Goal: Task Accomplishment & Management: Manage account settings

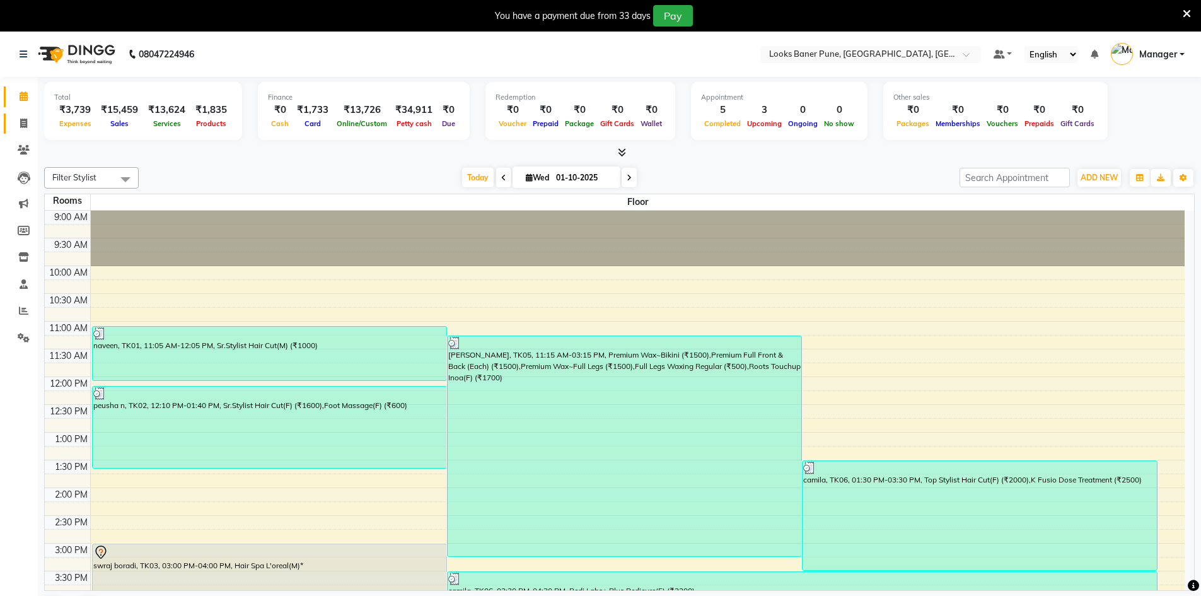
click at [21, 115] on link "Invoice" at bounding box center [19, 123] width 30 height 21
select select "8917"
select select "service"
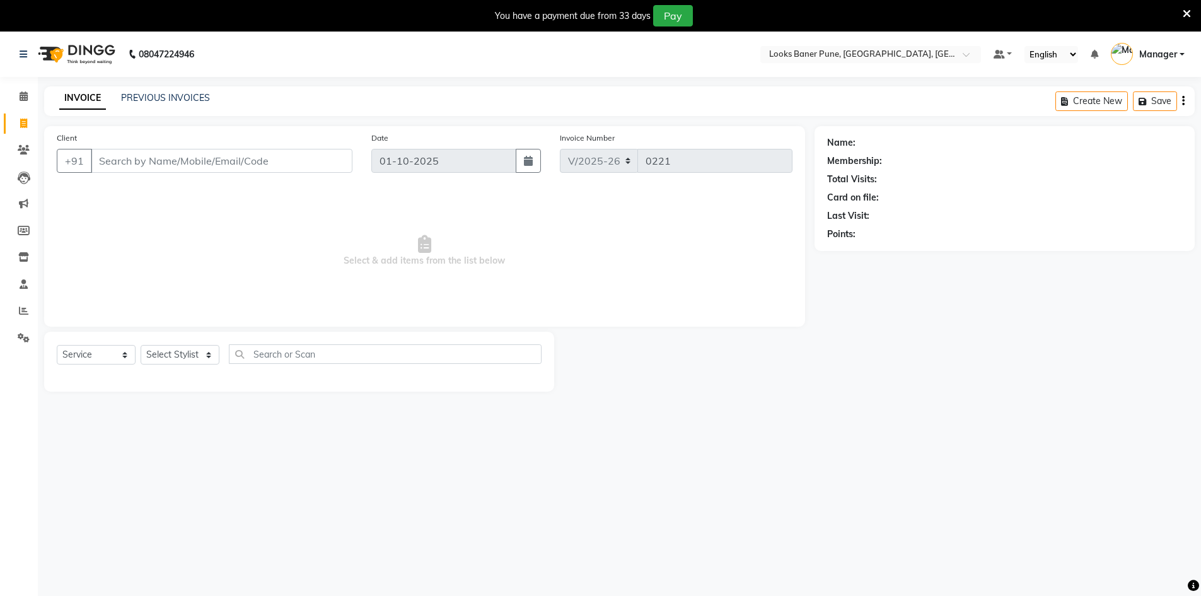
click at [120, 156] on input "Client" at bounding box center [222, 161] width 262 height 24
type input "9422017758"
select select "1: Object"
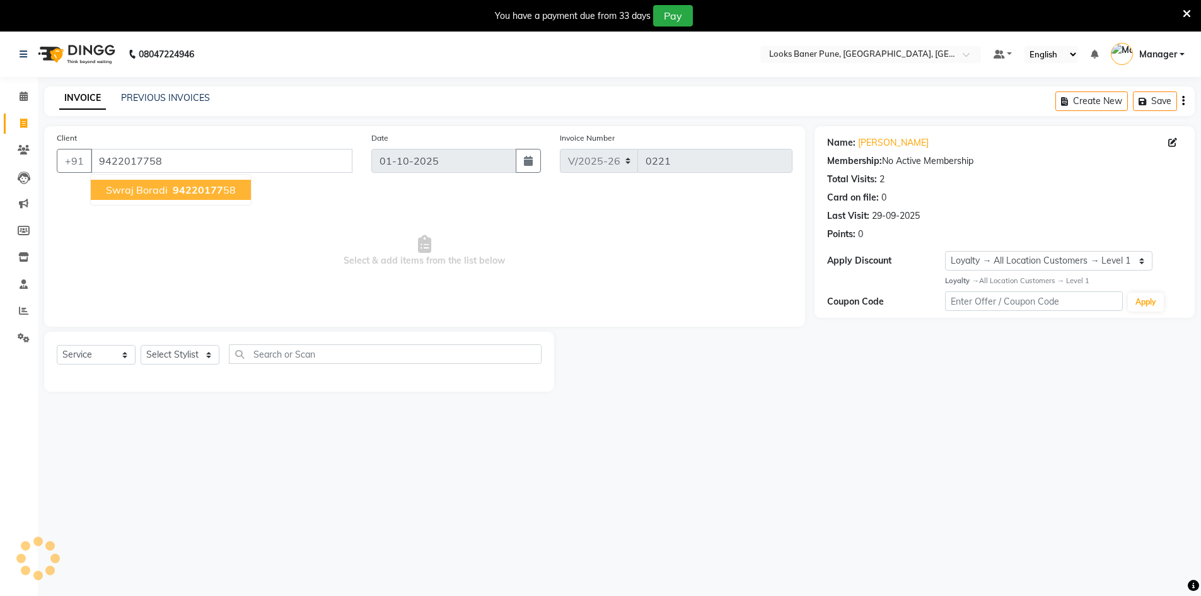
click at [147, 189] on span "swraj boradi" at bounding box center [137, 189] width 62 height 13
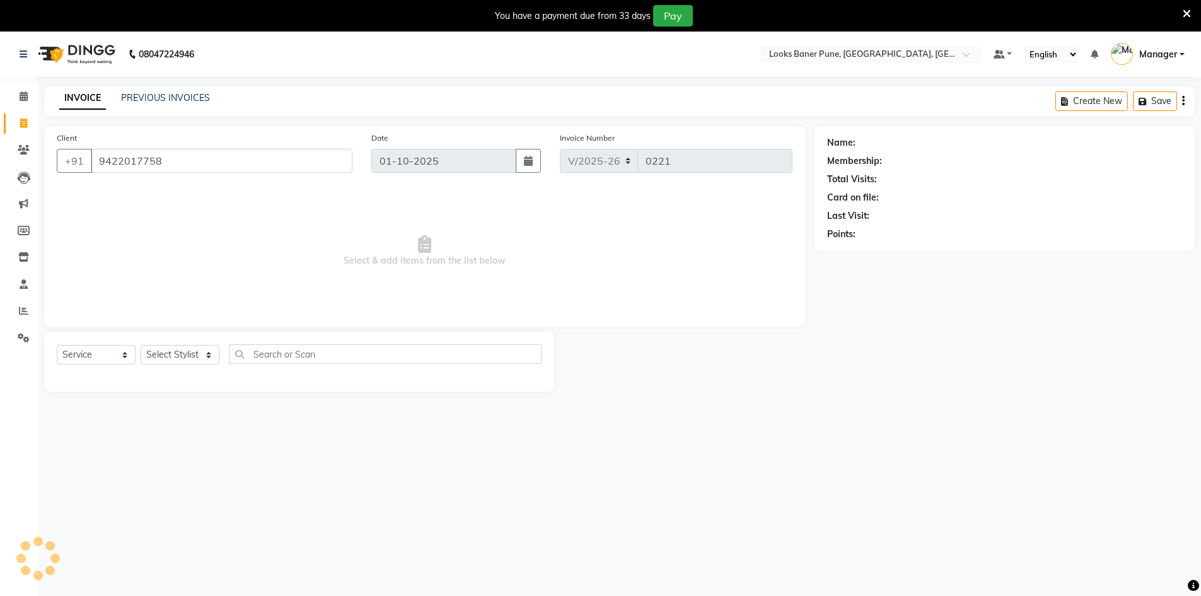
click at [147, 189] on span "Select & add items from the list below" at bounding box center [425, 251] width 736 height 126
select select "1: Object"
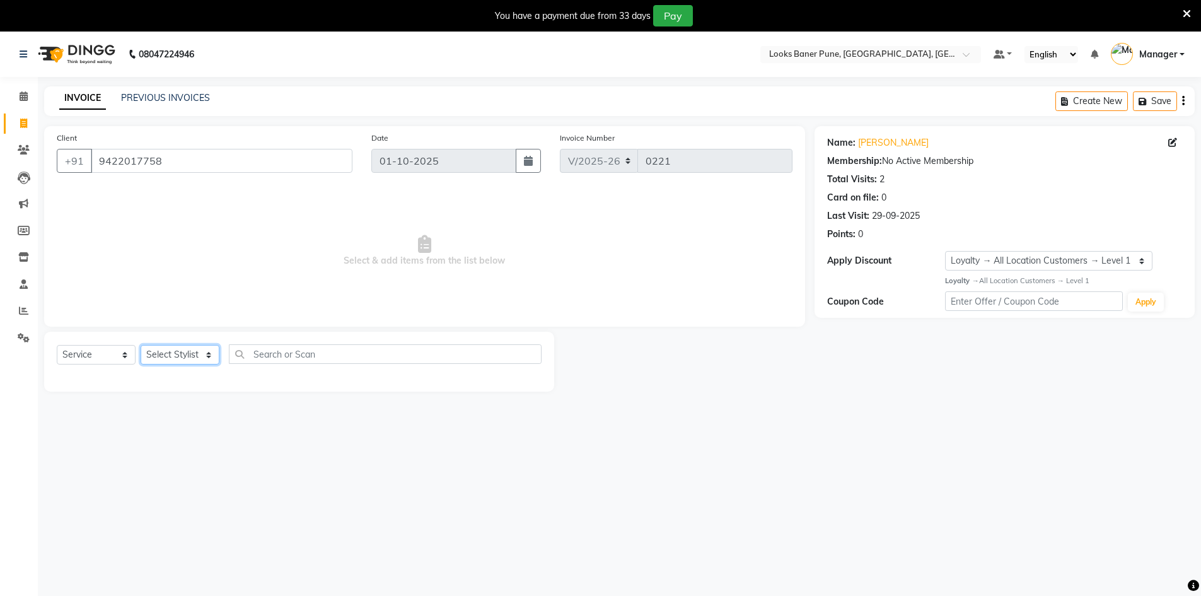
click at [192, 359] on select "Select Stylist [PERSON_NAME] Counter_Sales [PERSON_NAME] Manager [PERSON_NAME] …" at bounding box center [180, 355] width 79 height 20
select select "90851"
click at [141, 345] on select "Select Stylist [PERSON_NAME] Counter_Sales [PERSON_NAME] Manager [PERSON_NAME] …" at bounding box center [180, 355] width 79 height 20
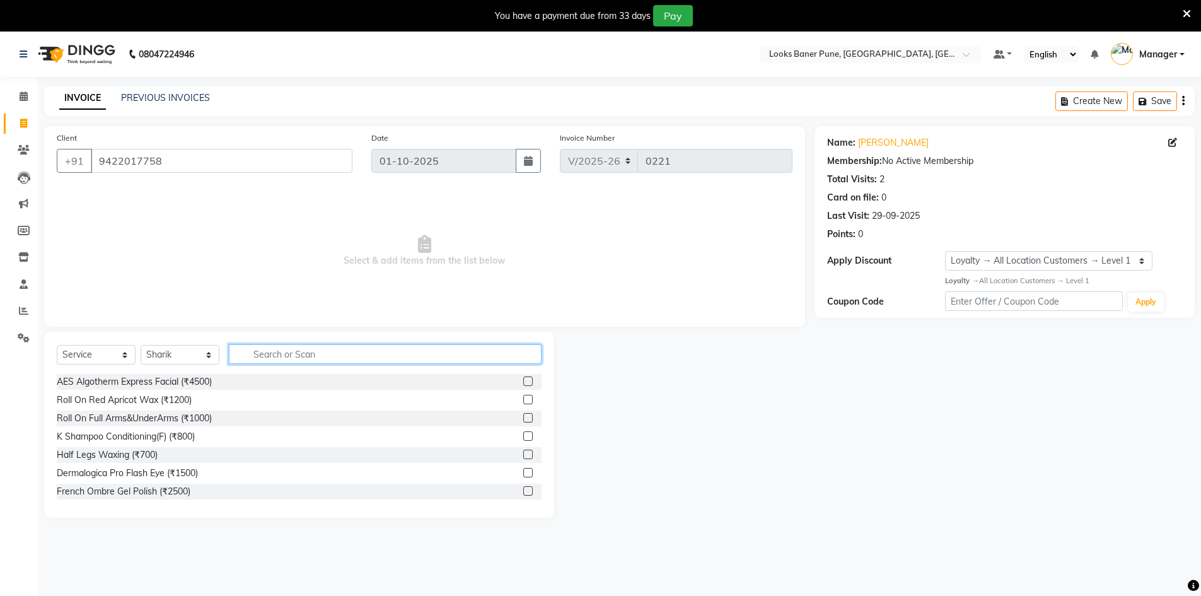
click at [268, 354] on input "text" at bounding box center [385, 354] width 313 height 20
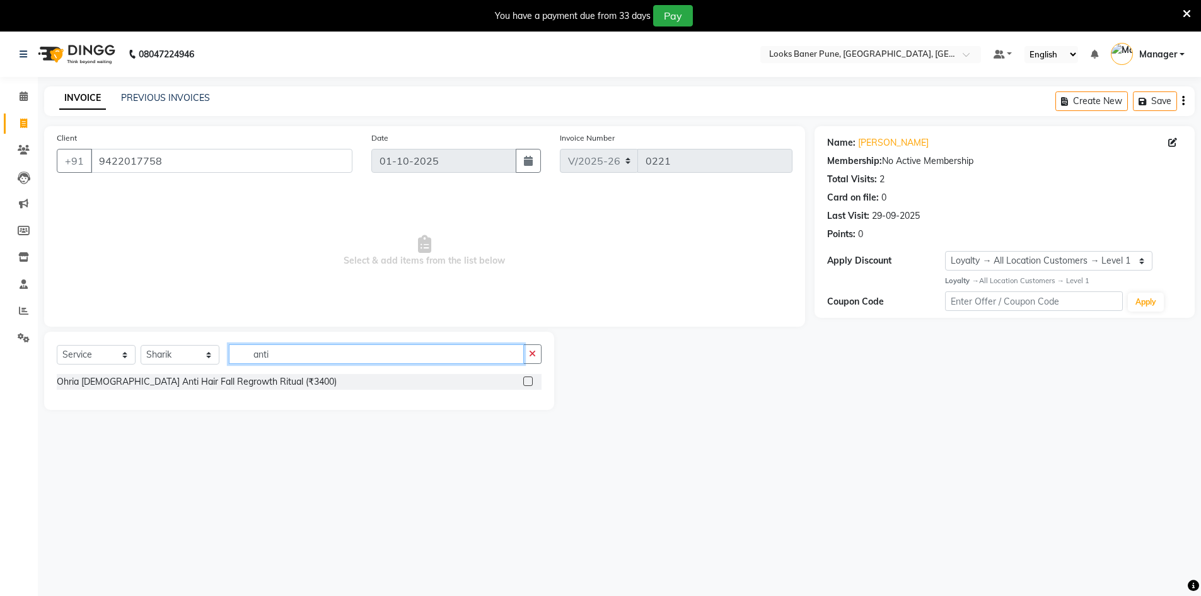
type input "anti"
click at [525, 385] on label at bounding box center [527, 380] width 9 height 9
click at [525, 385] on input "checkbox" at bounding box center [527, 382] width 8 height 8
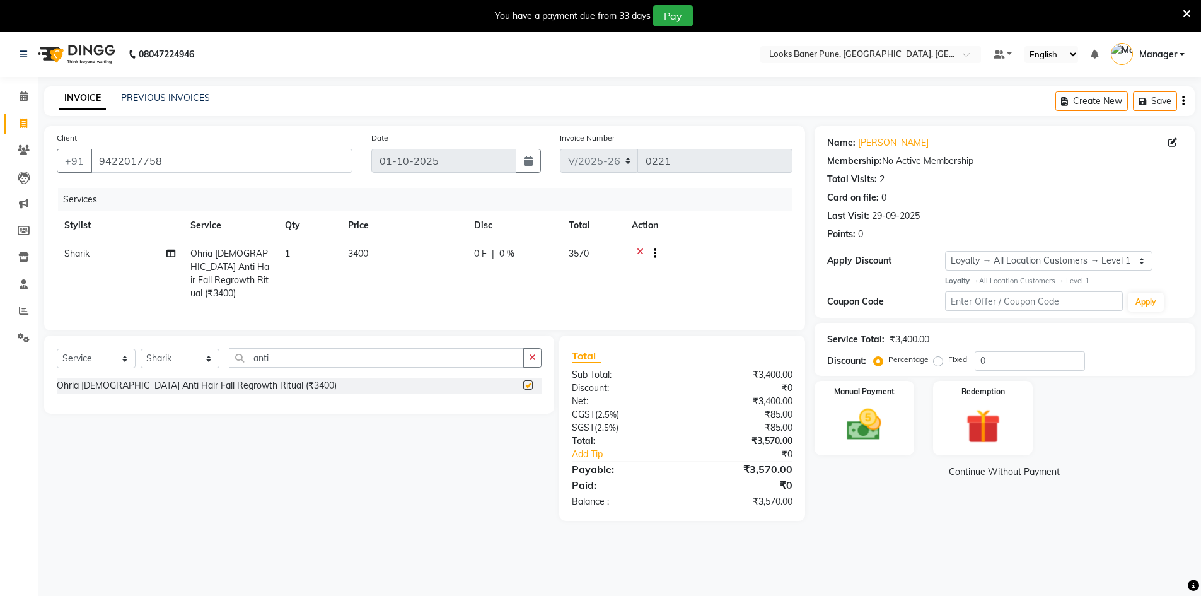
checkbox input "false"
click at [364, 257] on span "3400" at bounding box center [358, 253] width 20 height 11
select select "90851"
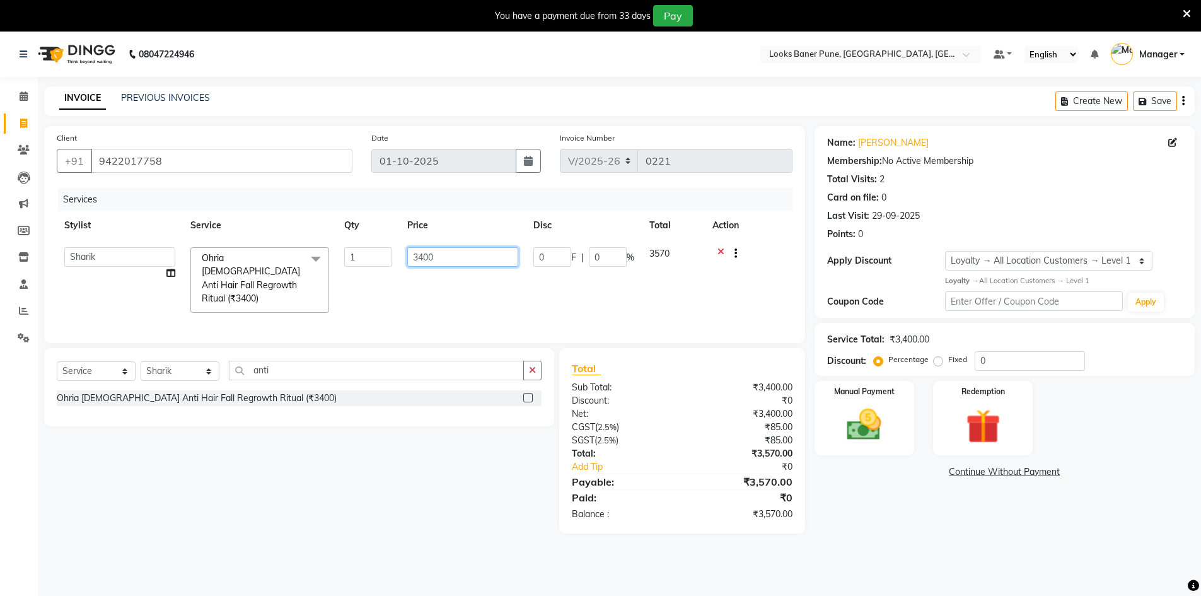
drag, startPoint x: 441, startPoint y: 259, endPoint x: 359, endPoint y: 277, distance: 83.4
click at [359, 277] on tr "[PERSON_NAME] Ashish_sty Counter_Sales [PERSON_NAME] Manager [PERSON_NAME] Raun…" at bounding box center [425, 280] width 736 height 81
type input "5100"
click at [397, 309] on div "Services Stylist Service Qty Price Disc Total Action [PERSON_NAME] Ashish_sty C…" at bounding box center [425, 259] width 736 height 143
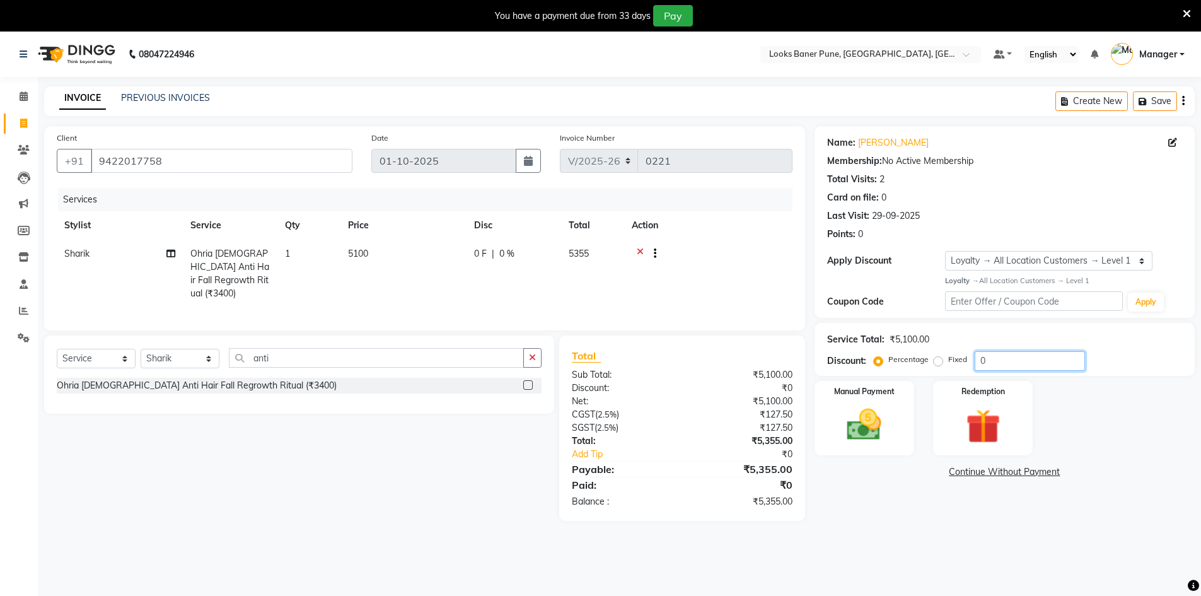
click at [1018, 357] on input "0" at bounding box center [1030, 361] width 110 height 20
type input "25"
click at [879, 527] on div "Name: Swraj Boradi Membership: No Active Membership Total Visits: 2 Card on fil…" at bounding box center [1010, 330] width 390 height 408
click at [899, 427] on div "Manual Payment" at bounding box center [864, 418] width 104 height 78
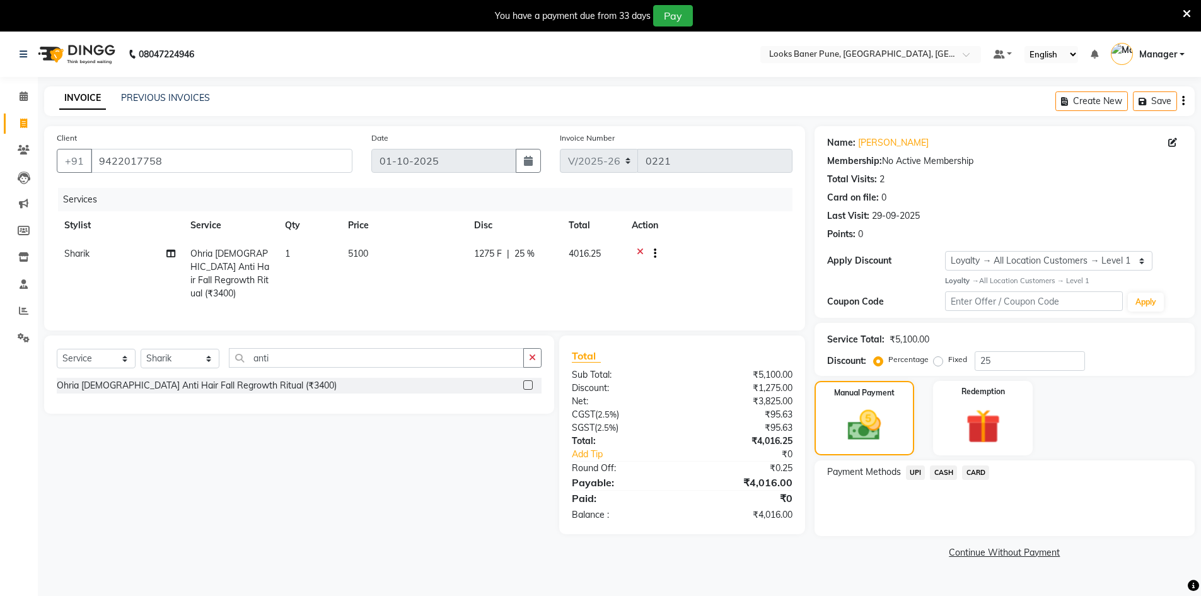
click at [915, 474] on span "UPI" at bounding box center [916, 472] width 20 height 15
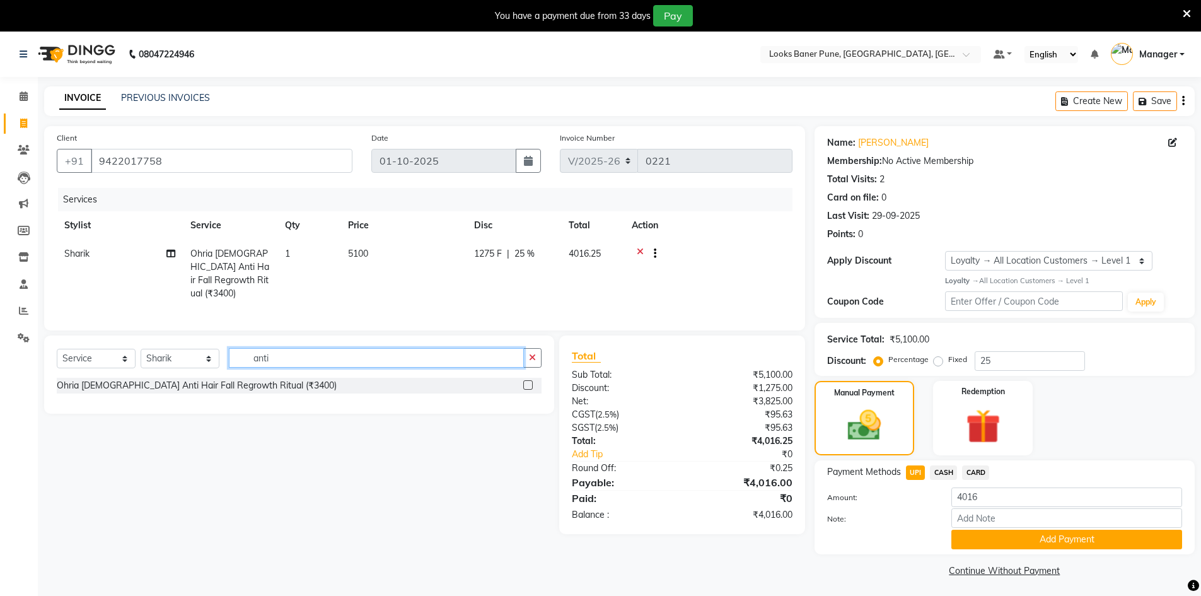
click at [286, 357] on input "anti" at bounding box center [376, 358] width 295 height 20
type input "a"
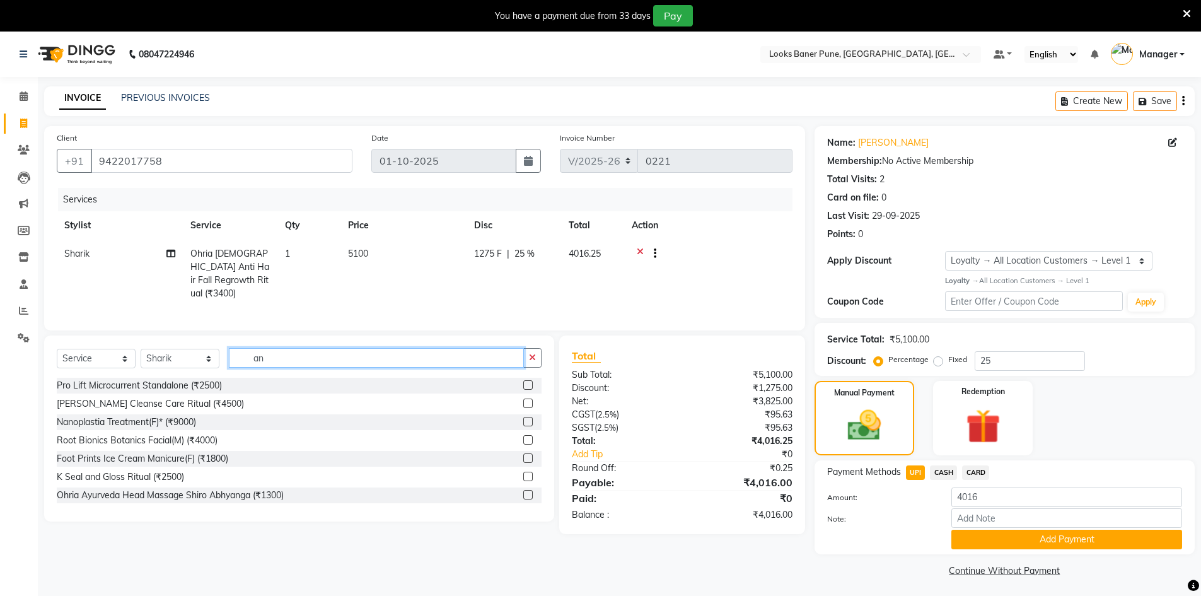
type input "a"
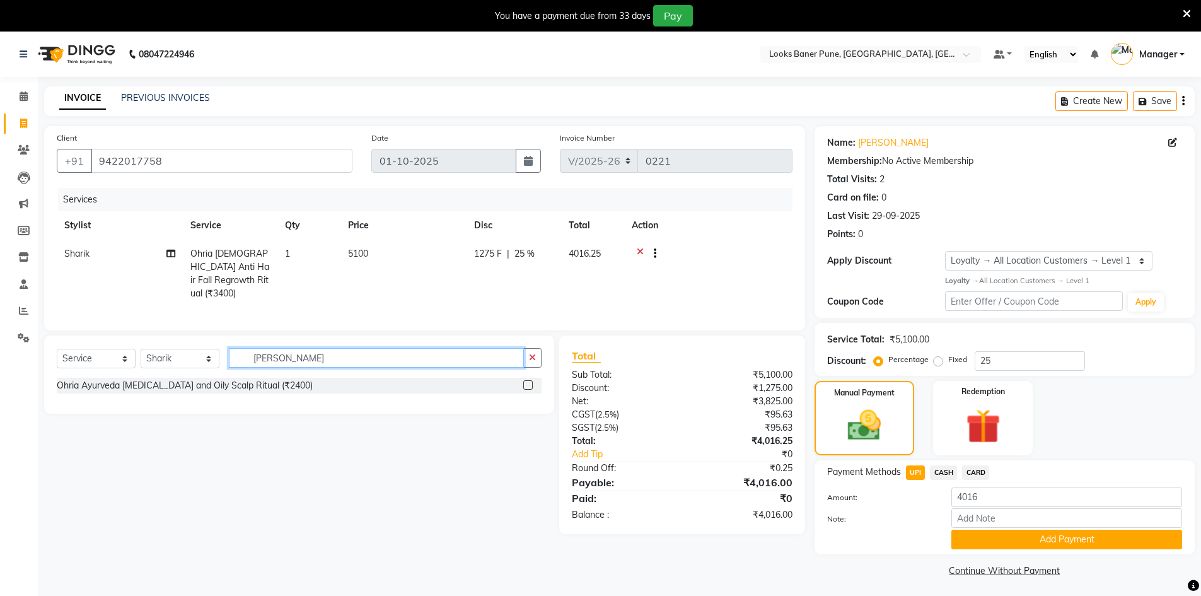
type input "[PERSON_NAME]"
click at [524, 384] on label at bounding box center [527, 384] width 9 height 9
click at [524, 384] on input "checkbox" at bounding box center [527, 385] width 8 height 8
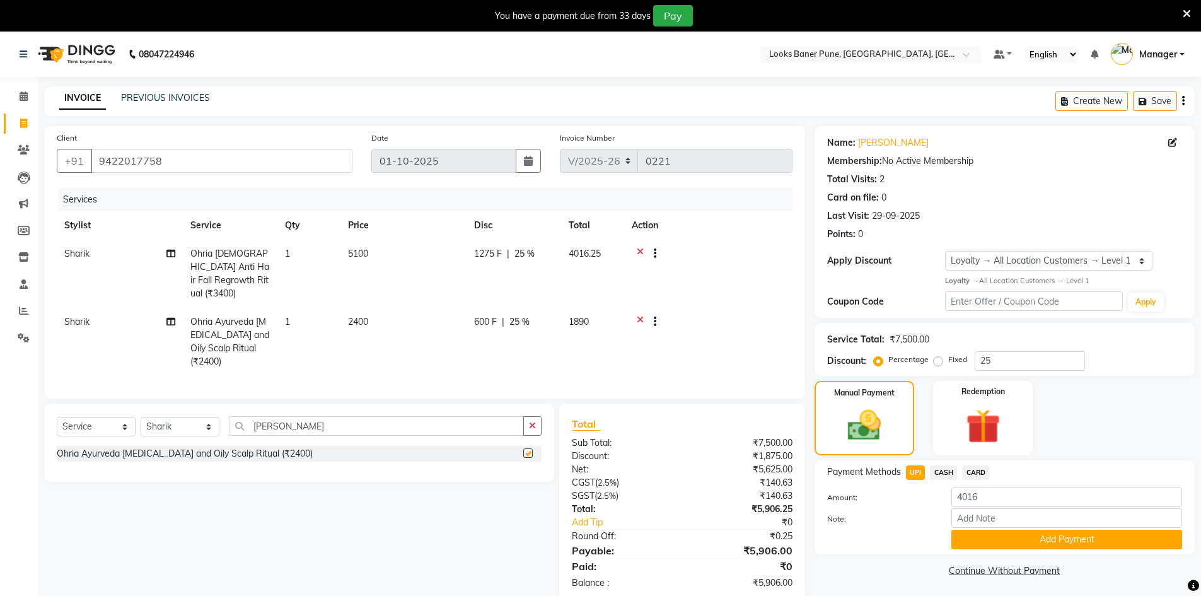
checkbox input "false"
click at [637, 253] on icon at bounding box center [640, 255] width 7 height 16
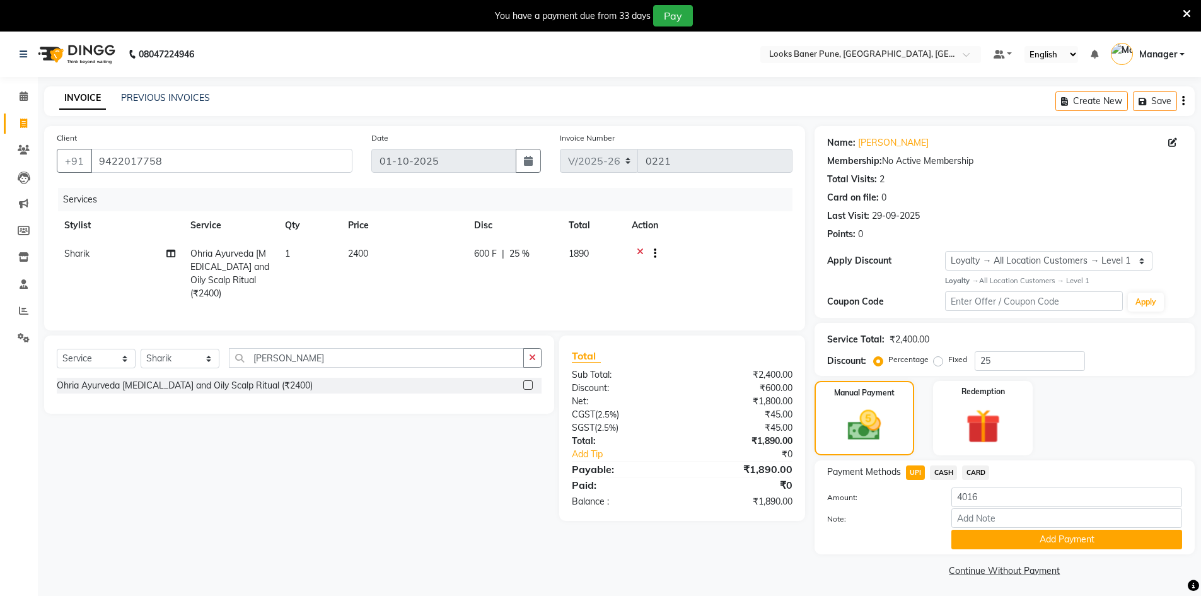
click at [368, 250] on span "2400" at bounding box center [358, 253] width 20 height 11
select select "90851"
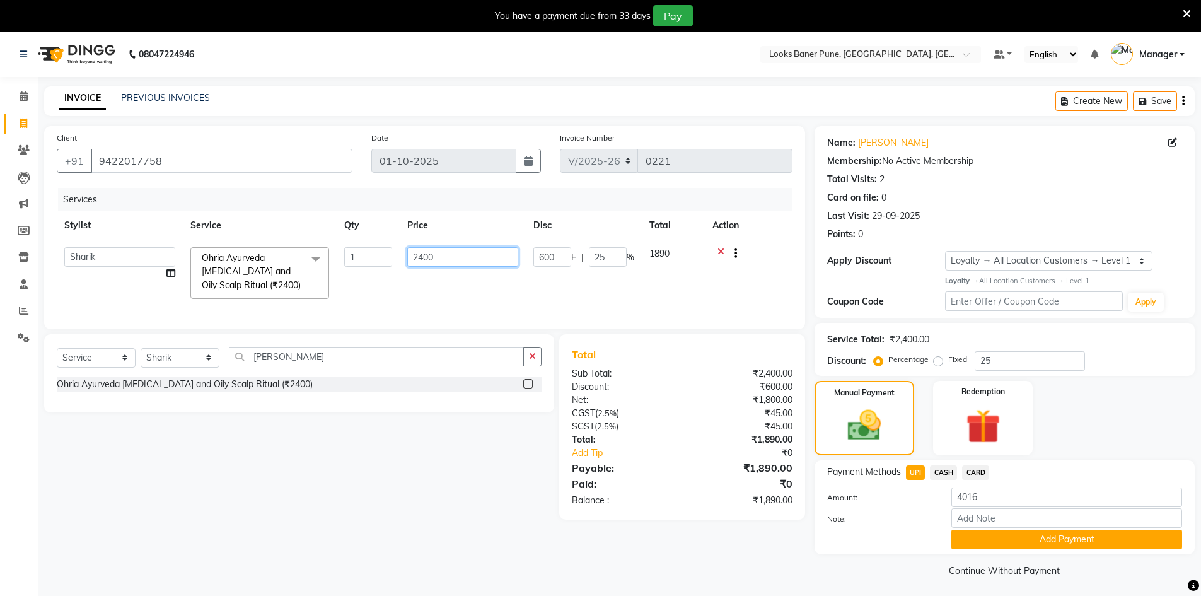
drag, startPoint x: 453, startPoint y: 252, endPoint x: 340, endPoint y: 288, distance: 118.5
click at [340, 288] on tr "[PERSON_NAME] Ashish_sty Counter_Sales [PERSON_NAME] Manager [PERSON_NAME] Raun…" at bounding box center [425, 273] width 736 height 67
type input "5100"
click at [405, 297] on div "Services Stylist Service Qty Price Disc Total Action [PERSON_NAME] Ashish_sty C…" at bounding box center [425, 252] width 736 height 129
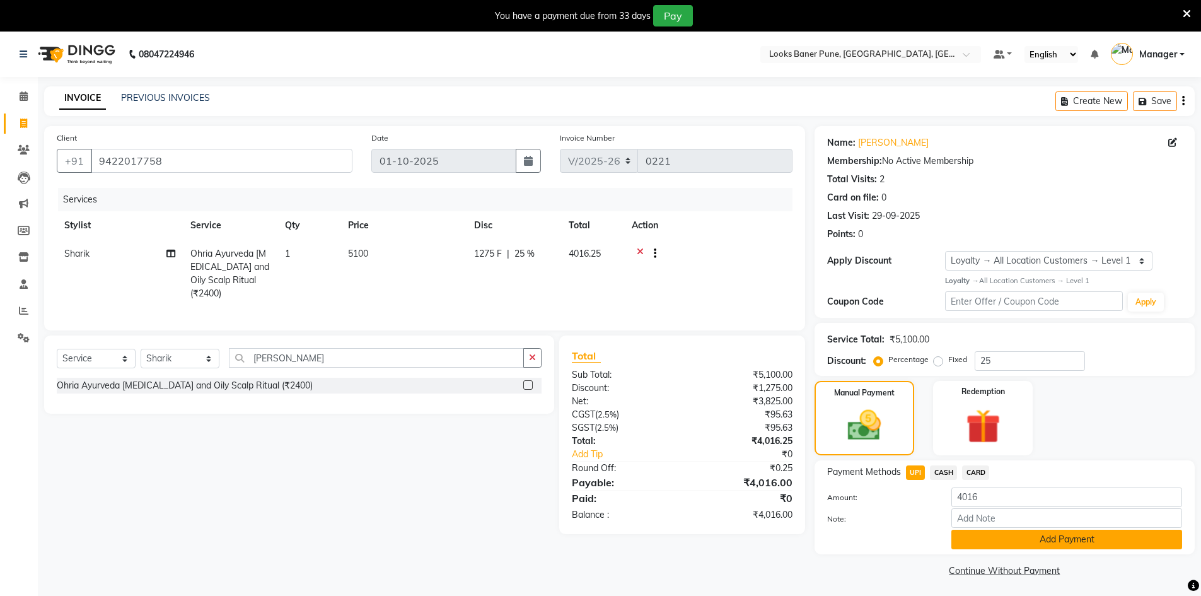
click at [1061, 544] on button "Add Payment" at bounding box center [1067, 540] width 231 height 20
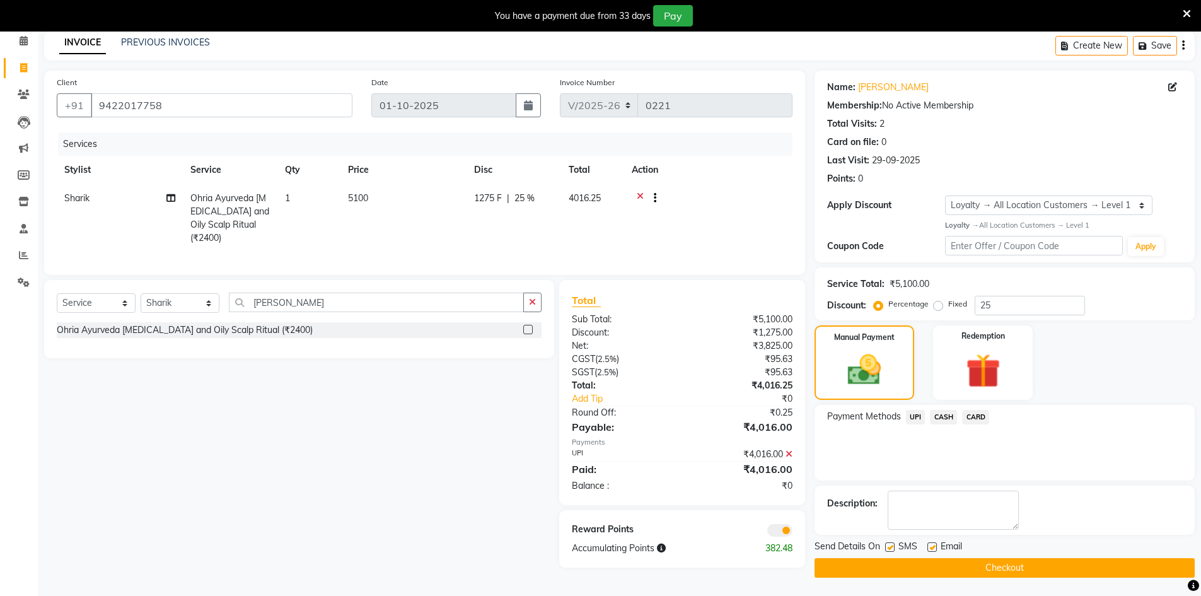
scroll to position [56, 0]
click at [781, 527] on span at bounding box center [779, 529] width 25 height 13
click at [793, 532] on input "checkbox" at bounding box center [793, 532] width 0 height 0
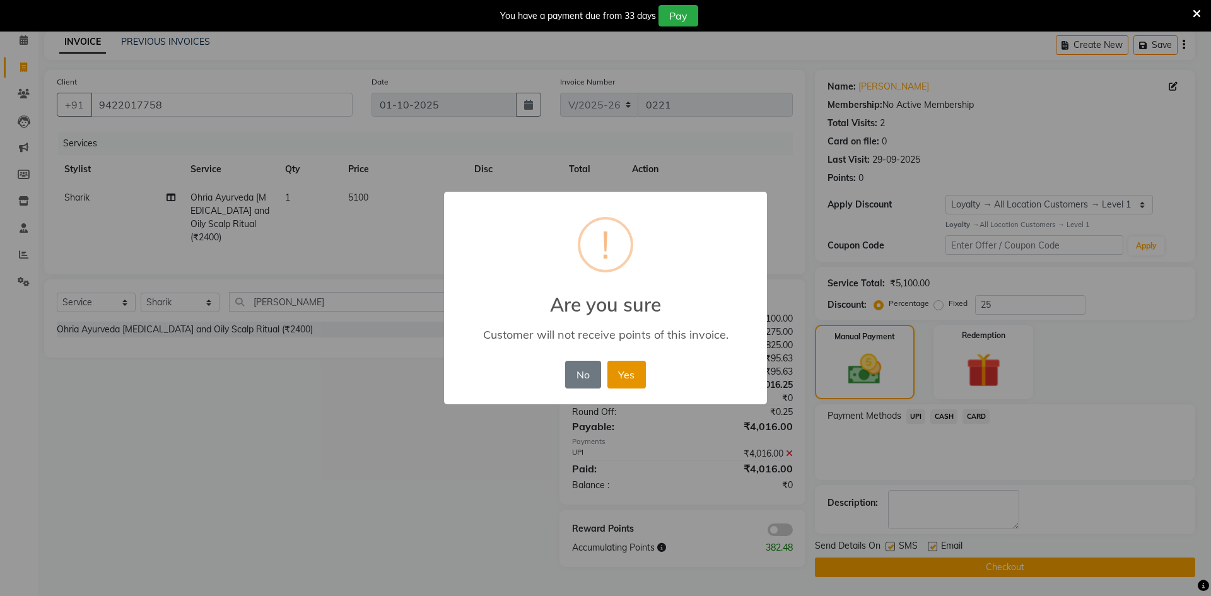
click at [629, 376] on button "Yes" at bounding box center [626, 375] width 38 height 28
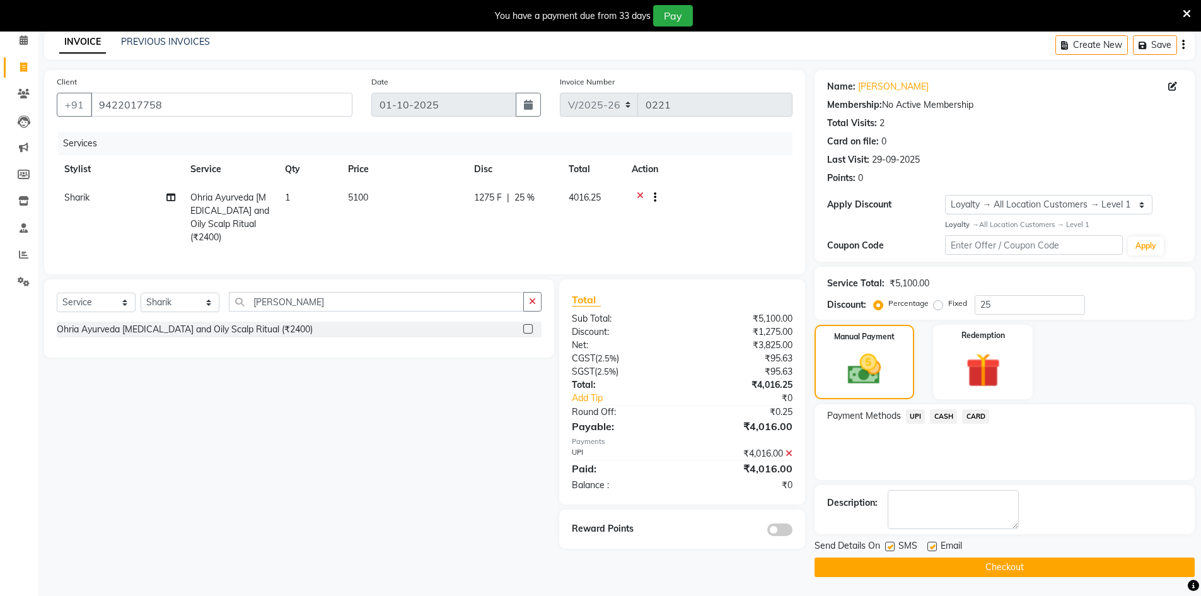
click at [952, 571] on button "Checkout" at bounding box center [1005, 567] width 380 height 20
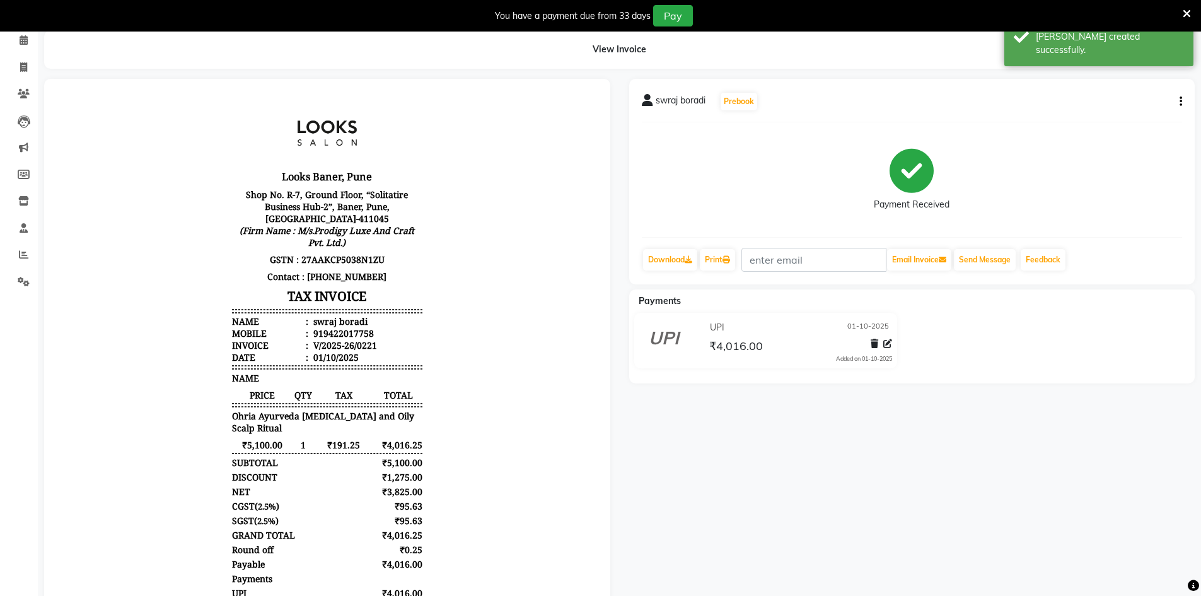
scroll to position [32, 0]
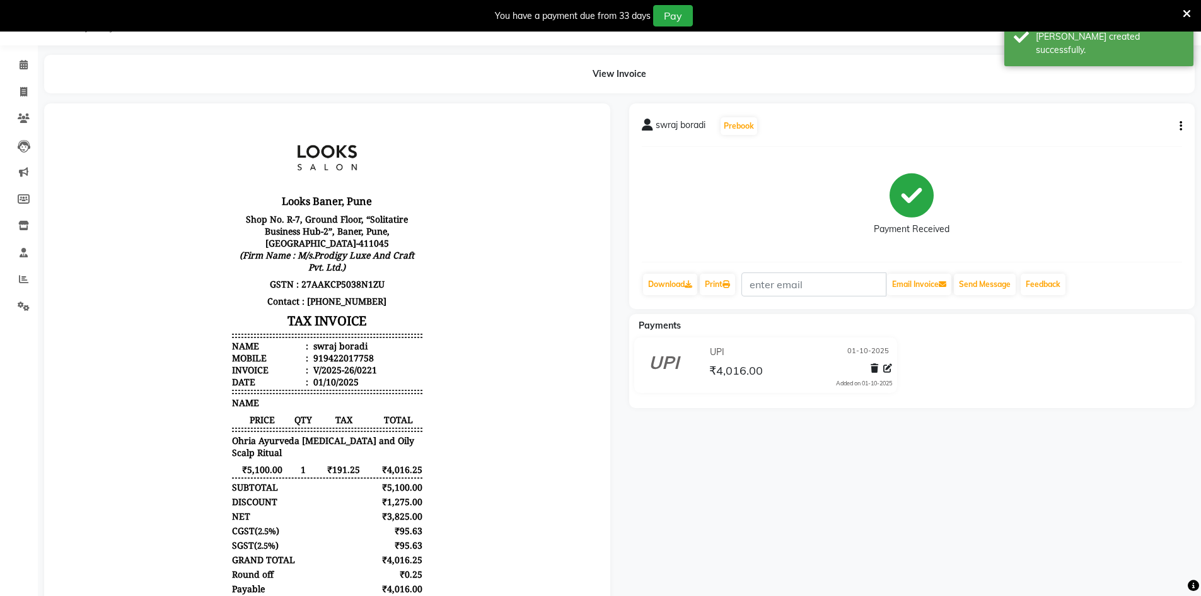
select select "8917"
select select "service"
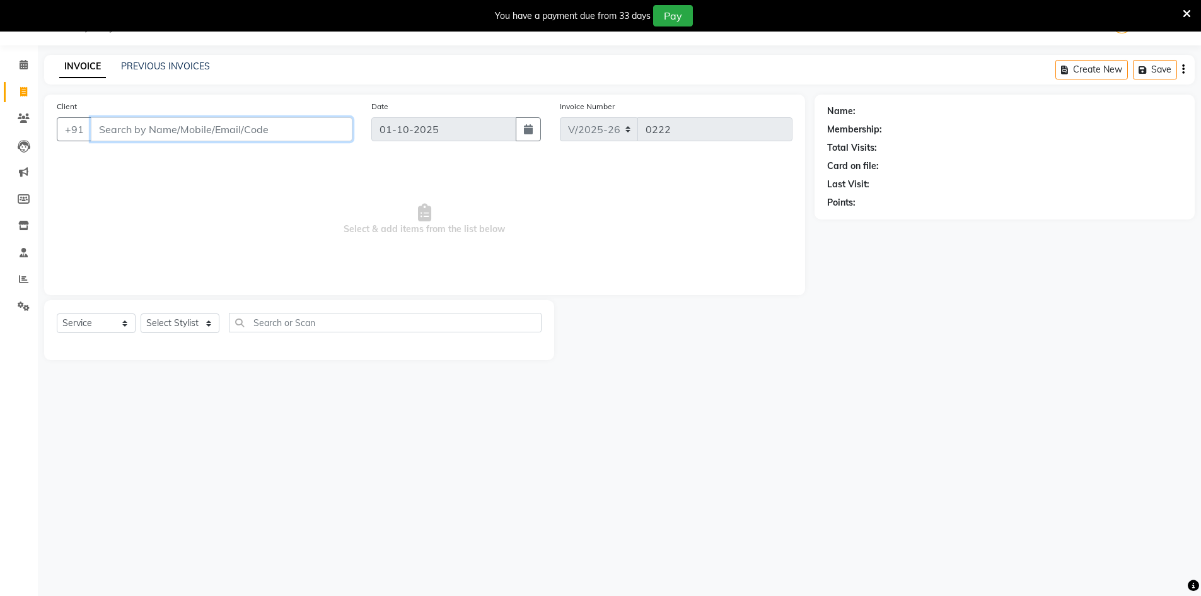
click at [166, 122] on input "Client" at bounding box center [222, 129] width 262 height 24
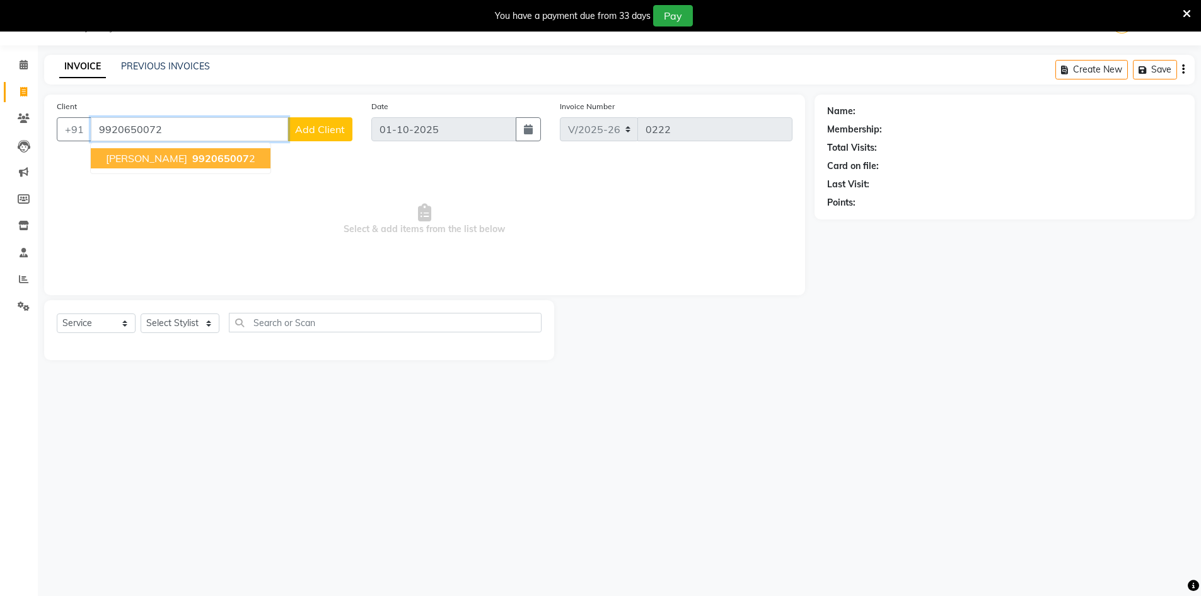
type input "9920650072"
select select "1: Object"
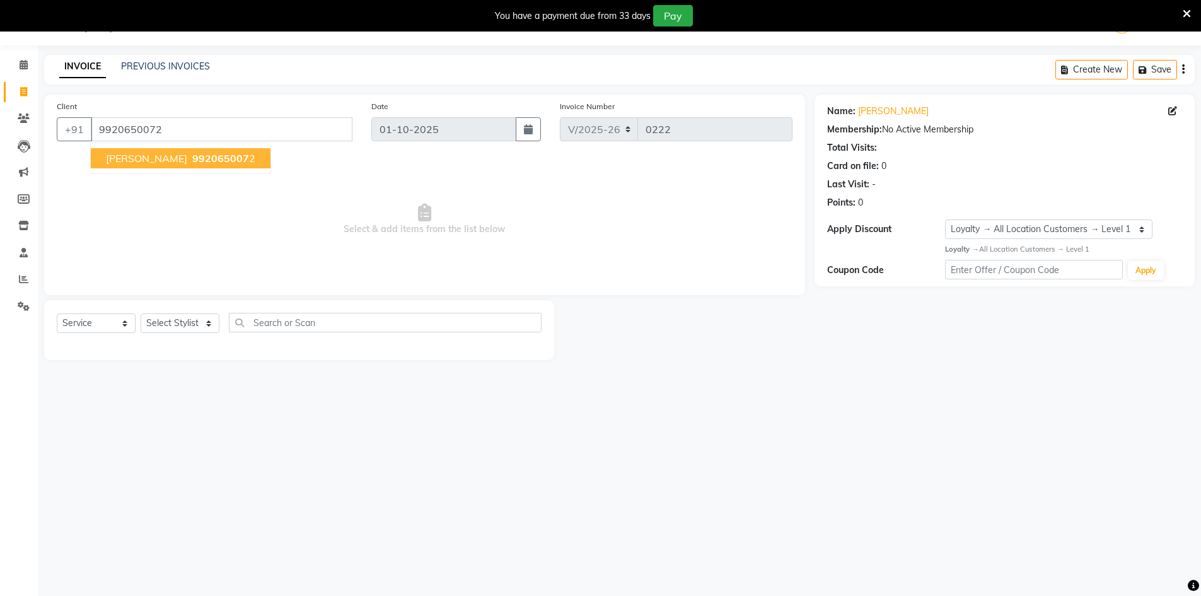
click at [195, 171] on ngb-typeahead-window "[PERSON_NAME] 992065007 2" at bounding box center [180, 159] width 181 height 32
click at [195, 167] on button "[PERSON_NAME] 992065007 2" at bounding box center [181, 158] width 180 height 20
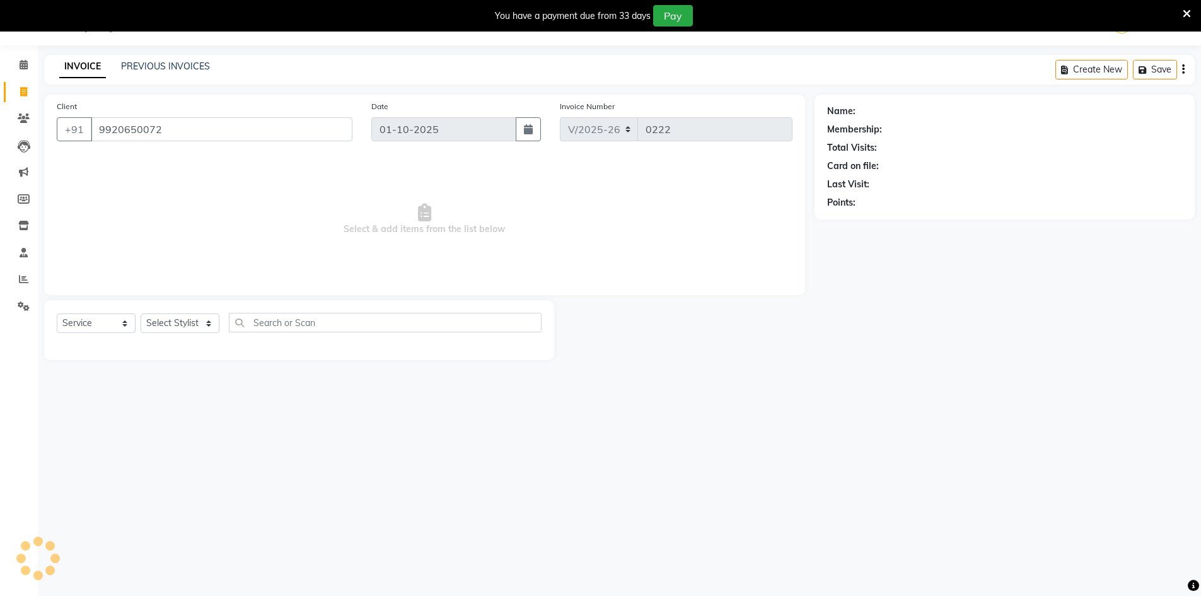
select select "1: Object"
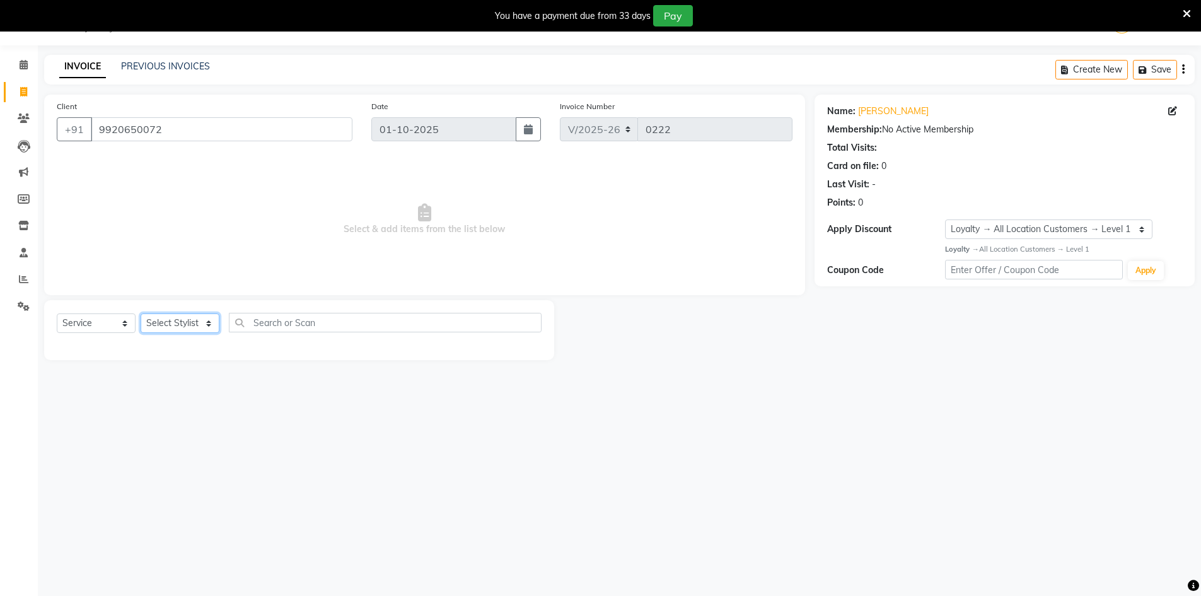
click at [204, 327] on select "Select Stylist [PERSON_NAME] Counter_Sales [PERSON_NAME] Manager [PERSON_NAME] …" at bounding box center [180, 323] width 79 height 20
click at [141, 313] on select "Select Stylist [PERSON_NAME] Counter_Sales [PERSON_NAME] Manager [PERSON_NAME] …" at bounding box center [180, 323] width 79 height 20
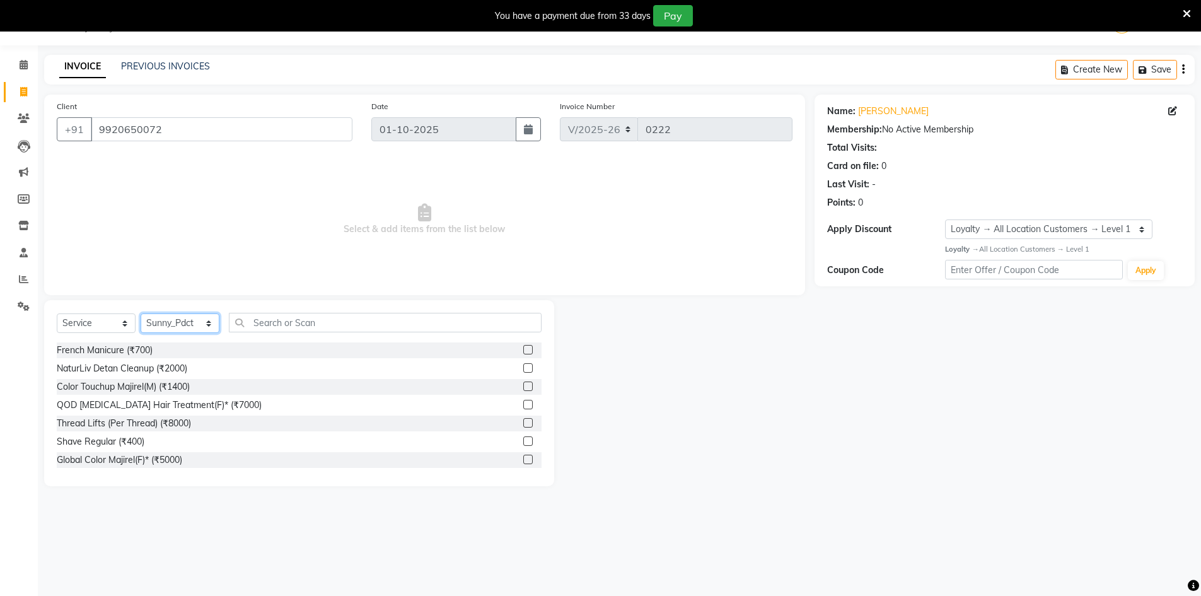
click at [206, 327] on select "Select Stylist [PERSON_NAME] Counter_Sales [PERSON_NAME] Manager [PERSON_NAME] …" at bounding box center [180, 323] width 79 height 20
select select "90853"
click at [141, 313] on select "Select Stylist [PERSON_NAME] Counter_Sales [PERSON_NAME] Manager [PERSON_NAME] …" at bounding box center [180, 323] width 79 height 20
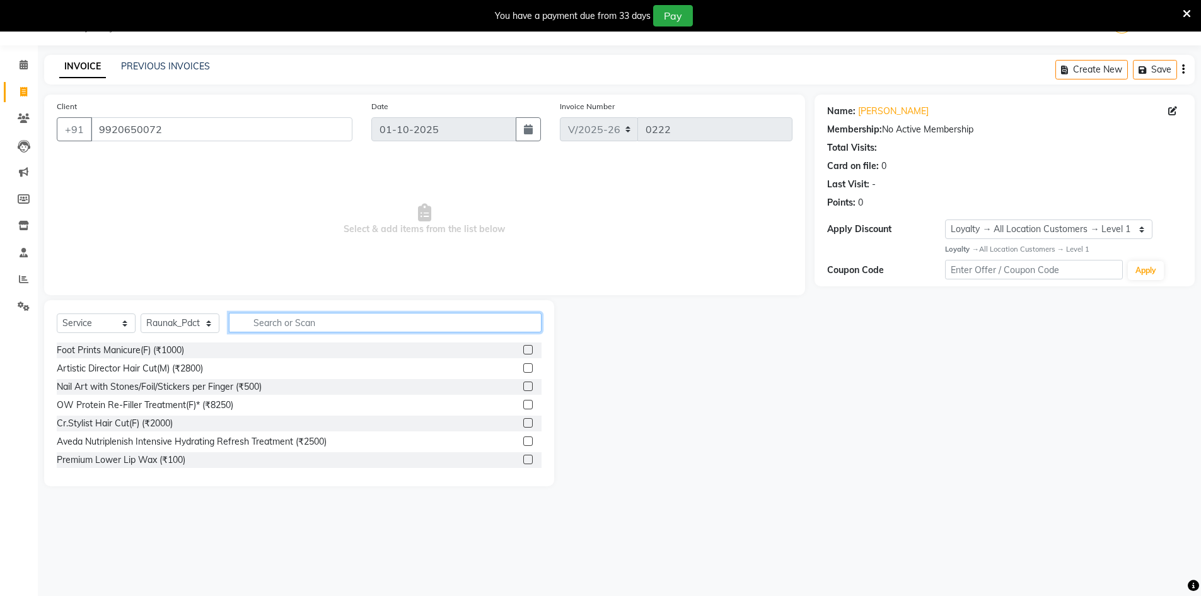
click at [287, 317] on input "text" at bounding box center [385, 323] width 313 height 20
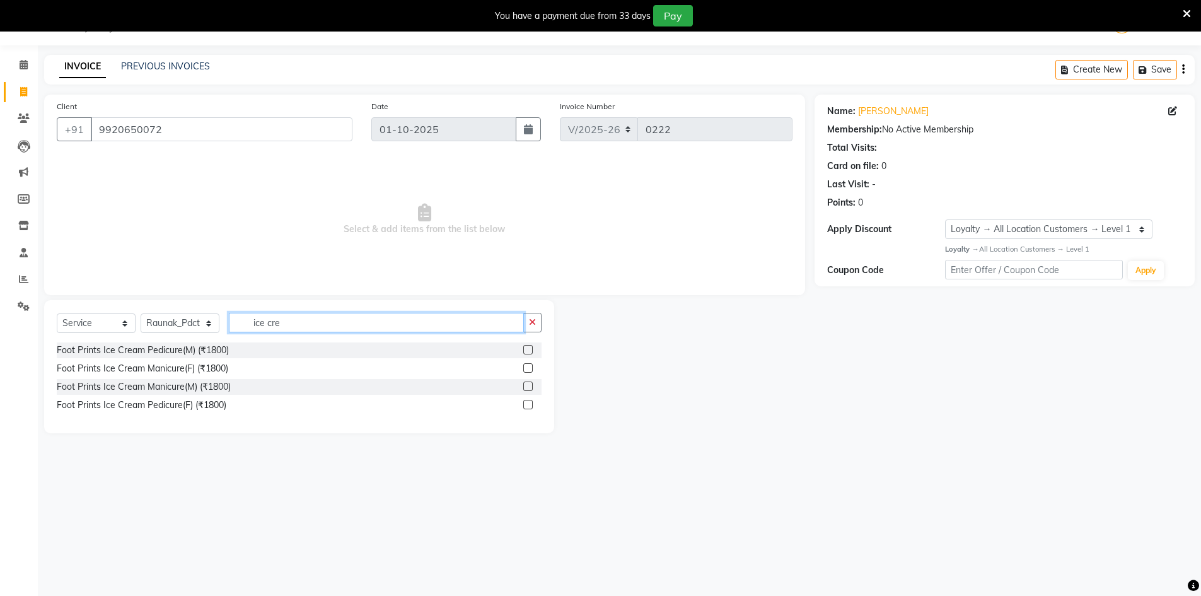
type input "ice cre"
click at [525, 352] on label at bounding box center [527, 349] width 9 height 9
click at [525, 352] on input "checkbox" at bounding box center [527, 350] width 8 height 8
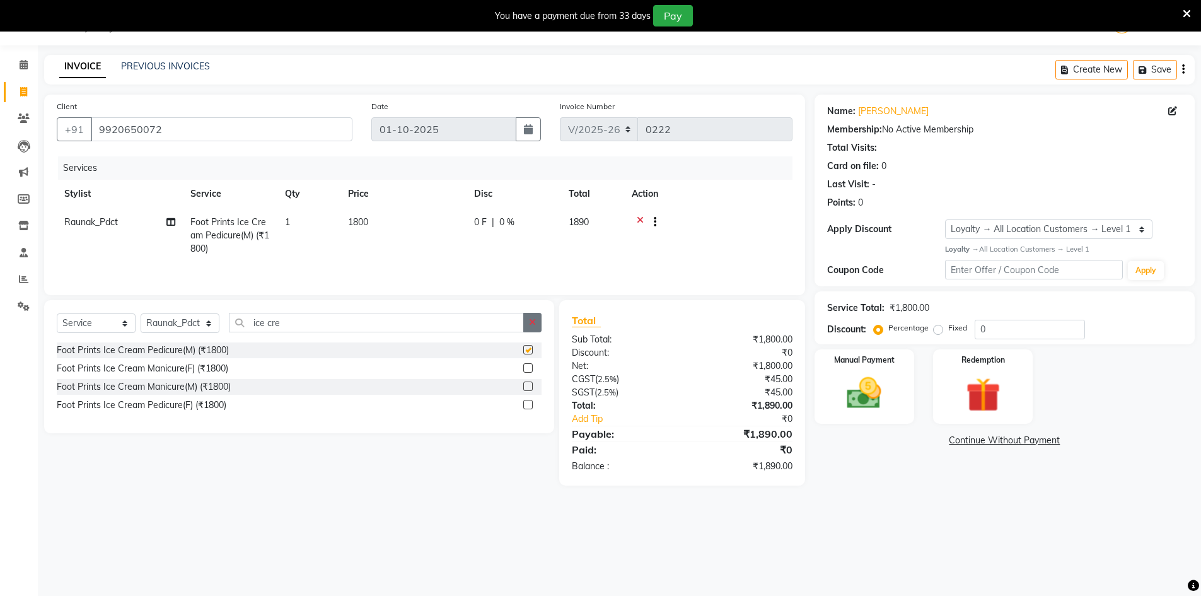
checkbox input "false"
click at [329, 326] on input "ice cre" at bounding box center [376, 323] width 295 height 20
type input "ice cr"
click at [527, 354] on label at bounding box center [527, 349] width 9 height 9
click at [527, 354] on input "checkbox" at bounding box center [527, 350] width 8 height 8
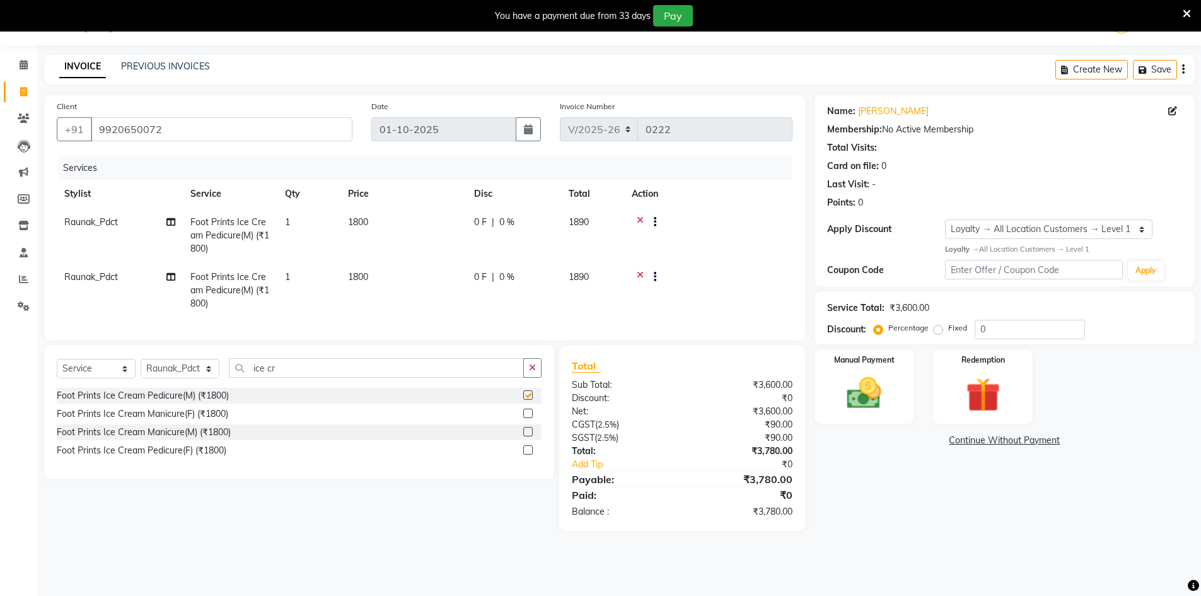
checkbox input "false"
click at [103, 279] on span "Raunak_Pdct" at bounding box center [91, 276] width 54 height 11
select select "90853"
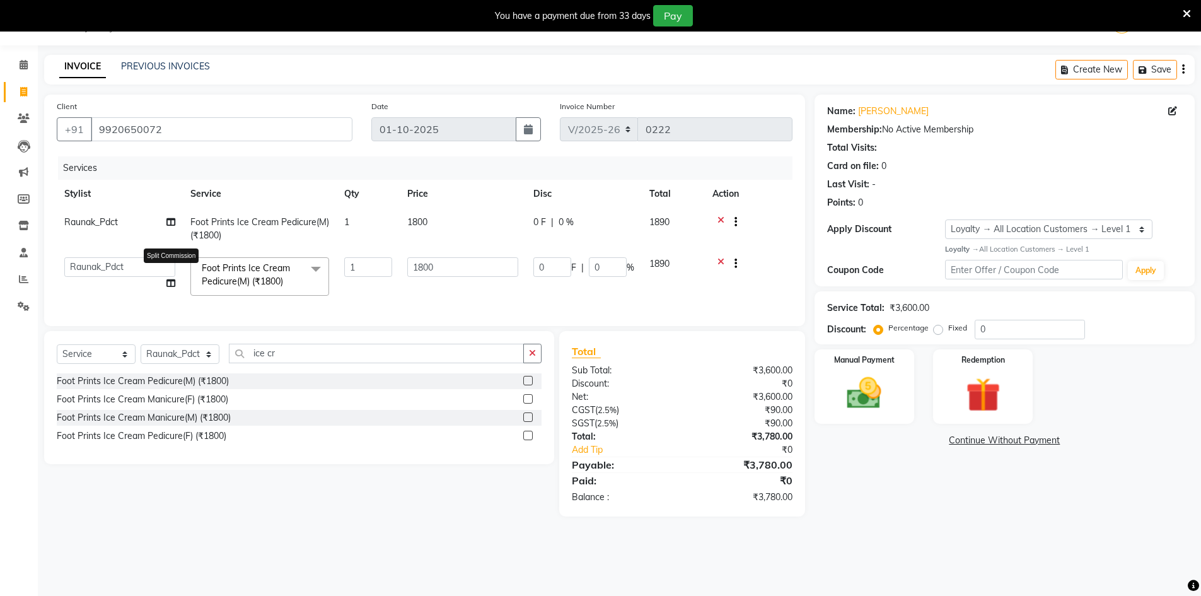
click at [168, 283] on icon at bounding box center [170, 283] width 9 height 9
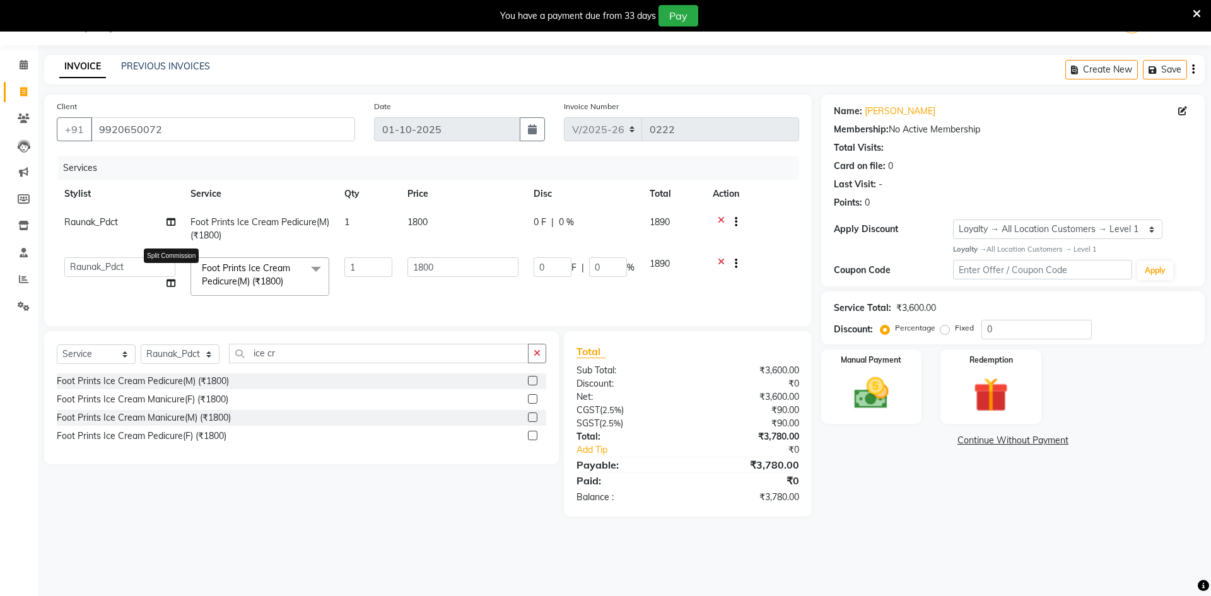
select select "90853"
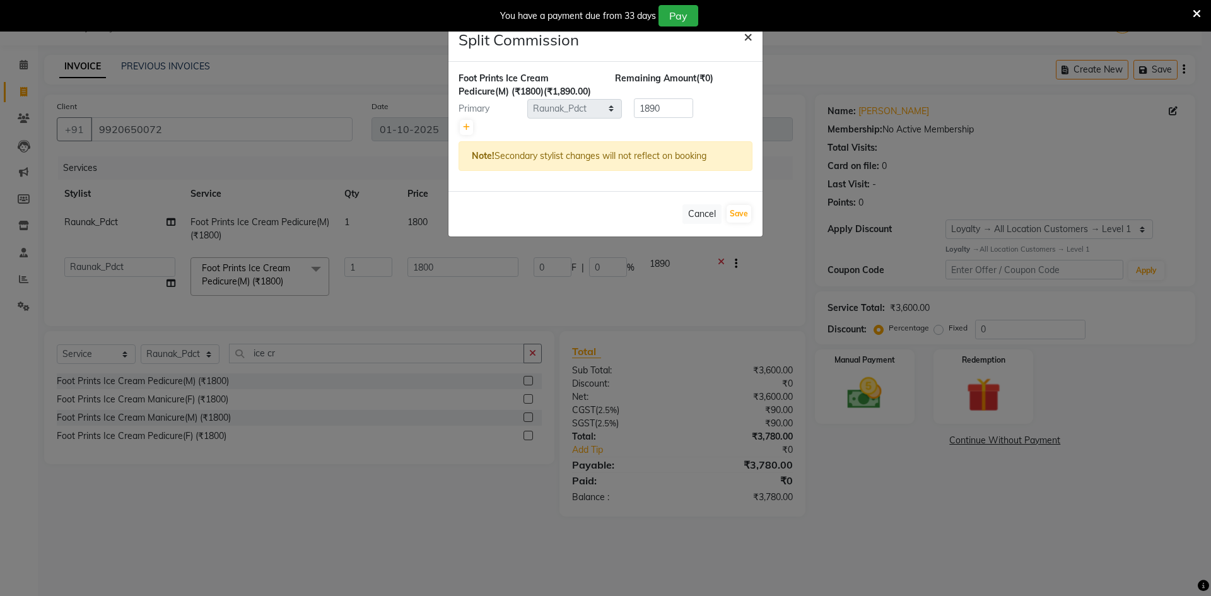
click at [754, 36] on button "×" at bounding box center [747, 35] width 29 height 35
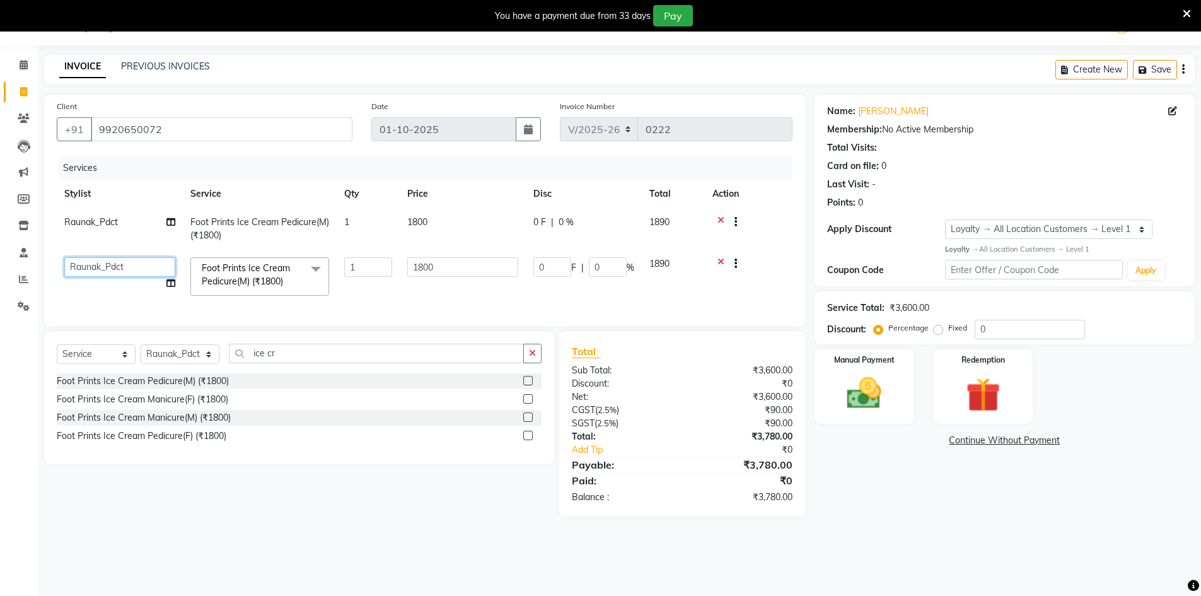
click at [127, 273] on select "[PERSON_NAME] Counter_Sales [PERSON_NAME] Manager [PERSON_NAME] Raunak_Pdct [PE…" at bounding box center [119, 267] width 111 height 20
click at [473, 269] on input "1800" at bounding box center [462, 267] width 111 height 20
type input "1"
type input "2200"
click at [441, 214] on td "1800" at bounding box center [463, 229] width 126 height 42
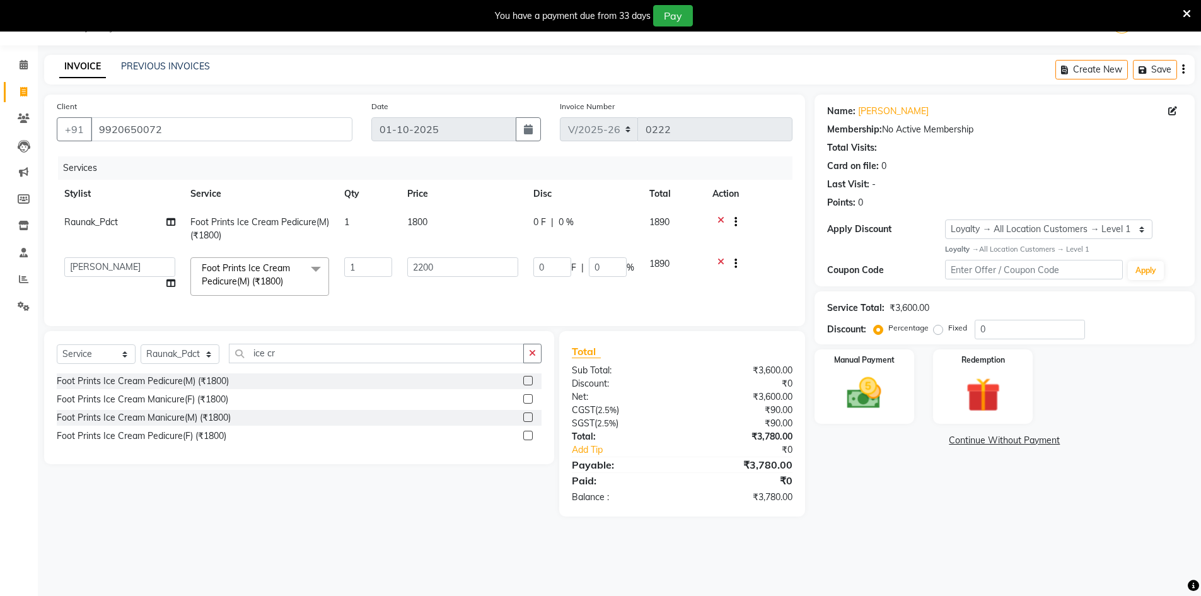
select select "90853"
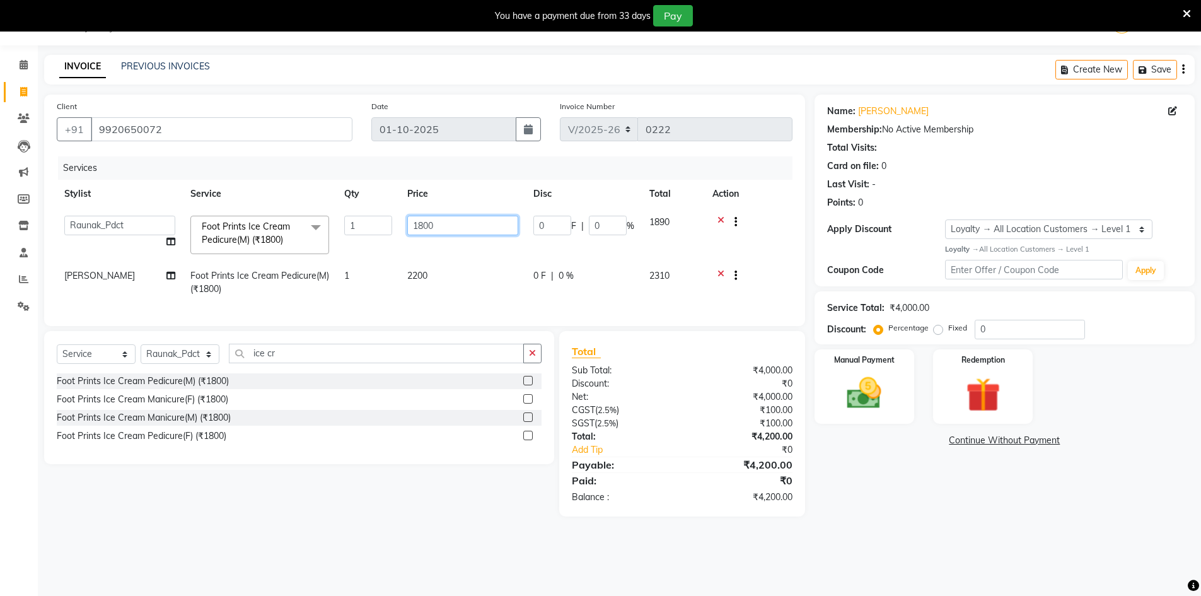
click at [462, 226] on input "1800" at bounding box center [462, 226] width 111 height 20
type input "1"
type input "2200"
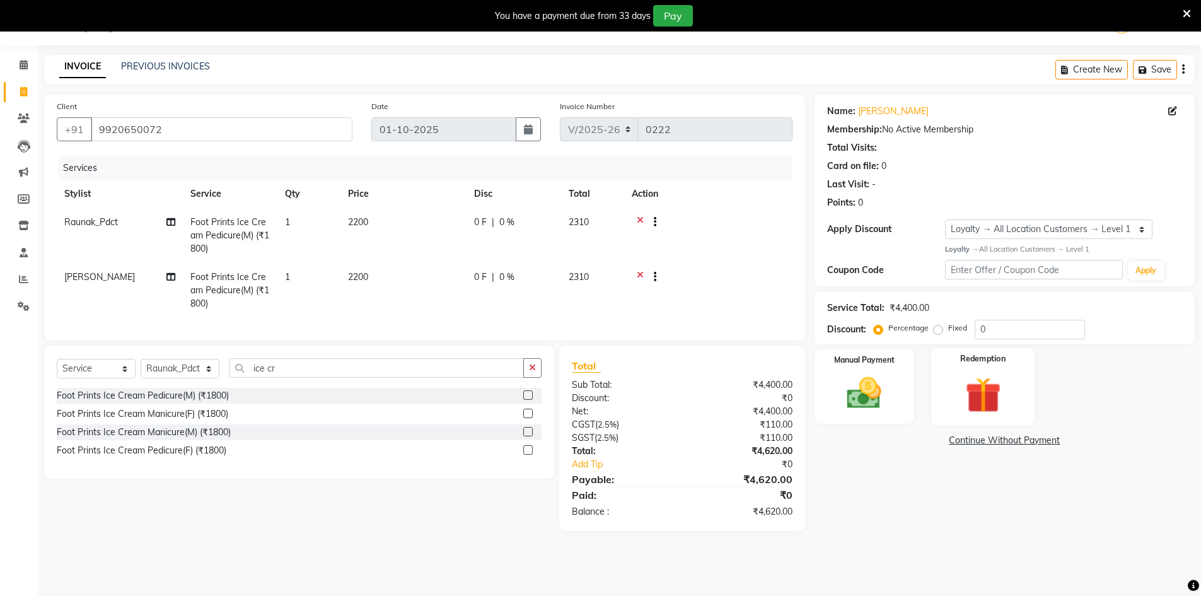
drag, startPoint x: 956, startPoint y: 278, endPoint x: 991, endPoint y: 385, distance: 112.1
click at [991, 385] on div "Name: [PERSON_NAME] Membership: No Active Membership Total Visits: Card on file…" at bounding box center [1010, 313] width 390 height 436
click at [1117, 370] on div "Manual Payment Redemption" at bounding box center [1004, 386] width 399 height 74
click at [1018, 331] on input "0" at bounding box center [1030, 330] width 110 height 20
type input "25"
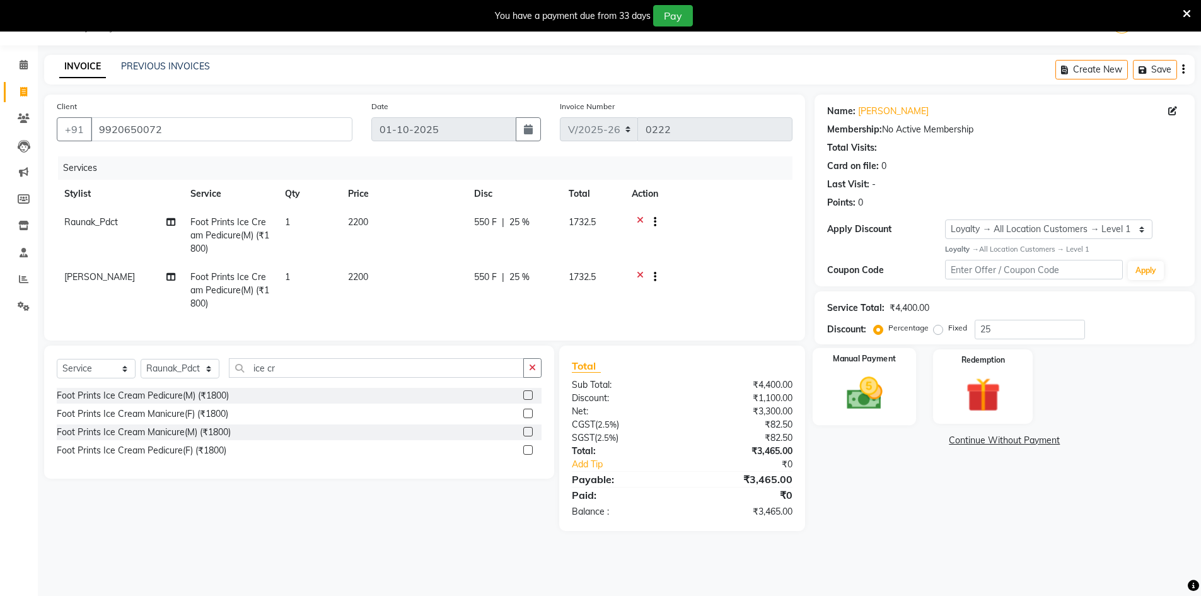
click at [847, 417] on div "Manual Payment" at bounding box center [864, 386] width 104 height 78
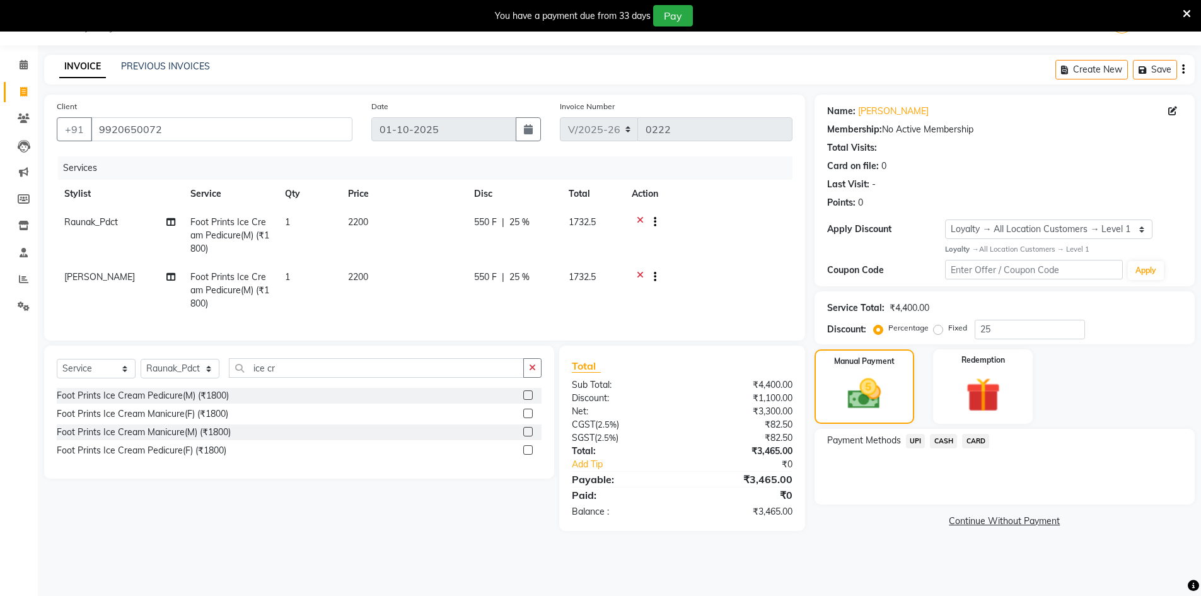
click at [914, 441] on span "UPI" at bounding box center [916, 441] width 20 height 15
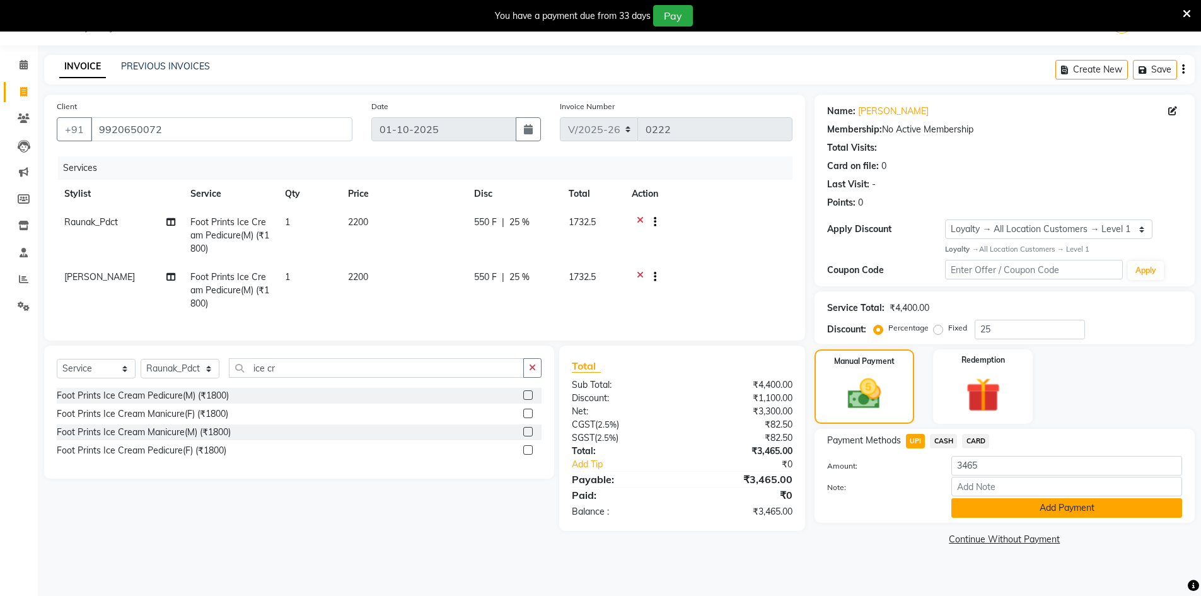
click at [1046, 509] on button "Add Payment" at bounding box center [1067, 508] width 231 height 20
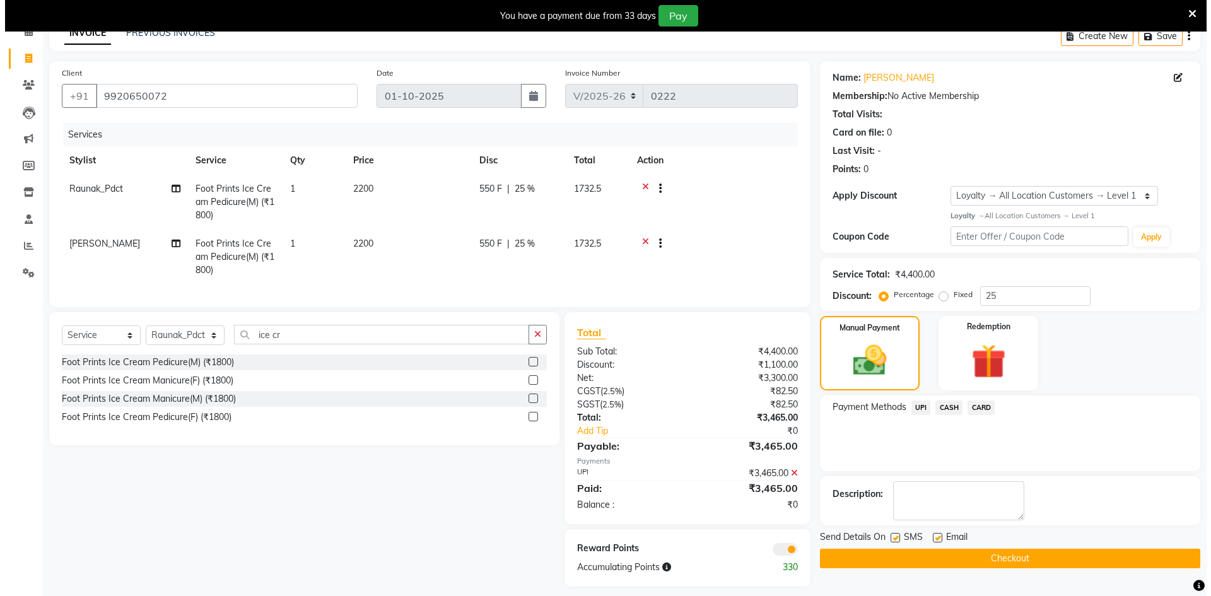
scroll to position [84, 0]
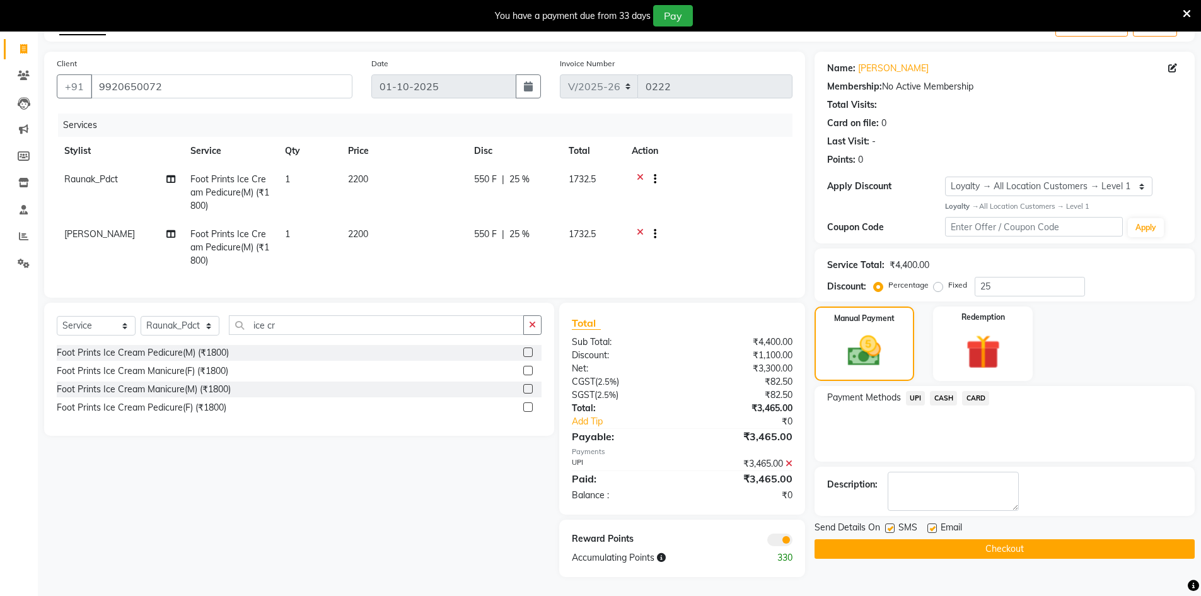
click at [771, 540] on span at bounding box center [779, 539] width 25 height 13
click at [793, 542] on input "checkbox" at bounding box center [793, 542] width 0 height 0
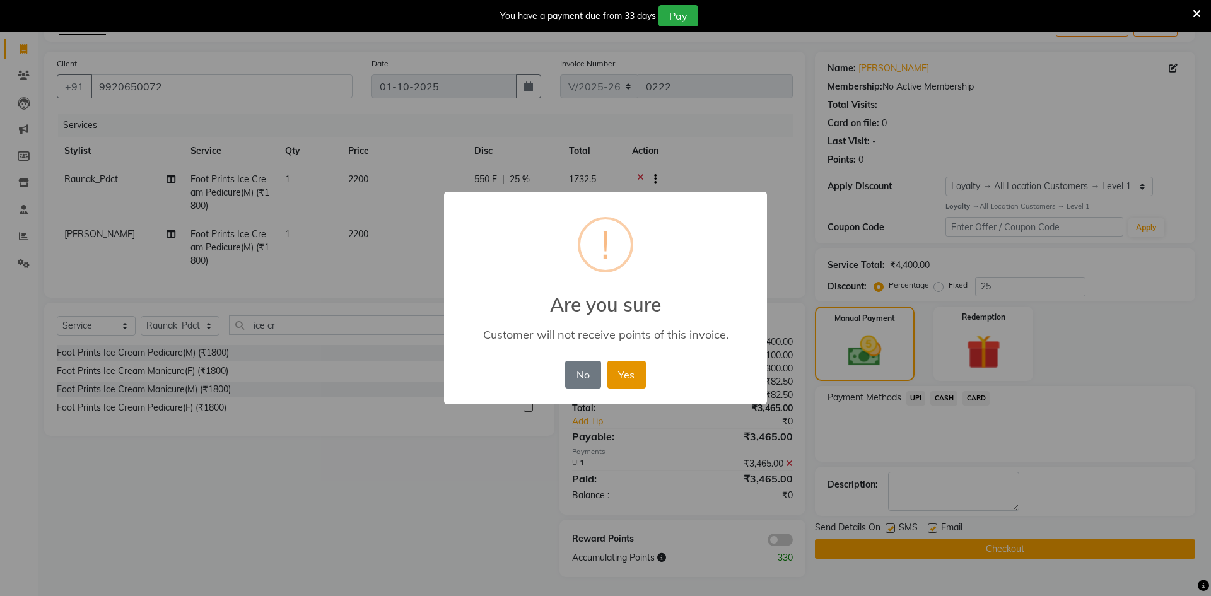
click at [619, 374] on button "Yes" at bounding box center [626, 375] width 38 height 28
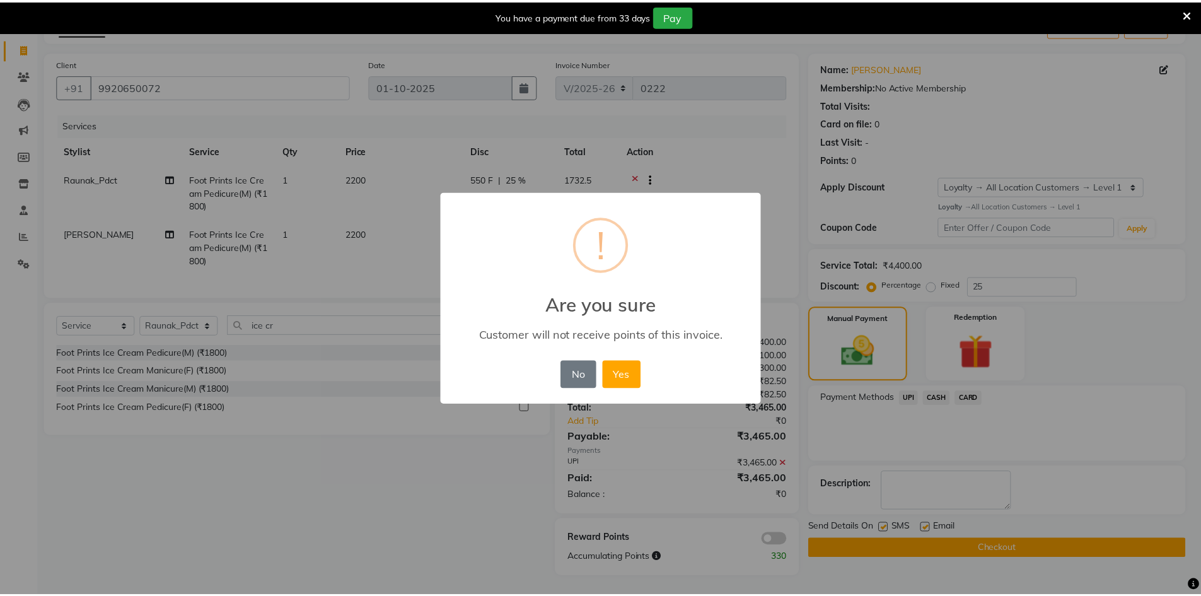
scroll to position [66, 0]
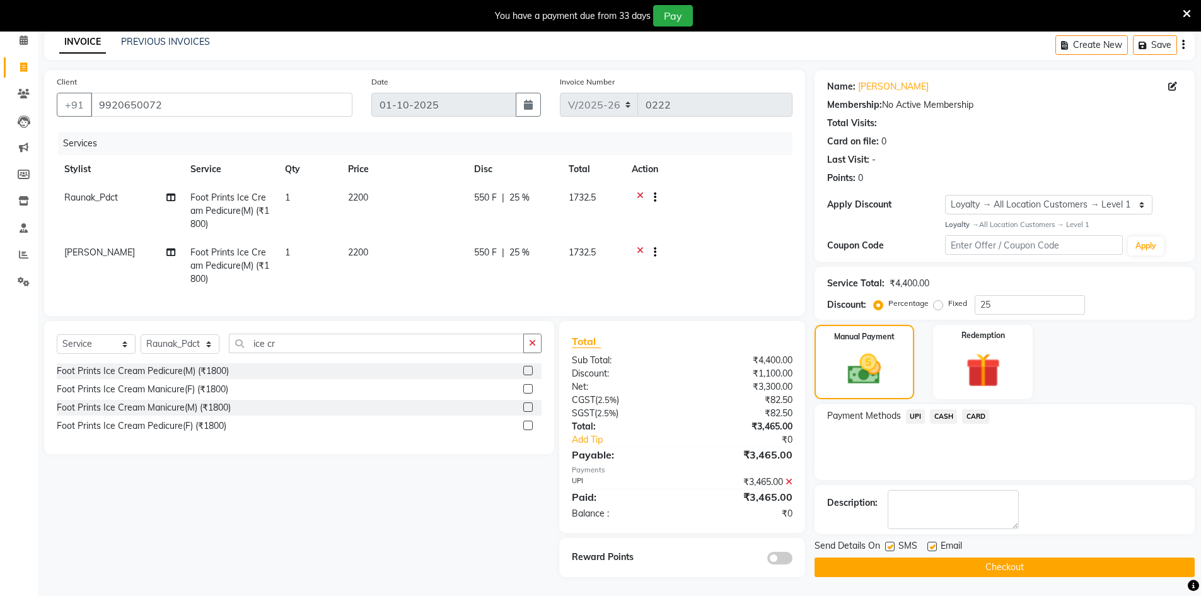
click at [928, 561] on button "Checkout" at bounding box center [1005, 567] width 380 height 20
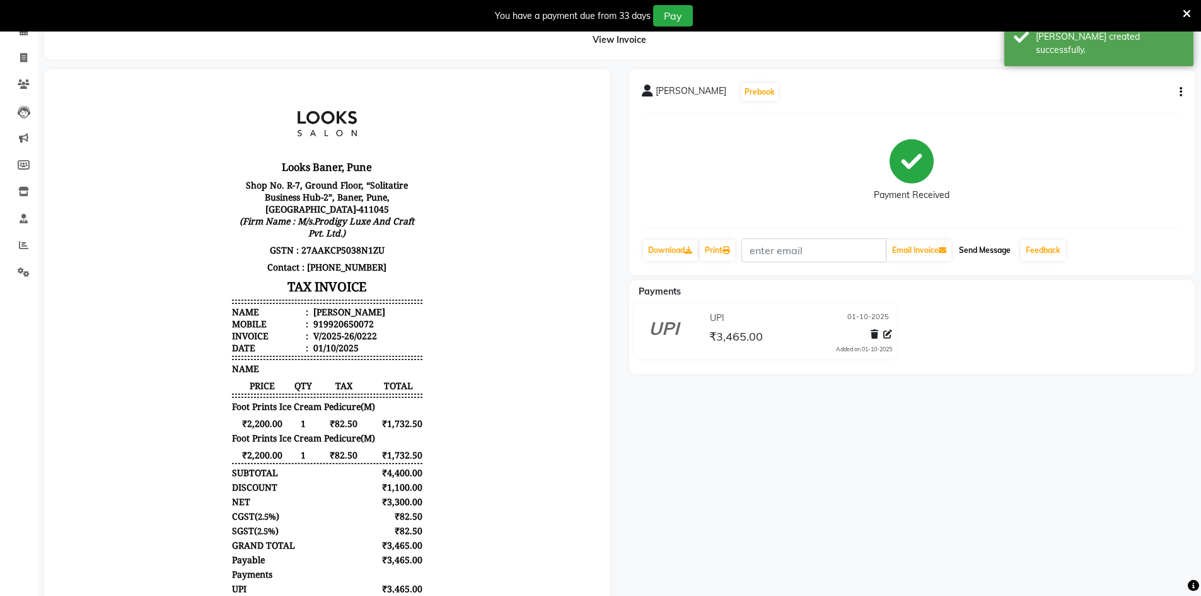
click at [1000, 253] on button "Send Message" at bounding box center [985, 250] width 62 height 21
click at [1191, 14] on div "You have a payment due from 33 days Pay" at bounding box center [600, 16] width 1201 height 32
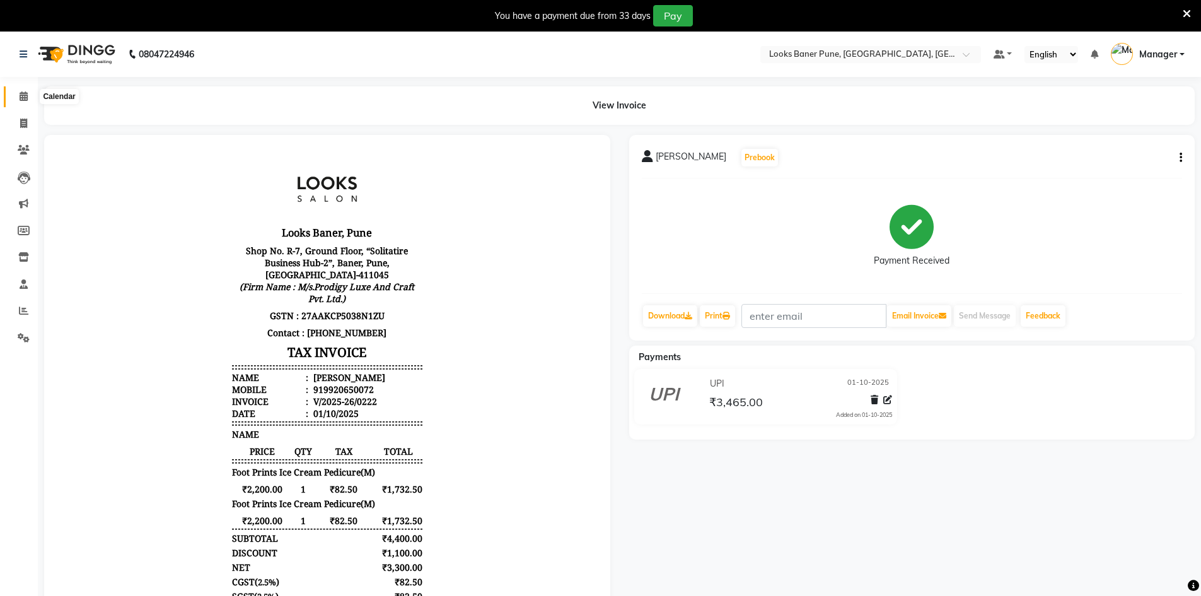
drag, startPoint x: 23, startPoint y: 91, endPoint x: 44, endPoint y: 101, distance: 22.9
click at [23, 91] on icon at bounding box center [24, 95] width 8 height 9
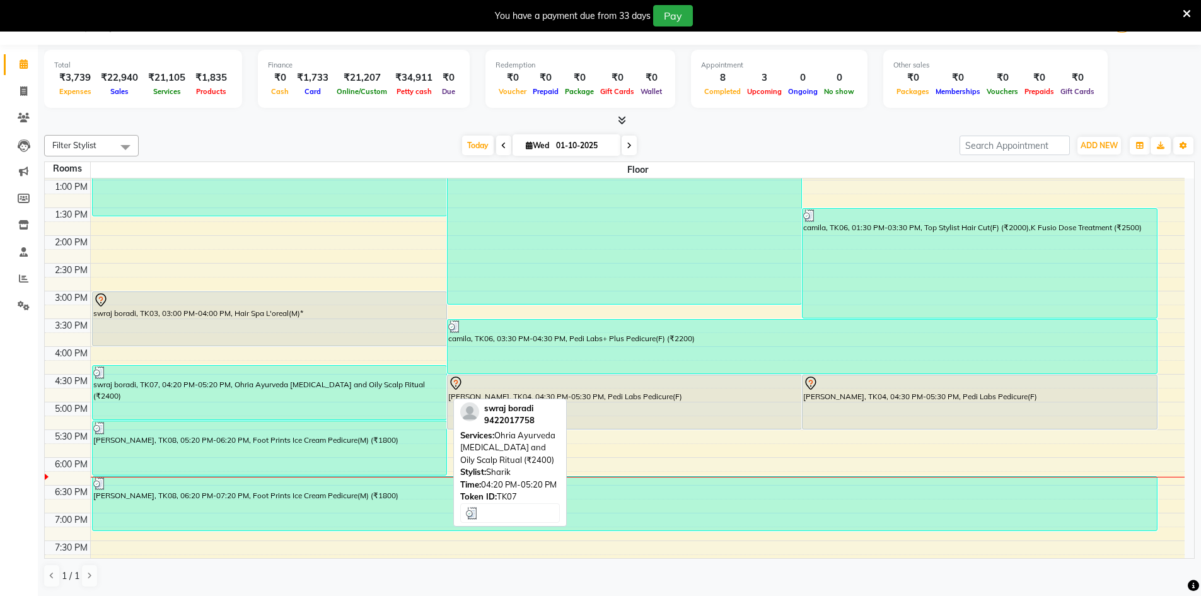
scroll to position [341, 0]
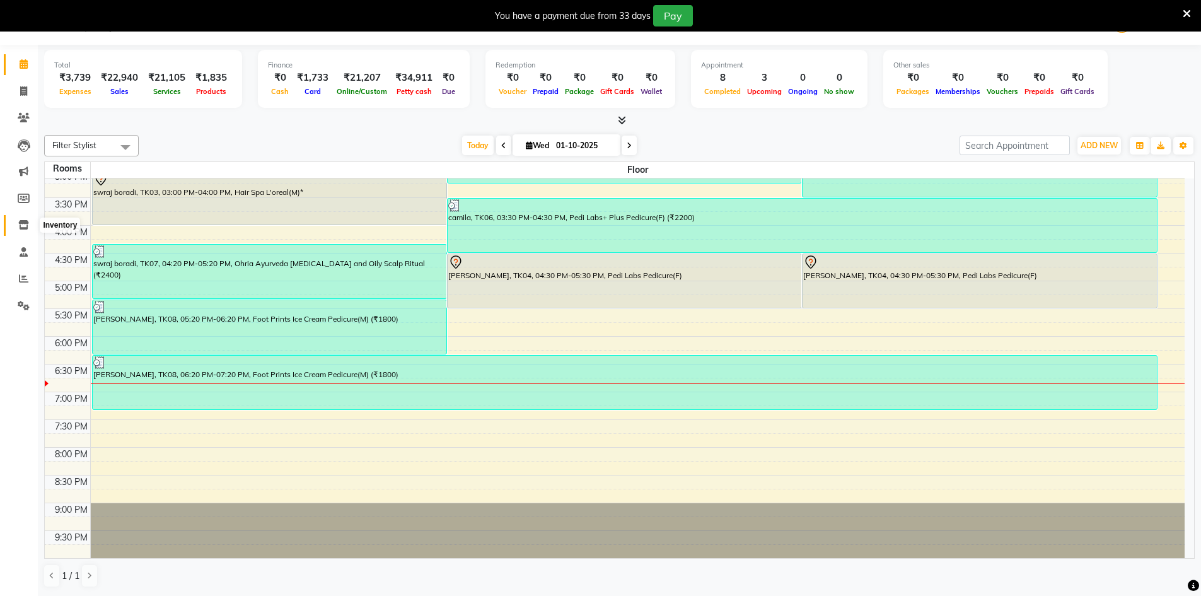
click at [18, 223] on icon at bounding box center [23, 224] width 11 height 9
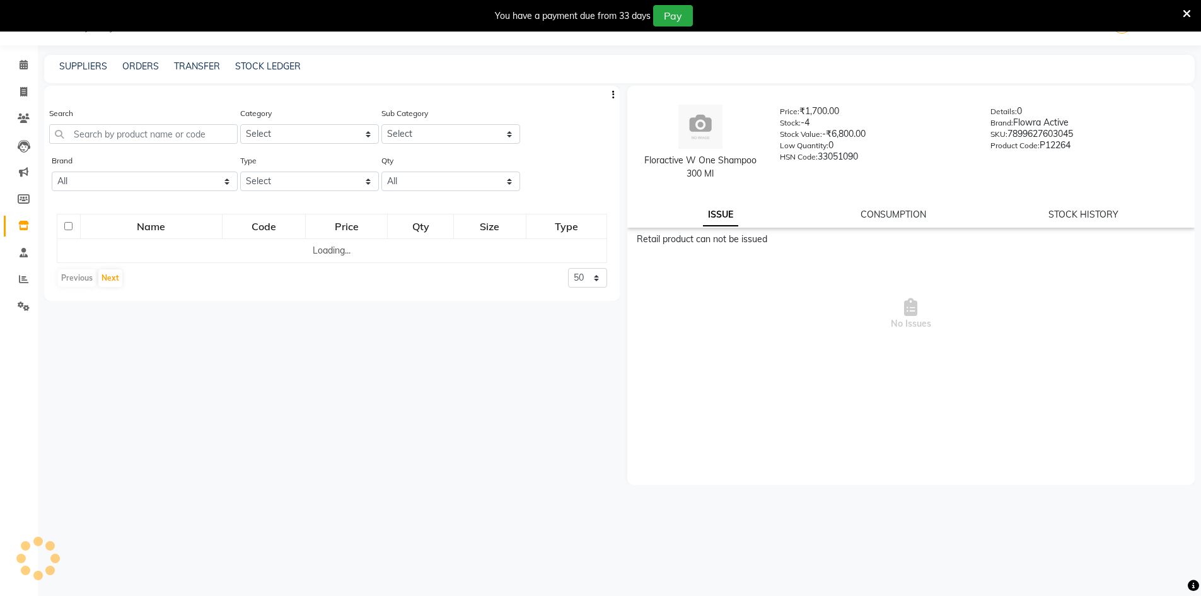
scroll to position [32, 0]
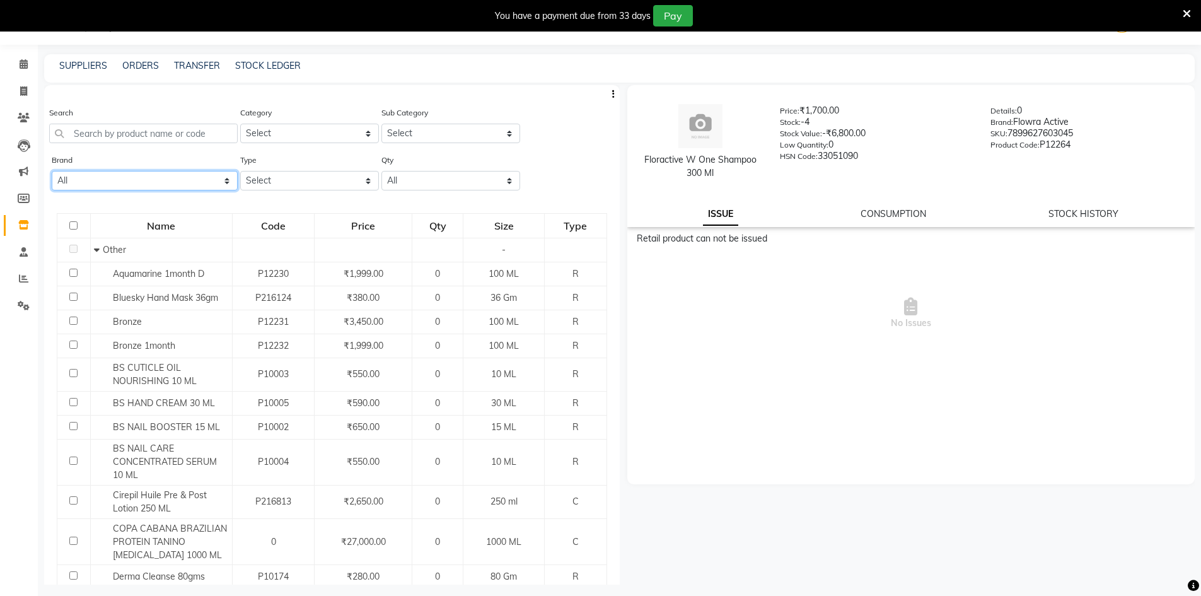
click at [201, 187] on select "All 1821 Aeronot Amazon Series American Crew American Crew Retail Aminu Body Oi…" at bounding box center [145, 181] width 186 height 20
select select "loreal"
click at [52, 171] on select "All 1821 Aeronot Amazon Series American Crew American Crew Retail Aminu Body Oi…" at bounding box center [145, 181] width 186 height 20
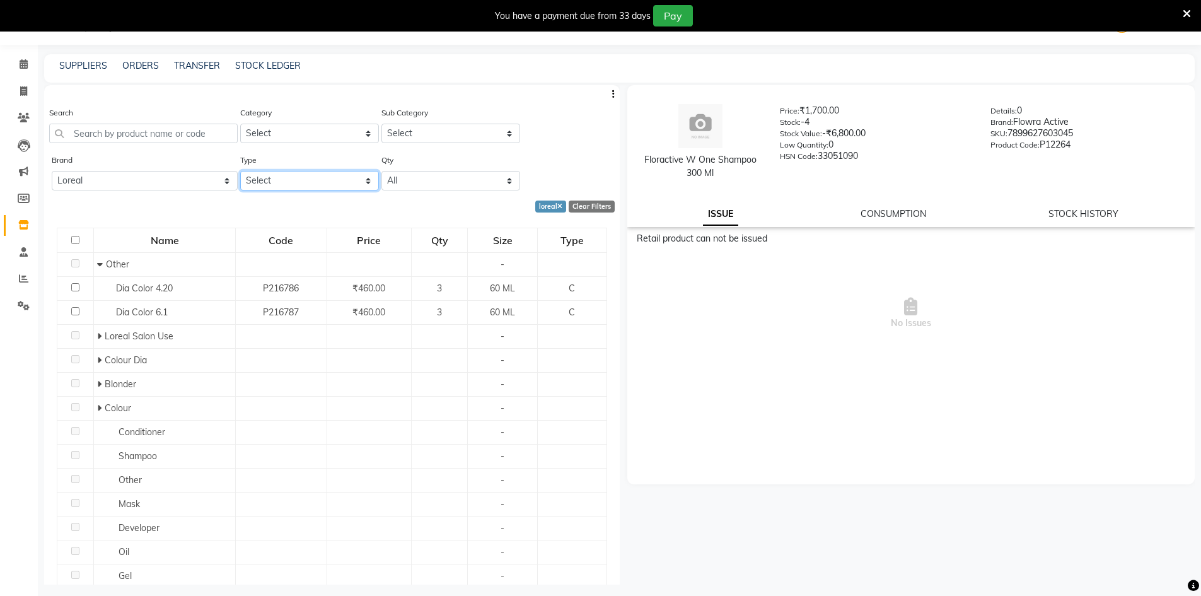
click at [270, 180] on select "Select Both Retail Consumable" at bounding box center [309, 181] width 139 height 20
select select "C"
click at [240, 171] on select "Select Both Retail Consumable" at bounding box center [309, 181] width 139 height 20
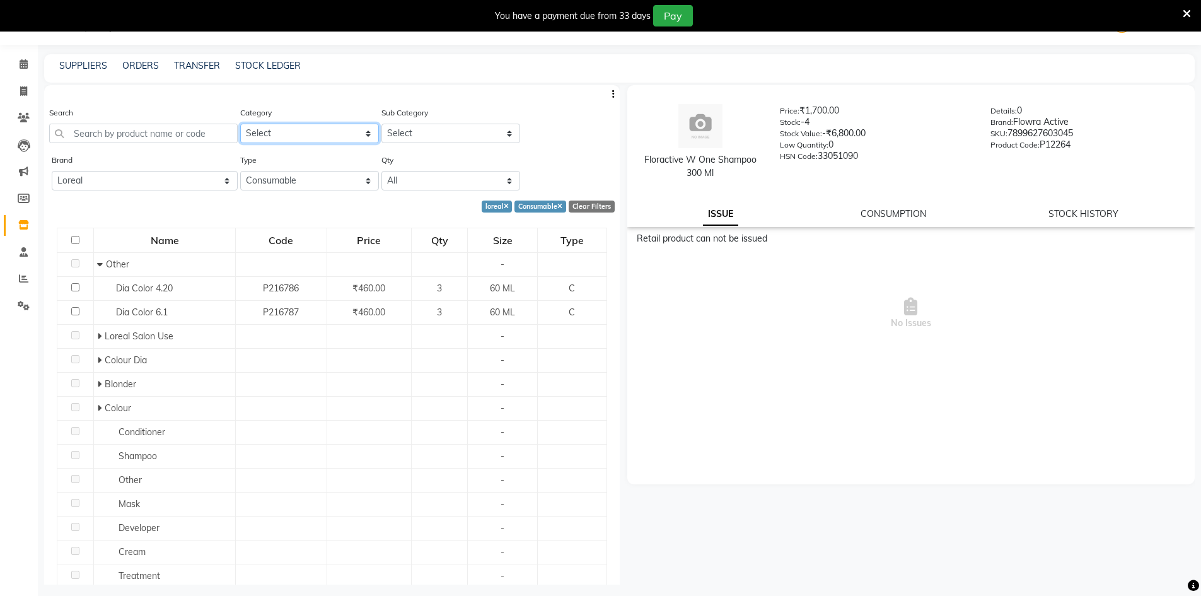
click at [270, 131] on select "Select Skin Personal Care Hair Threading Loreal Bio Top Cons. Bio Top Retail Co…" at bounding box center [309, 134] width 139 height 20
select select "534201100"
click at [240, 124] on select "Select Skin Personal Care Hair Threading Loreal Bio Top Cons. Bio Top Retail Co…" at bounding box center [309, 134] width 139 height 20
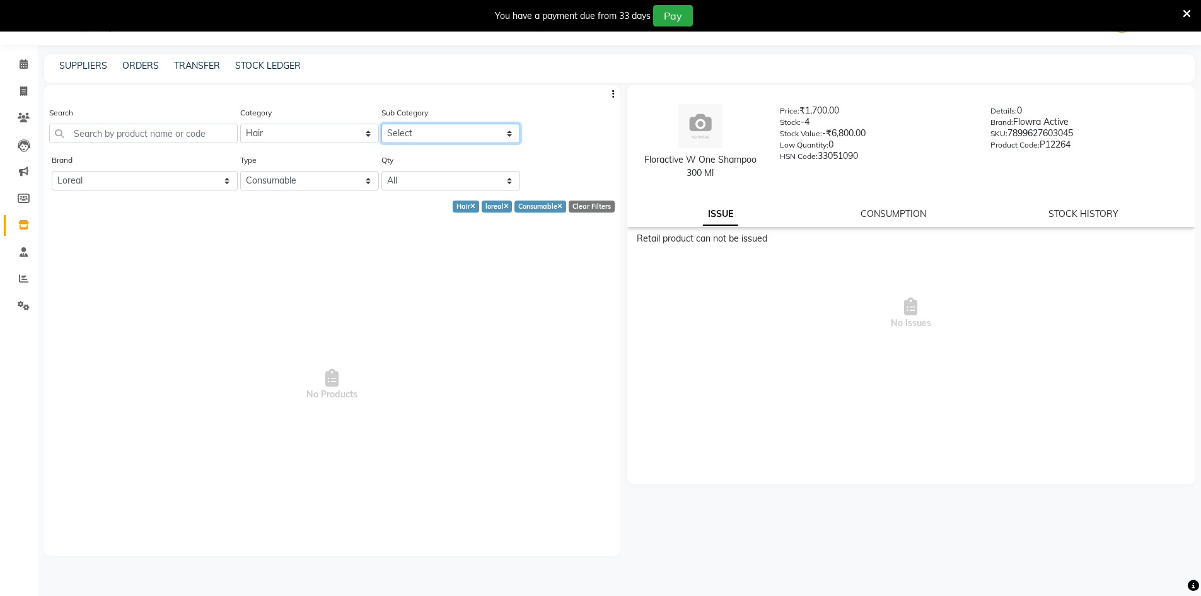
click at [408, 133] on select "Select Shampoo Conditioner Cream Mask Oil Serum Color Appliances Treatment Styl…" at bounding box center [450, 134] width 139 height 20
select select "534201107"
click at [381, 124] on select "Select Shampoo Conditioner Cream Mask Oil Serum Color Appliances Treatment Styl…" at bounding box center [450, 134] width 139 height 20
click at [150, 136] on input "text" at bounding box center [143, 134] width 189 height 20
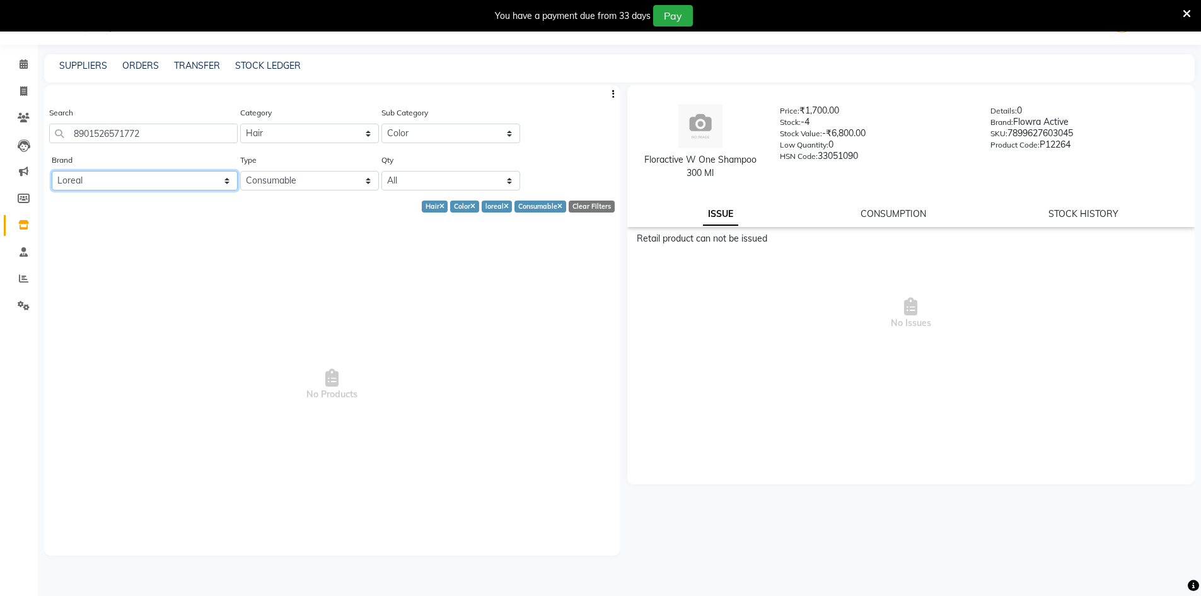
click at [220, 187] on select "All 1821 Aeronot Amazon Series American Crew American Crew Retail Aminu Body Oi…" at bounding box center [145, 181] width 186 height 20
click at [267, 217] on div "No Products" at bounding box center [332, 385] width 576 height 340
click at [225, 136] on input "8901526571772" at bounding box center [143, 134] width 189 height 20
type input "8"
type input "8901526571772"
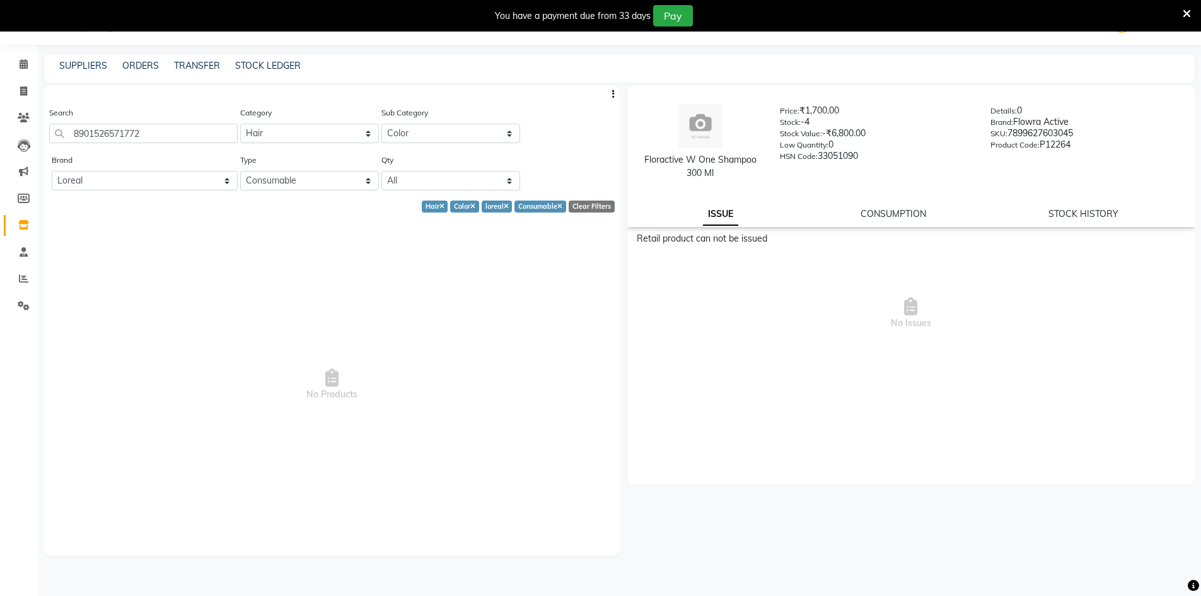
click at [577, 207] on div "Clear Filters" at bounding box center [592, 207] width 46 height 12
select select
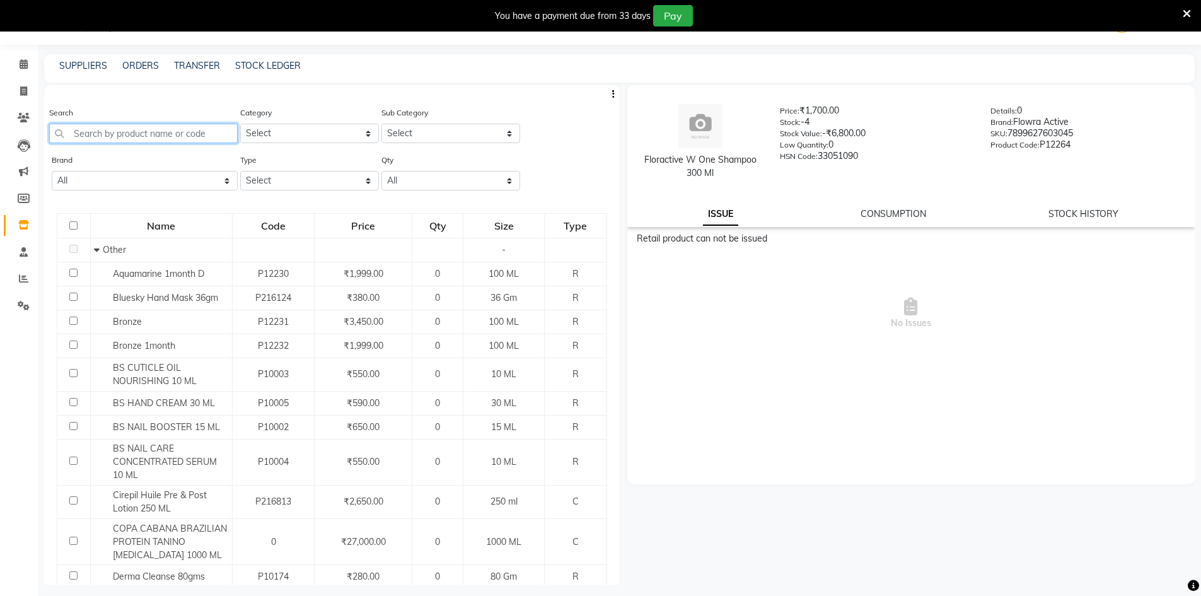
click at [151, 142] on input "text" at bounding box center [143, 134] width 189 height 20
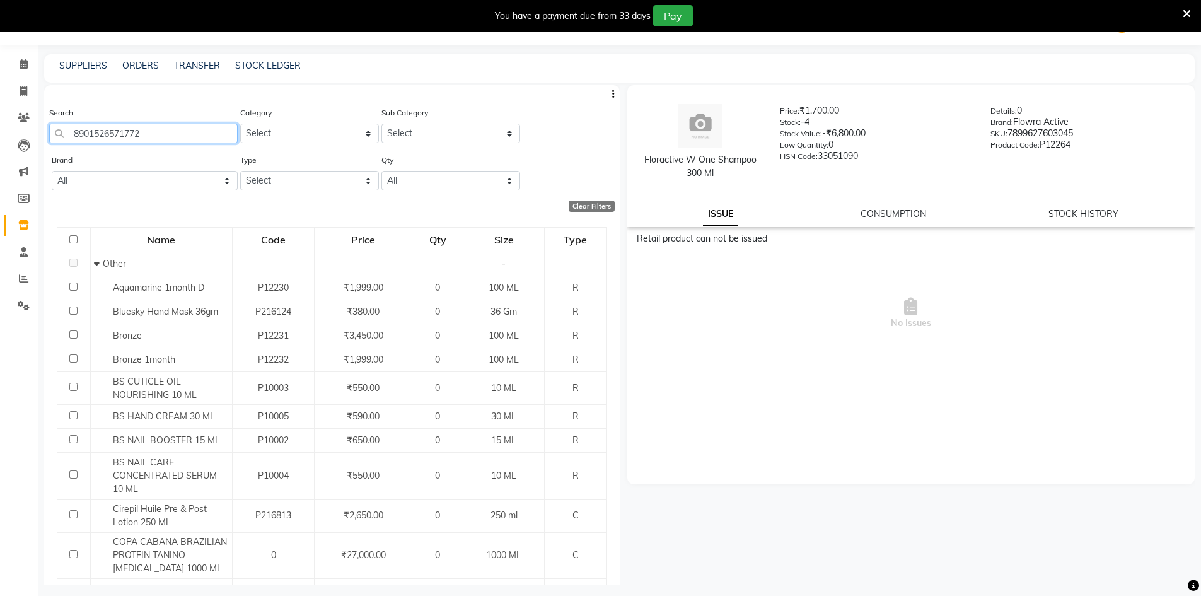
type input "8901526571772"
click at [420, 183] on select "All Low Out Of Stock" at bounding box center [450, 181] width 139 height 20
click at [381, 171] on select "All Low Out Of Stock" at bounding box center [450, 181] width 139 height 20
click at [333, 182] on select "Select Both Retail Consumable" at bounding box center [309, 181] width 139 height 20
select select "C"
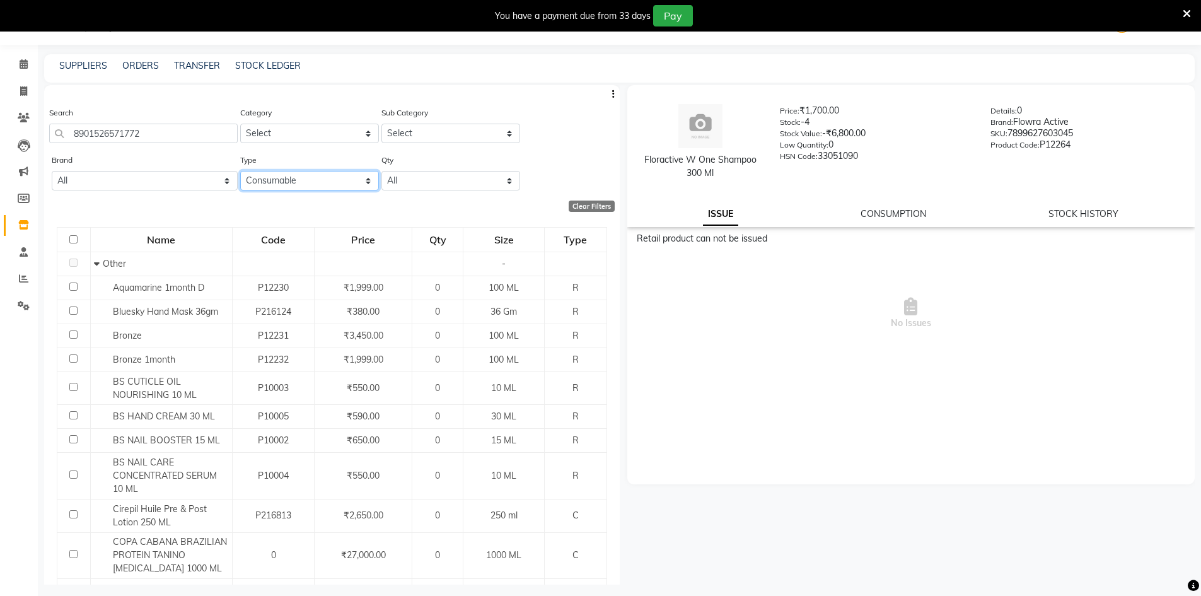
click at [240, 171] on select "Select Both Retail Consumable" at bounding box center [309, 181] width 139 height 20
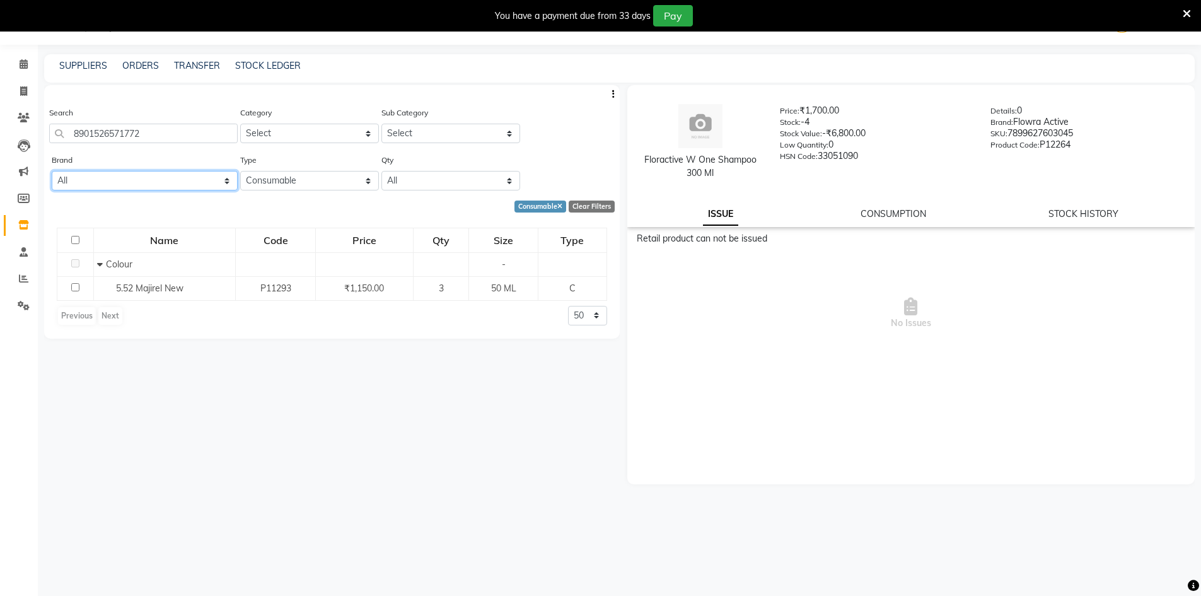
click at [128, 180] on select "All 1821 Aeronot Amazon Series American Crew American Crew Retail Aminu Body Oi…" at bounding box center [145, 181] width 186 height 20
select select "loreal"
click at [52, 171] on select "All 1821 Aeronot Amazon Series American Crew American Crew Retail Aminu Body Oi…" at bounding box center [145, 181] width 186 height 20
click at [253, 134] on select "Select Skin Personal Care Hair Threading Loreal Bio Top Cons. Bio Top Retail Co…" at bounding box center [309, 134] width 139 height 20
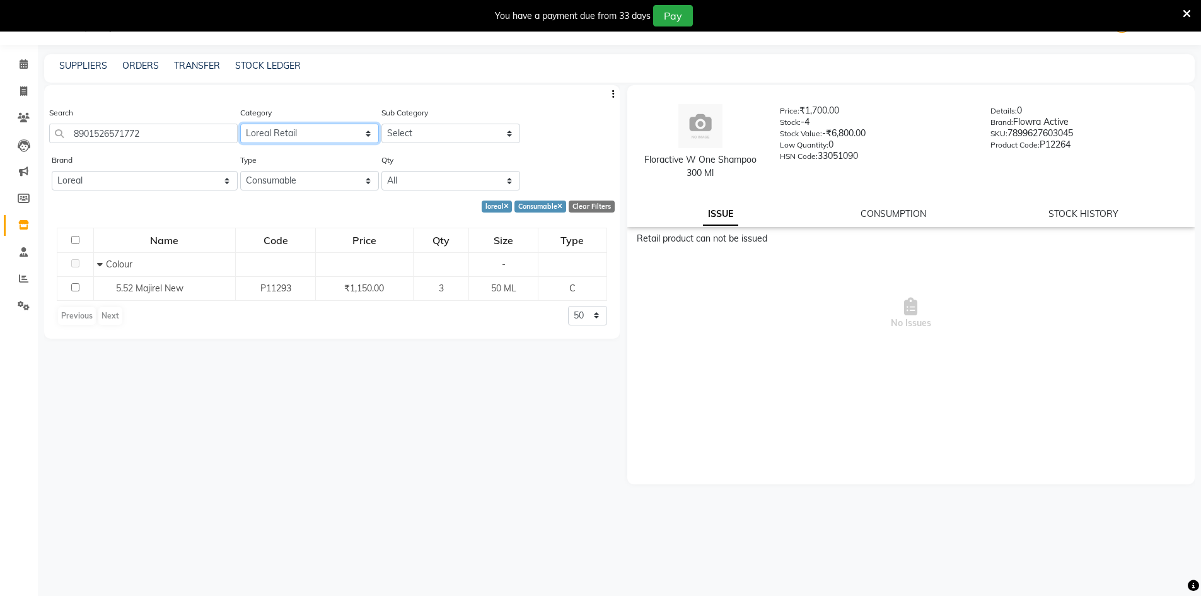
click at [240, 124] on select "Select Skin Personal Care Hair Threading Loreal Bio Top Cons. Bio Top Retail Co…" at bounding box center [309, 134] width 139 height 20
click at [305, 136] on select "Select Skin Personal Care Hair Threading Loreal Bio Top Cons. Bio Top Retail Co…" at bounding box center [309, 134] width 139 height 20
select select "534201650"
click at [240, 124] on select "Select Skin Personal Care Hair Threading Loreal Bio Top Cons. Bio Top Retail Co…" at bounding box center [309, 134] width 139 height 20
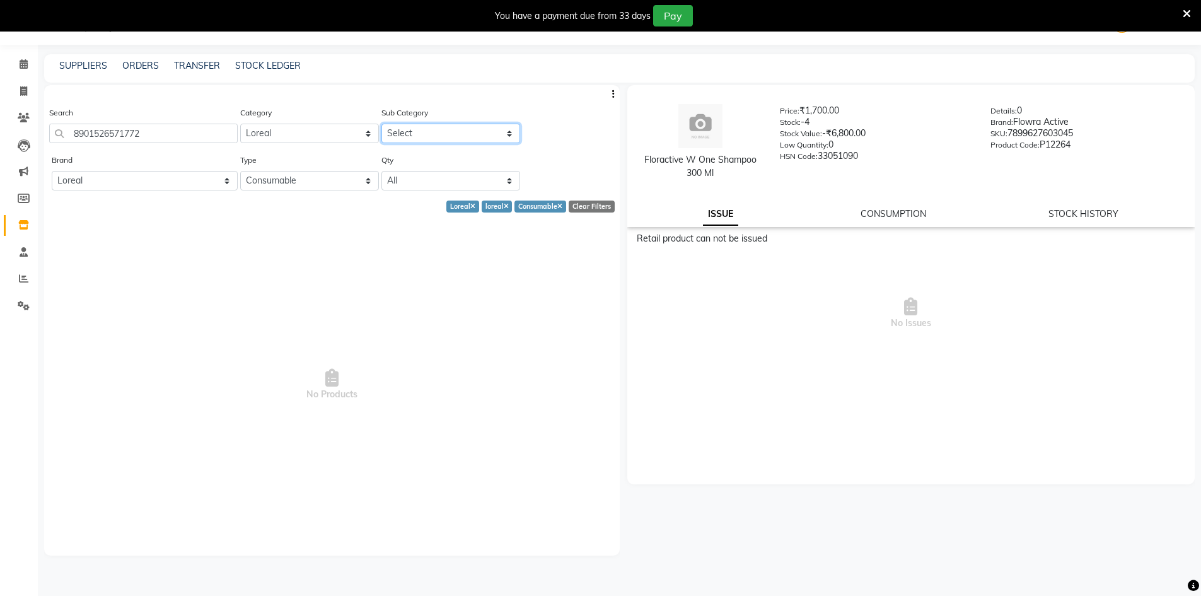
click at [421, 130] on select "Select Loreal Retail Loreal Salon Use Hair Colour Salon Use Matrix Salon Use Ma…" at bounding box center [450, 134] width 139 height 20
select select "534201652"
click at [381, 124] on select "Select Loreal Retail Loreal Salon Use Hair Colour Salon Use Matrix Salon Use Ma…" at bounding box center [450, 134] width 139 height 20
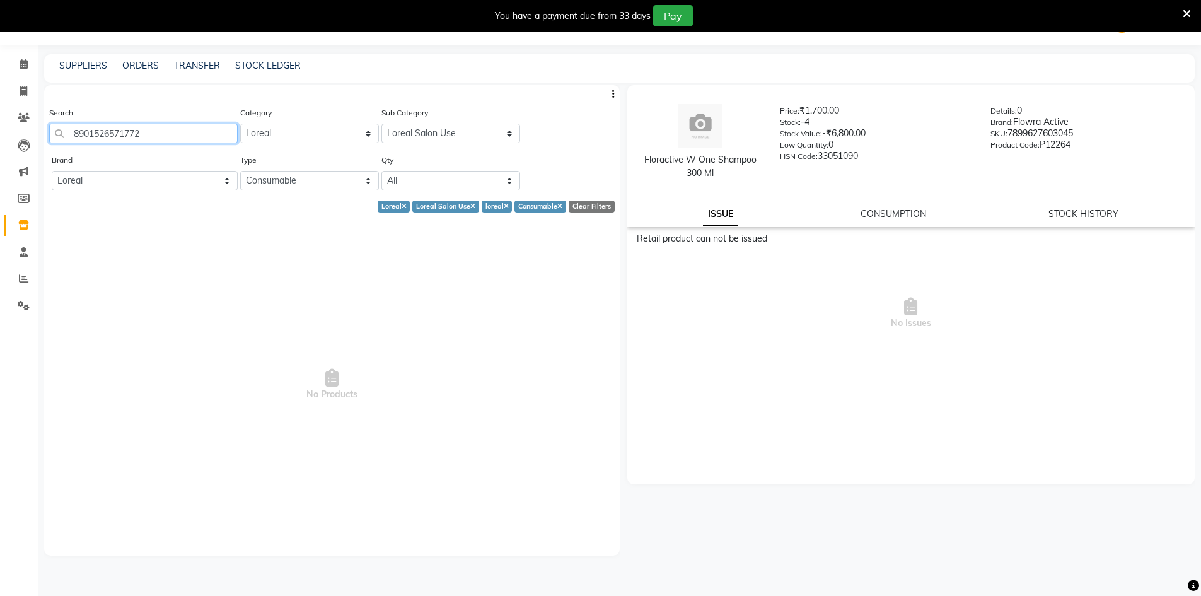
click at [212, 141] on input "8901526571772" at bounding box center [143, 134] width 189 height 20
drag, startPoint x: 217, startPoint y: 133, endPoint x: 0, endPoint y: 204, distance: 228.1
click at [0, 204] on app-home "08047224946 Select Location × Looks Baner Pune, Balewadi, Pune Default Panel My…" at bounding box center [600, 301] width 1201 height 604
type input "8901526571772"
click at [402, 185] on select "All Low Out Of Stock" at bounding box center [450, 181] width 139 height 20
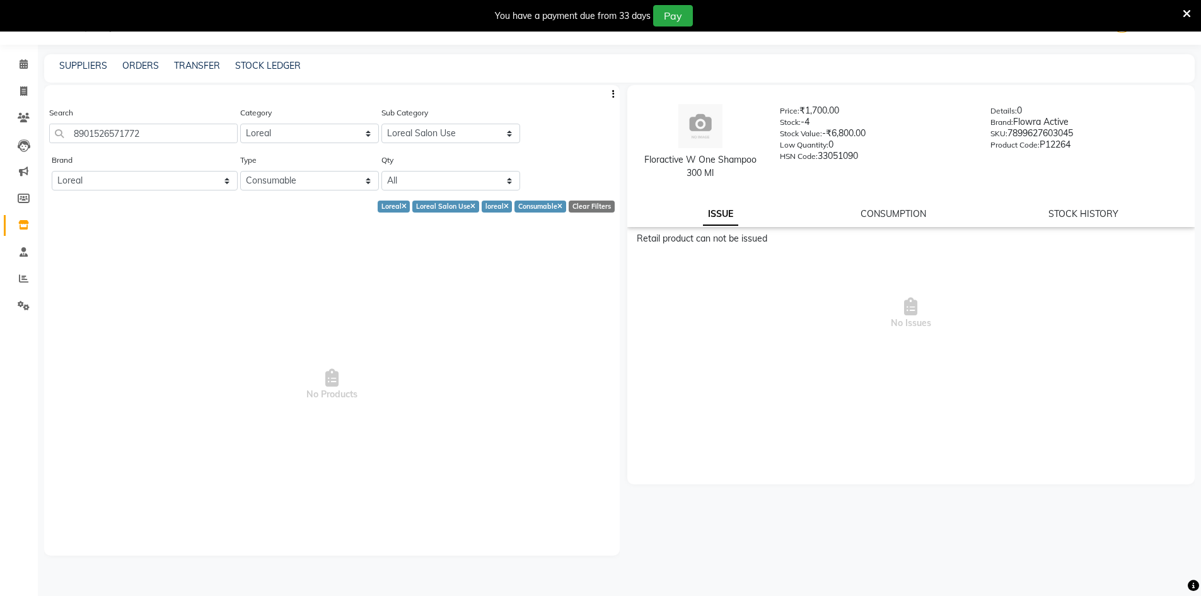
click at [496, 304] on span "No Products" at bounding box center [332, 385] width 550 height 315
click at [879, 209] on link "CONSUMPTION" at bounding box center [894, 213] width 66 height 11
click at [695, 253] on div "To add consumption issue product first" at bounding box center [914, 248] width 544 height 13
click at [683, 247] on div "To add consumption issue product first" at bounding box center [914, 248] width 544 height 13
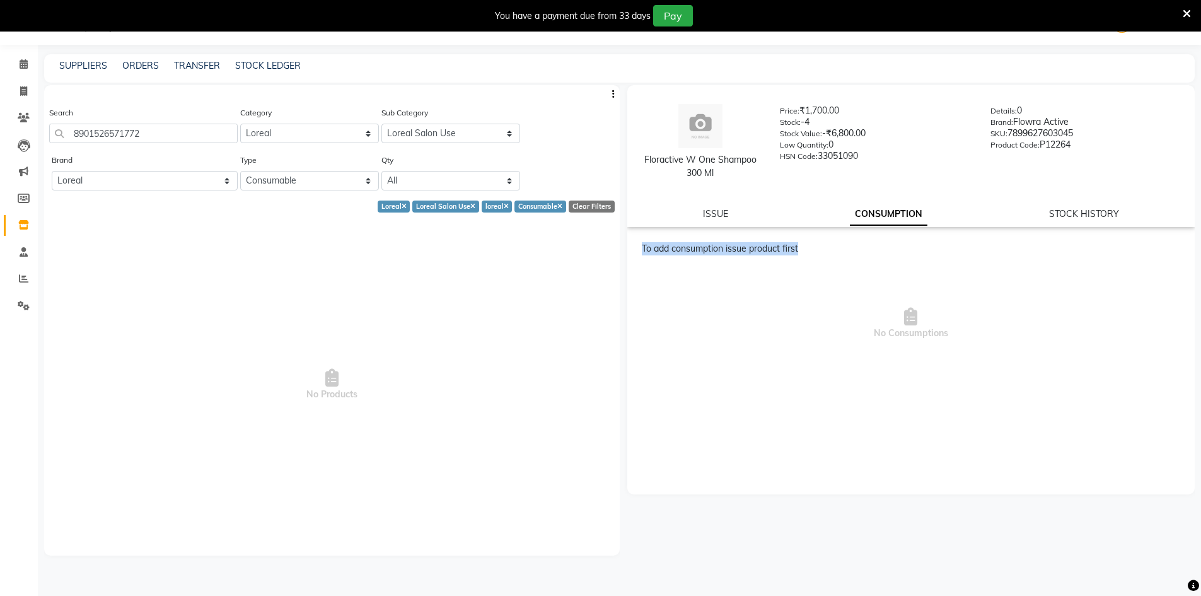
click at [683, 247] on div "To add consumption issue product first" at bounding box center [914, 248] width 544 height 13
click at [732, 326] on span "No Consumptions" at bounding box center [911, 323] width 549 height 126
drag, startPoint x: 882, startPoint y: 233, endPoint x: 804, endPoint y: 295, distance: 99.2
click at [798, 300] on span "No Consumptions" at bounding box center [911, 323] width 549 height 126
click at [1109, 214] on link "STOCK HISTORY" at bounding box center [1084, 213] width 70 height 11
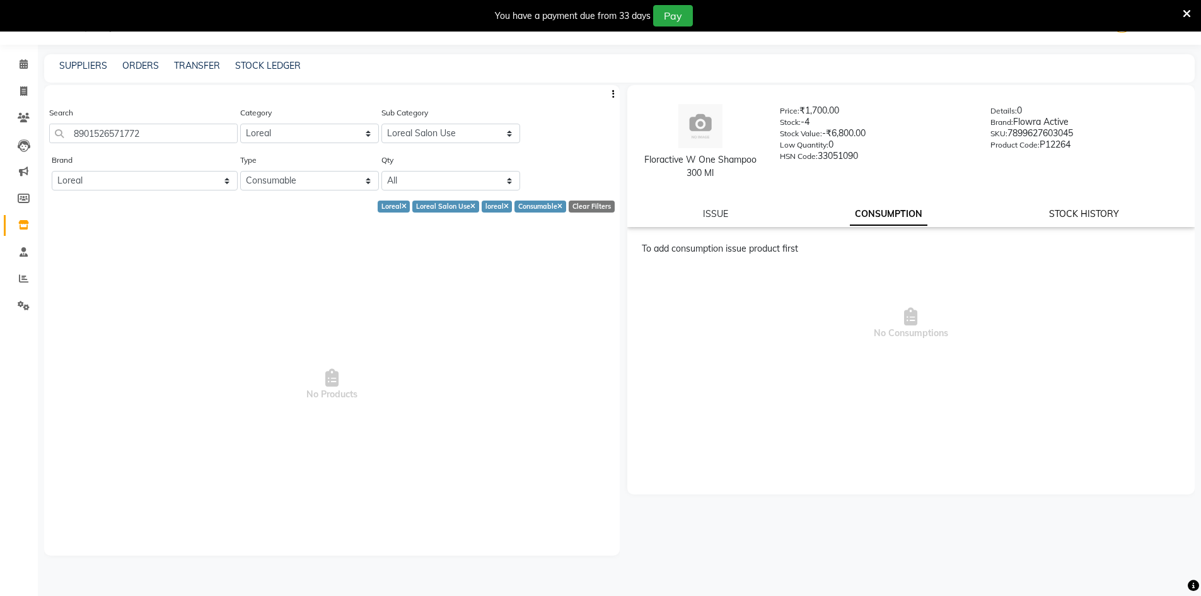
select select "all"
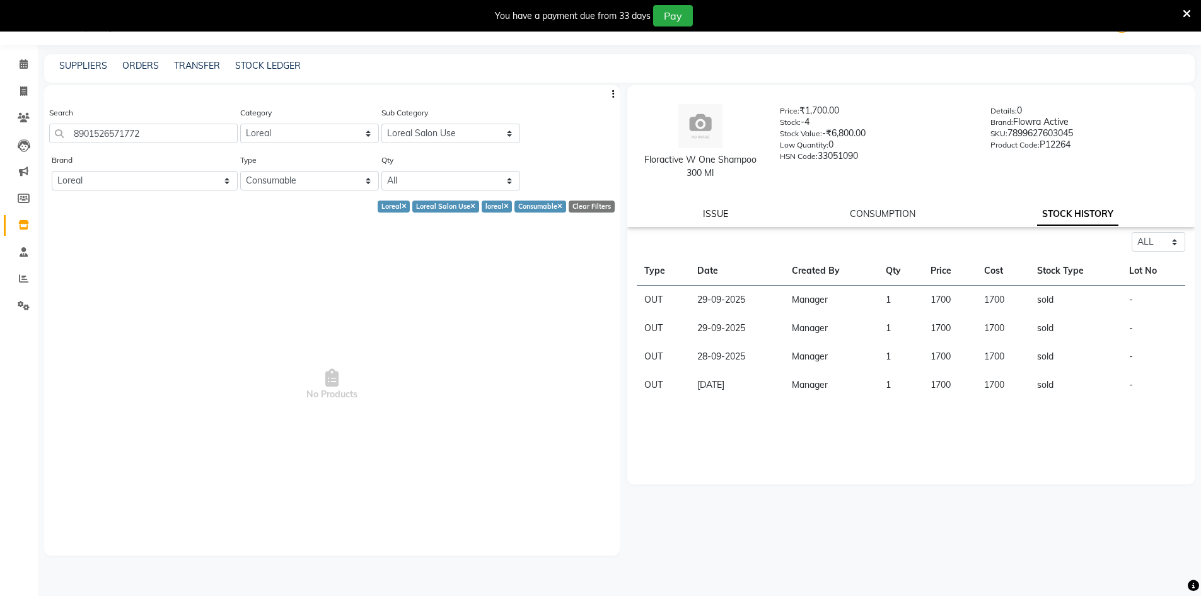
click at [715, 211] on link "ISSUE" at bounding box center [715, 213] width 25 height 11
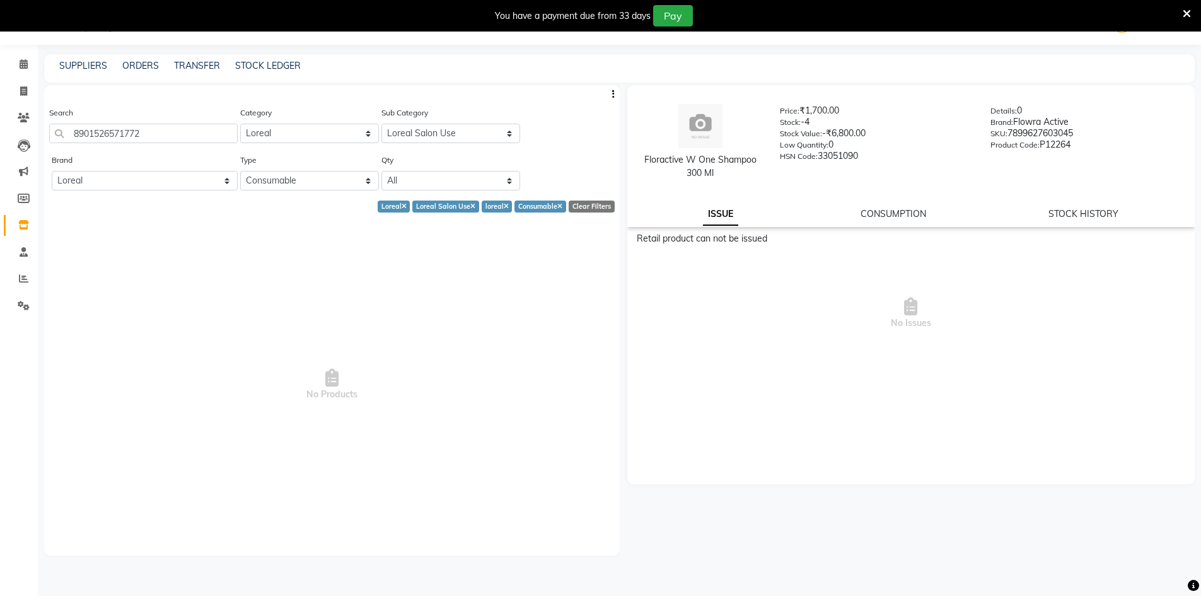
click at [773, 271] on span "No Issues" at bounding box center [911, 313] width 549 height 126
click at [725, 236] on div "Retail product can not be issued" at bounding box center [911, 238] width 549 height 13
click at [696, 269] on span "No Issues" at bounding box center [911, 313] width 549 height 126
click at [1185, 16] on icon at bounding box center [1187, 13] width 8 height 11
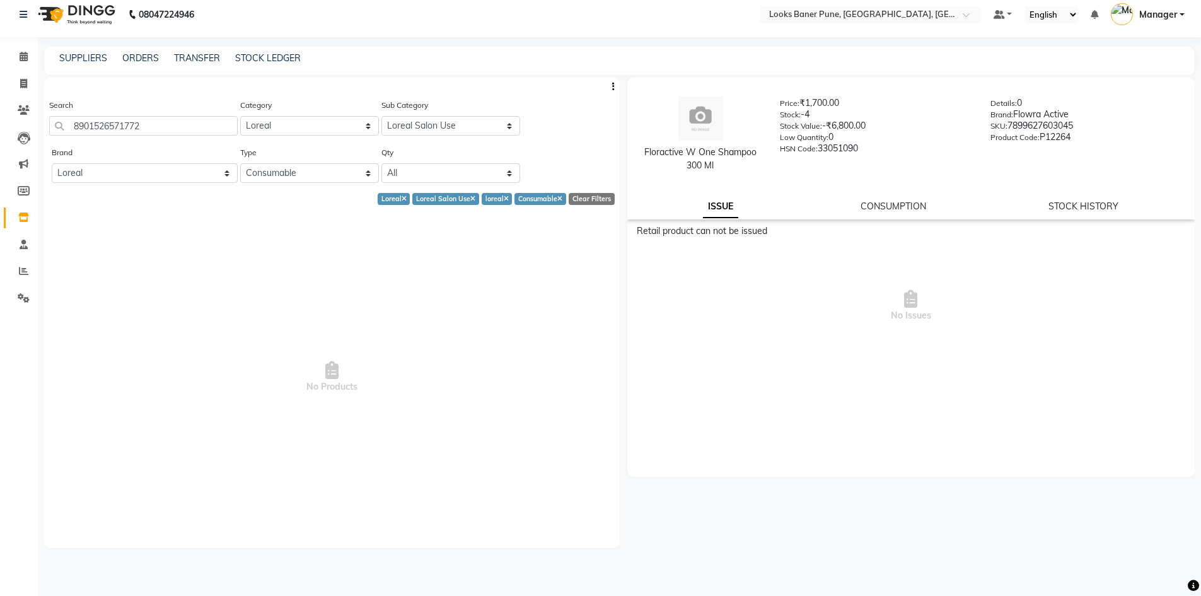
click at [690, 240] on div "Retail product can not be issued No Issues" at bounding box center [911, 296] width 568 height 144
click at [885, 209] on link "CONSUMPTION" at bounding box center [894, 206] width 66 height 11
click at [724, 271] on span "No Consumptions" at bounding box center [911, 316] width 549 height 126
click at [187, 125] on input "8901526571772" at bounding box center [143, 126] width 189 height 20
type input "8901526571772"
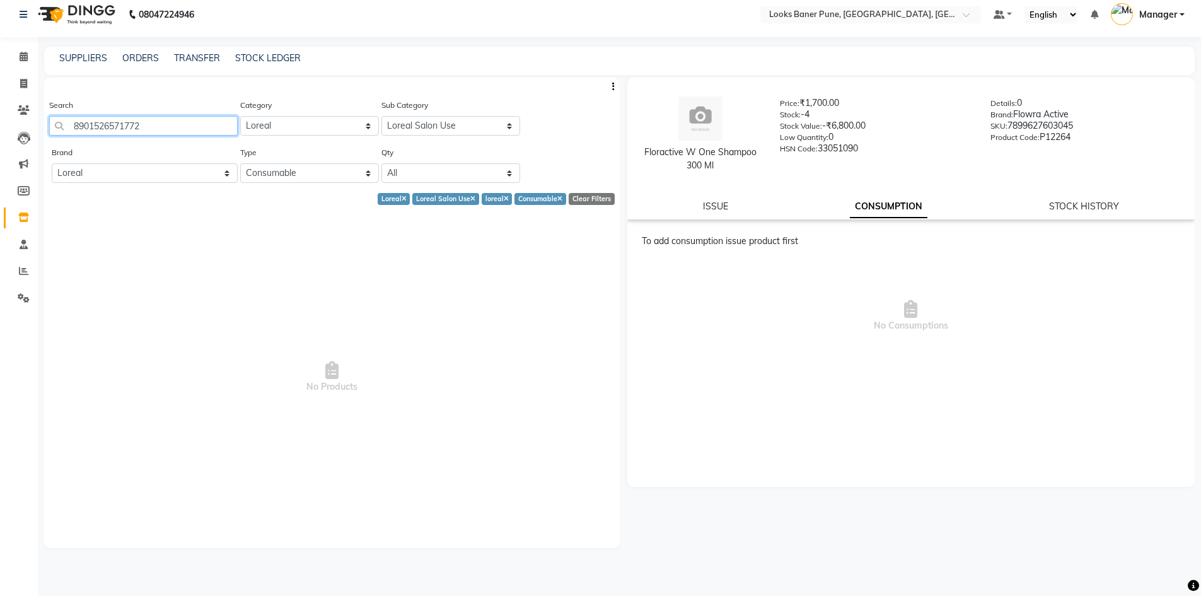
drag, startPoint x: 158, startPoint y: 126, endPoint x: 0, endPoint y: 167, distance: 162.9
click at [0, 167] on app-home "08047224946 Select Location × Looks Baner Pune, Balewadi, Pune Default Panel My…" at bounding box center [600, 294] width 1201 height 604
click at [714, 216] on div "Floractive W One Shampoo 300 [PERSON_NAME]: ₹1,700.00 Stock: -4 Stock Value: -₹…" at bounding box center [911, 149] width 568 height 142
click at [714, 192] on div "Floractive W One Shampoo 300 [PERSON_NAME]: ₹1,700.00 Stock: -4 Stock Value: -₹…" at bounding box center [911, 149] width 568 height 142
click at [718, 208] on link "ISSUE" at bounding box center [715, 206] width 25 height 11
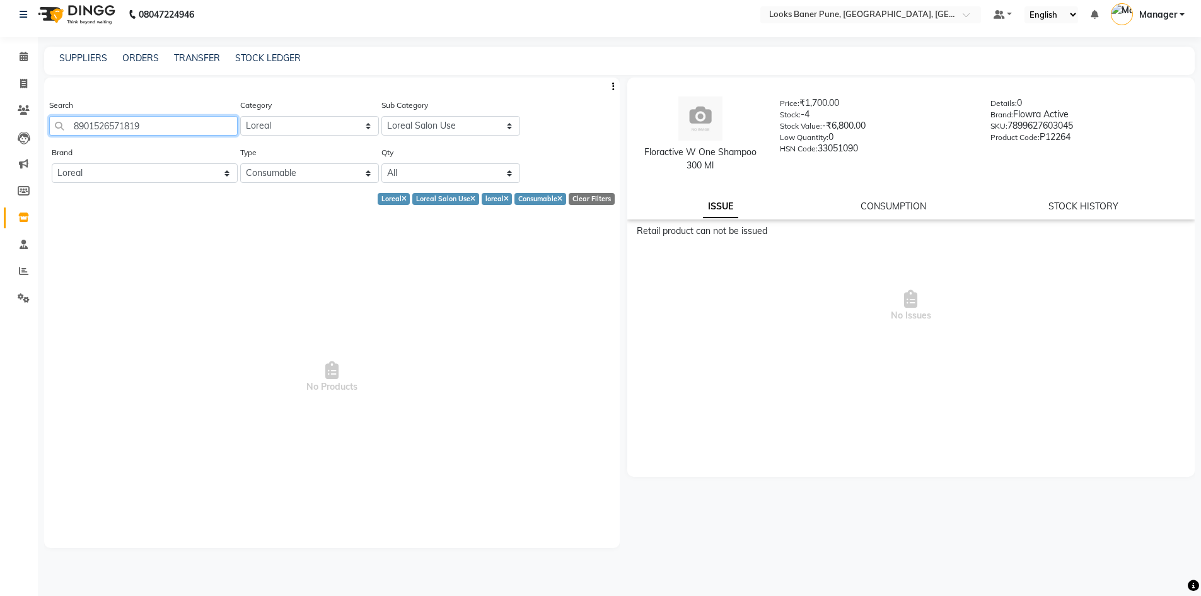
click at [188, 119] on input "8901526571819" at bounding box center [143, 126] width 189 height 20
type input "8901526571819"
drag, startPoint x: 160, startPoint y: 128, endPoint x: 0, endPoint y: 204, distance: 177.1
click at [0, 204] on app-home "08047224946 Select Location × Looks Baner Pune, Balewadi, Pune Default Panel My…" at bounding box center [600, 294] width 1201 height 604
type input "8901526571819"
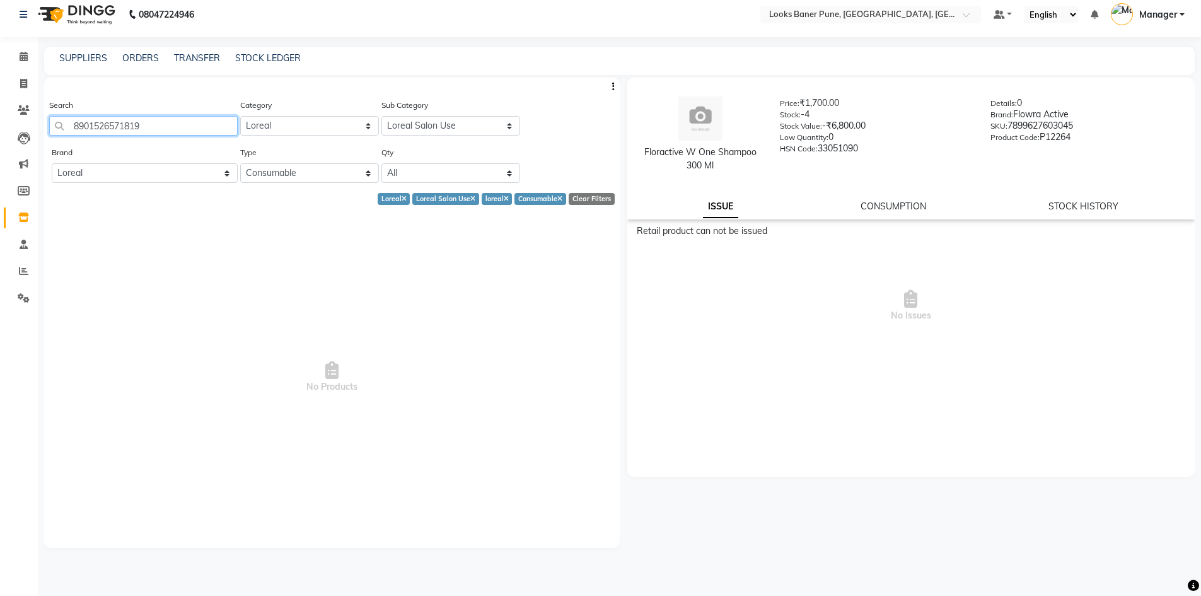
drag, startPoint x: 226, startPoint y: 124, endPoint x: 0, endPoint y: 200, distance: 238.9
click at [0, 200] on app-home "08047224946 Select Location × Looks Baner Pune, Balewadi, Pune Default Panel My…" at bounding box center [600, 294] width 1201 height 604
type input "8901526407644"
drag, startPoint x: 156, startPoint y: 142, endPoint x: 125, endPoint y: 143, distance: 30.9
click at [125, 143] on div "Search 8901526407644" at bounding box center [143, 121] width 189 height 47
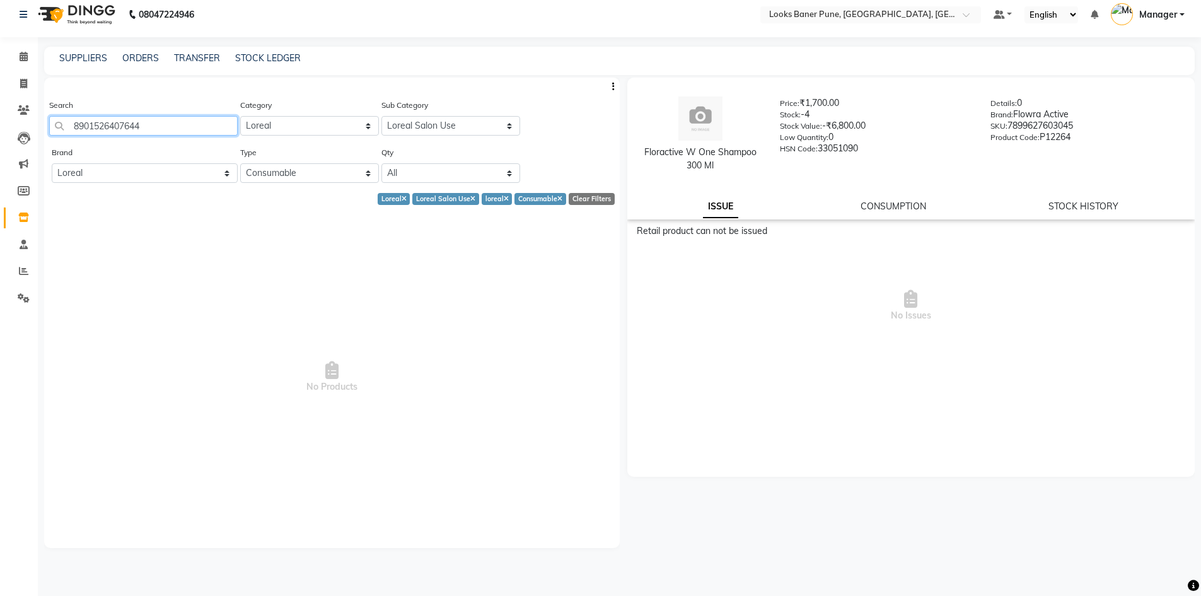
click at [163, 124] on input "8901526407644" at bounding box center [143, 126] width 189 height 20
type input "8901526407644"
drag, startPoint x: 190, startPoint y: 127, endPoint x: 0, endPoint y: 143, distance: 191.1
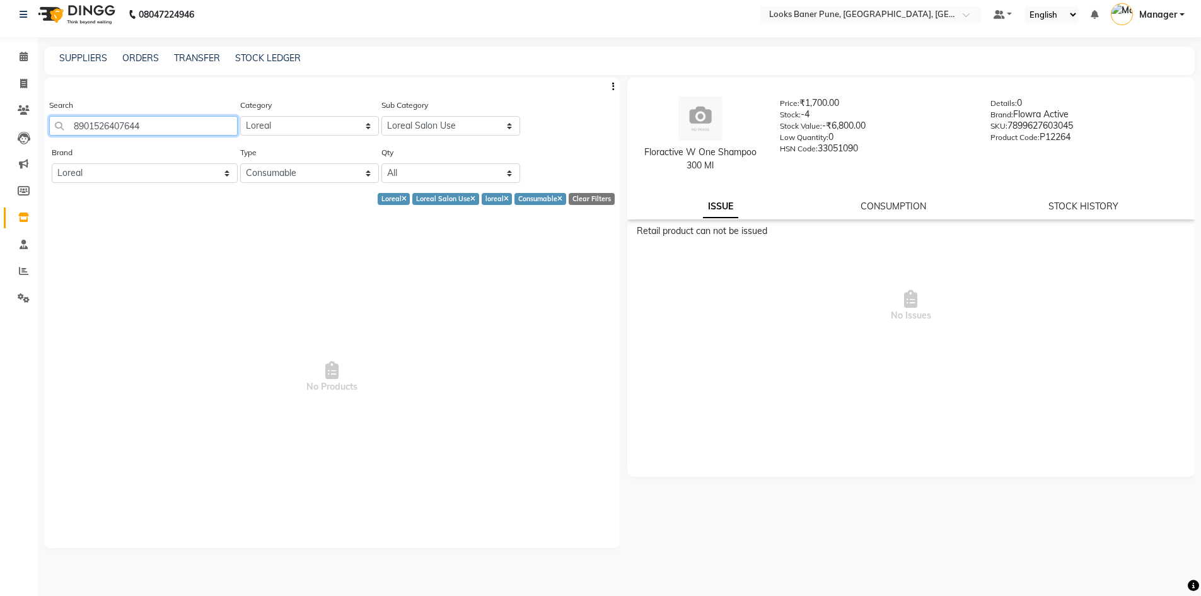
click at [0, 143] on app-home "08047224946 Select Location × Looks Baner Pune, Balewadi, Pune Default Panel My…" at bounding box center [600, 294] width 1201 height 604
type input "8"
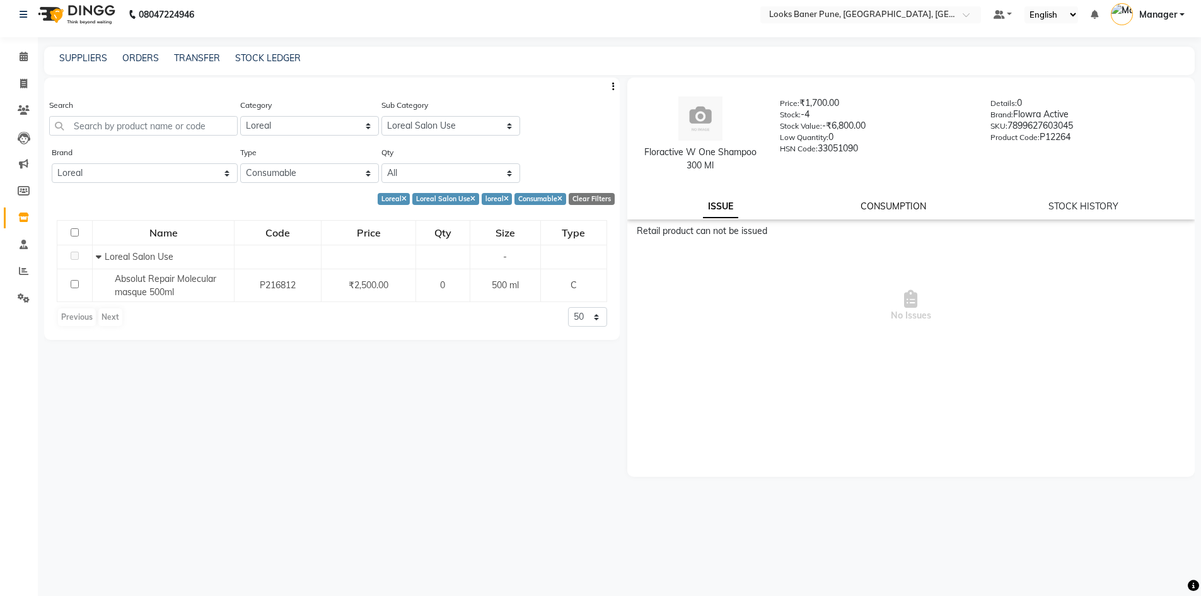
click at [898, 201] on link "CONSUMPTION" at bounding box center [894, 206] width 66 height 11
click at [1098, 206] on link "STOCK HISTORY" at bounding box center [1084, 206] width 70 height 11
select select "all"
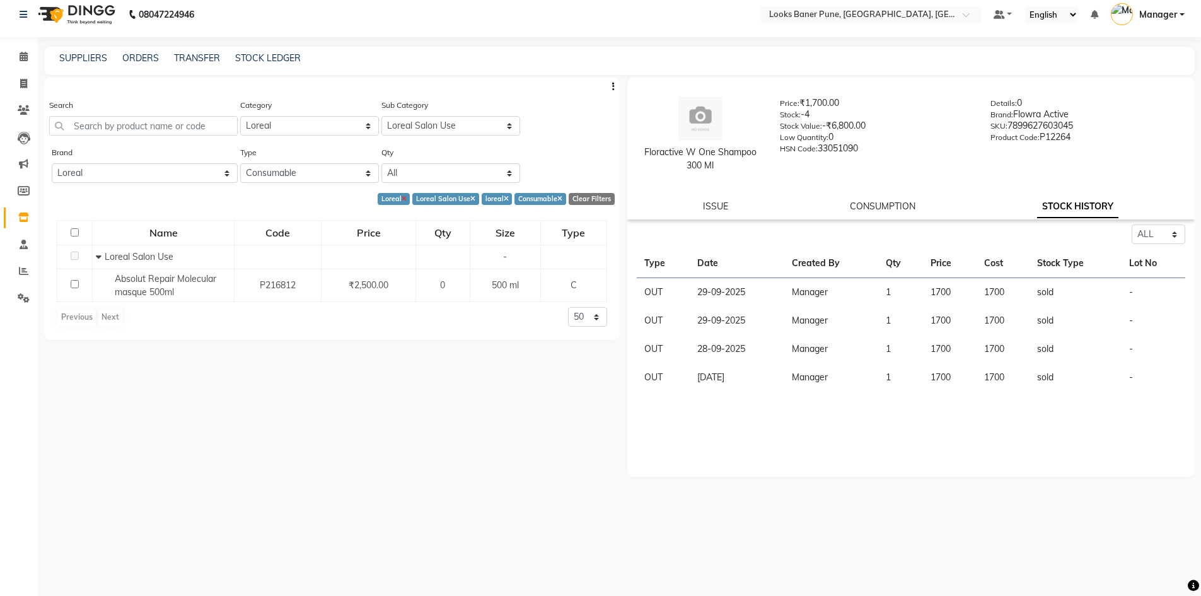
click at [404, 197] on icon at bounding box center [404, 199] width 5 height 7
select select
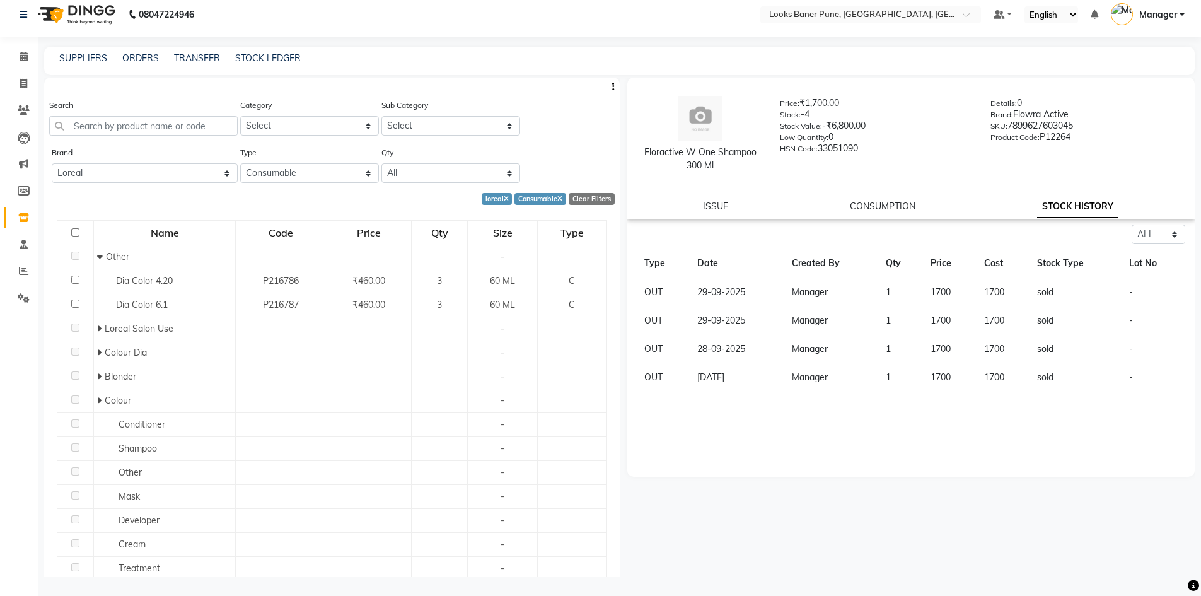
click at [499, 196] on div "loreal" at bounding box center [497, 199] width 31 height 12
click at [504, 200] on icon at bounding box center [506, 199] width 5 height 7
select select
click at [557, 201] on icon at bounding box center [559, 199] width 5 height 7
select select
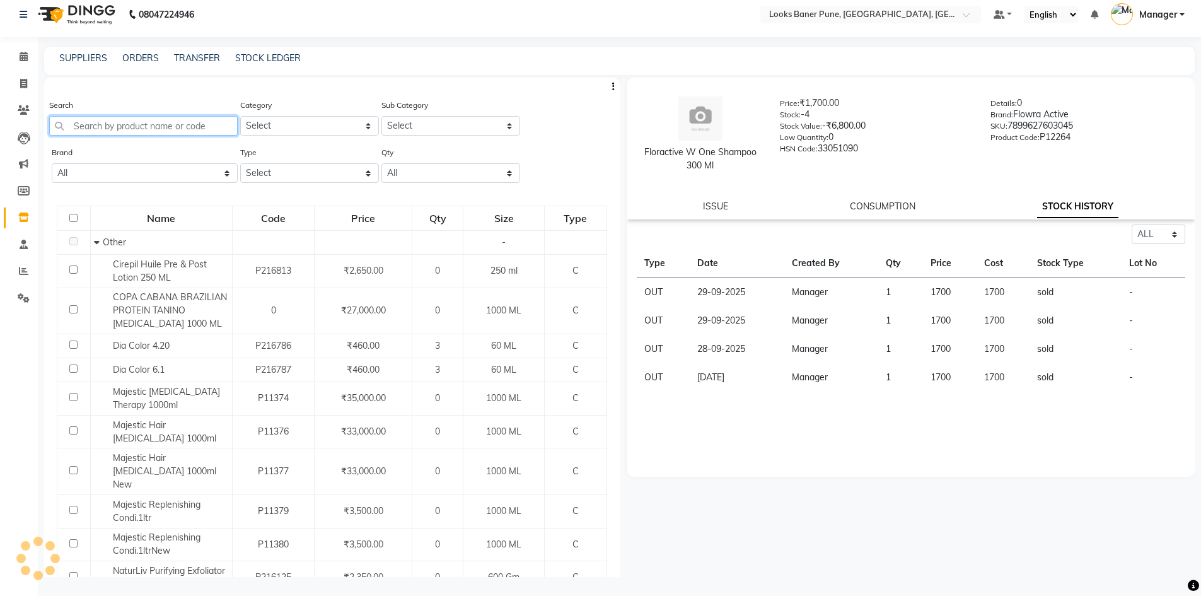
click at [211, 130] on input "text" at bounding box center [143, 126] width 189 height 20
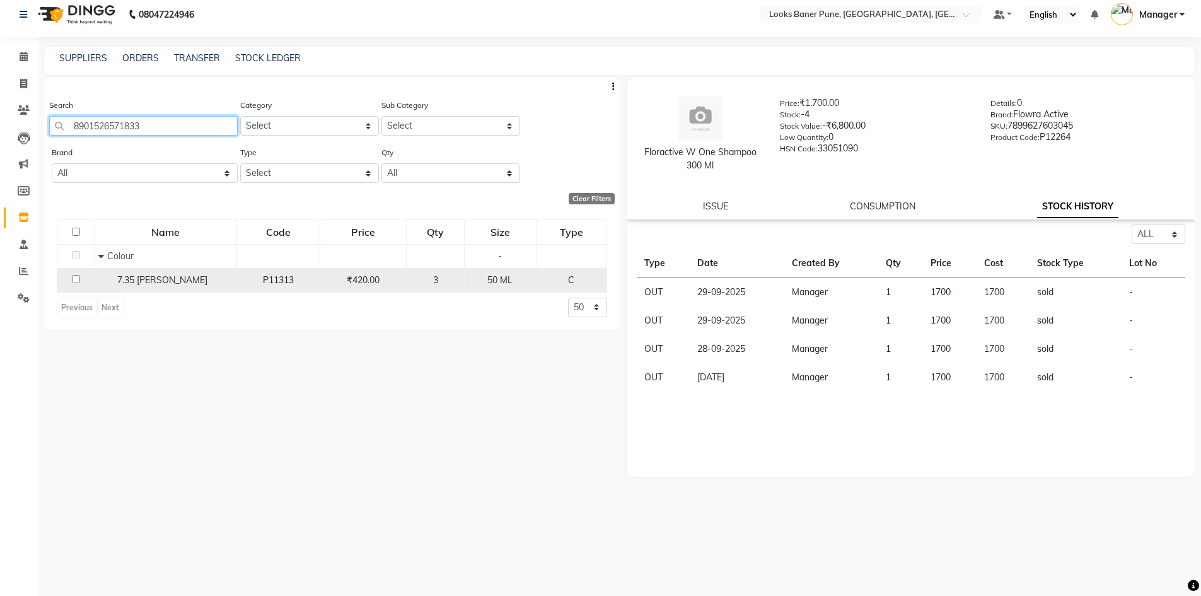
type input "8901526571833"
click at [79, 277] on input "checkbox" at bounding box center [76, 279] width 8 height 8
checkbox input "true"
select select "all"
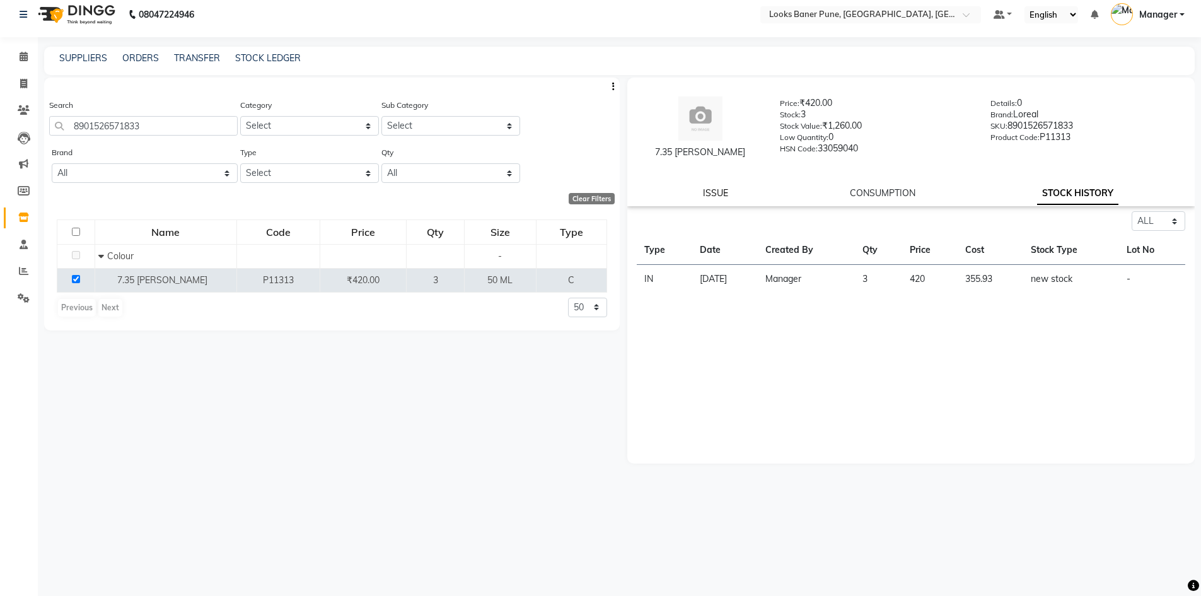
click at [728, 197] on link "ISSUE" at bounding box center [715, 192] width 25 height 11
select select
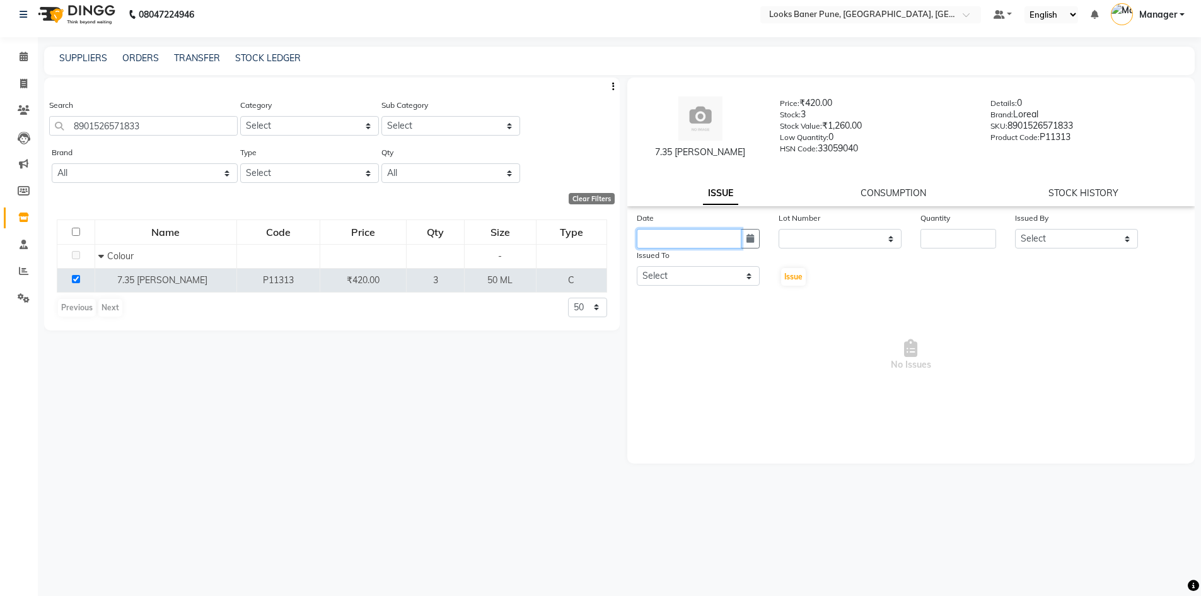
click at [718, 240] on input "text" at bounding box center [689, 239] width 105 height 20
select select "10"
select select "2025"
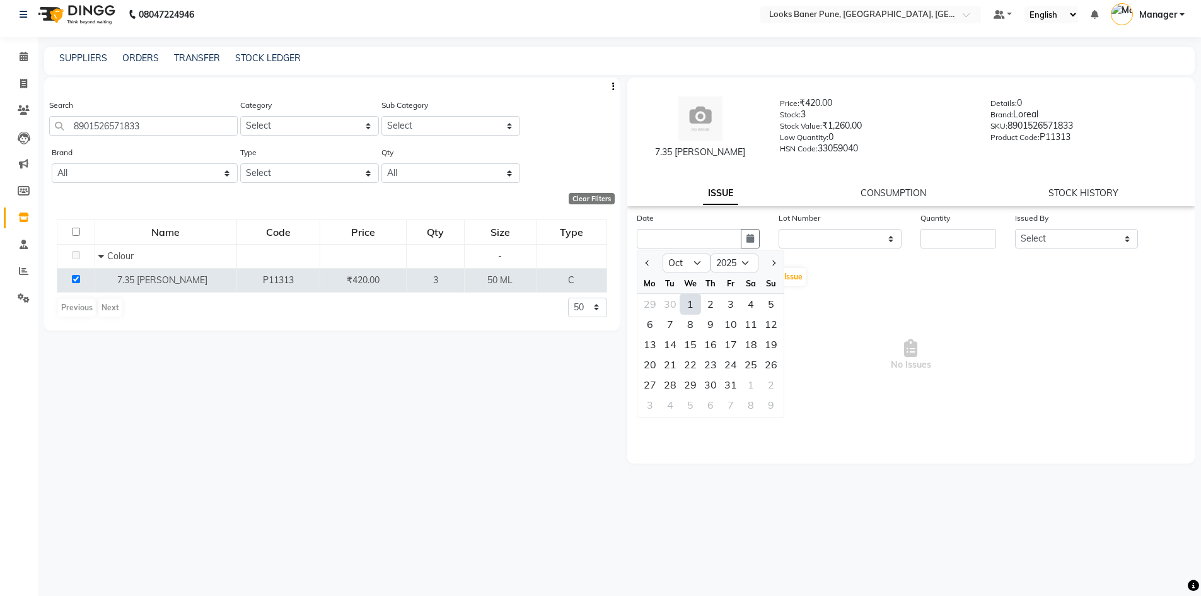
click at [697, 306] on div "1" at bounding box center [690, 304] width 20 height 20
type input "01-10-2025"
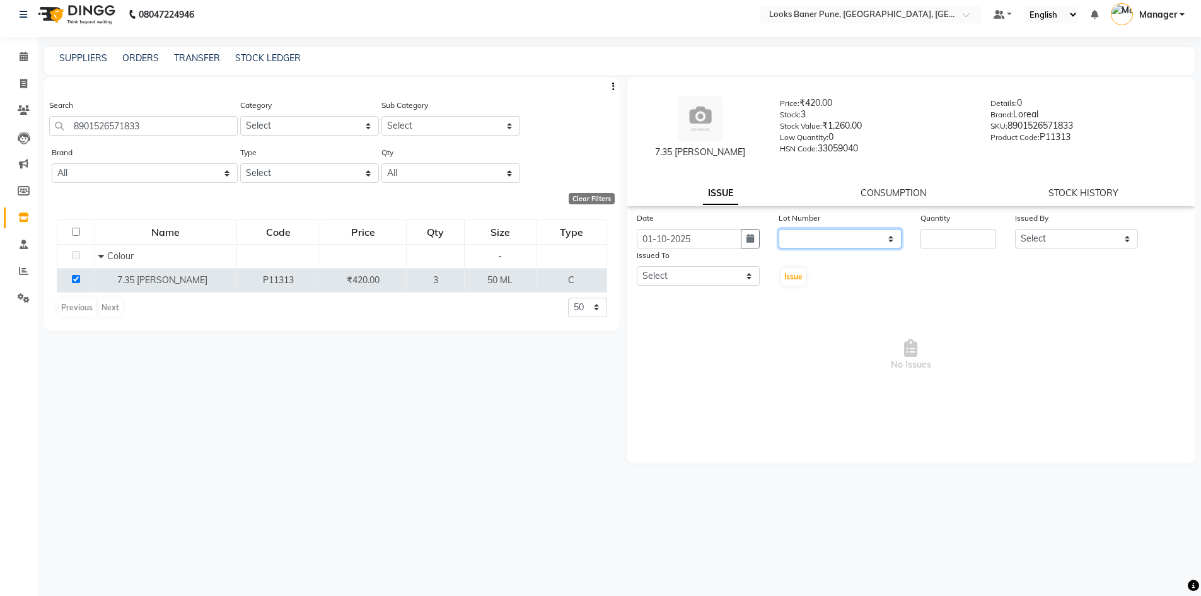
click at [791, 240] on select "None" at bounding box center [840, 239] width 123 height 20
click at [977, 247] on input "number" at bounding box center [959, 239] width 76 height 20
type input "1"
click at [1070, 232] on select "Select [PERSON_NAME] Counter_Sales [PERSON_NAME] Manager [PERSON_NAME] Raunak_P…" at bounding box center [1076, 239] width 123 height 20
select select "90696"
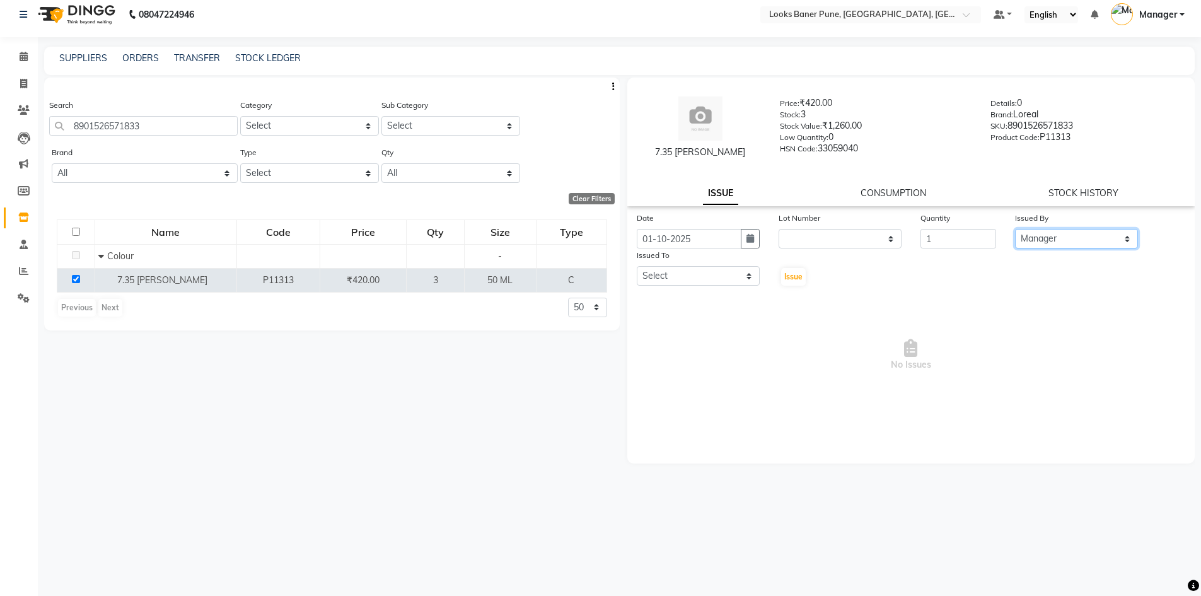
click at [1015, 229] on select "Select [PERSON_NAME] Counter_Sales [PERSON_NAME] Manager [PERSON_NAME] Raunak_P…" at bounding box center [1076, 239] width 123 height 20
click at [687, 272] on select "Select [PERSON_NAME] Counter_Sales [PERSON_NAME] Manager [PERSON_NAME] Raunak_P…" at bounding box center [698, 276] width 123 height 20
click at [721, 329] on span "No Issues" at bounding box center [911, 355] width 549 height 126
click at [713, 277] on select "Select [PERSON_NAME] Counter_Sales [PERSON_NAME] Manager [PERSON_NAME] Raunak_P…" at bounding box center [698, 276] width 123 height 20
select select "90696"
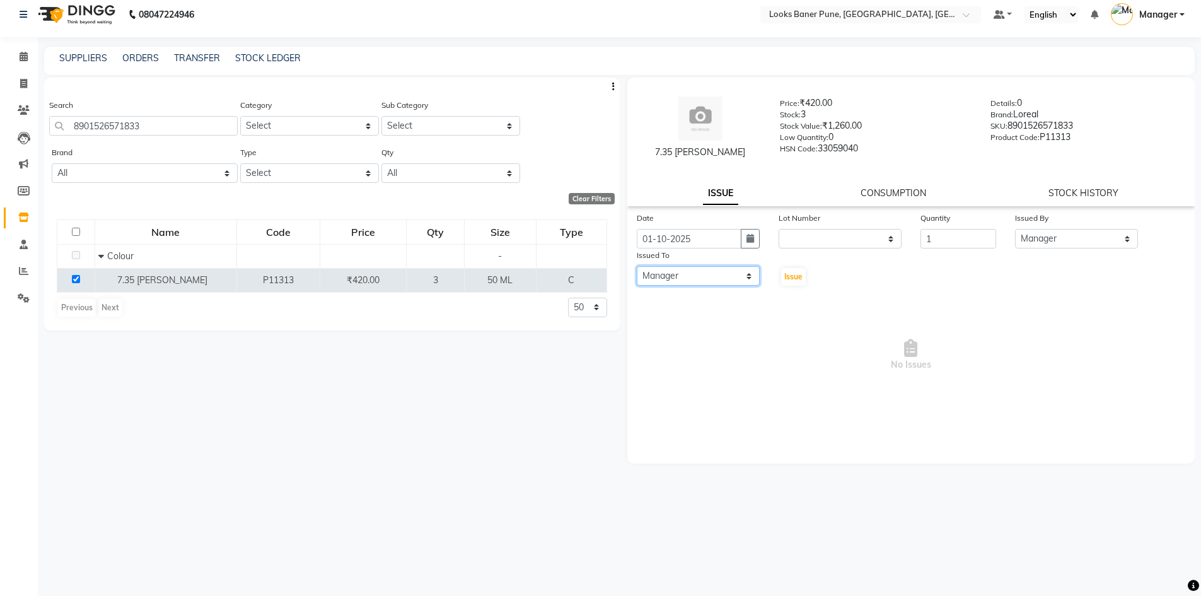
click at [637, 266] on select "Select [PERSON_NAME] Counter_Sales [PERSON_NAME] Manager [PERSON_NAME] Raunak_P…" at bounding box center [698, 276] width 123 height 20
click at [750, 348] on span "No Issues" at bounding box center [911, 355] width 549 height 126
click at [801, 277] on span "Issue" at bounding box center [793, 276] width 18 height 9
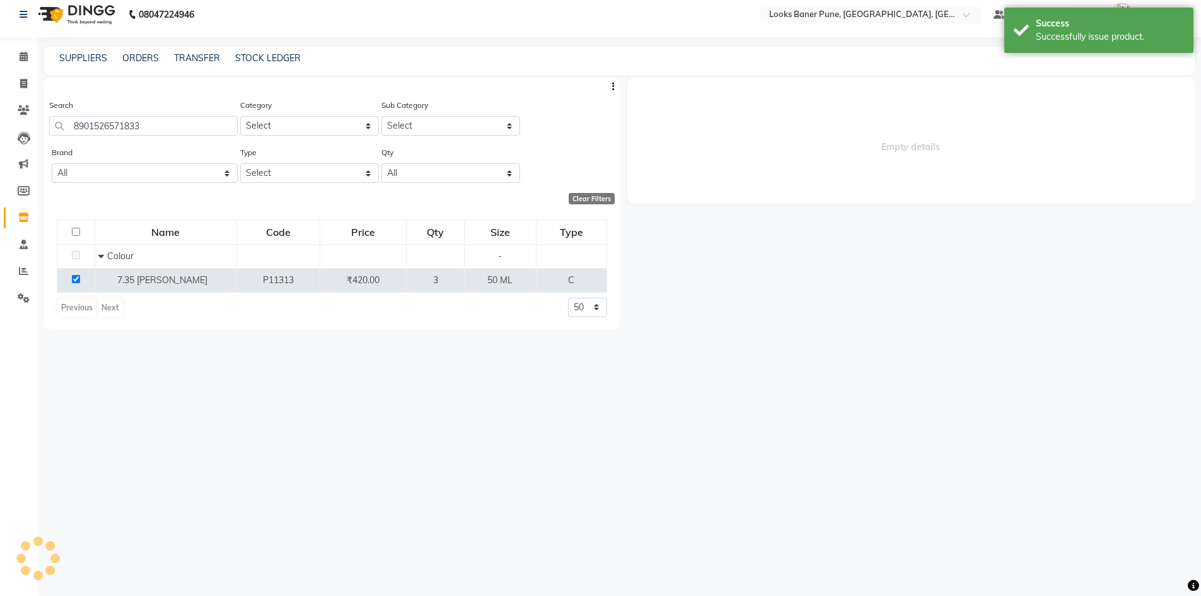
select select
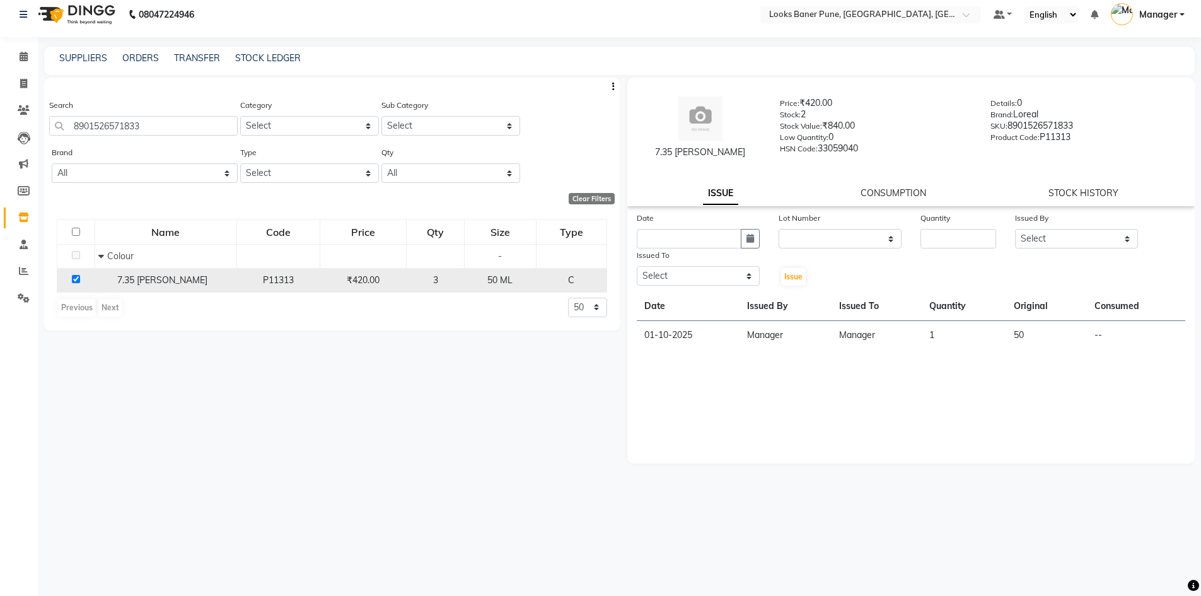
click at [78, 278] on input "checkbox" at bounding box center [76, 279] width 8 height 8
checkbox input "false"
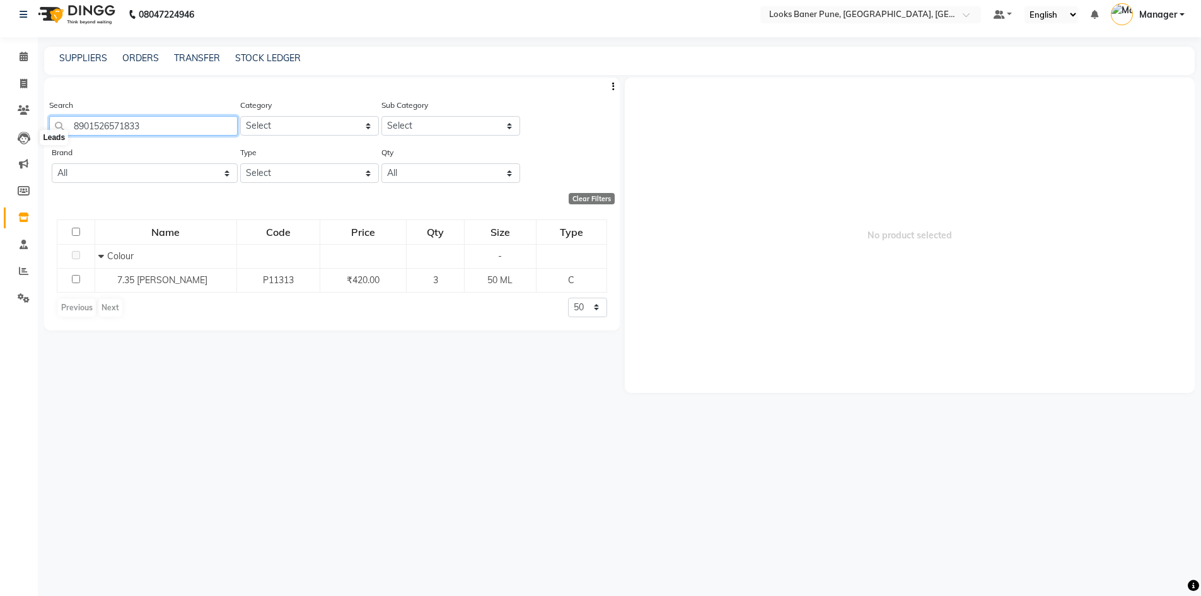
drag, startPoint x: 196, startPoint y: 117, endPoint x: 0, endPoint y: 137, distance: 197.1
click at [0, 137] on app-home "08047224946 Select Location × Looks Baner Pune, Balewadi, Pune Default Panel My…" at bounding box center [600, 294] width 1201 height 604
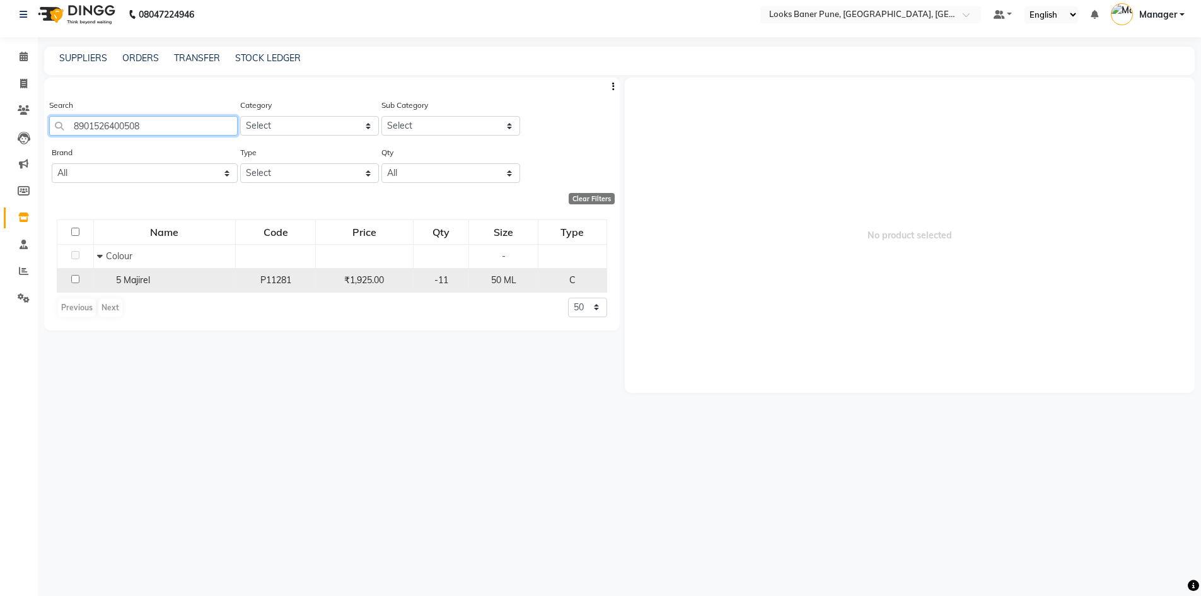
type input "8901526400508"
click at [76, 285] on td at bounding box center [75, 280] width 37 height 24
click at [76, 282] on input "checkbox" at bounding box center [75, 279] width 8 height 8
checkbox input "true"
select select
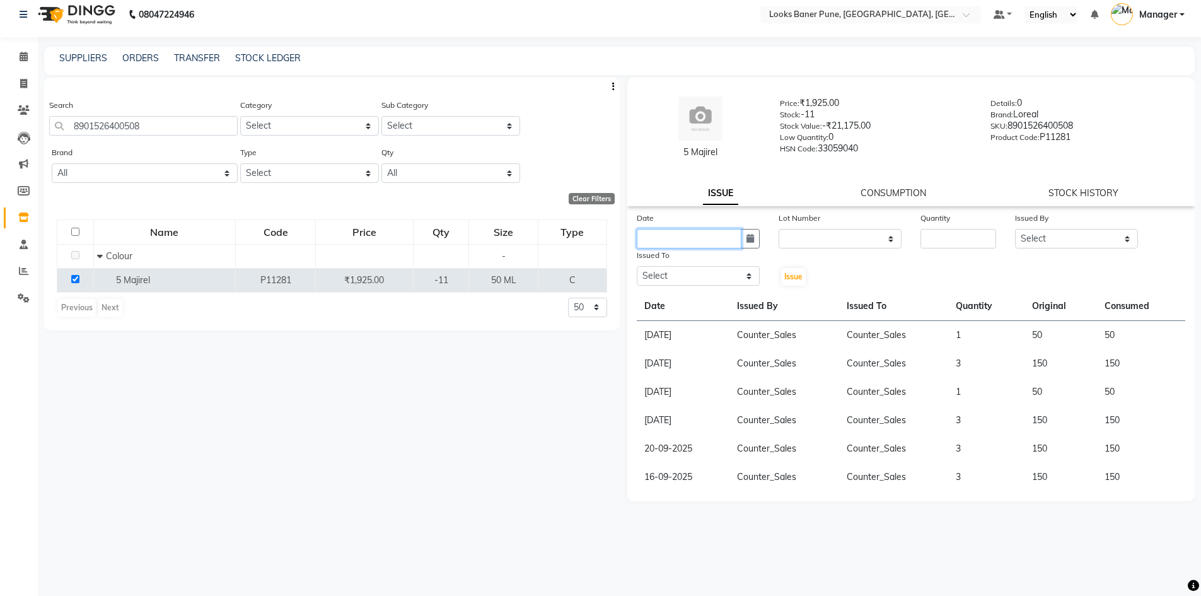
click at [722, 242] on input "text" at bounding box center [689, 239] width 105 height 20
select select "10"
select select "2025"
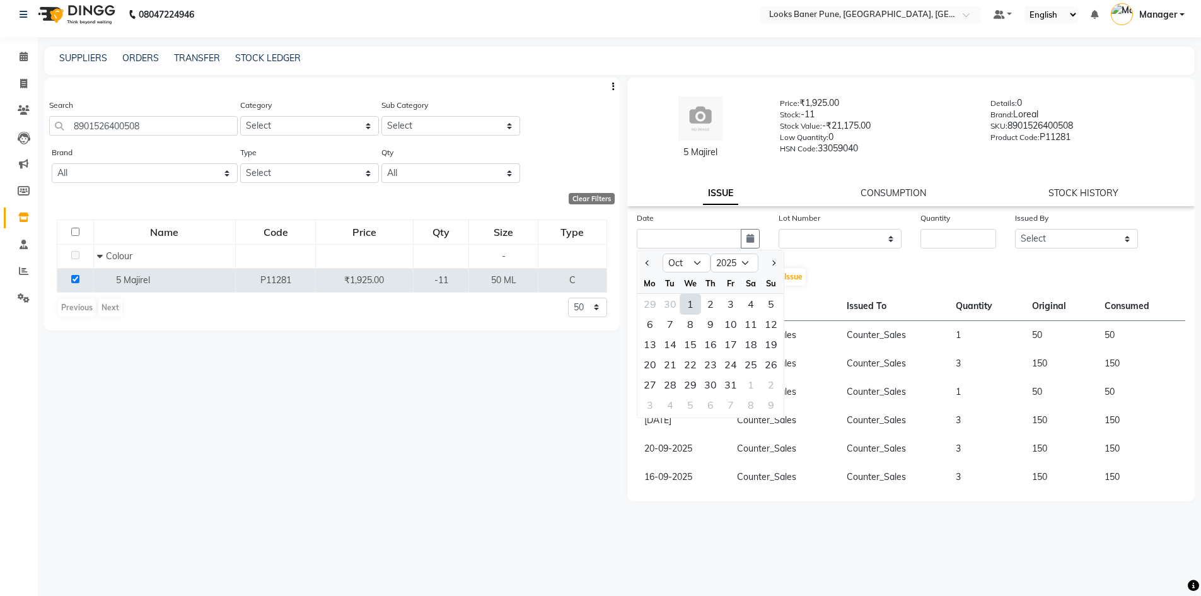
click at [694, 309] on div "1" at bounding box center [690, 304] width 20 height 20
type input "01-10-2025"
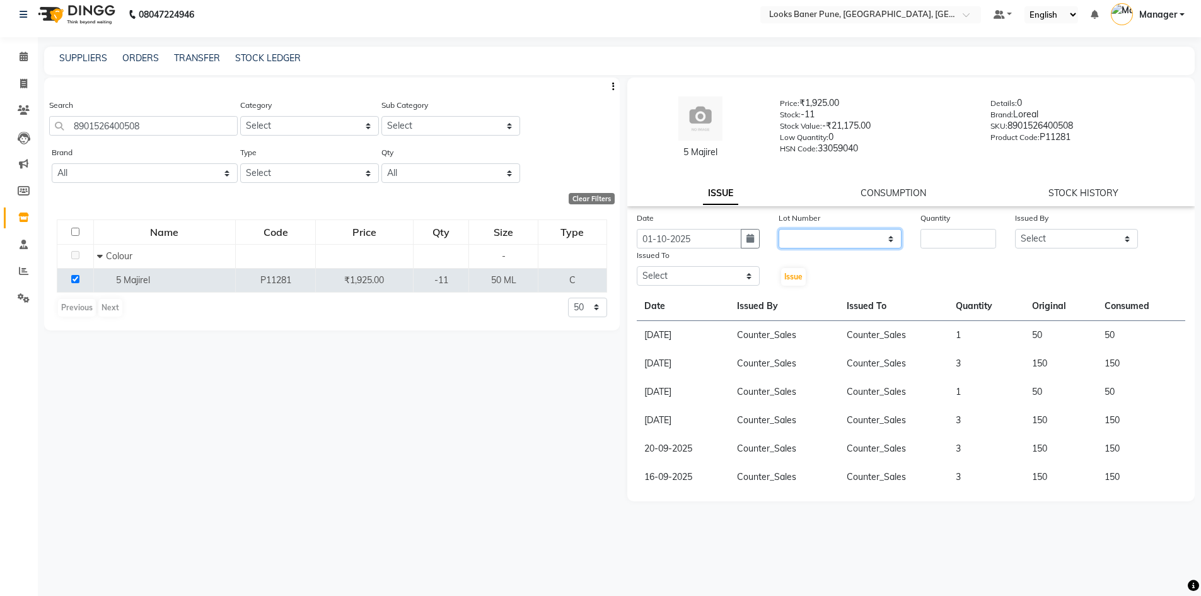
click at [824, 236] on select "None" at bounding box center [840, 239] width 123 height 20
click at [692, 272] on select "Select [PERSON_NAME] Counter_Sales [PERSON_NAME] Manager [PERSON_NAME] Raunak_P…" at bounding box center [698, 276] width 123 height 20
select select "90862"
click at [637, 266] on select "Select [PERSON_NAME] Counter_Sales [PERSON_NAME] Manager [PERSON_NAME] Raunak_P…" at bounding box center [698, 276] width 123 height 20
click at [943, 236] on input "number" at bounding box center [959, 239] width 76 height 20
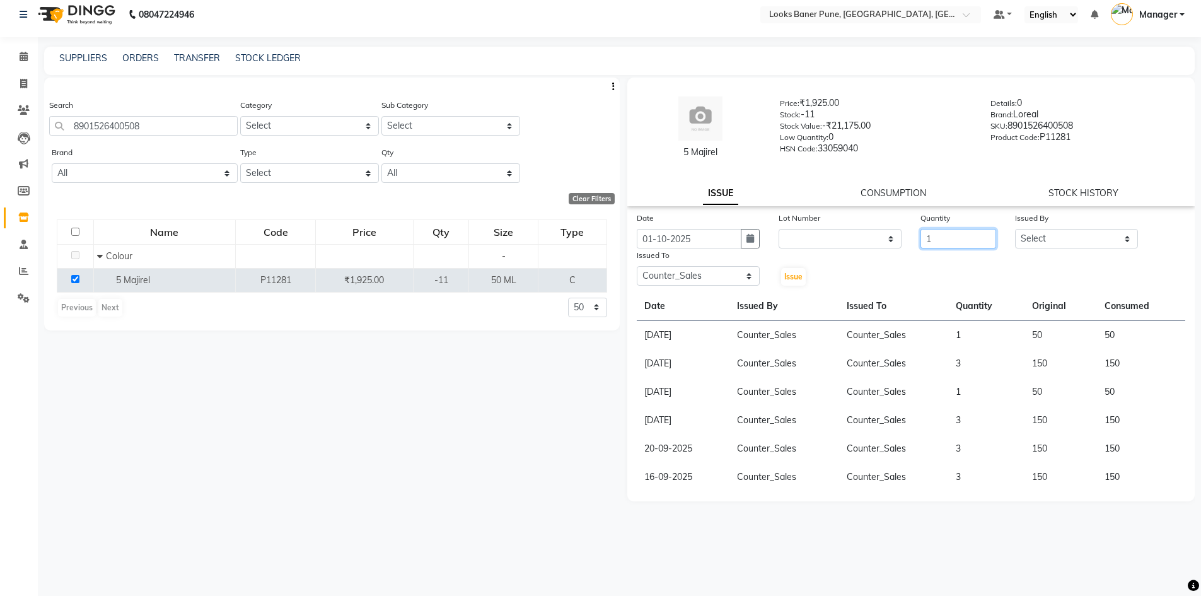
type input "1"
click at [1119, 242] on select "Select [PERSON_NAME] Counter_Sales [PERSON_NAME] Manager [PERSON_NAME] Raunak_P…" at bounding box center [1076, 239] width 123 height 20
select select "90862"
click at [1015, 229] on select "Select [PERSON_NAME] Counter_Sales [PERSON_NAME] Manager [PERSON_NAME] Raunak_P…" at bounding box center [1076, 239] width 123 height 20
click at [793, 277] on span "Issue" at bounding box center [793, 276] width 18 height 9
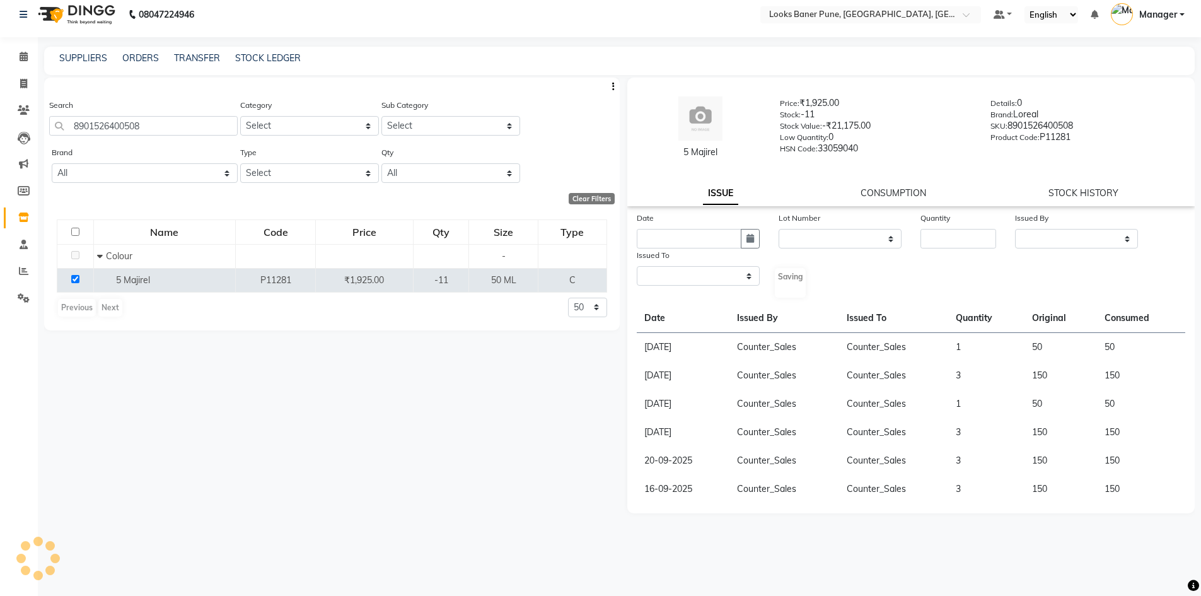
select select
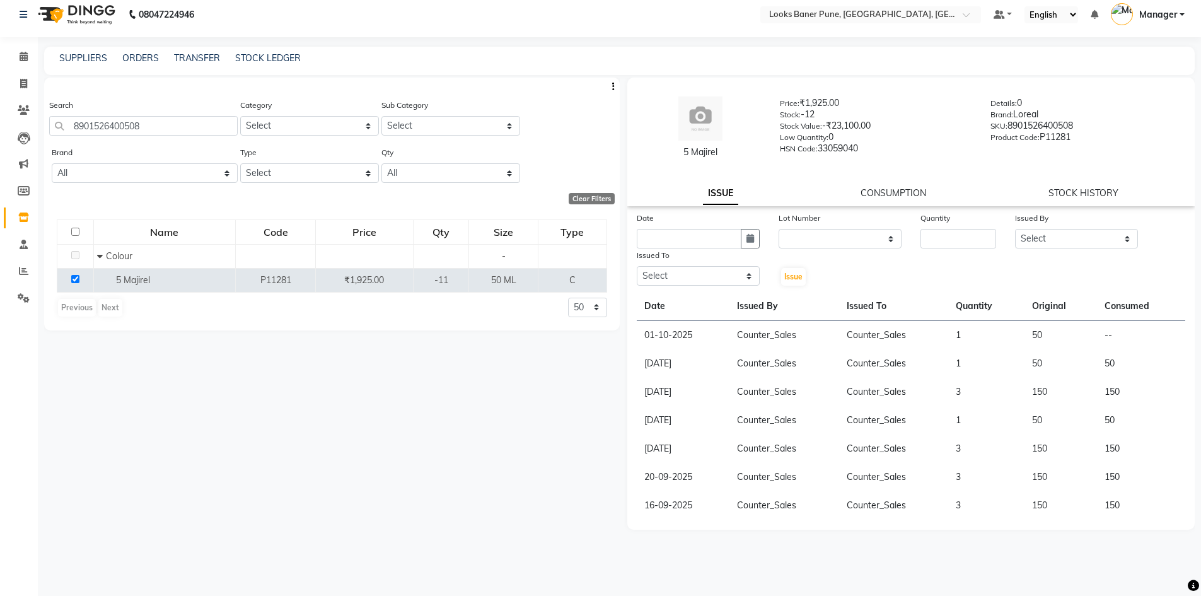
drag, startPoint x: 183, startPoint y: 113, endPoint x: 79, endPoint y: 129, distance: 105.2
click at [79, 129] on div "Search 8901526400508" at bounding box center [143, 116] width 189 height 37
drag, startPoint x: 173, startPoint y: 127, endPoint x: 0, endPoint y: 135, distance: 172.9
click at [0, 135] on app-home "08047224946 Select Location × Looks Baner Pune, Balewadi, Pune Default Panel My…" at bounding box center [600, 294] width 1201 height 604
type input "8901526571833"
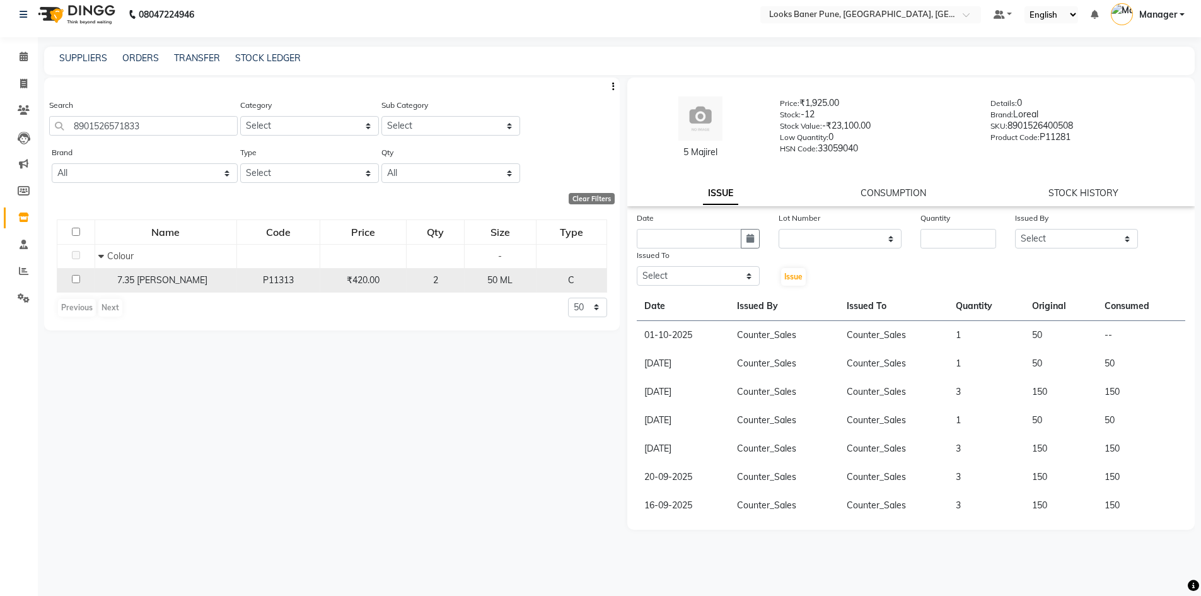
click at [74, 282] on input "checkbox" at bounding box center [76, 279] width 8 height 8
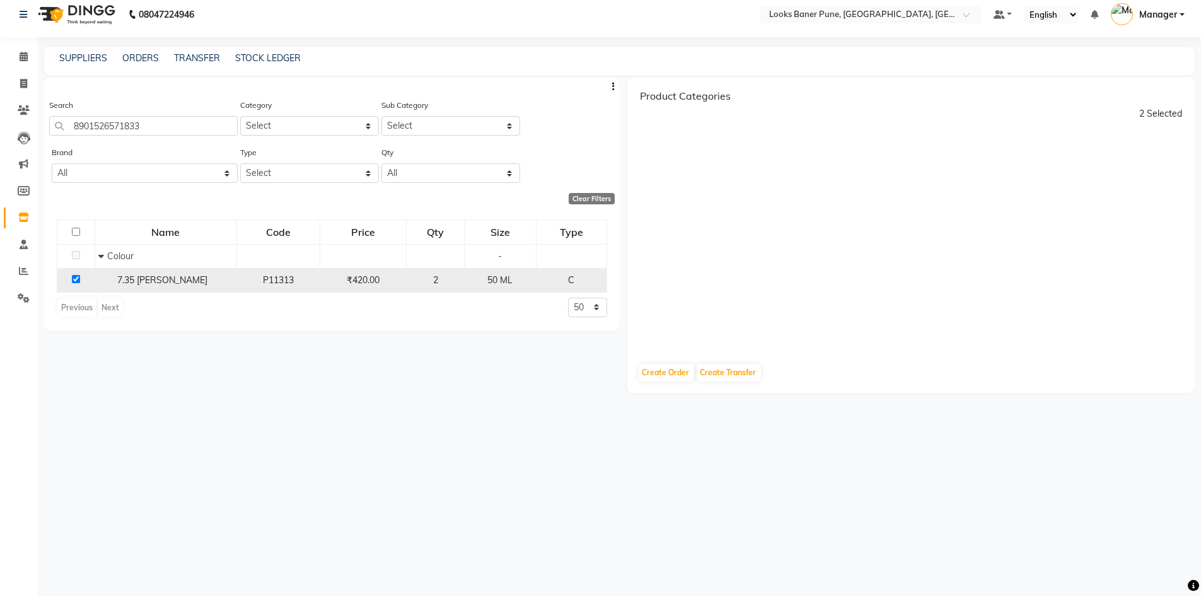
click at [74, 276] on input "checkbox" at bounding box center [76, 279] width 8 height 8
checkbox input "false"
select select
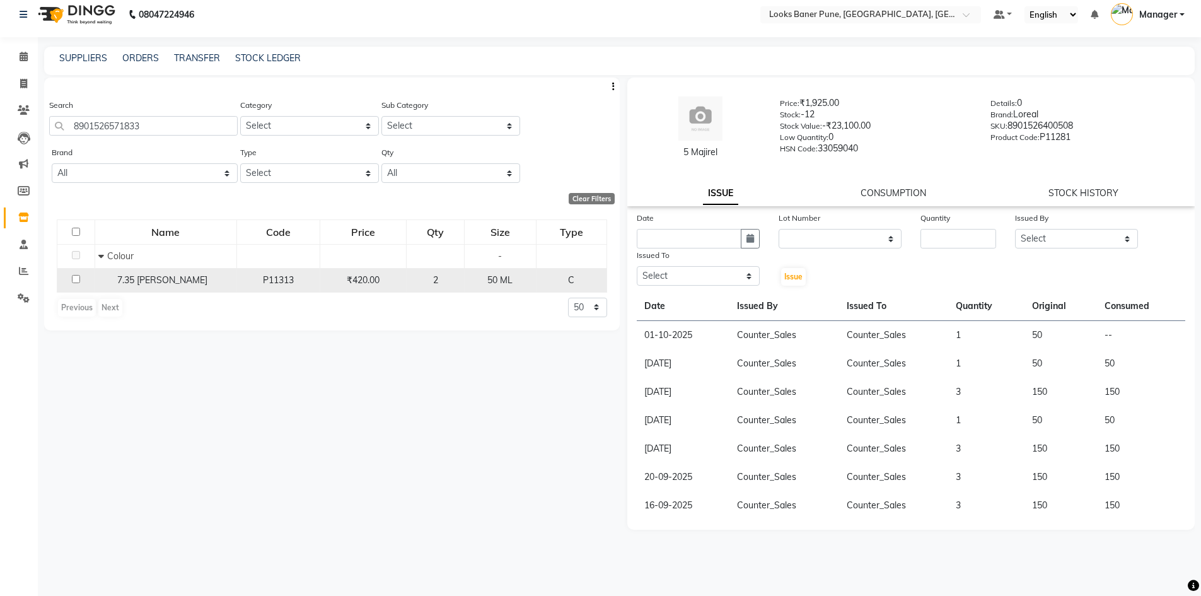
click at [74, 276] on input "checkbox" at bounding box center [76, 279] width 8 height 8
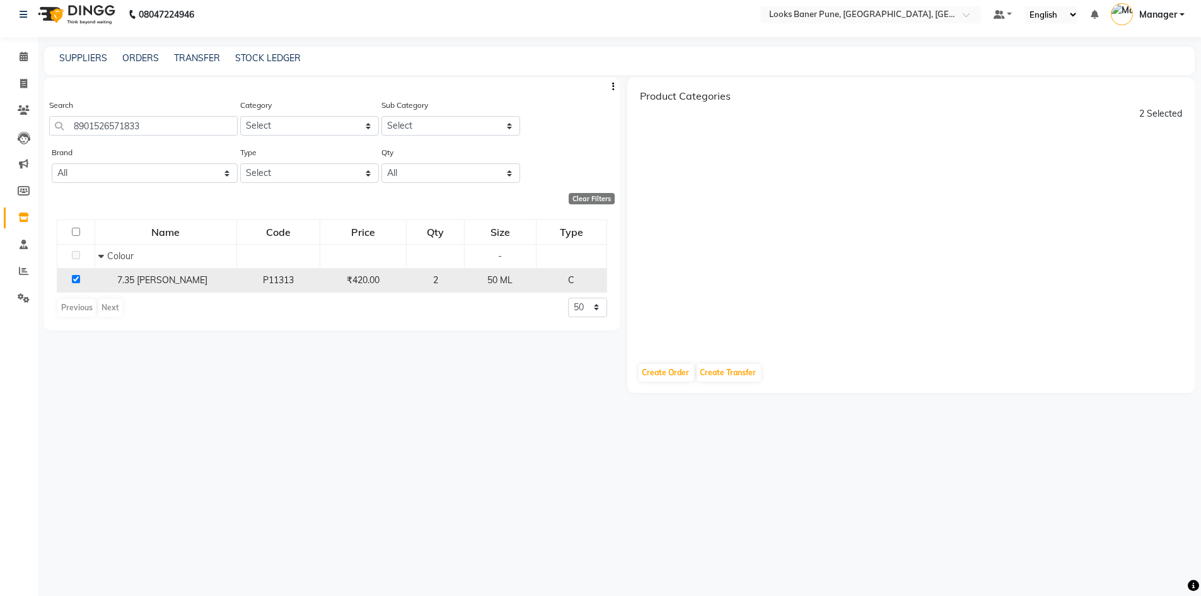
click at [74, 276] on input "checkbox" at bounding box center [76, 279] width 8 height 8
checkbox input "false"
select select
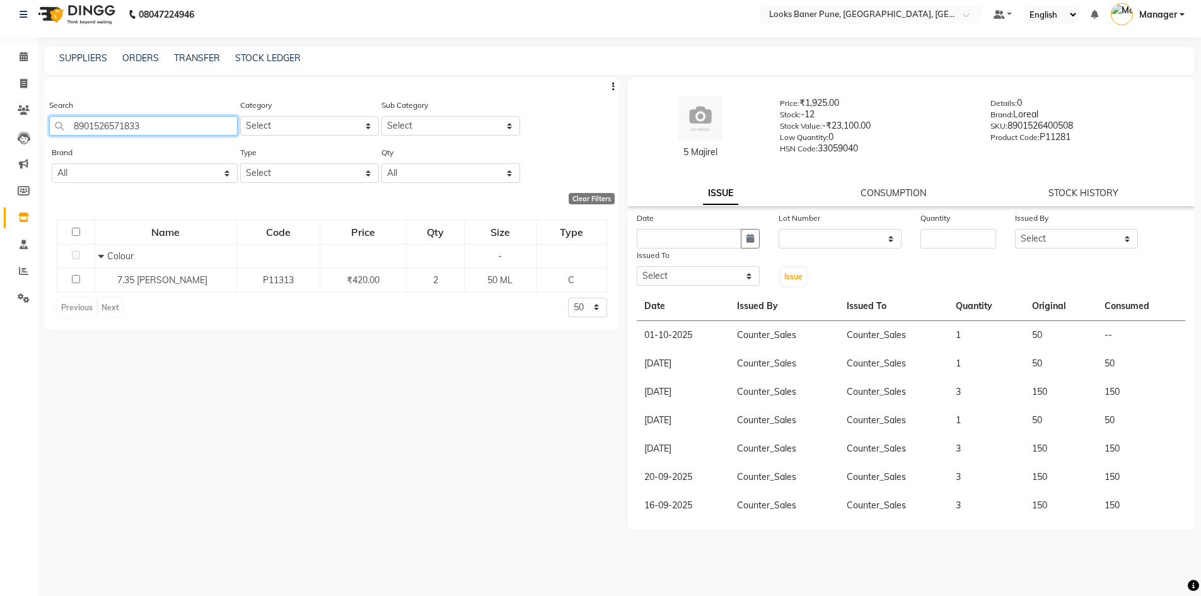
drag, startPoint x: 178, startPoint y: 126, endPoint x: 0, endPoint y: 148, distance: 179.1
click at [0, 146] on app-home "08047224946 Select Location × Looks Baner Pune, Balewadi, Pune Default Panel My…" at bounding box center [600, 294] width 1201 height 604
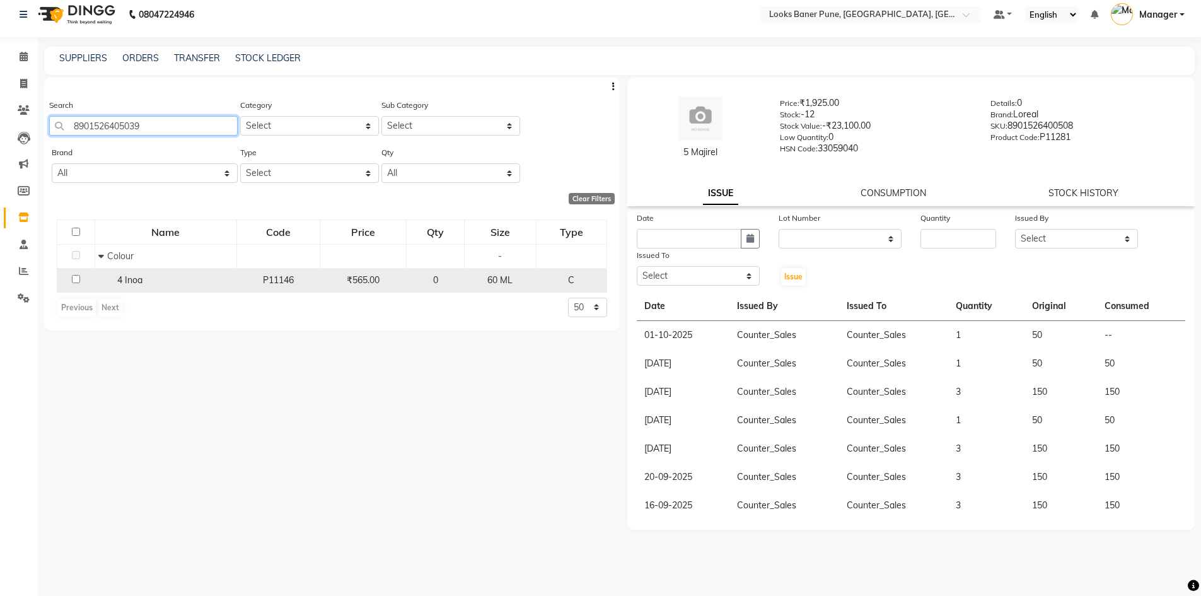
type input "8901526405039"
click at [76, 283] on td at bounding box center [76, 280] width 38 height 24
click at [75, 279] on input "checkbox" at bounding box center [76, 279] width 8 height 8
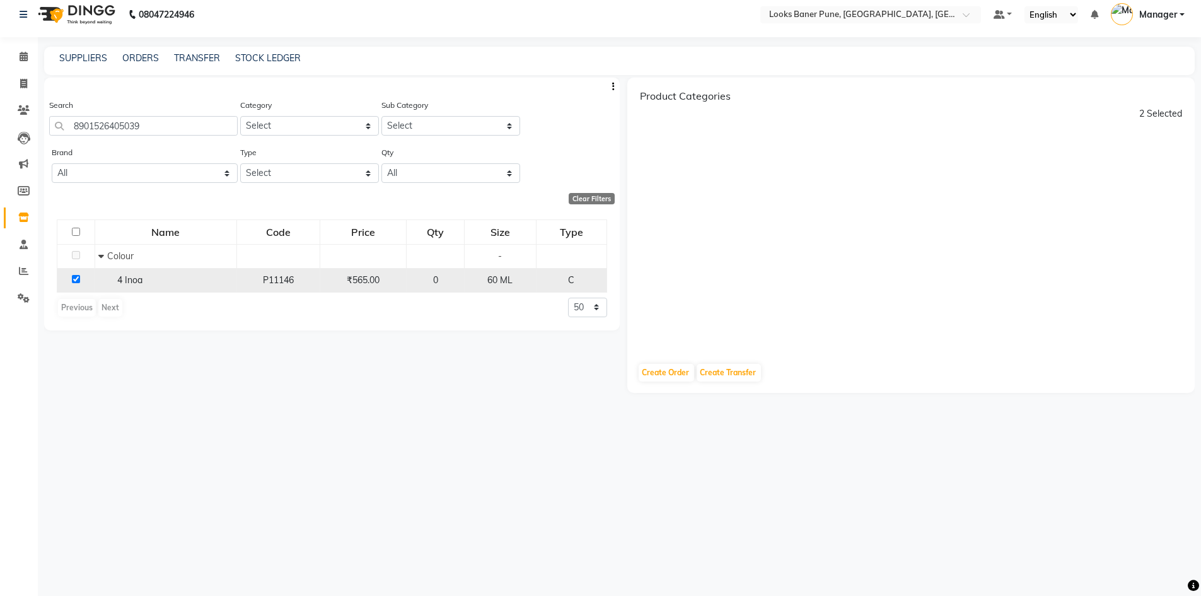
click at [75, 279] on input "checkbox" at bounding box center [76, 279] width 8 height 8
checkbox input "false"
select select
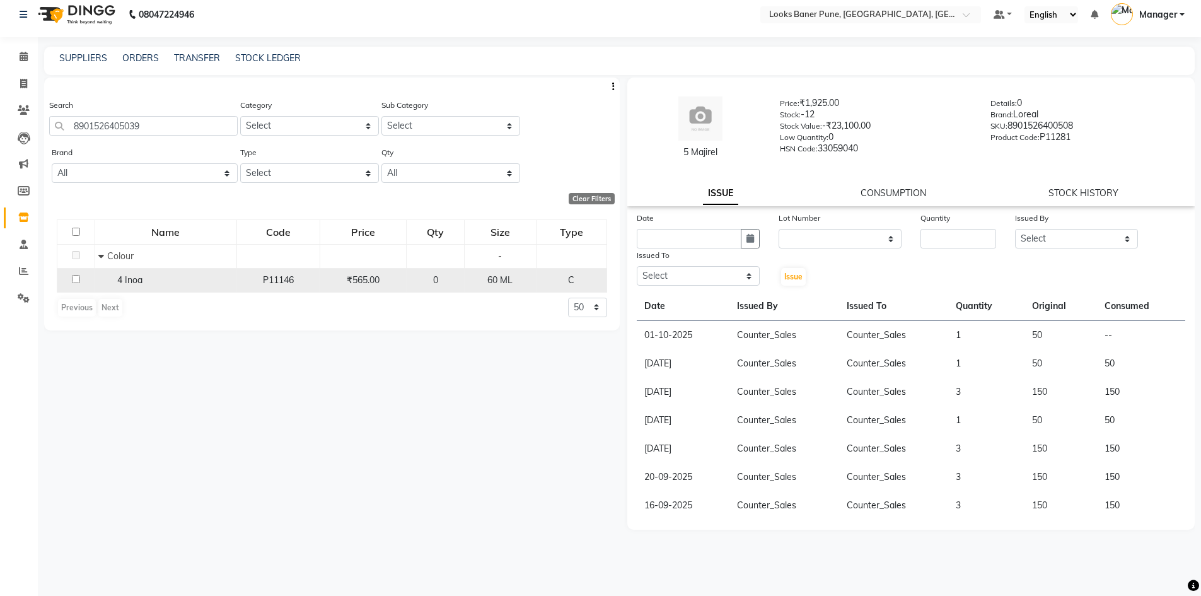
click at [488, 282] on div "60 ML" at bounding box center [500, 280] width 61 height 13
select select
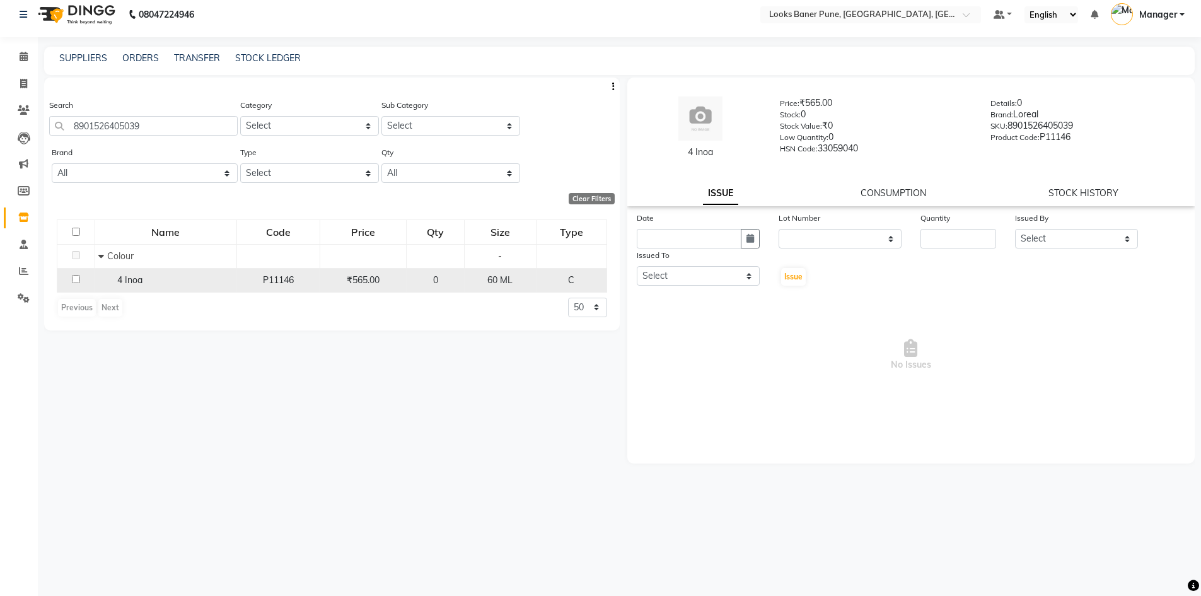
click at [89, 281] on td at bounding box center [76, 280] width 38 height 24
click at [80, 278] on td at bounding box center [76, 280] width 38 height 24
click at [76, 277] on input "checkbox" at bounding box center [76, 279] width 8 height 8
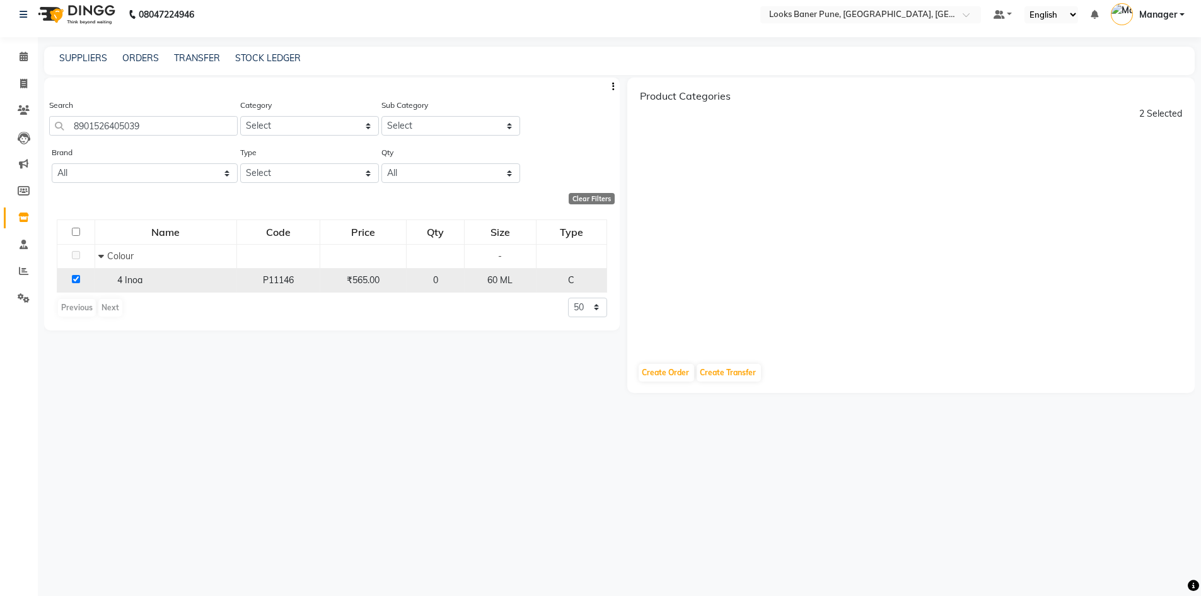
click at [72, 282] on input "checkbox" at bounding box center [76, 279] width 8 height 8
checkbox input "false"
select select
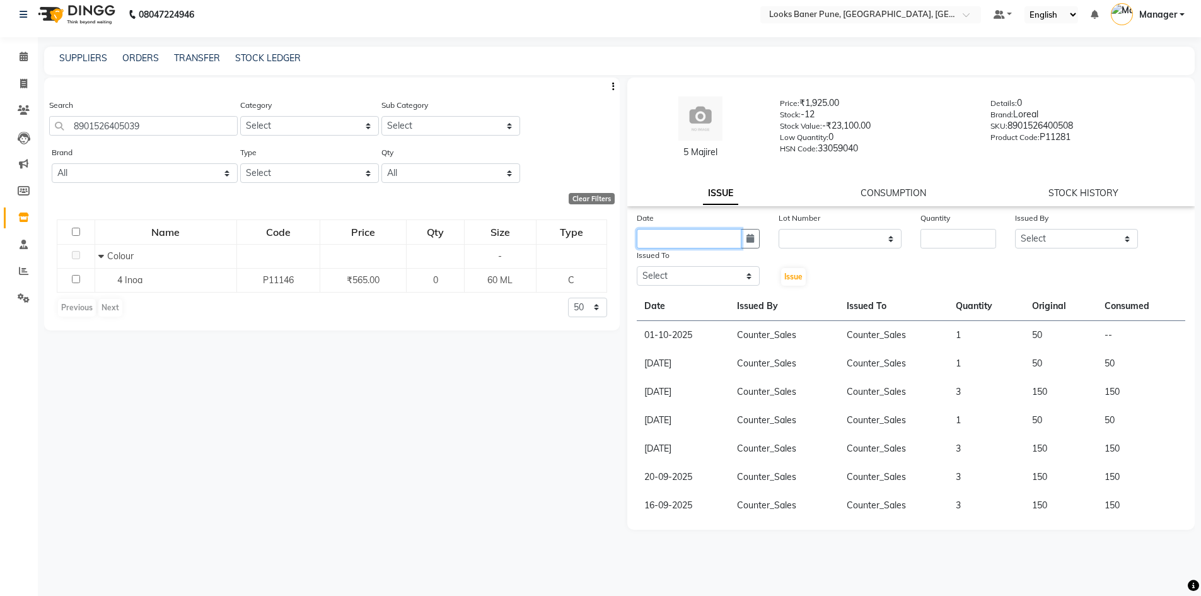
click at [709, 242] on input "text" at bounding box center [689, 239] width 105 height 20
select select "10"
select select "2025"
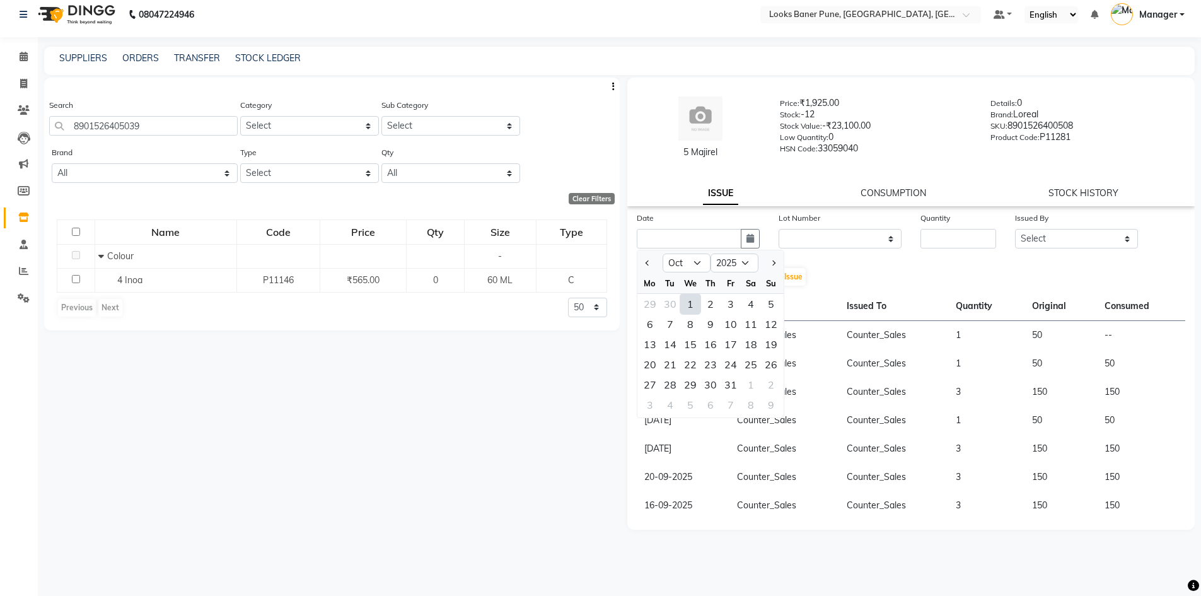
click at [685, 298] on div "1" at bounding box center [690, 304] width 20 height 20
type input "01-10-2025"
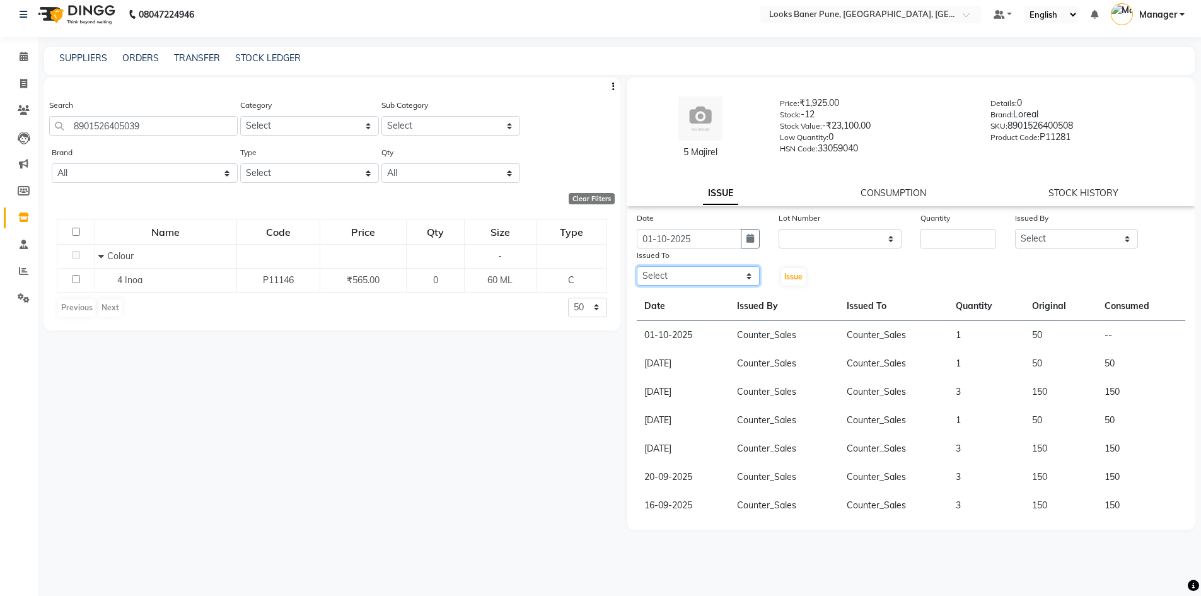
click at [696, 277] on select "Select [PERSON_NAME] Counter_Sales [PERSON_NAME] Manager [PERSON_NAME] Raunak_P…" at bounding box center [698, 276] width 123 height 20
select select "90862"
click at [637, 266] on select "Select [PERSON_NAME] Counter_Sales [PERSON_NAME] Manager [PERSON_NAME] Raunak_P…" at bounding box center [698, 276] width 123 height 20
click at [899, 236] on select "None" at bounding box center [840, 239] width 123 height 20
drag, startPoint x: 941, startPoint y: 238, endPoint x: 921, endPoint y: 223, distance: 24.3
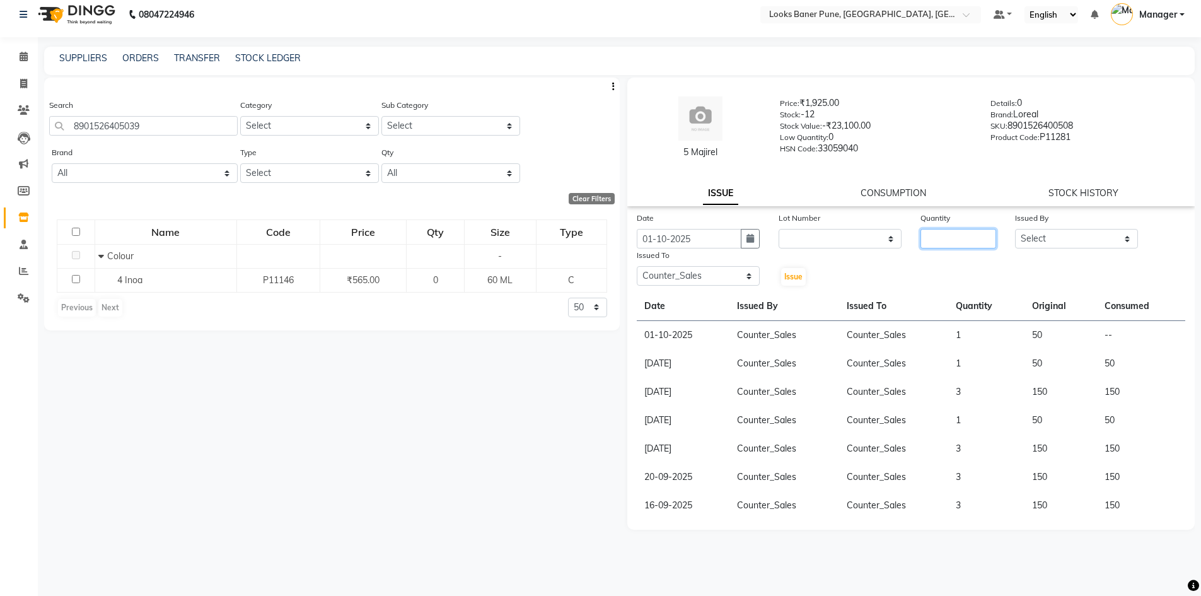
click at [941, 238] on input "number" at bounding box center [959, 239] width 76 height 20
type input "1"
click at [1038, 239] on select "Select [PERSON_NAME] Counter_Sales [PERSON_NAME] Manager [PERSON_NAME] Raunak_P…" at bounding box center [1076, 239] width 123 height 20
select select "90862"
click at [1015, 229] on select "Select [PERSON_NAME] Counter_Sales [PERSON_NAME] Manager [PERSON_NAME] Raunak_P…" at bounding box center [1076, 239] width 123 height 20
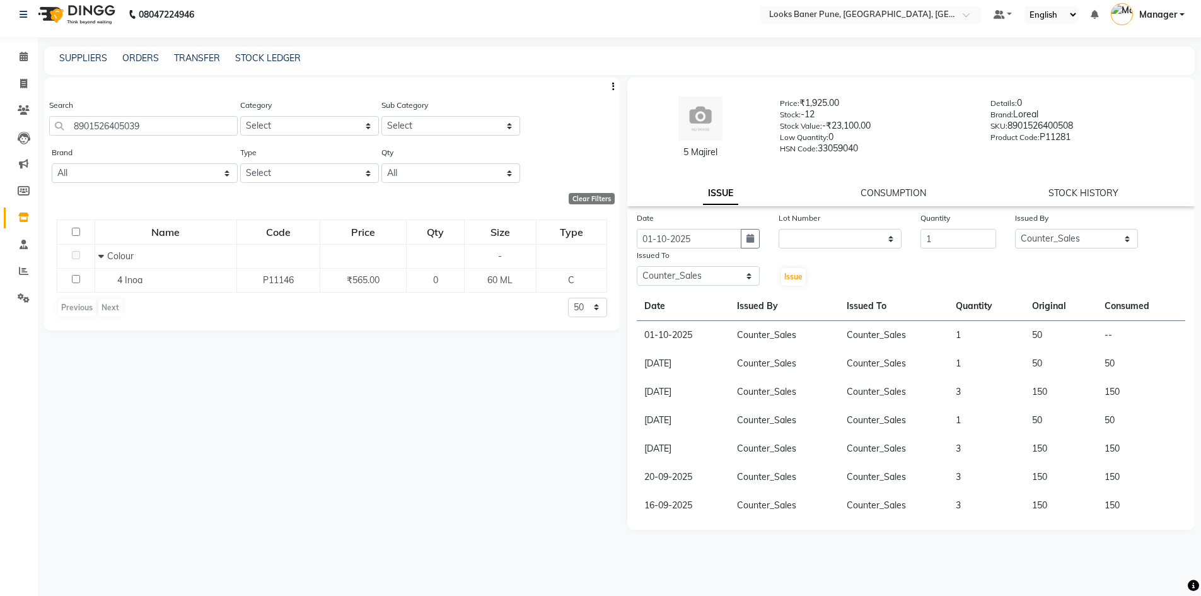
click at [778, 275] on div "Issue" at bounding box center [792, 267] width 47 height 38
click at [784, 276] on button "Issue" at bounding box center [793, 277] width 25 height 18
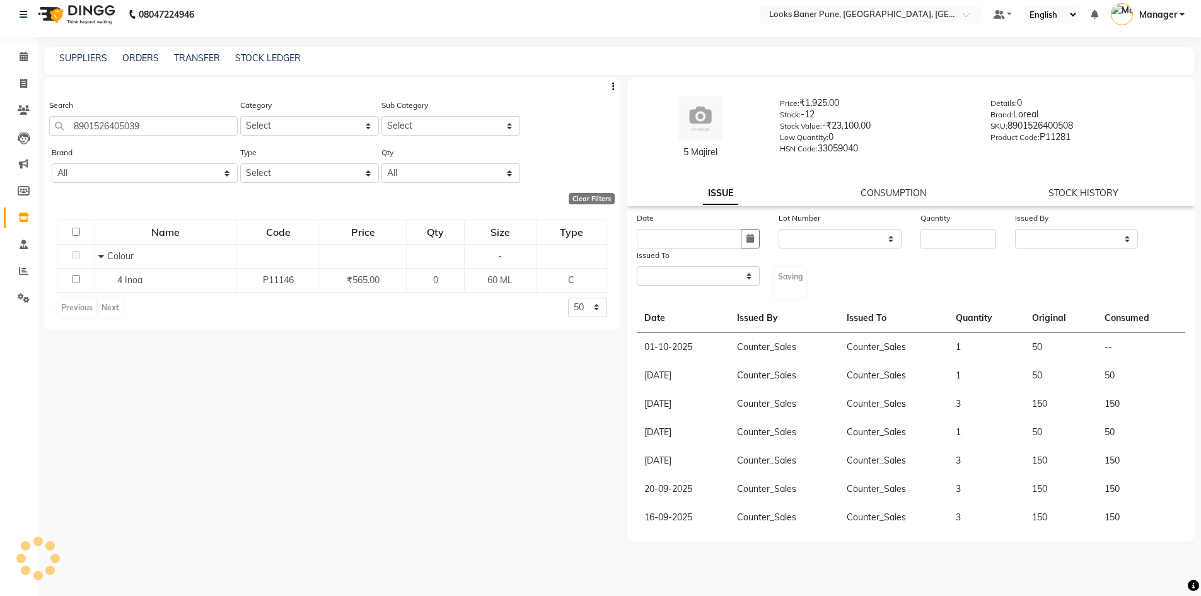
select select
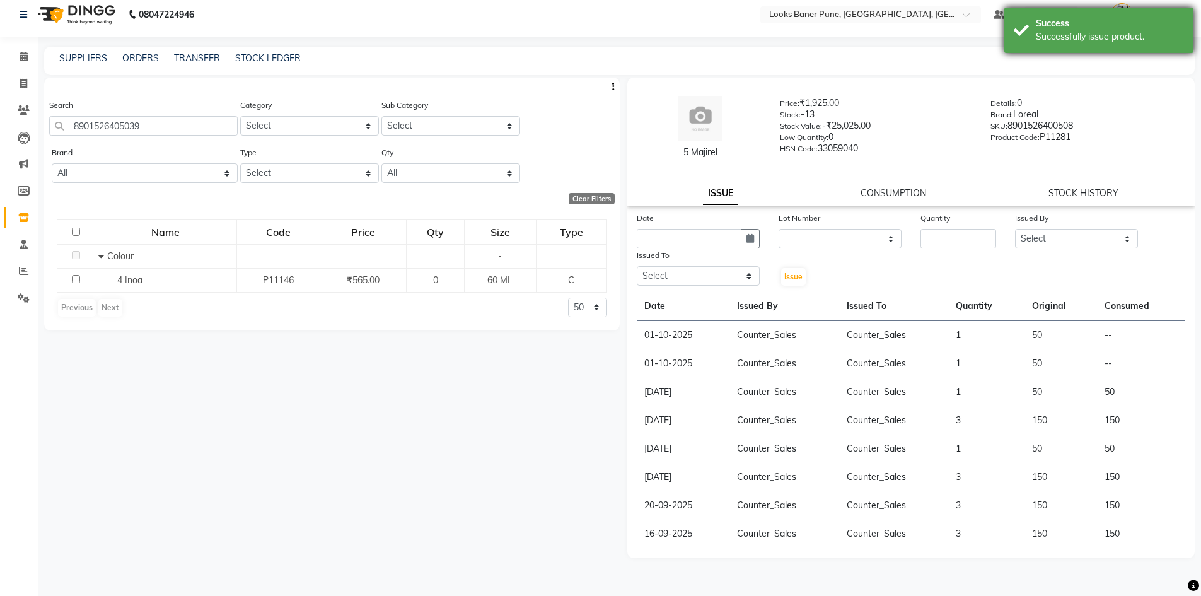
click at [1112, 34] on div "Successfully issue product." at bounding box center [1110, 36] width 148 height 13
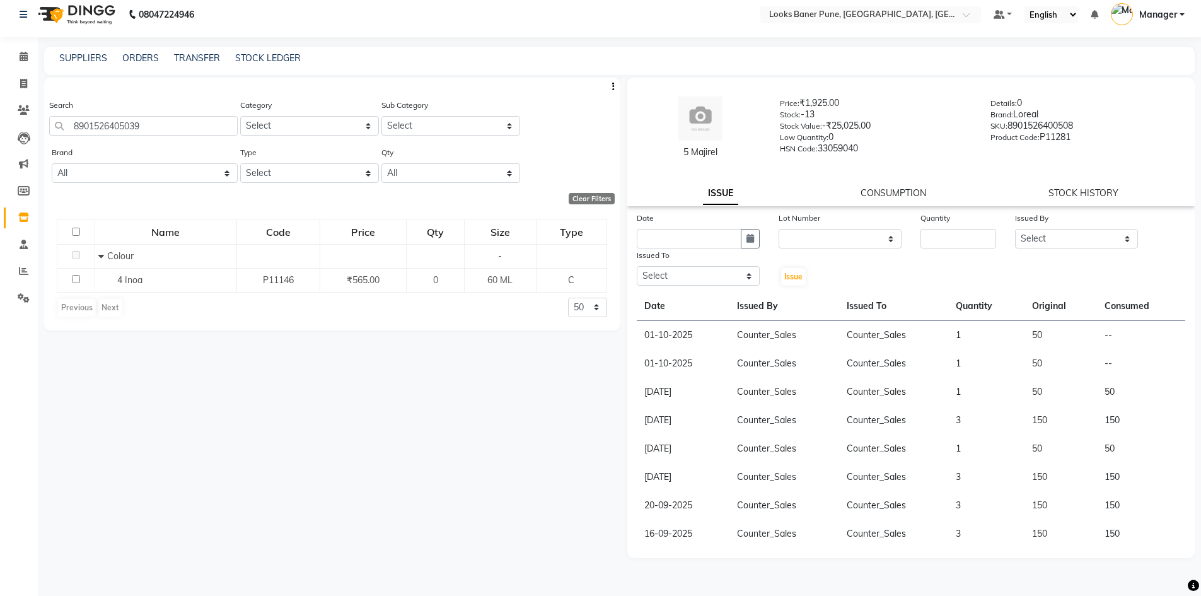
click at [904, 201] on div "5 Majirel Price: ₹1,925.00 Stock: -13 Stock Value: -₹25,025.00 Low Quantity: 0 …" at bounding box center [911, 142] width 568 height 129
click at [907, 190] on link "CONSUMPTION" at bounding box center [894, 192] width 66 height 11
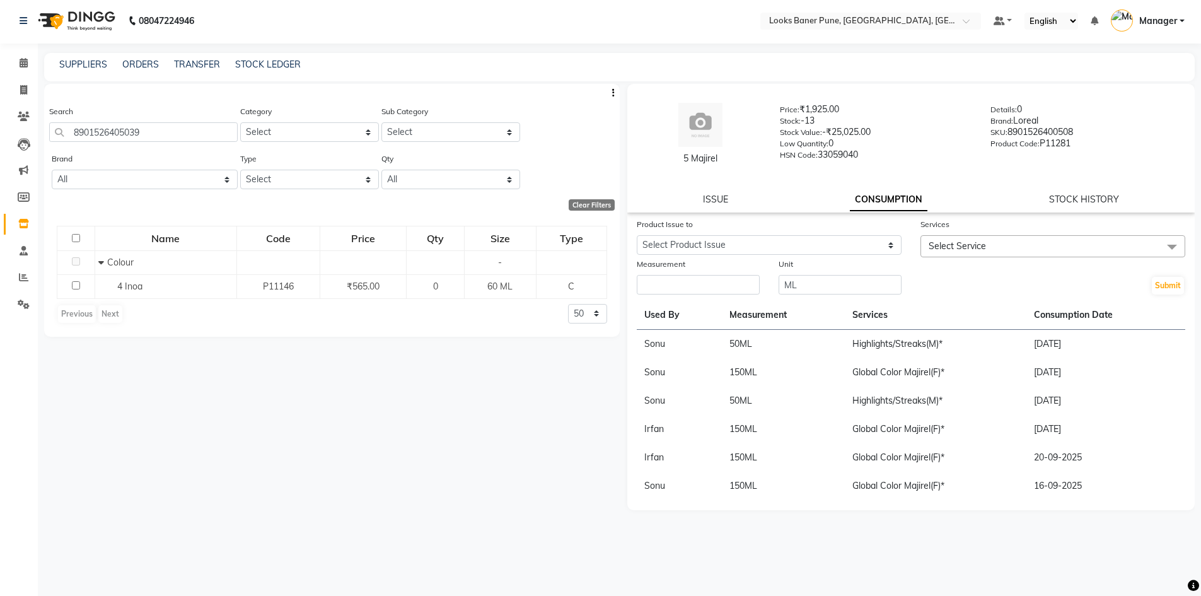
scroll to position [0, 0]
click at [1059, 323] on th "Consumption Date" at bounding box center [1106, 317] width 159 height 29
click at [856, 311] on th "Services" at bounding box center [936, 317] width 182 height 29
click at [1091, 206] on link "STOCK HISTORY" at bounding box center [1084, 200] width 70 height 11
select select "all"
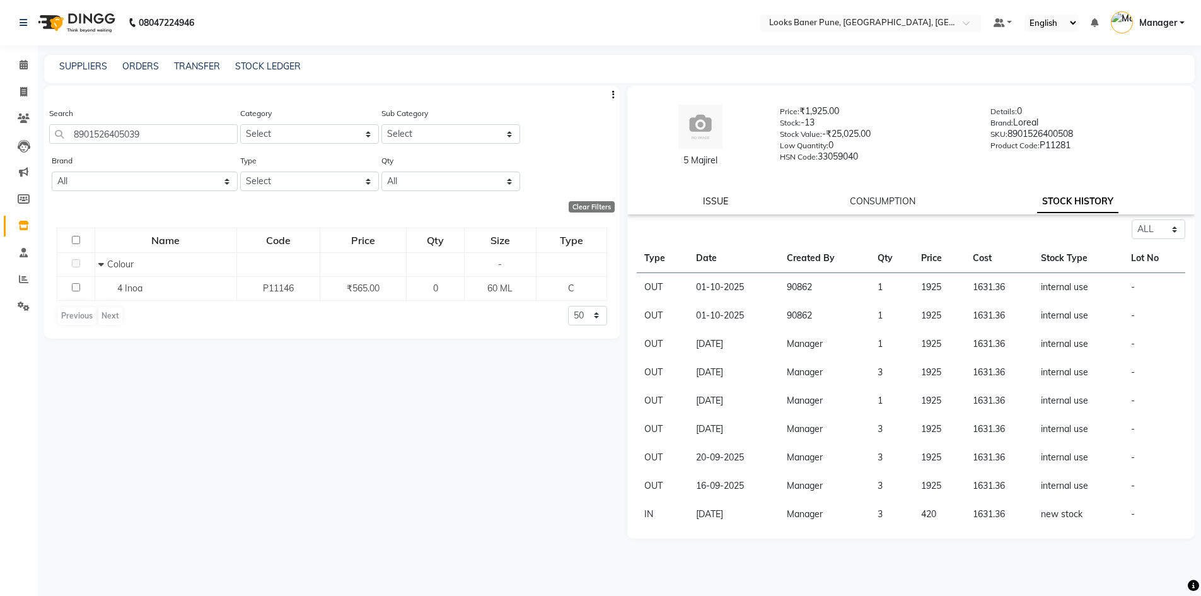
click at [706, 200] on link "ISSUE" at bounding box center [715, 200] width 25 height 11
select select
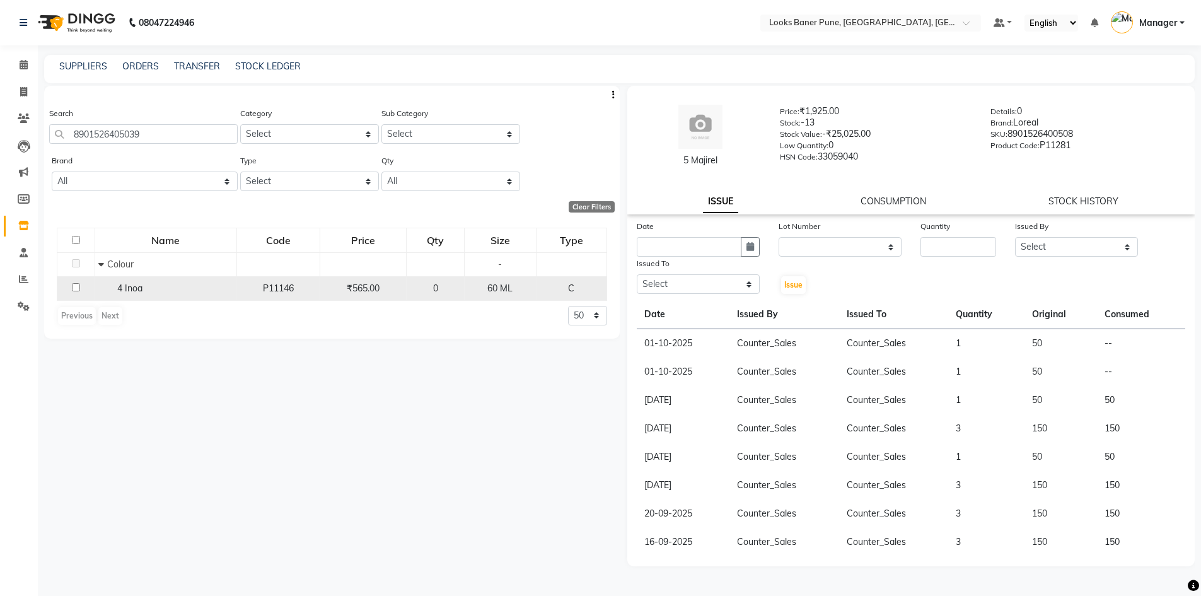
click at [81, 287] on td at bounding box center [76, 288] width 38 height 24
click at [73, 284] on input "checkbox" at bounding box center [76, 287] width 8 height 8
checkbox input "true"
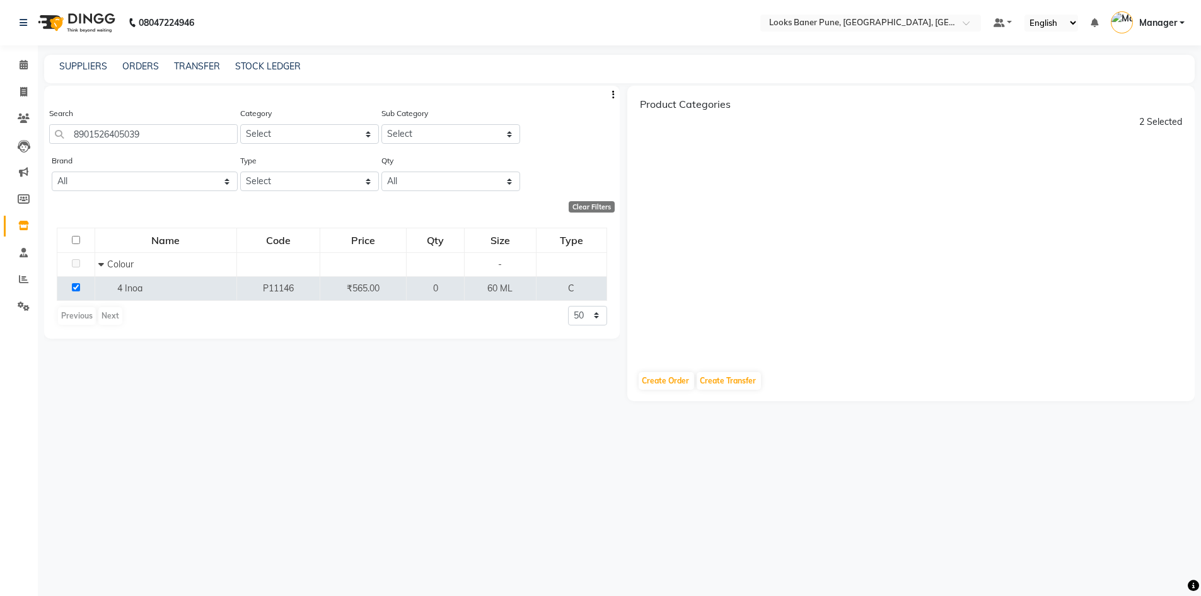
click at [1153, 125] on div "2 Selected" at bounding box center [1160, 121] width 43 height 13
click at [1155, 120] on div "2 Selected" at bounding box center [1160, 121] width 43 height 13
drag, startPoint x: 1119, startPoint y: 125, endPoint x: 1210, endPoint y: 127, distance: 91.4
click at [1201, 127] on html "08047224946 Select Location × Looks Baner Pune, Balewadi, Pune Default Panel My…" at bounding box center [600, 298] width 1201 height 596
click at [1121, 199] on div "Product Categories 2 Selected" at bounding box center [911, 223] width 568 height 275
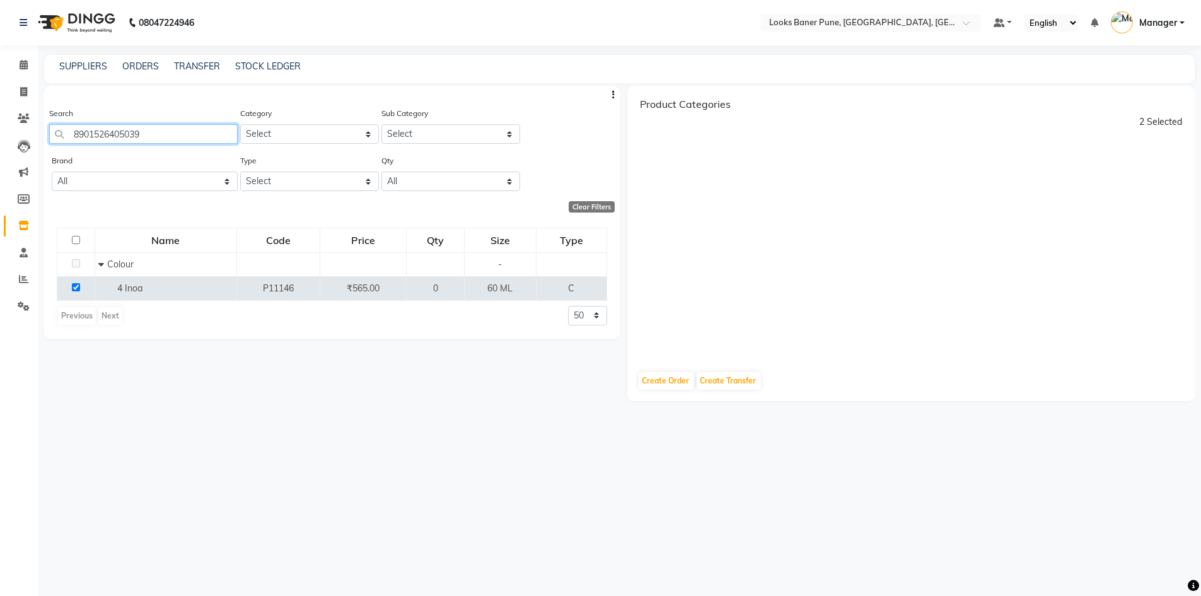
drag, startPoint x: 173, startPoint y: 128, endPoint x: 0, endPoint y: 140, distance: 173.2
click at [0, 140] on app-home "08047224946 Select Location × Looks Baner Pune, Balewadi, Pune Default Panel My…" at bounding box center [600, 302] width 1201 height 604
type input "8901526407644"
click at [76, 285] on input "checkbox" at bounding box center [76, 287] width 8 height 8
click at [74, 288] on input "checkbox" at bounding box center [76, 287] width 8 height 8
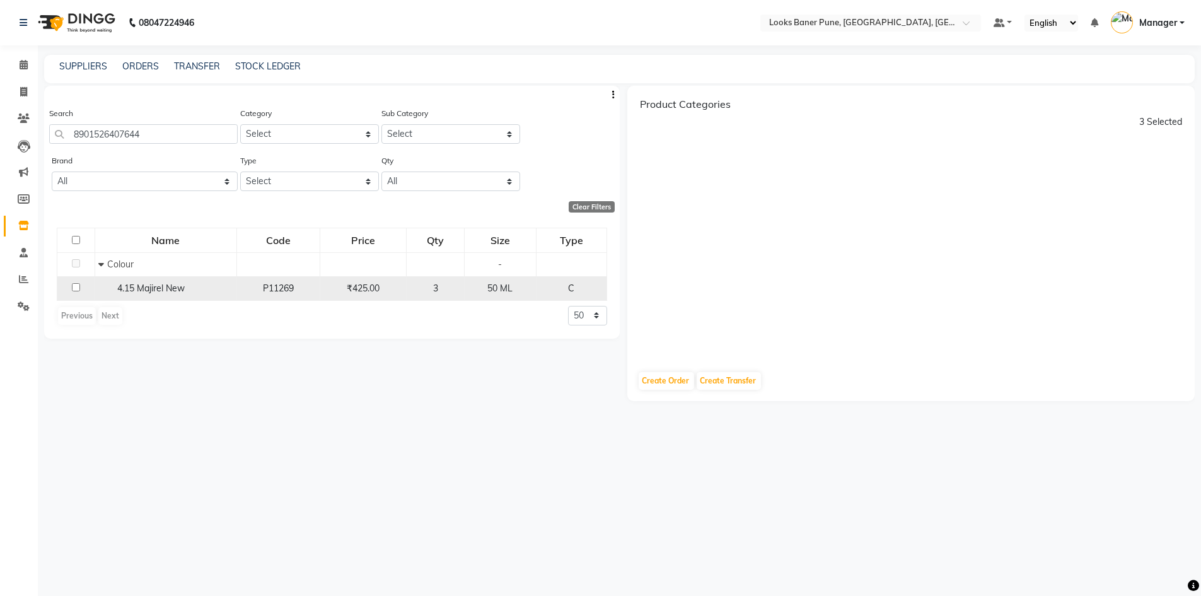
checkbox input "false"
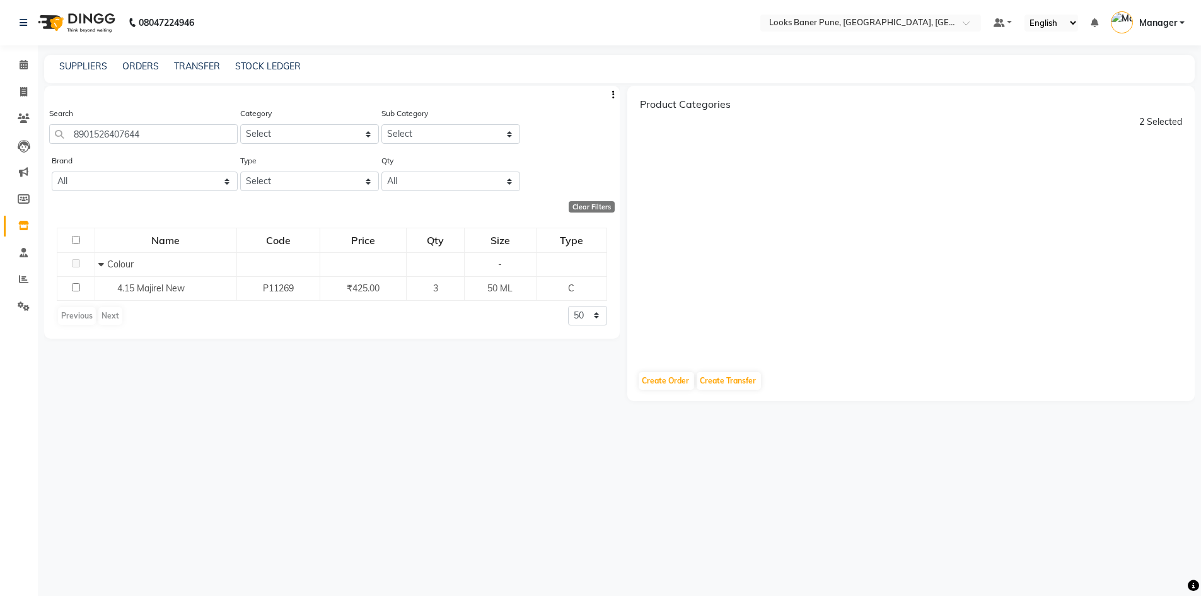
click at [295, 434] on div "Search 8901526407644 Category Select Skin Personal Care Hair Threading Loreal B…" at bounding box center [332, 335] width 576 height 499
click at [708, 283] on div "Product Categories 2 Selected" at bounding box center [911, 223] width 568 height 275
drag, startPoint x: 708, startPoint y: 283, endPoint x: 411, endPoint y: 525, distance: 382.8
click at [411, 525] on div "Search 8901526407644 Category Select Skin Personal Care Hair Threading Loreal B…" at bounding box center [332, 335] width 576 height 499
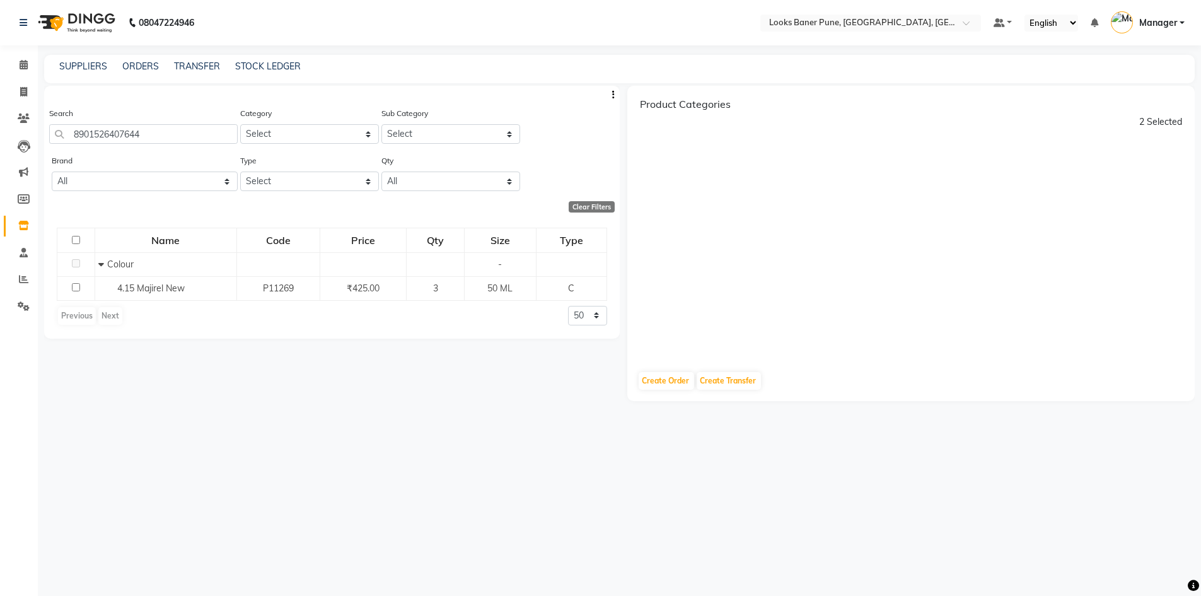
drag, startPoint x: 411, startPoint y: 525, endPoint x: 730, endPoint y: 506, distance: 319.6
click at [730, 506] on div "Product Categories 2 Selected Create Order Create Transfer" at bounding box center [908, 335] width 576 height 499
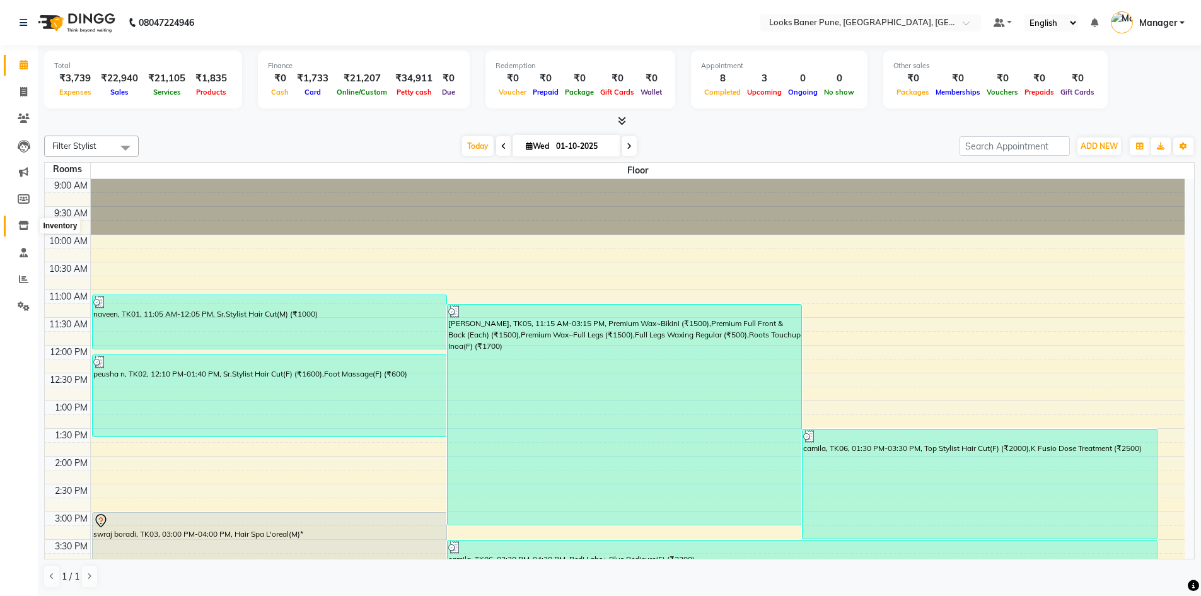
click at [26, 222] on icon at bounding box center [23, 225] width 11 height 9
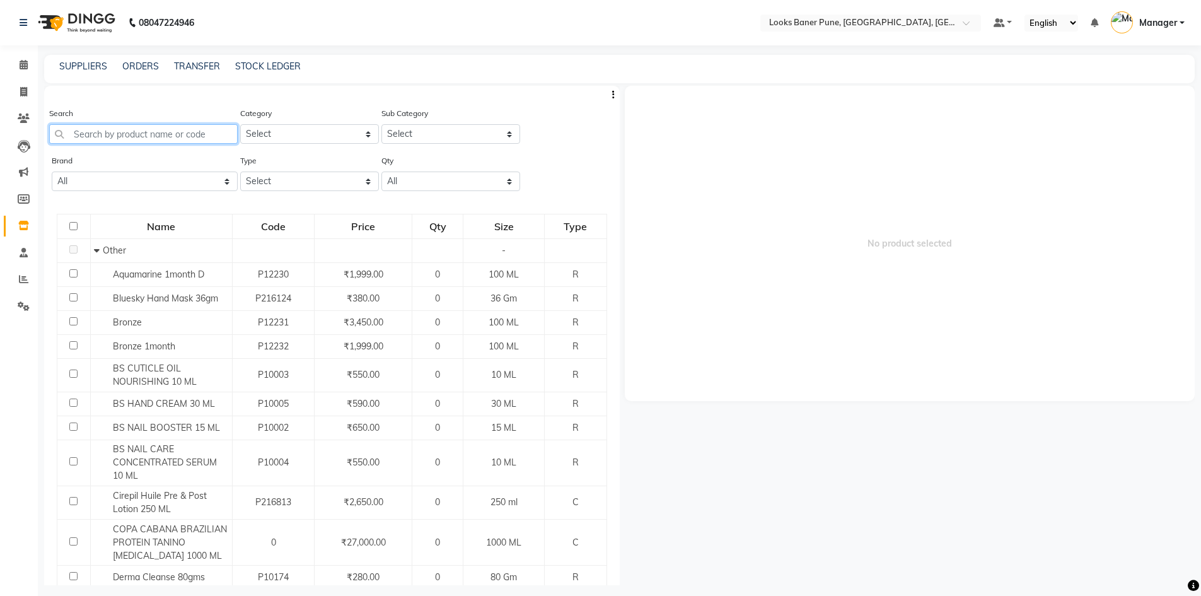
click at [153, 132] on input "text" at bounding box center [143, 134] width 189 height 20
click at [240, 159] on label "Type" at bounding box center [248, 160] width 16 height 11
click at [197, 137] on input "text" at bounding box center [143, 134] width 189 height 20
click at [149, 132] on input "text" at bounding box center [143, 134] width 189 height 20
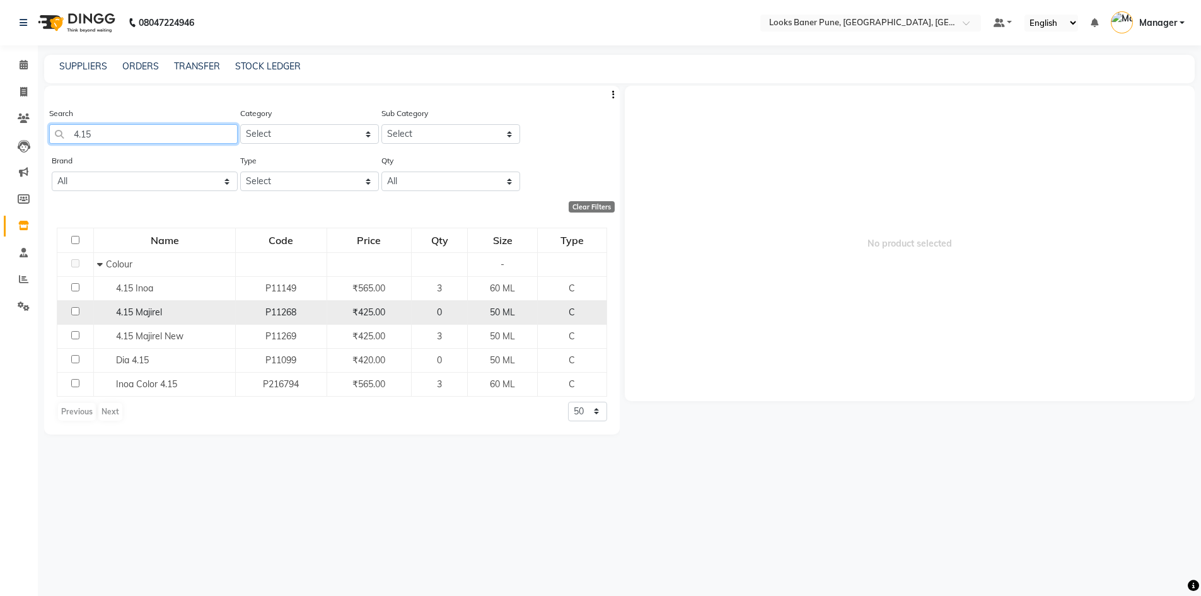
type input "4.15"
click at [142, 308] on span "4.15 Majirel" at bounding box center [139, 311] width 46 height 11
select select
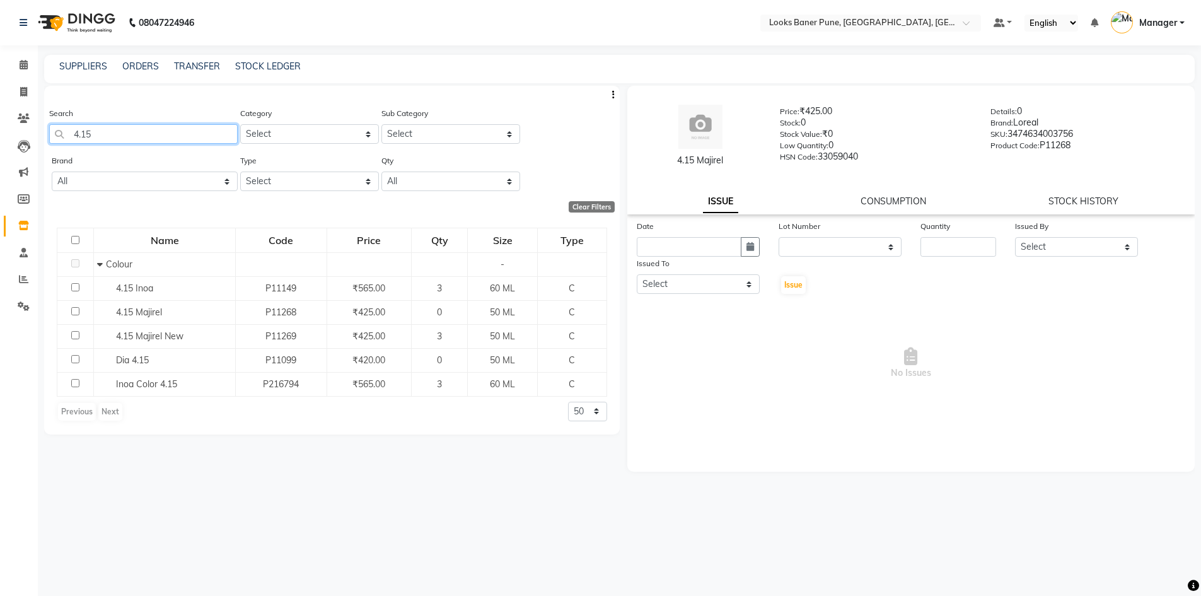
click at [149, 141] on input "4.15" at bounding box center [143, 134] width 189 height 20
type input "4"
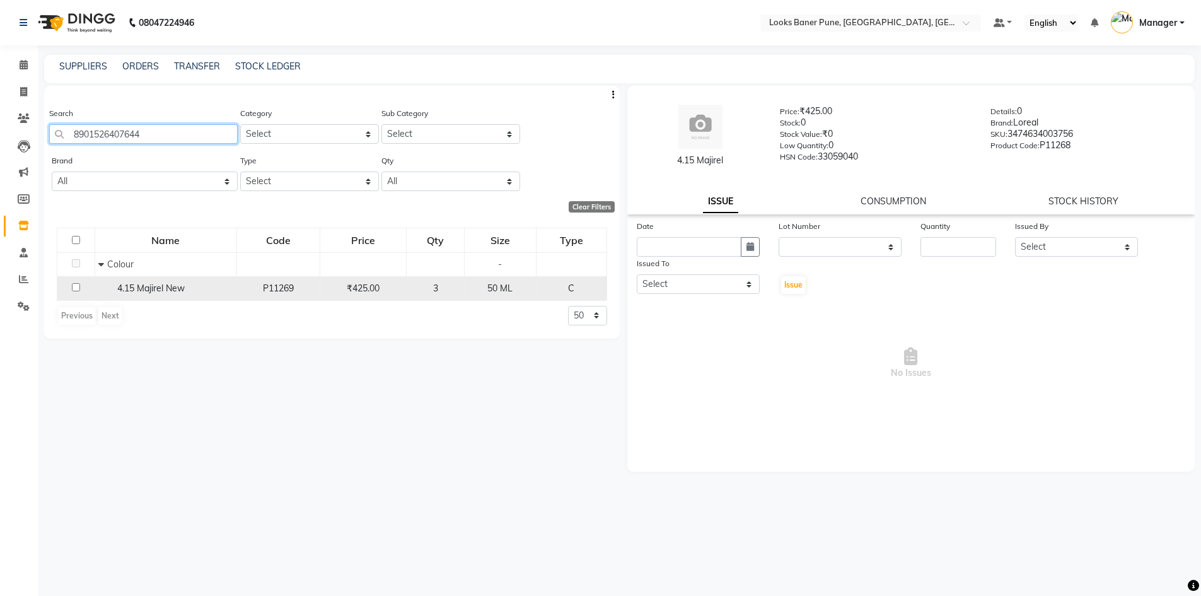
type input "8901526407644"
click at [84, 284] on td at bounding box center [76, 288] width 38 height 24
click at [76, 289] on input "checkbox" at bounding box center [76, 287] width 8 height 8
checkbox input "true"
select select
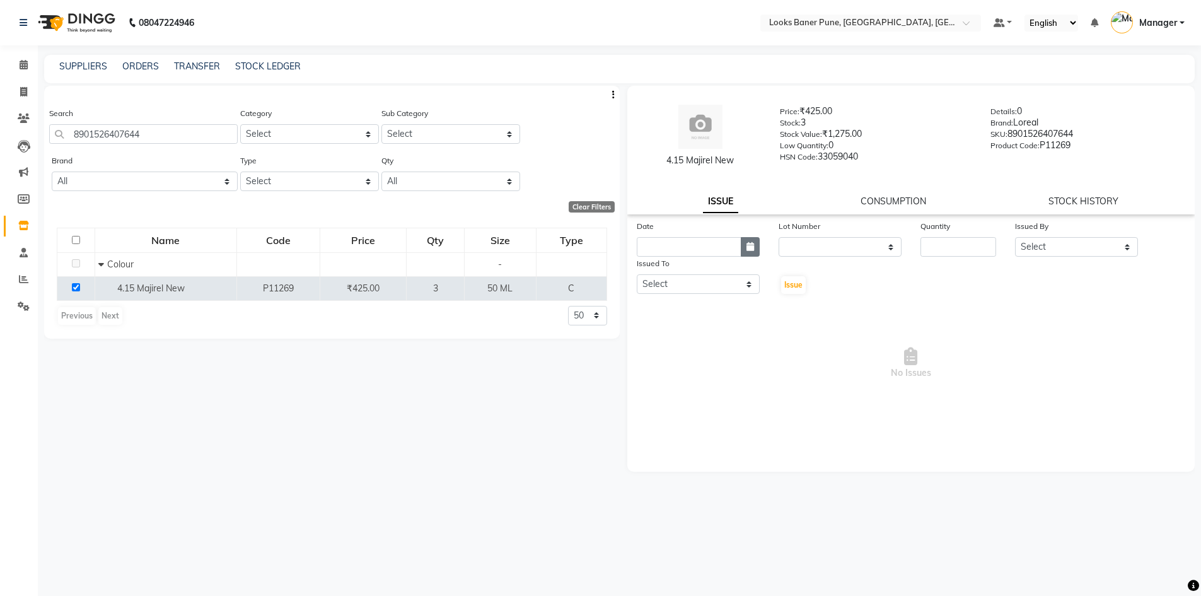
click at [756, 253] on button "button" at bounding box center [750, 247] width 19 height 20
select select "10"
select select "2025"
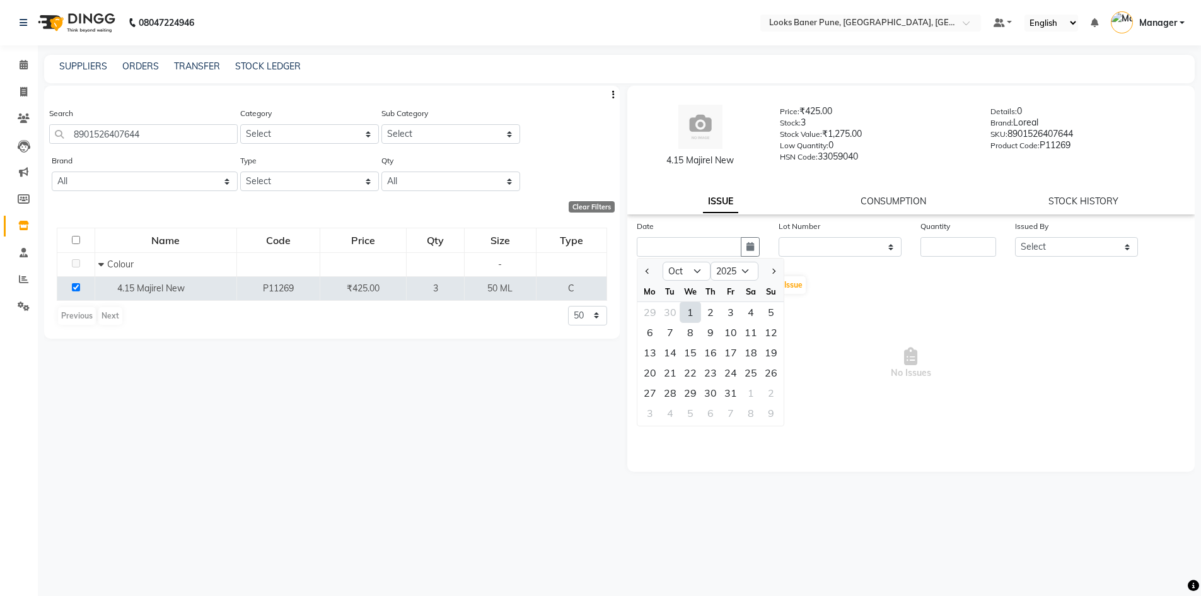
click at [684, 314] on div "1" at bounding box center [690, 312] width 20 height 20
type input "01-10-2025"
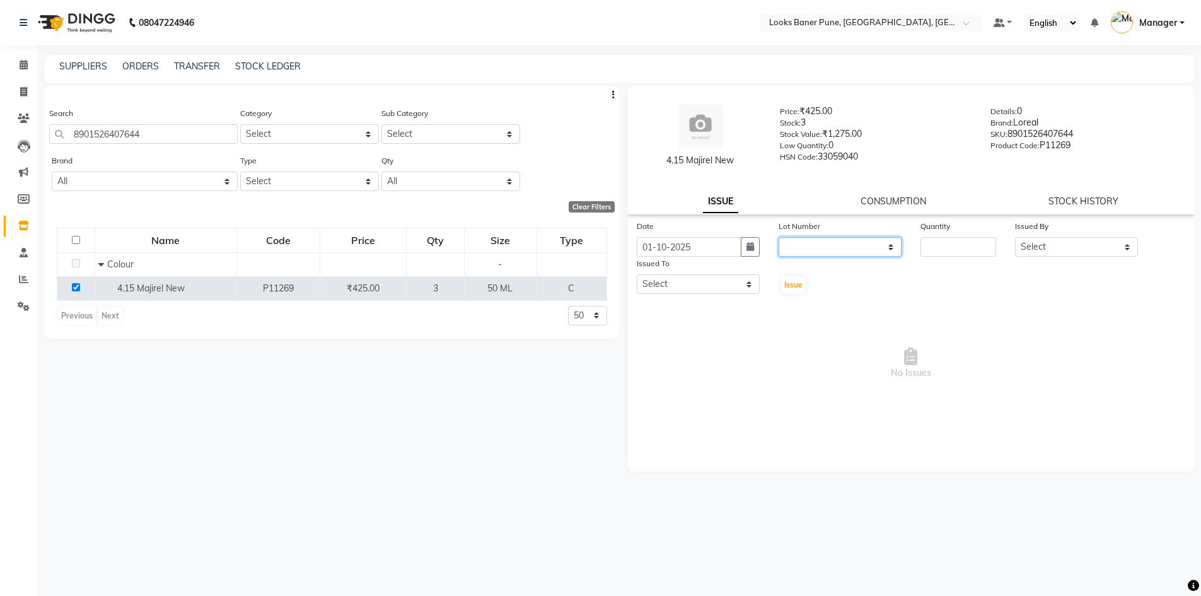
click at [875, 253] on select "None" at bounding box center [840, 247] width 123 height 20
click at [954, 253] on input "number" at bounding box center [959, 247] width 76 height 20
type input "1"
click at [1054, 250] on select "Select [PERSON_NAME] Counter_Sales [PERSON_NAME] Manager [PERSON_NAME] Raunak_P…" at bounding box center [1076, 247] width 123 height 20
select select "90862"
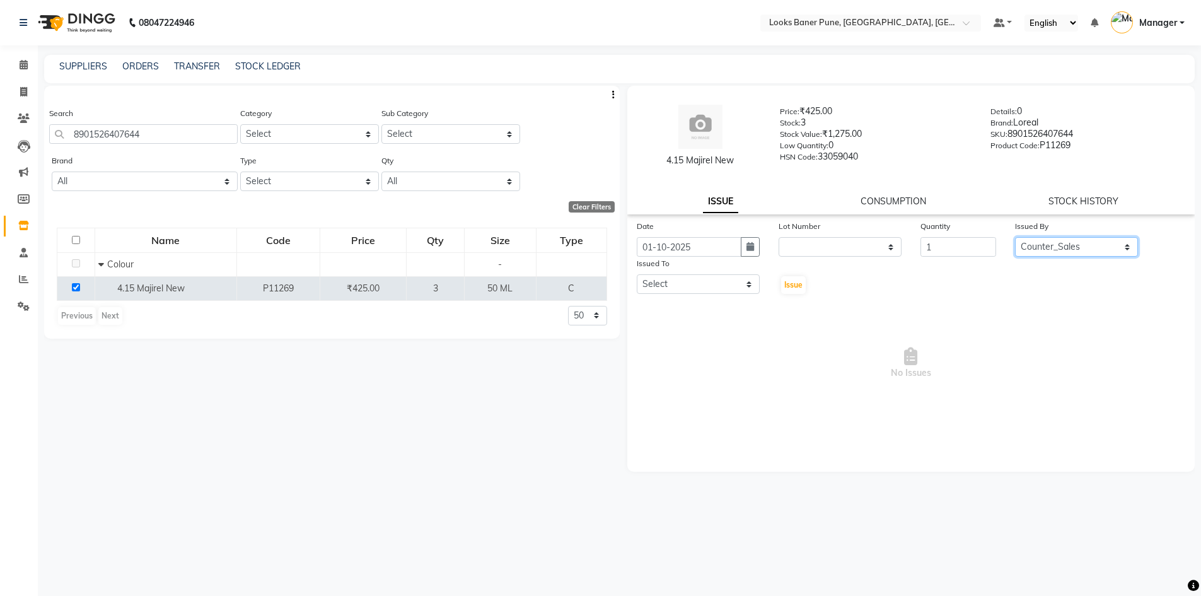
click at [1015, 237] on select "Select [PERSON_NAME] Counter_Sales [PERSON_NAME] Manager [PERSON_NAME] Raunak_P…" at bounding box center [1076, 247] width 123 height 20
click at [653, 282] on select "Select [PERSON_NAME] Counter_Sales [PERSON_NAME] Manager [PERSON_NAME] Raunak_P…" at bounding box center [698, 284] width 123 height 20
select select "90862"
click at [637, 274] on select "Select [PERSON_NAME] Counter_Sales [PERSON_NAME] Manager [PERSON_NAME] Raunak_P…" at bounding box center [698, 284] width 123 height 20
click at [752, 358] on span "No Issues" at bounding box center [911, 363] width 549 height 126
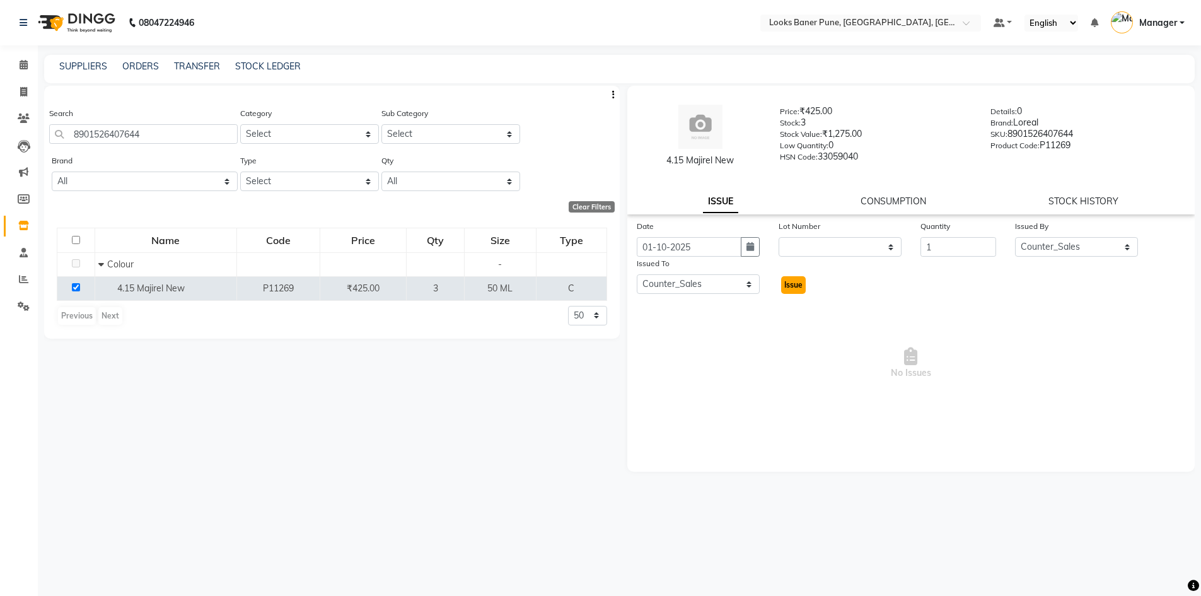
click at [796, 281] on span "Issue" at bounding box center [793, 284] width 18 height 9
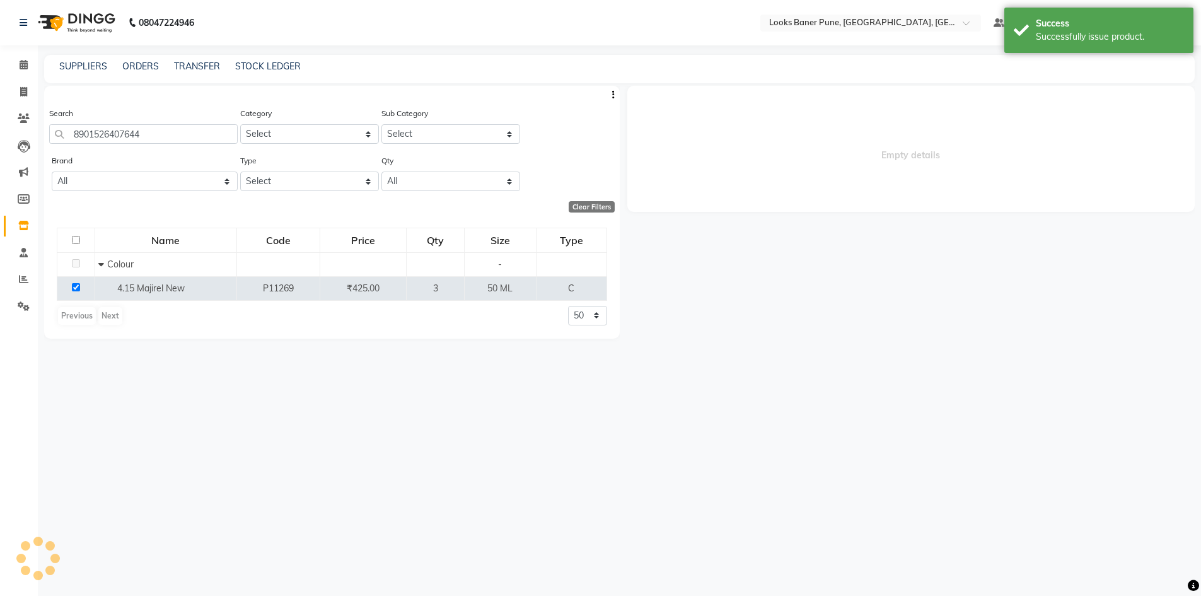
select select
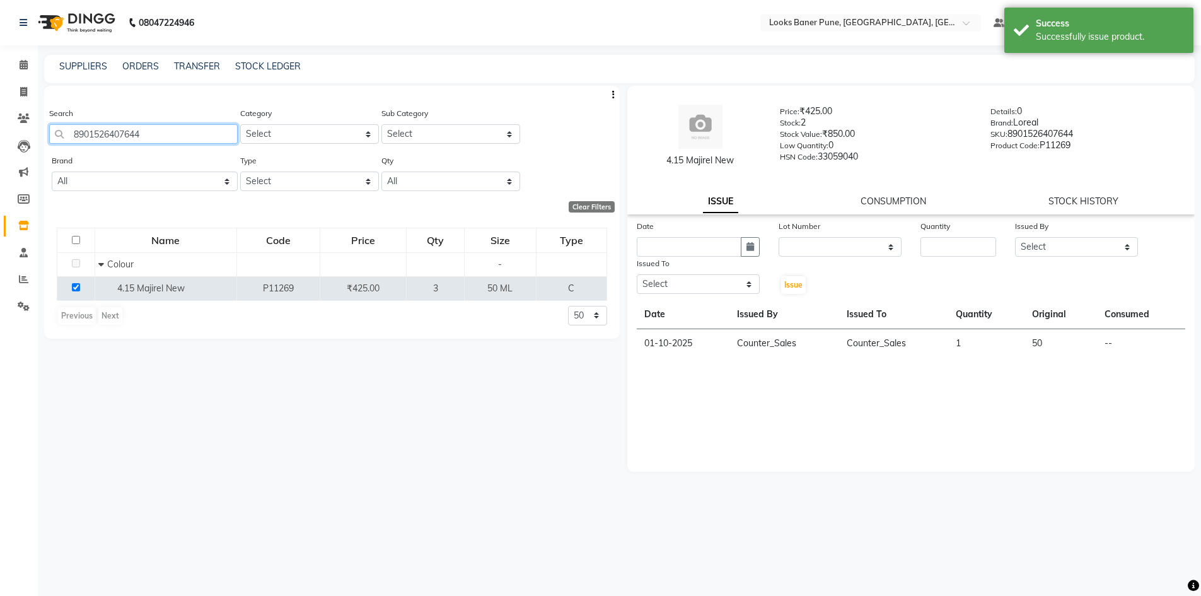
drag, startPoint x: 179, startPoint y: 137, endPoint x: 0, endPoint y: 144, distance: 179.2
click at [0, 144] on app-home "08047224946 Select Location × Looks Baner Pune, Balewadi, Pune Default Panel My…" at bounding box center [600, 302] width 1201 height 604
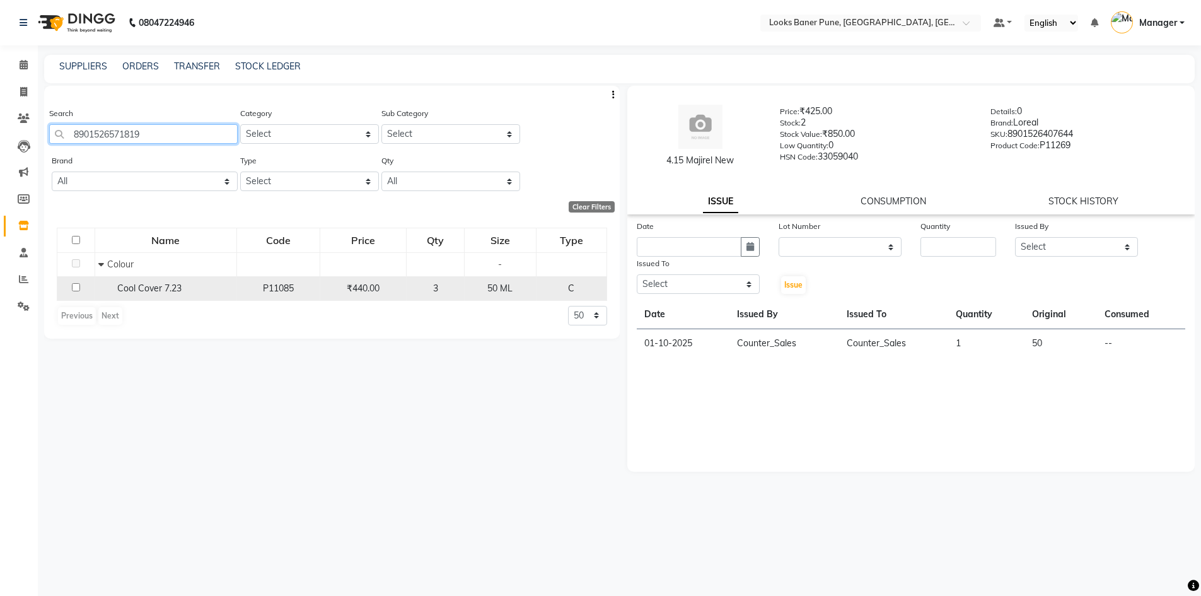
type input "8901526571819"
click at [76, 288] on input "checkbox" at bounding box center [76, 287] width 8 height 8
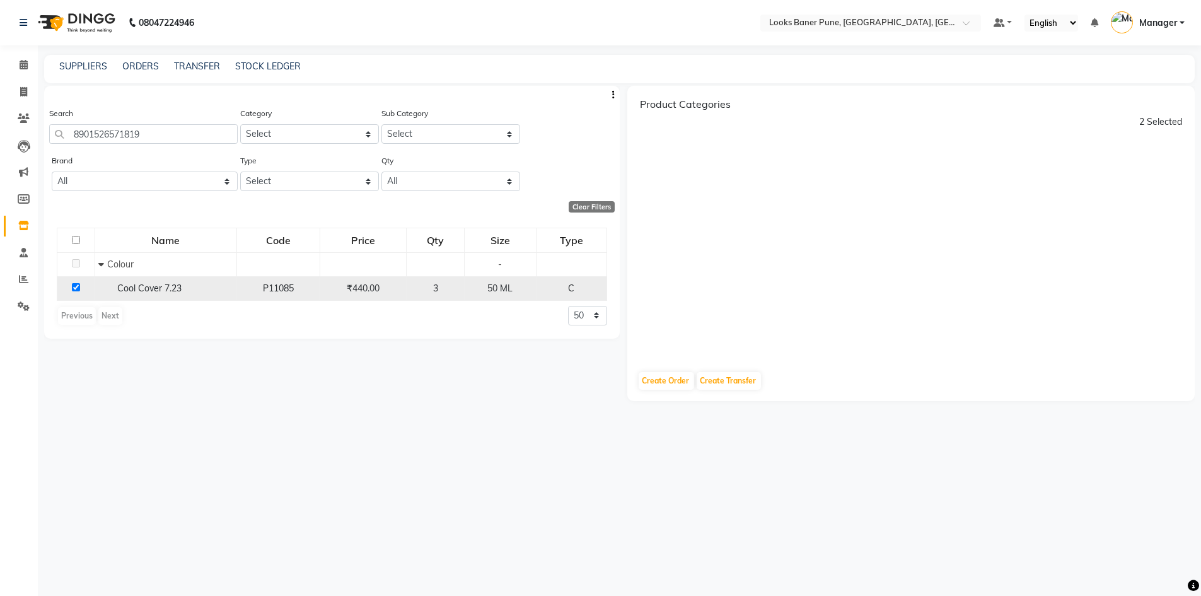
click at [75, 287] on input "checkbox" at bounding box center [76, 287] width 8 height 8
checkbox input "false"
select select
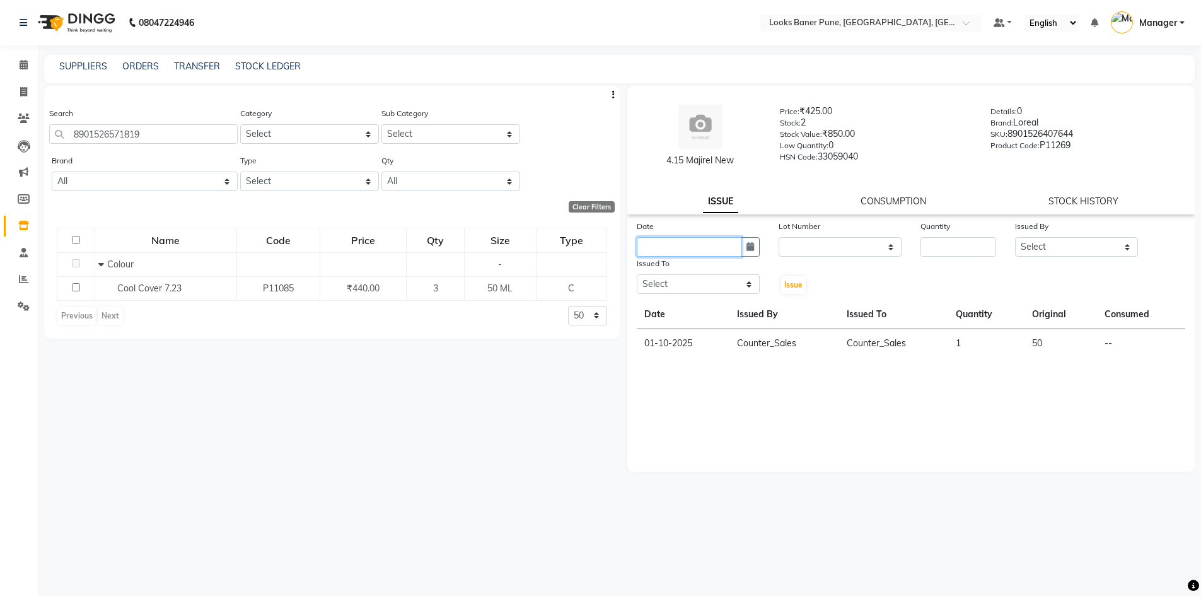
click at [719, 250] on input "text" at bounding box center [689, 247] width 105 height 20
select select "10"
select select "2025"
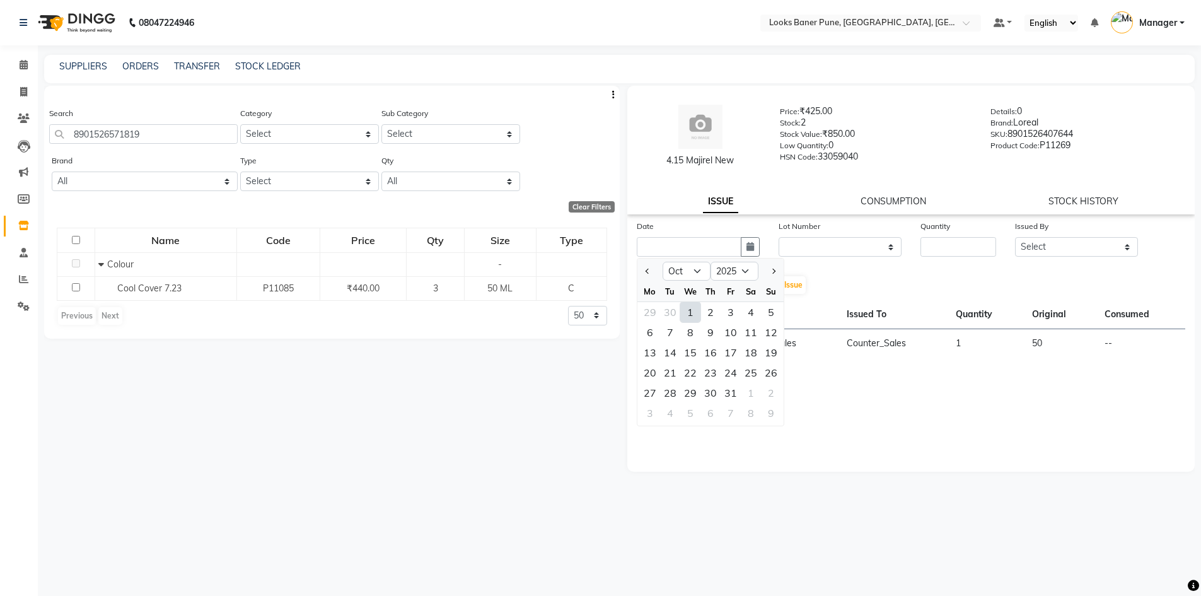
click at [689, 317] on div "1" at bounding box center [690, 312] width 20 height 20
type input "01-10-2025"
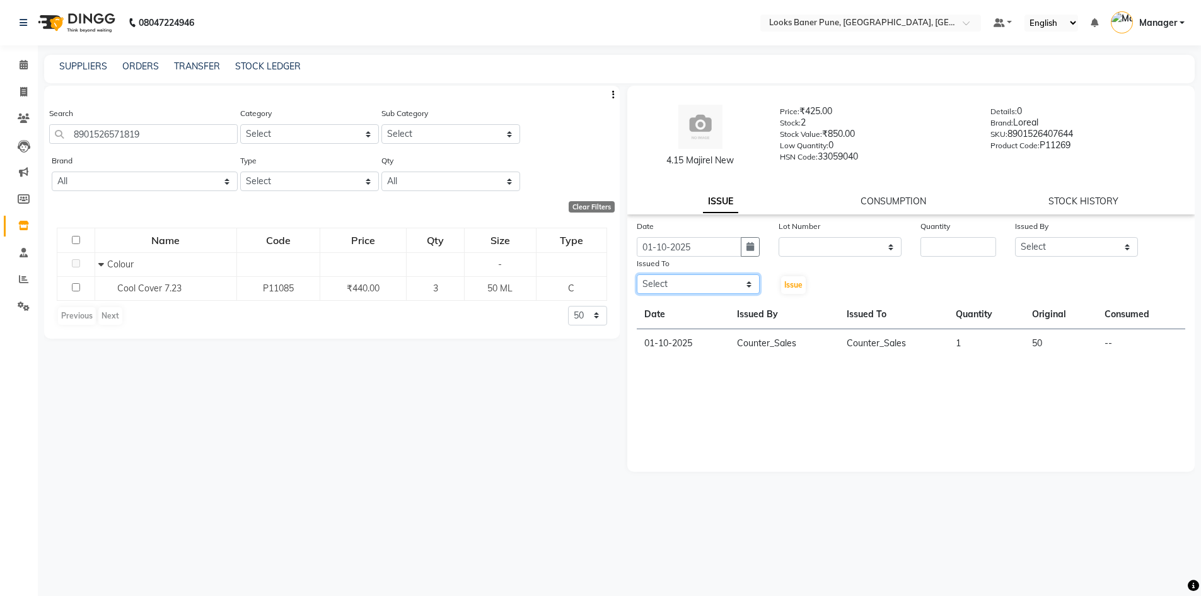
click at [723, 282] on select "Select [PERSON_NAME] Counter_Sales [PERSON_NAME] Manager [PERSON_NAME] Raunak_P…" at bounding box center [698, 284] width 123 height 20
select select "90862"
click at [637, 274] on select "Select [PERSON_NAME] Counter_Sales [PERSON_NAME] Manager [PERSON_NAME] Raunak_P…" at bounding box center [698, 284] width 123 height 20
click at [1032, 249] on select "Select [PERSON_NAME] Counter_Sales [PERSON_NAME] Manager [PERSON_NAME] Raunak_P…" at bounding box center [1076, 247] width 123 height 20
select select "90862"
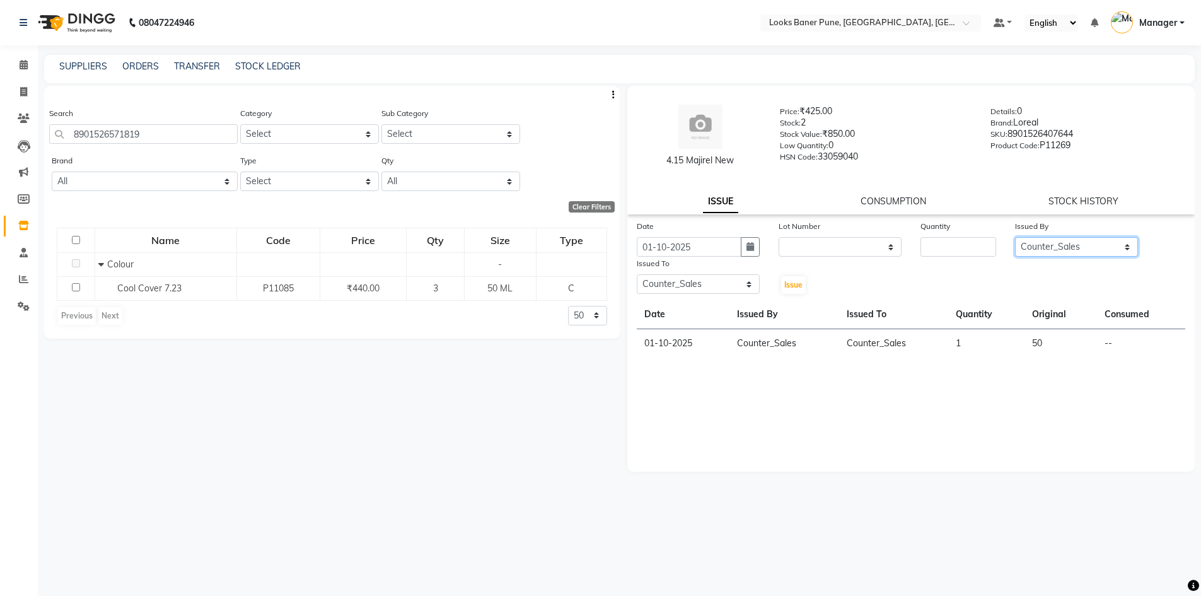
click at [1015, 237] on select "Select [PERSON_NAME] Counter_Sales [PERSON_NAME] Manager [PERSON_NAME] Raunak_P…" at bounding box center [1076, 247] width 123 height 20
click at [941, 242] on input "number" at bounding box center [959, 247] width 76 height 20
type input "1"
click at [796, 290] on button "Issue" at bounding box center [793, 285] width 25 height 18
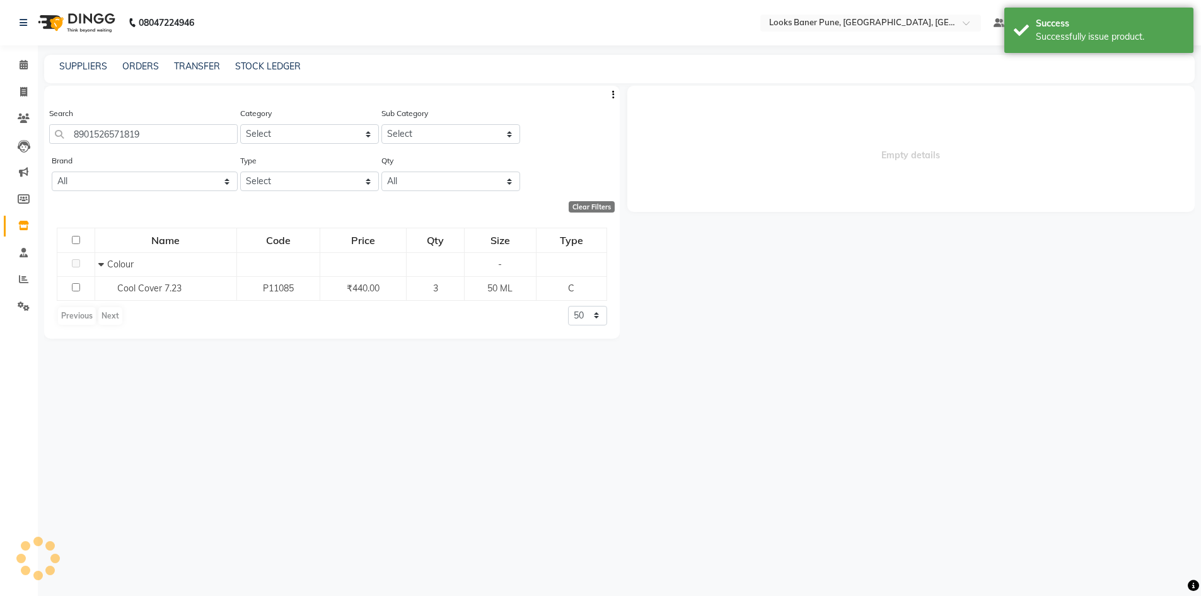
select select
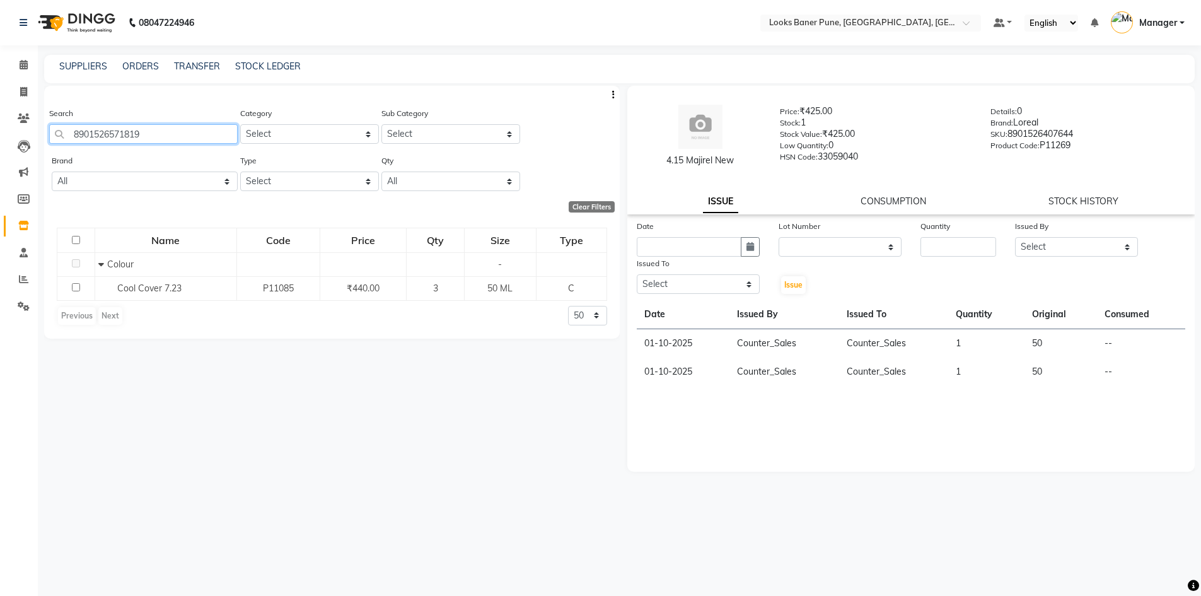
drag, startPoint x: 161, startPoint y: 136, endPoint x: 0, endPoint y: 160, distance: 163.3
click at [0, 160] on app-home "08047224946 Select Location × Looks Baner Pune, Balewadi, Pune Default Panel My…" at bounding box center [600, 302] width 1201 height 604
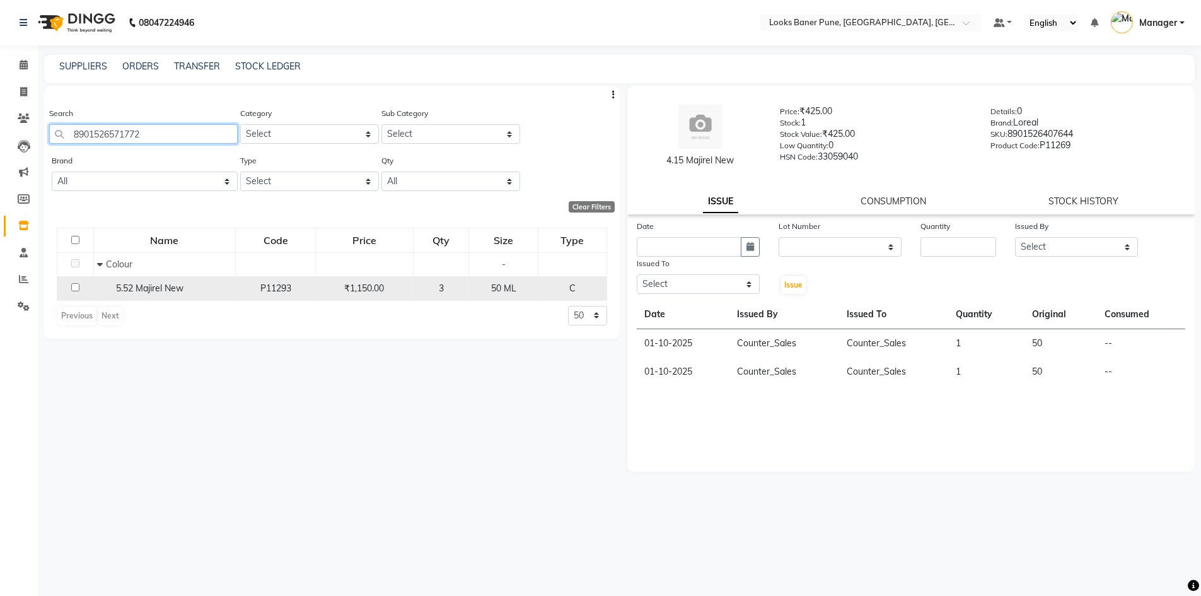
type input "8901526571772"
click at [81, 284] on td at bounding box center [75, 288] width 37 height 24
click at [79, 286] on td at bounding box center [75, 288] width 37 height 24
click at [74, 285] on input "checkbox" at bounding box center [75, 287] width 8 height 8
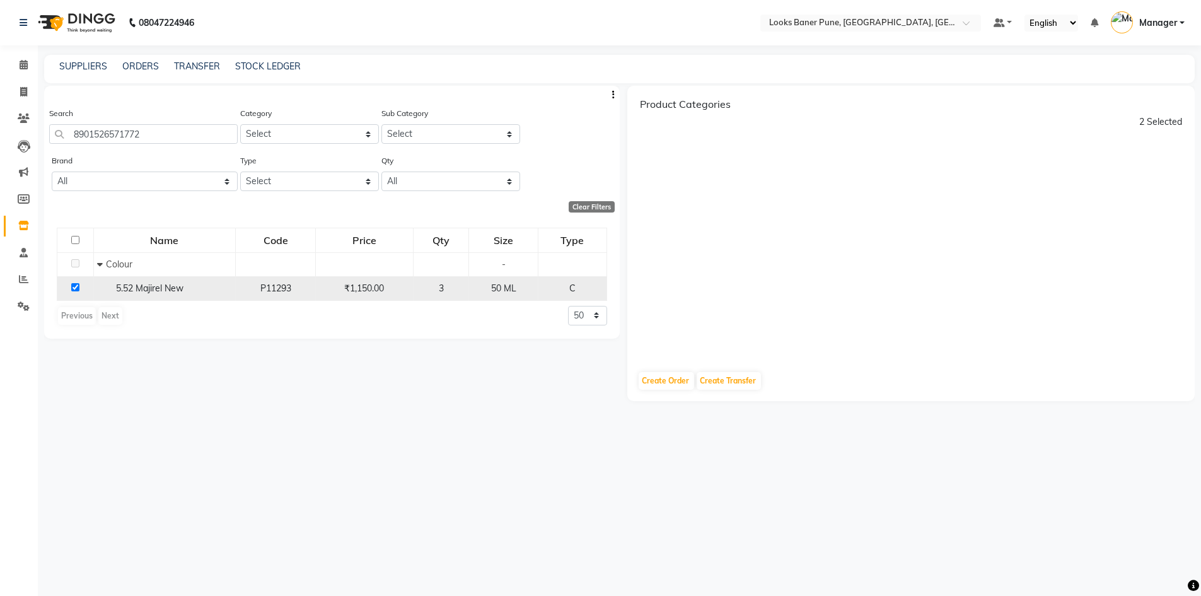
click at [78, 290] on input "checkbox" at bounding box center [75, 287] width 8 height 8
checkbox input "false"
select select
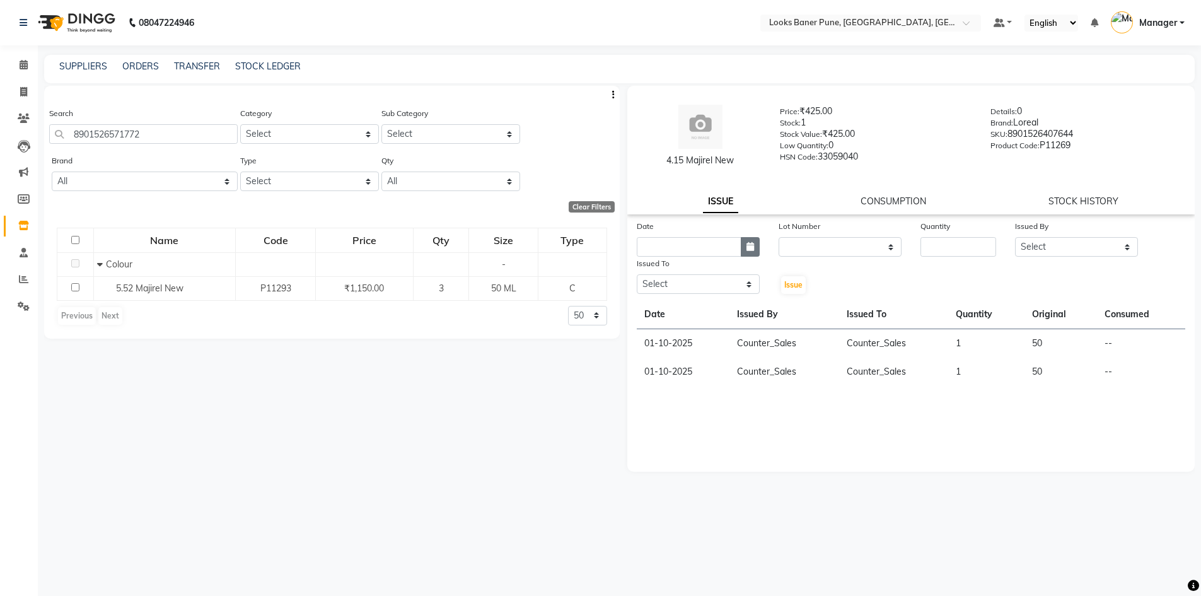
click at [744, 245] on button "button" at bounding box center [750, 247] width 19 height 20
select select "10"
select select "2025"
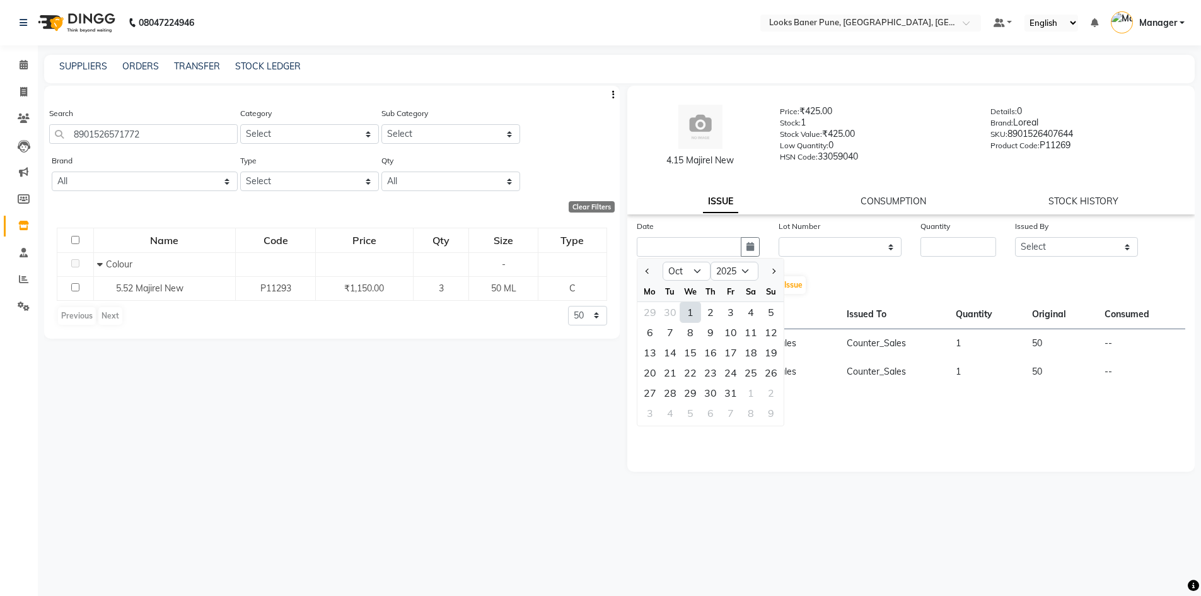
click at [691, 314] on div "1" at bounding box center [690, 312] width 20 height 20
type input "01-10-2025"
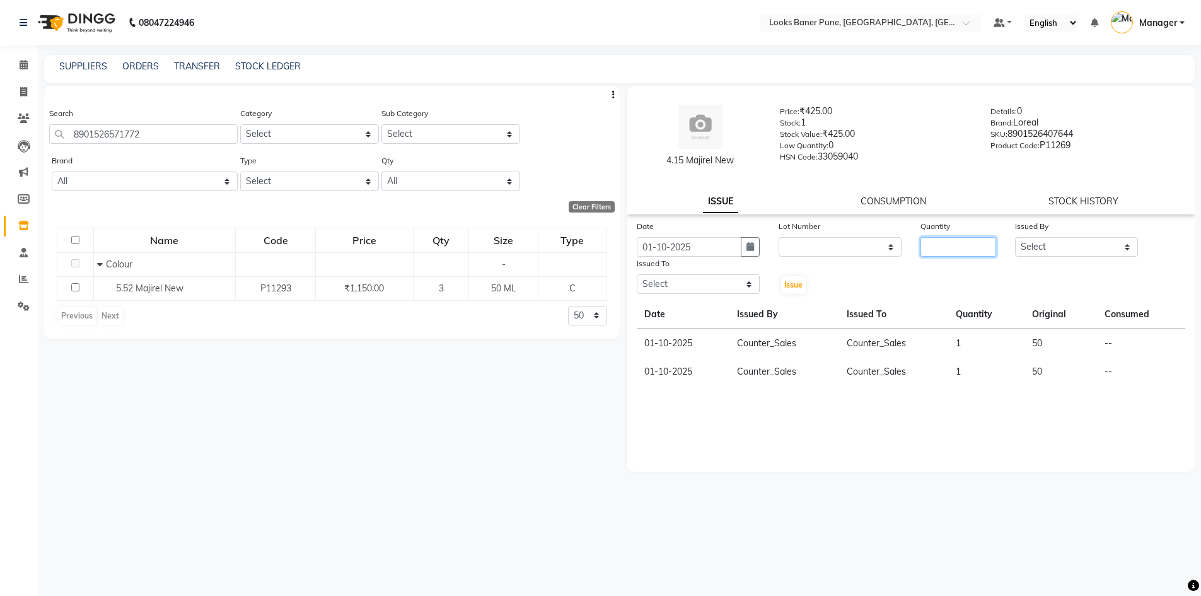
click at [933, 247] on input "number" at bounding box center [959, 247] width 76 height 20
type input "1"
click at [1049, 246] on select "Select [PERSON_NAME] Counter_Sales [PERSON_NAME] Manager [PERSON_NAME] Raunak_P…" at bounding box center [1076, 247] width 123 height 20
select select "90862"
click at [1015, 237] on select "Select [PERSON_NAME] Counter_Sales [PERSON_NAME] Manager [PERSON_NAME] Raunak_P…" at bounding box center [1076, 247] width 123 height 20
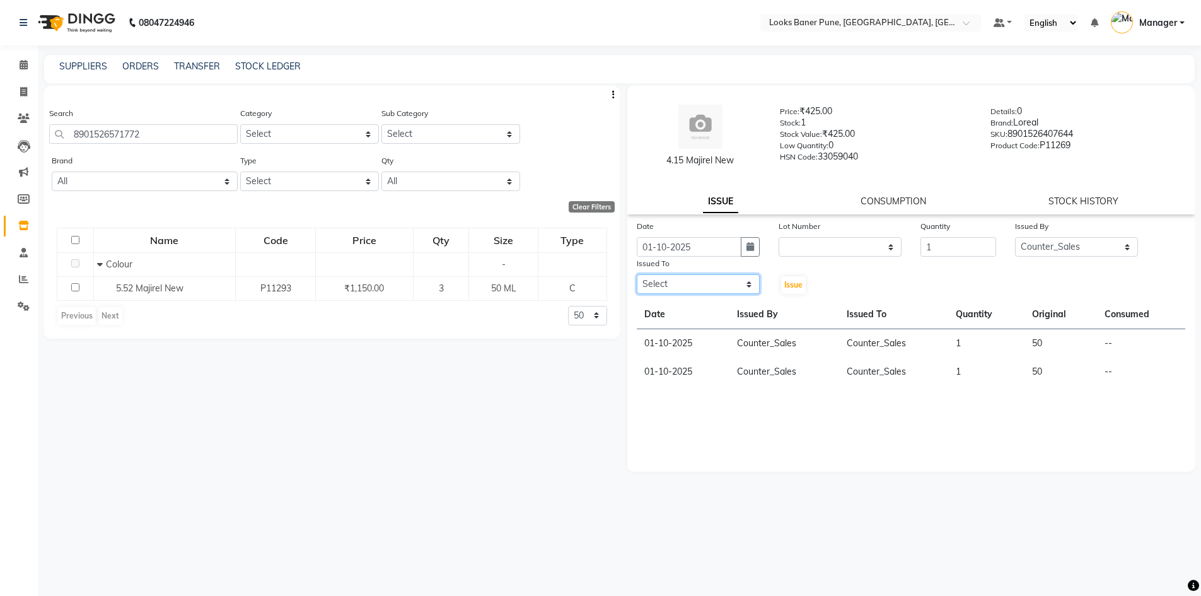
click at [731, 291] on select "Select [PERSON_NAME] Counter_Sales [PERSON_NAME] Manager [PERSON_NAME] Raunak_P…" at bounding box center [698, 284] width 123 height 20
select select "90862"
click at [637, 274] on select "Select [PERSON_NAME] Counter_Sales [PERSON_NAME] Manager [PERSON_NAME] Raunak_P…" at bounding box center [698, 284] width 123 height 20
click at [794, 285] on span "Issue" at bounding box center [793, 284] width 18 height 9
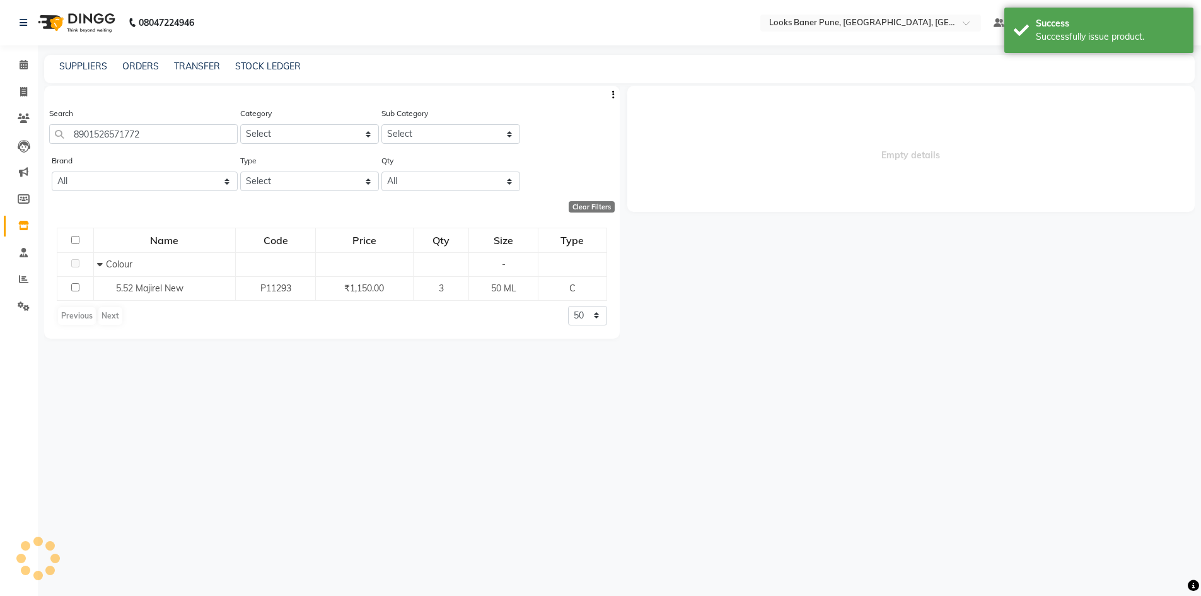
select select
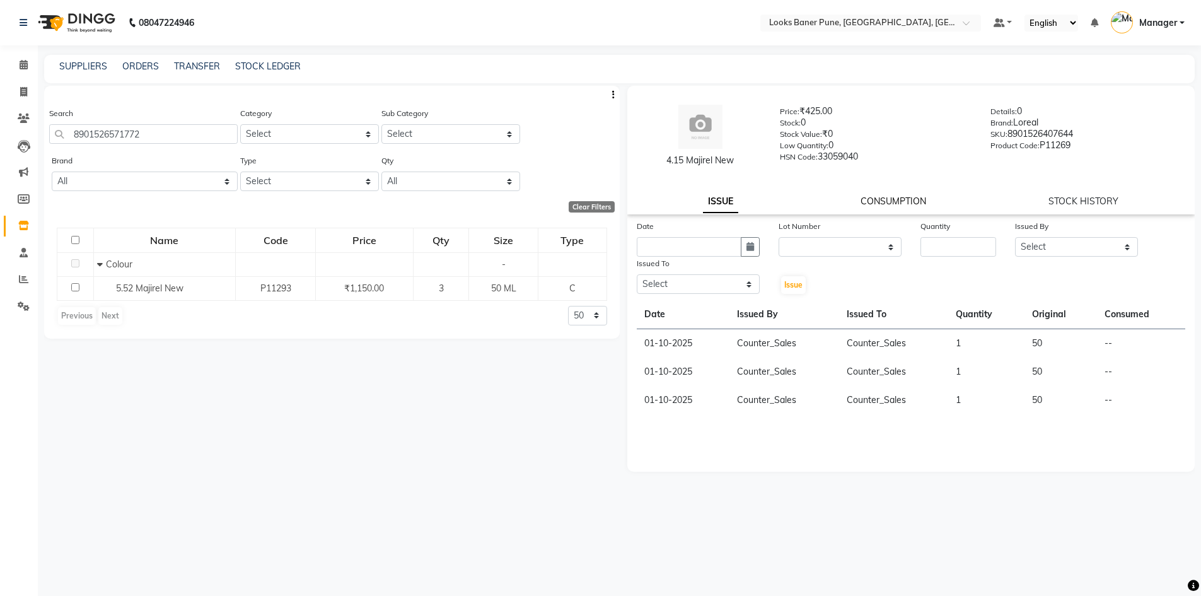
click at [881, 197] on link "CONSUMPTION" at bounding box center [894, 200] width 66 height 11
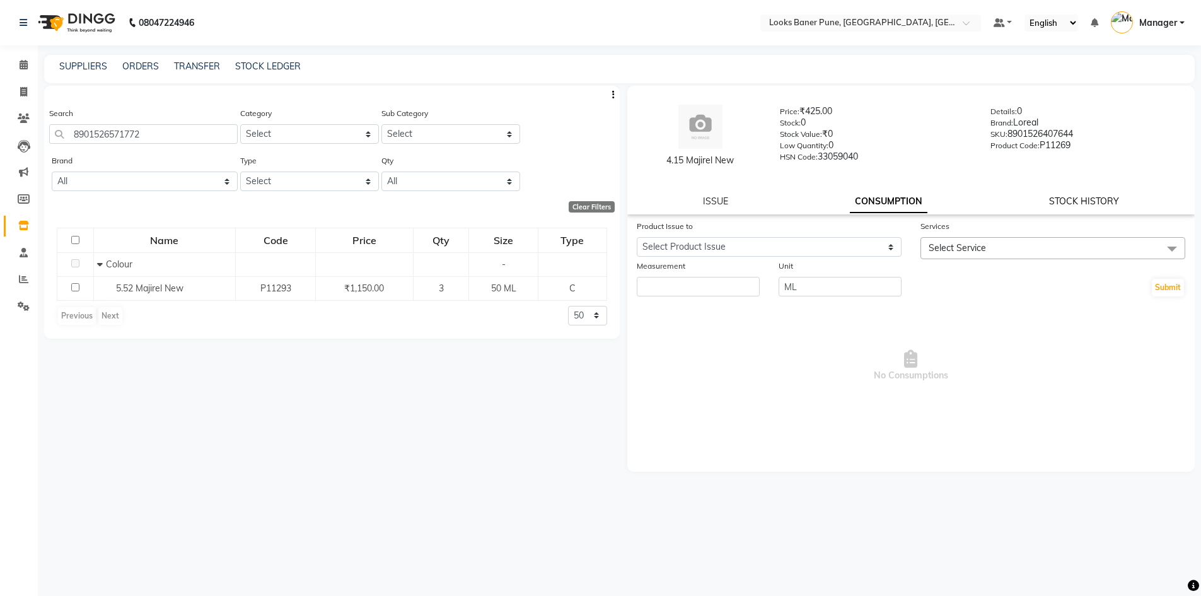
click at [1051, 199] on link "STOCK HISTORY" at bounding box center [1084, 200] width 70 height 11
select select "all"
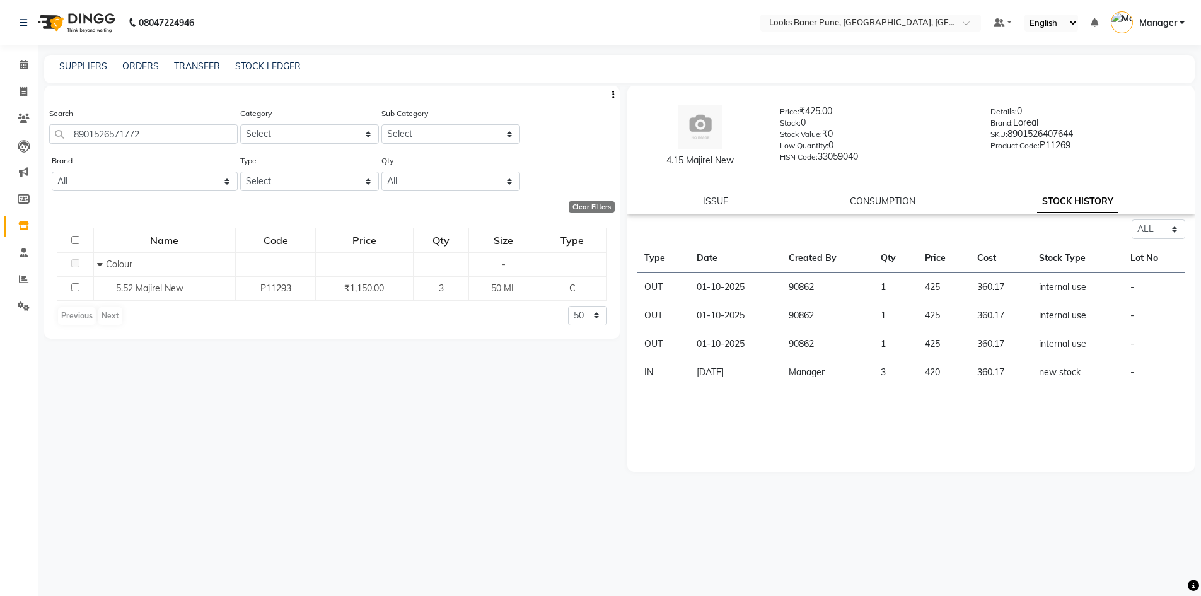
drag, startPoint x: 728, startPoint y: 286, endPoint x: 648, endPoint y: 288, distance: 80.1
click at [648, 288] on td "OUT" at bounding box center [663, 287] width 52 height 29
drag, startPoint x: 647, startPoint y: 286, endPoint x: 1169, endPoint y: 278, distance: 522.2
click at [1169, 278] on tr "OUT [DATE] 90862 1 425 360.17 internal use -" at bounding box center [911, 287] width 549 height 29
drag, startPoint x: 1147, startPoint y: 301, endPoint x: 944, endPoint y: 520, distance: 299.0
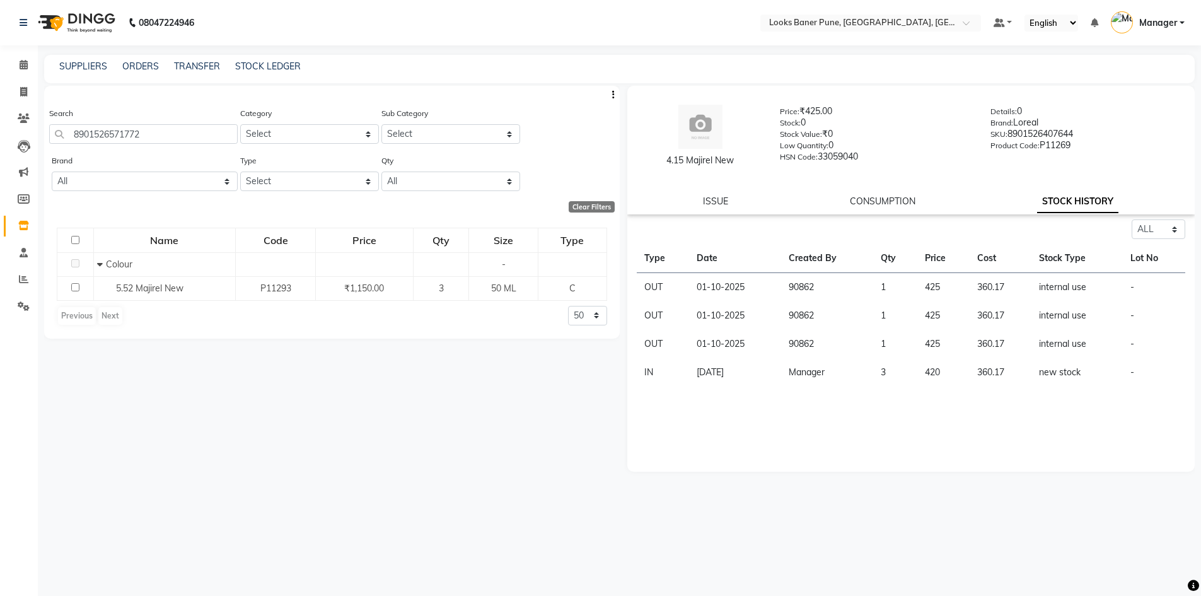
click at [944, 520] on div "4.15 Majirel New Price: ₹425.00 Stock: 0 Stock Value: ₹0 Low Quantity: 0 HSN Co…" at bounding box center [908, 335] width 576 height 499
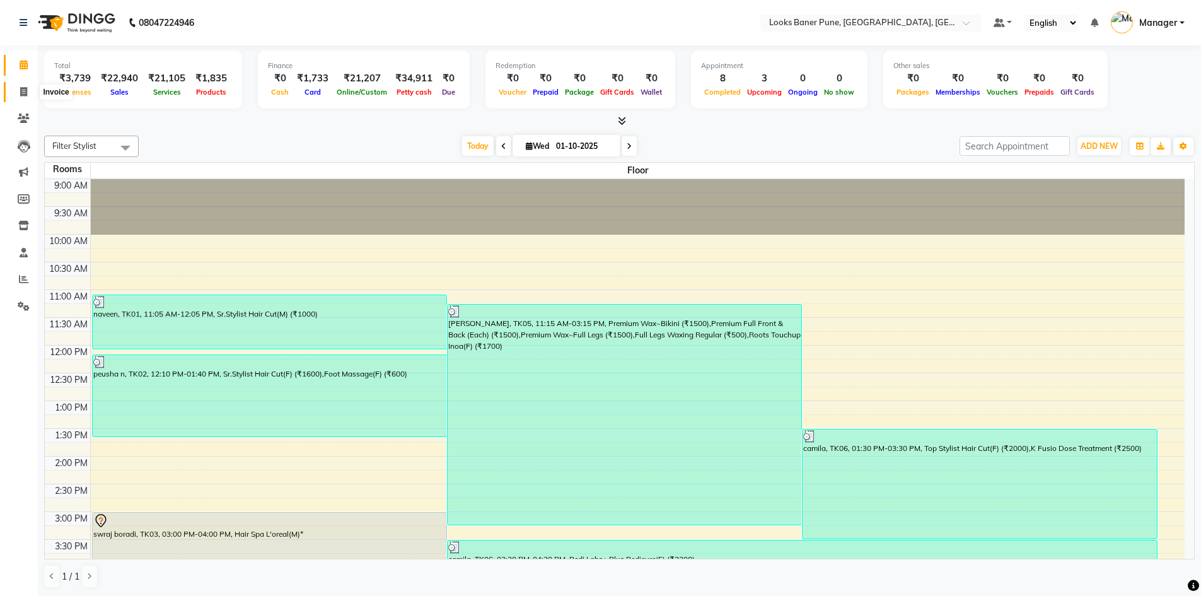
click at [28, 88] on span at bounding box center [24, 92] width 22 height 15
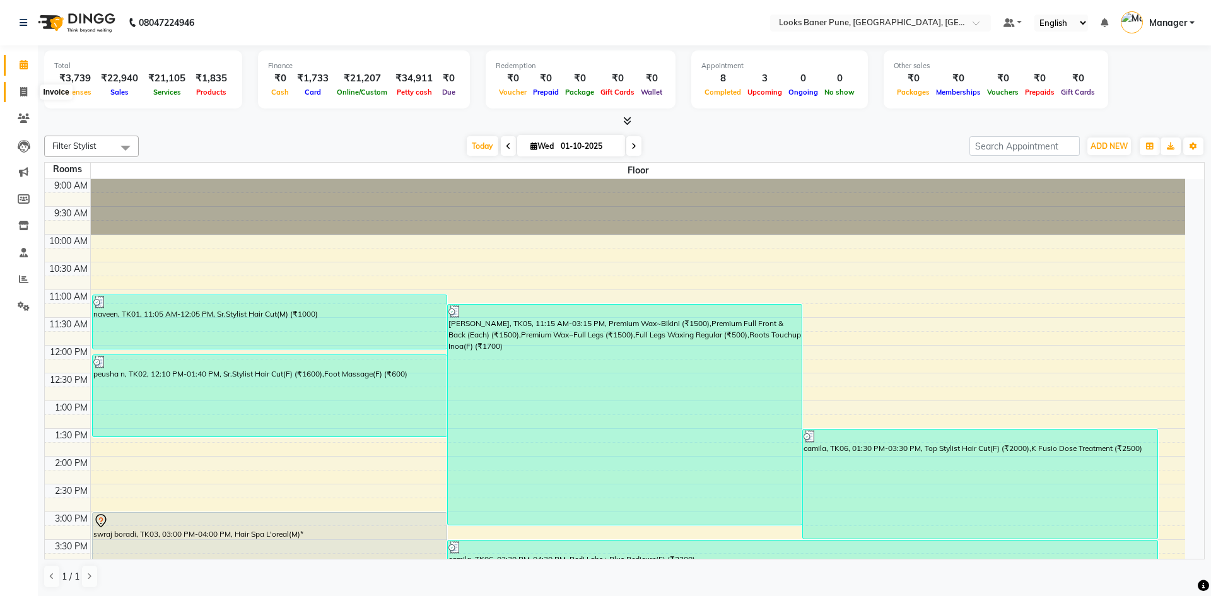
select select "8917"
select select "service"
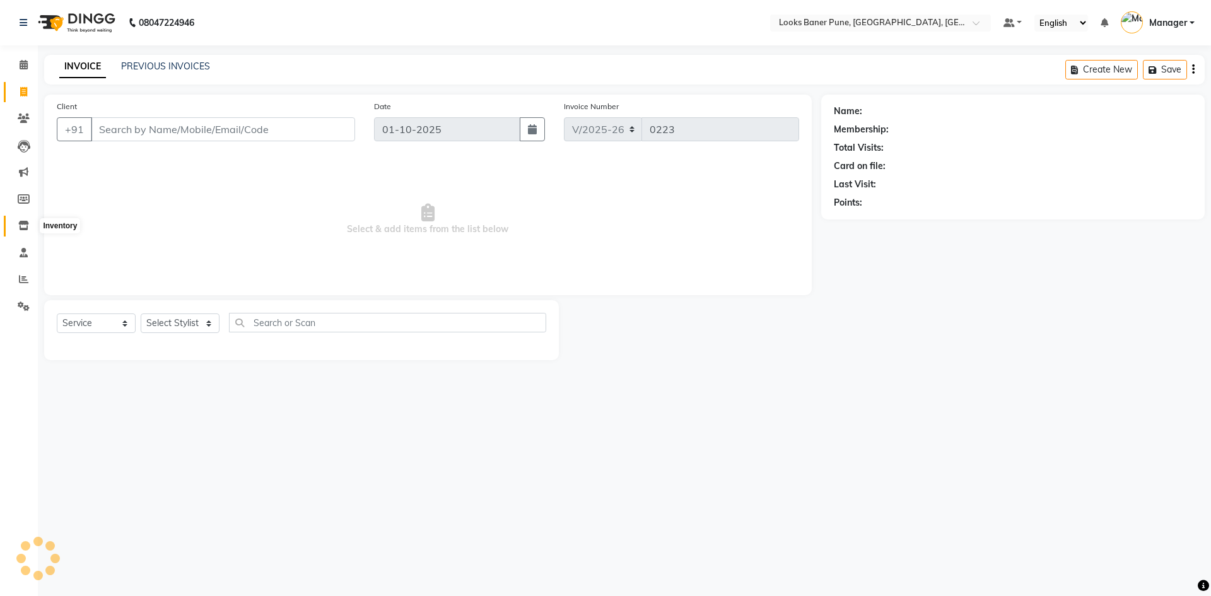
click at [20, 232] on span at bounding box center [24, 226] width 22 height 15
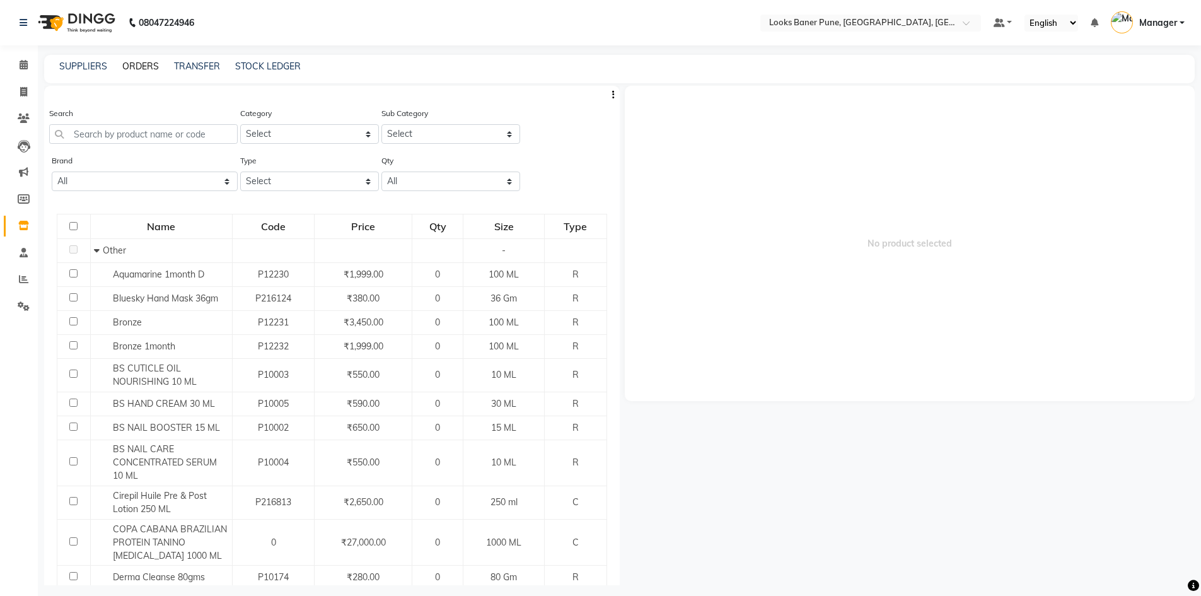
click at [136, 66] on link "ORDERS" at bounding box center [140, 66] width 37 height 11
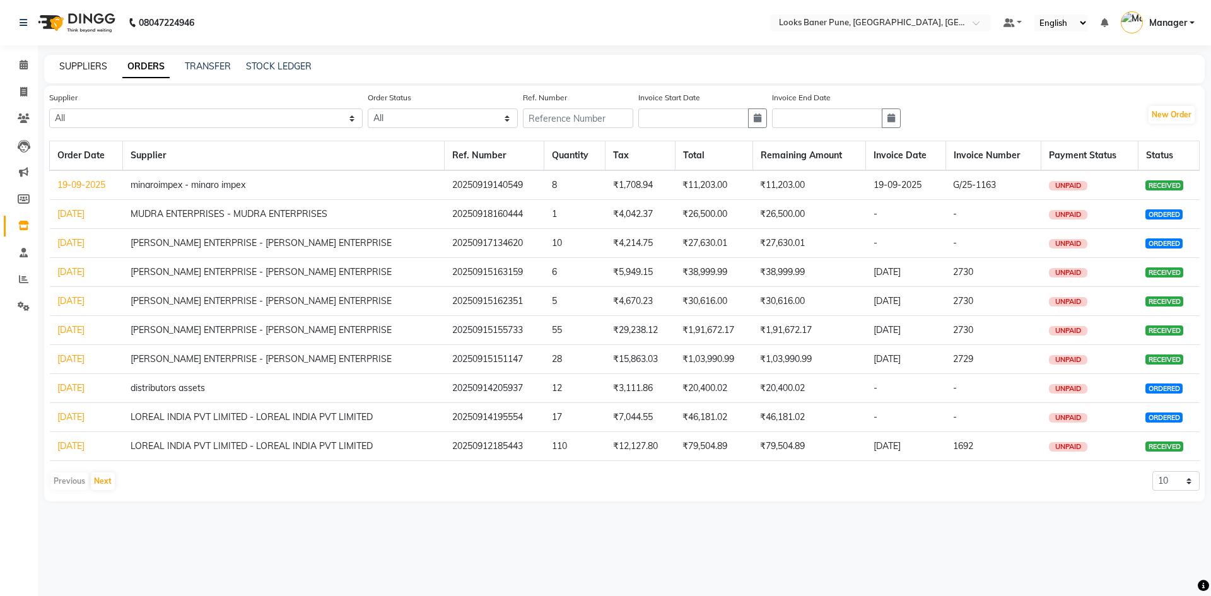
click at [106, 70] on link "SUPPLIERS" at bounding box center [83, 66] width 48 height 11
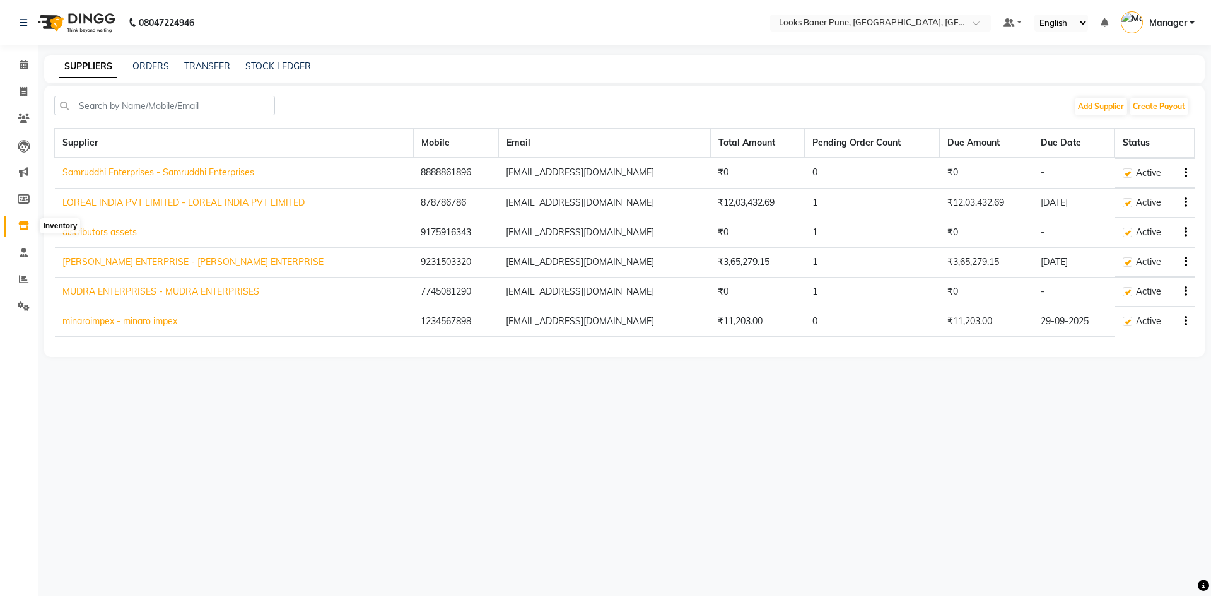
click at [32, 227] on span at bounding box center [24, 226] width 22 height 15
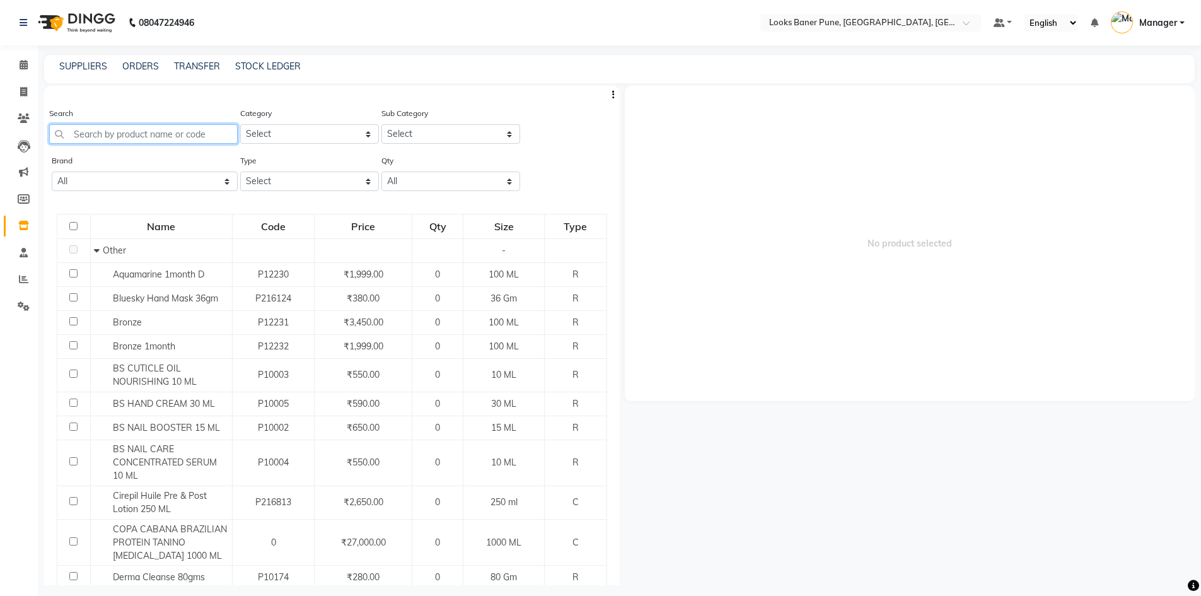
click at [209, 141] on input "text" at bounding box center [143, 134] width 189 height 20
click at [790, 195] on span "No product selected" at bounding box center [910, 243] width 571 height 315
drag, startPoint x: 790, startPoint y: 195, endPoint x: 295, endPoint y: 133, distance: 498.9
click at [295, 133] on select "Select Skin Personal Care Hair Threading Loreal Bio Top Cons. Bio Top Retail Co…" at bounding box center [309, 134] width 139 height 20
click at [133, 134] on input "text" at bounding box center [143, 134] width 189 height 20
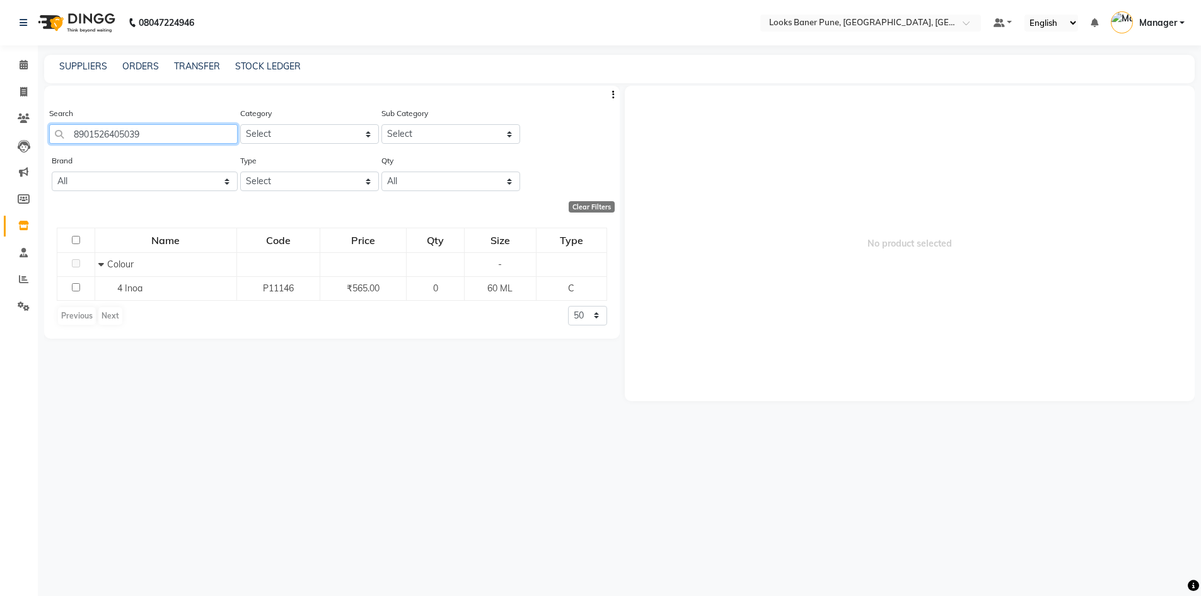
type input "8901526405039"
click at [798, 188] on span "No product selected" at bounding box center [910, 243] width 571 height 315
drag, startPoint x: 797, startPoint y: 187, endPoint x: 649, endPoint y: 211, distance: 150.0
click at [649, 211] on span "No product selected" at bounding box center [910, 243] width 571 height 315
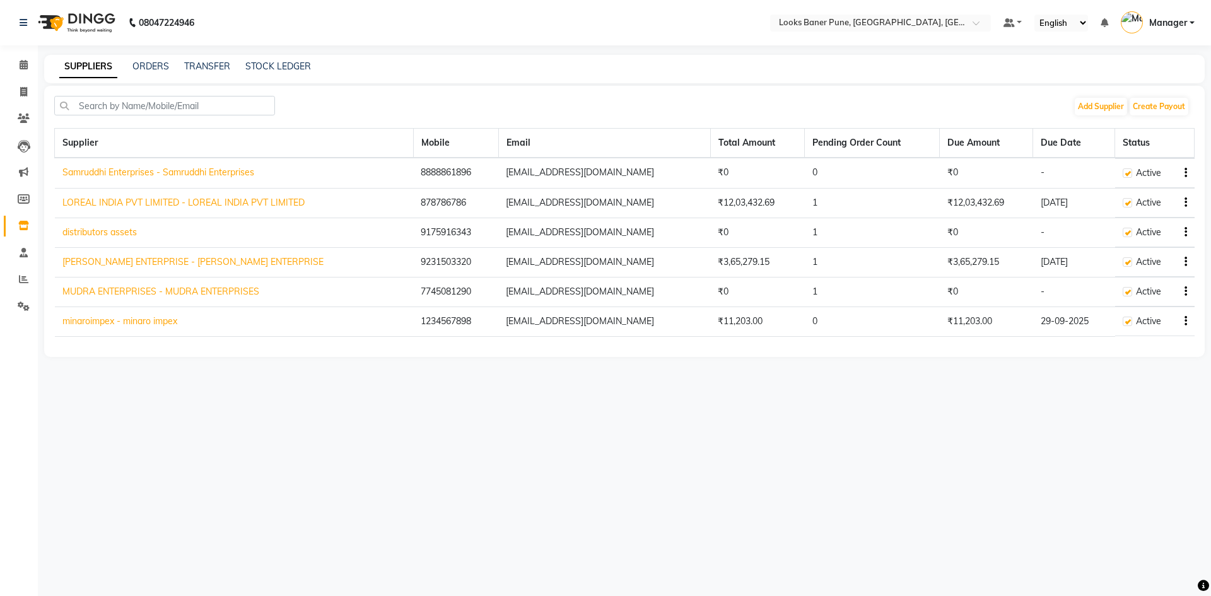
click at [171, 71] on div "SUPPLIERS ORDERS TRANSFER STOCK LEDGER" at bounding box center [616, 66] width 1145 height 13
click at [16, 69] on span at bounding box center [24, 65] width 22 height 15
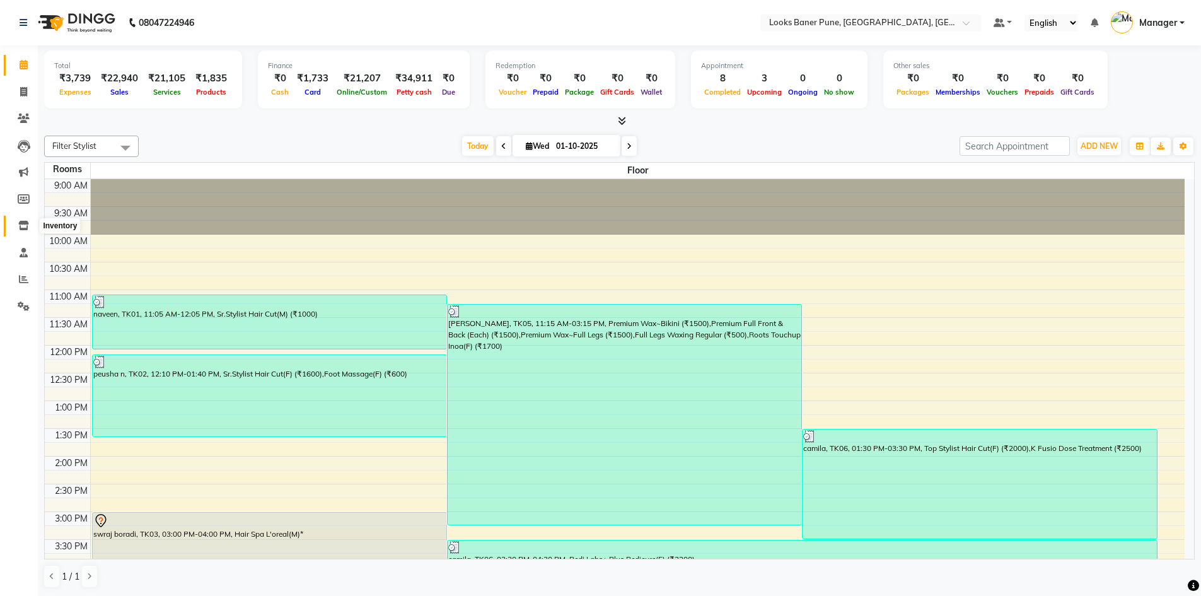
click at [26, 218] on link "Inventory" at bounding box center [19, 226] width 30 height 21
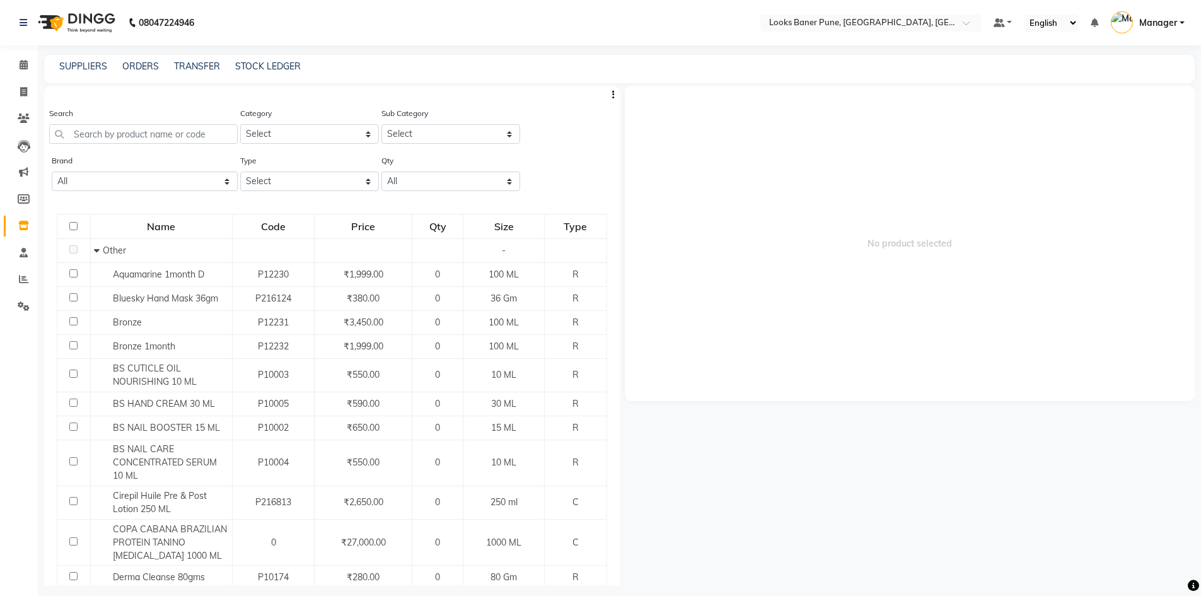
drag, startPoint x: 732, startPoint y: 198, endPoint x: 974, endPoint y: 192, distance: 241.6
click at [974, 192] on span "No product selected" at bounding box center [910, 243] width 571 height 315
drag, startPoint x: 622, startPoint y: 244, endPoint x: 627, endPoint y: 262, distance: 19.0
click at [627, 262] on div "No product selected" at bounding box center [908, 335] width 576 height 499
click at [967, 178] on span "No product selected" at bounding box center [910, 243] width 571 height 315
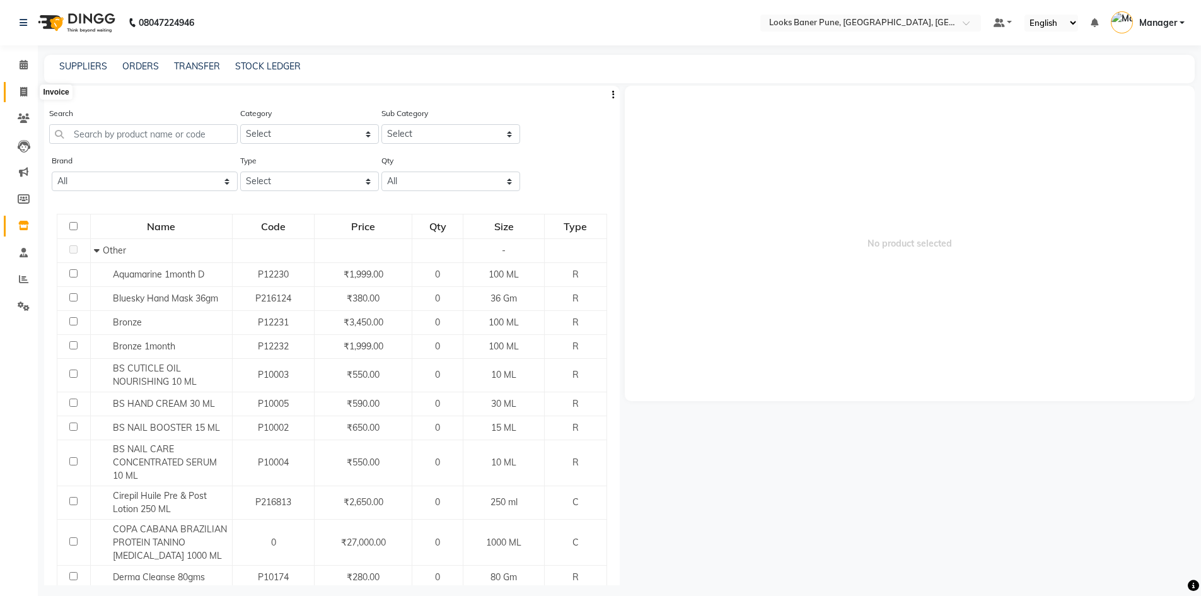
click at [21, 95] on icon at bounding box center [23, 91] width 7 height 9
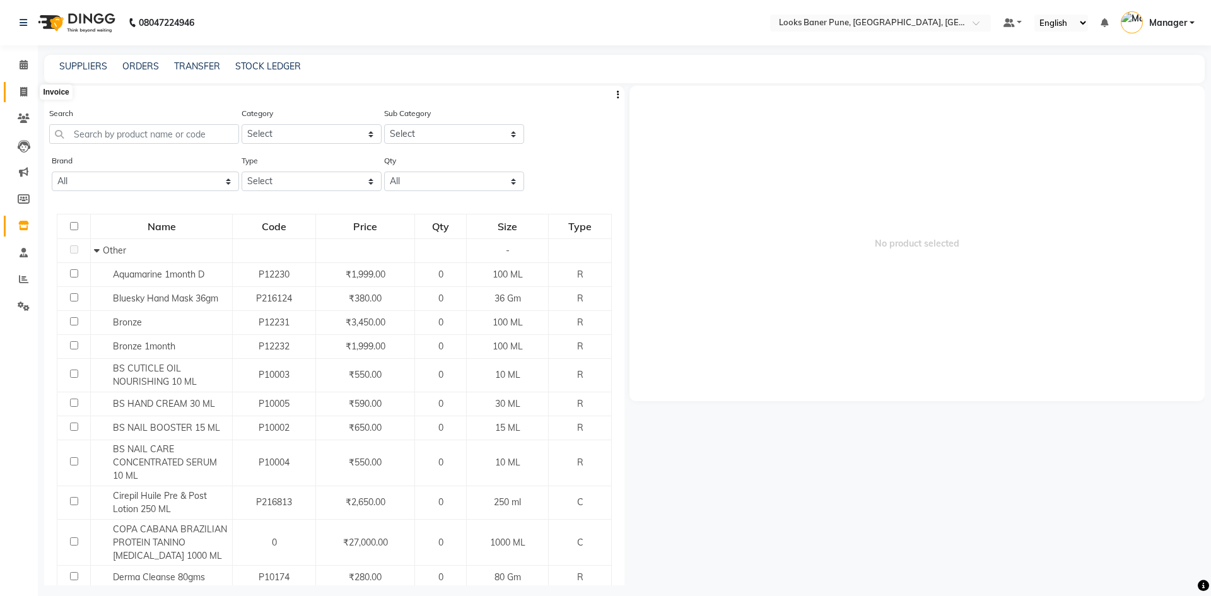
select select "8917"
select select "service"
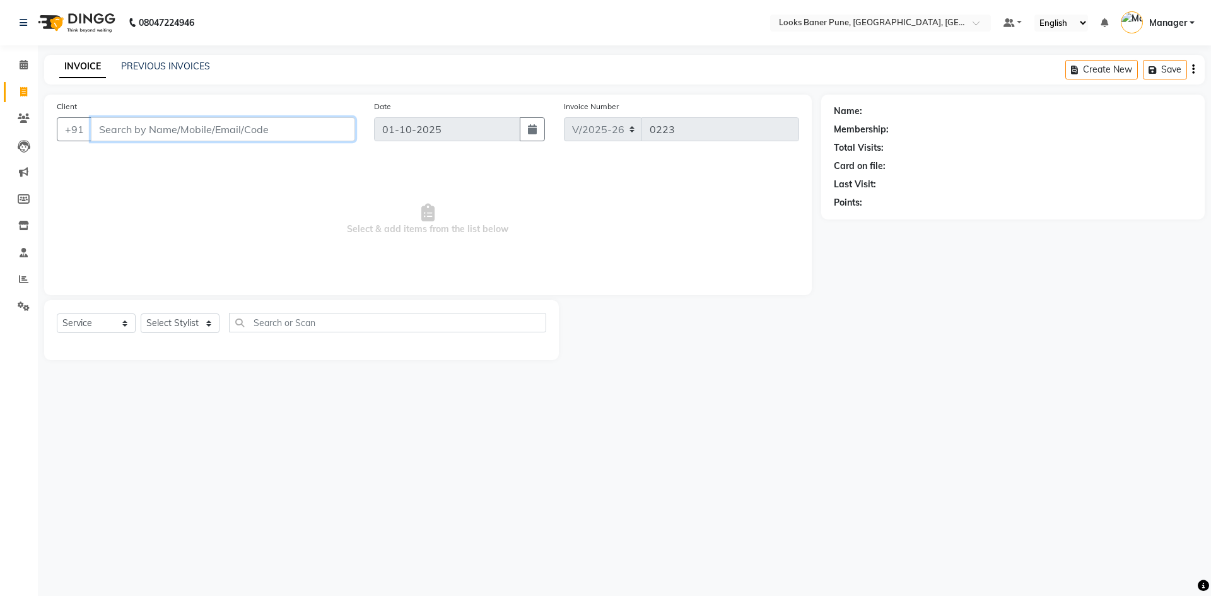
click at [175, 127] on input "Client" at bounding box center [223, 129] width 264 height 24
type input "8090946004"
click at [335, 126] on span "Add Client" at bounding box center [323, 129] width 50 height 13
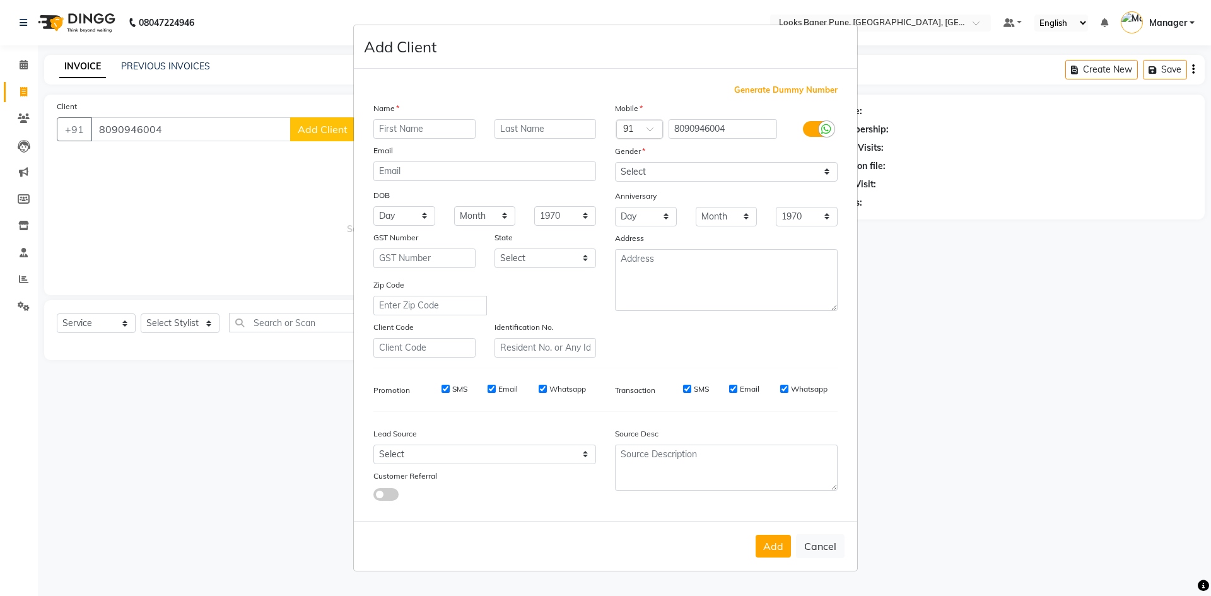
click at [387, 128] on input "text" at bounding box center [424, 129] width 102 height 20
type input "[PERSON_NAME]"
click at [533, 127] on input "text" at bounding box center [545, 129] width 102 height 20
type input "[PERSON_NAME]"
click at [828, 177] on select "Select [DEMOGRAPHIC_DATA] [DEMOGRAPHIC_DATA] Other Prefer Not To Say" at bounding box center [726, 172] width 223 height 20
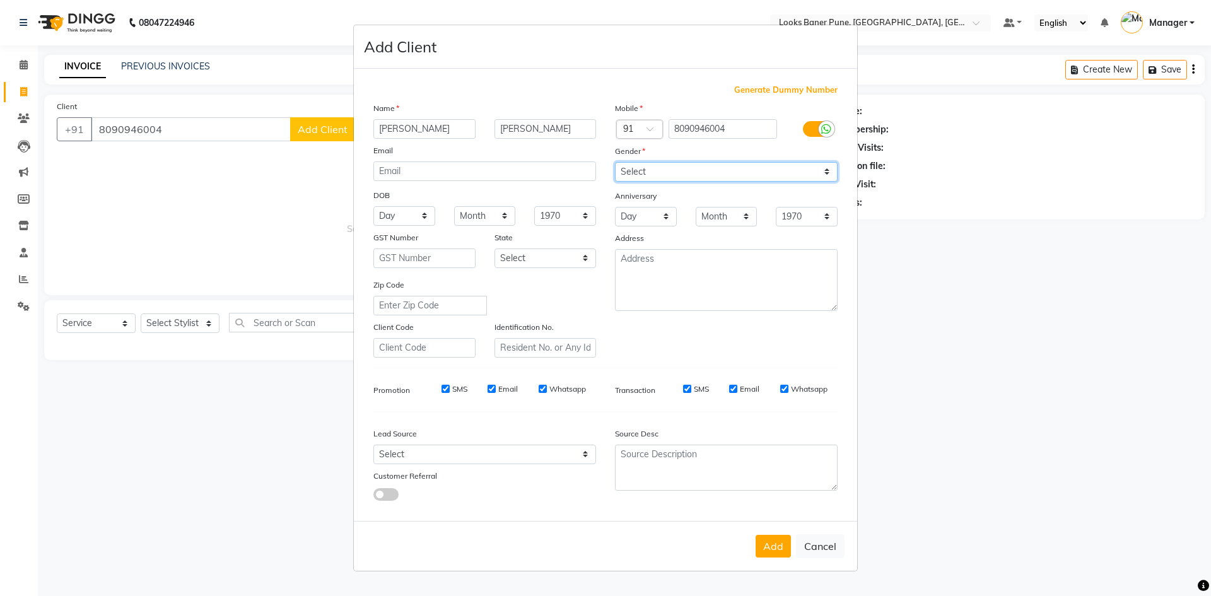
select select "[DEMOGRAPHIC_DATA]"
click at [615, 162] on select "Select [DEMOGRAPHIC_DATA] [DEMOGRAPHIC_DATA] Other Prefer Not To Say" at bounding box center [726, 172] width 223 height 20
click at [784, 551] on button "Add" at bounding box center [772, 546] width 35 height 23
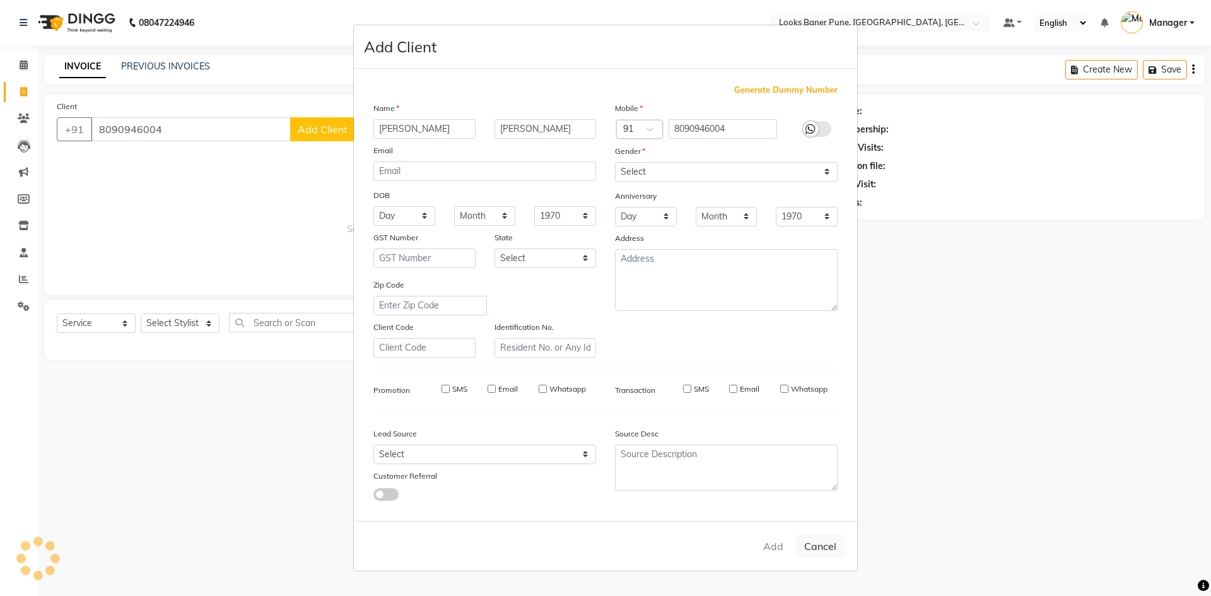
select select
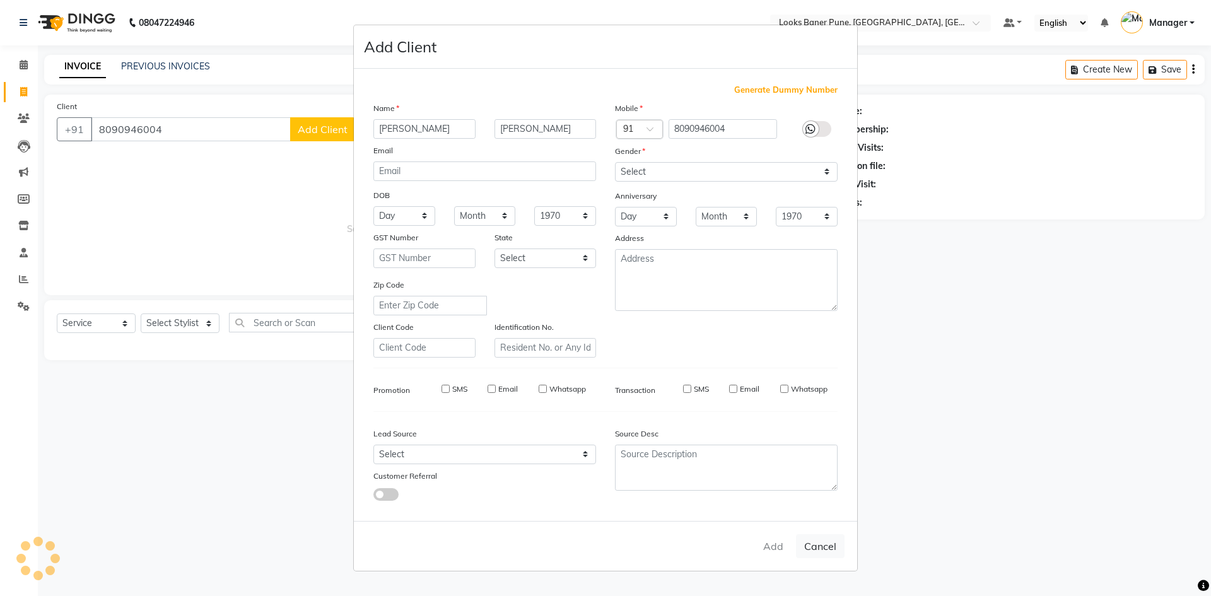
select select
checkbox input "false"
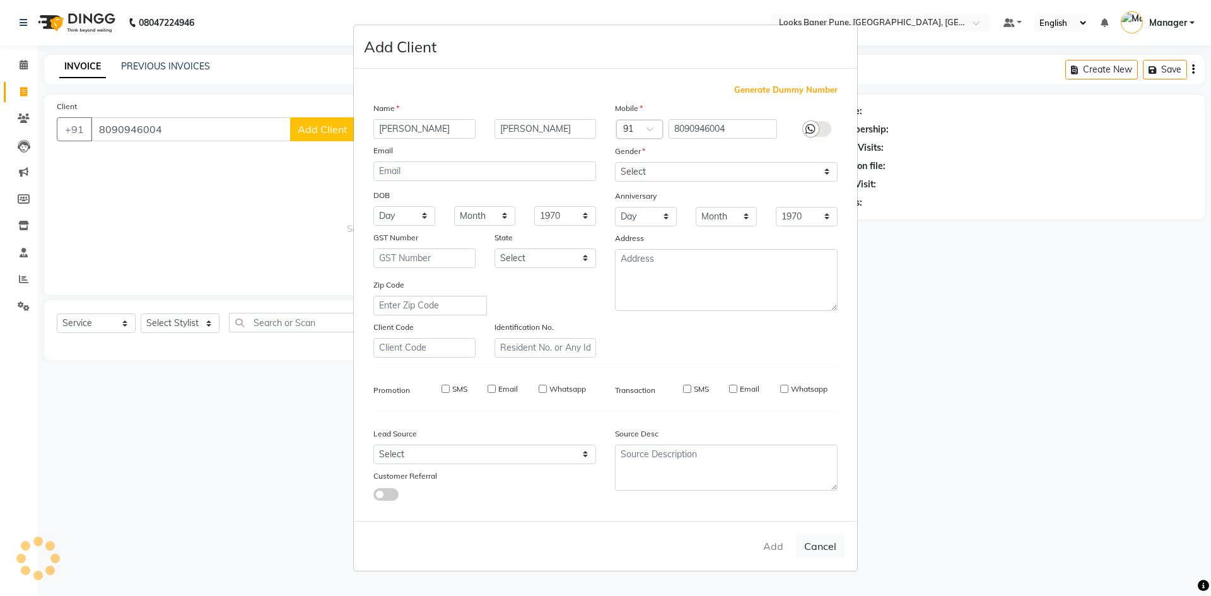
checkbox input "false"
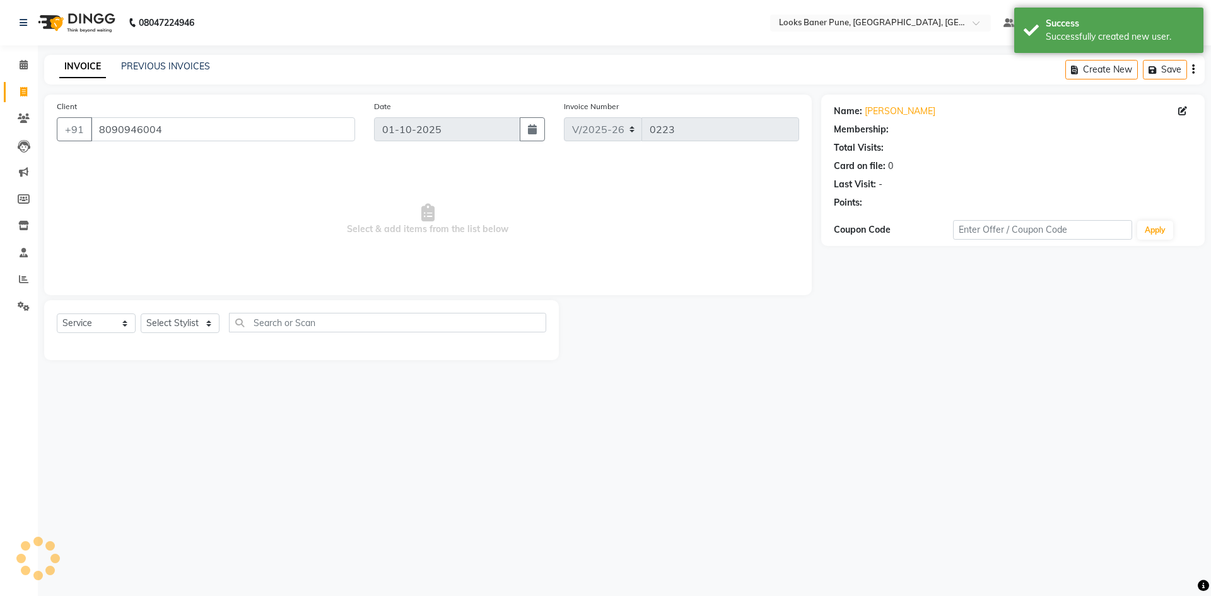
select select "1: Object"
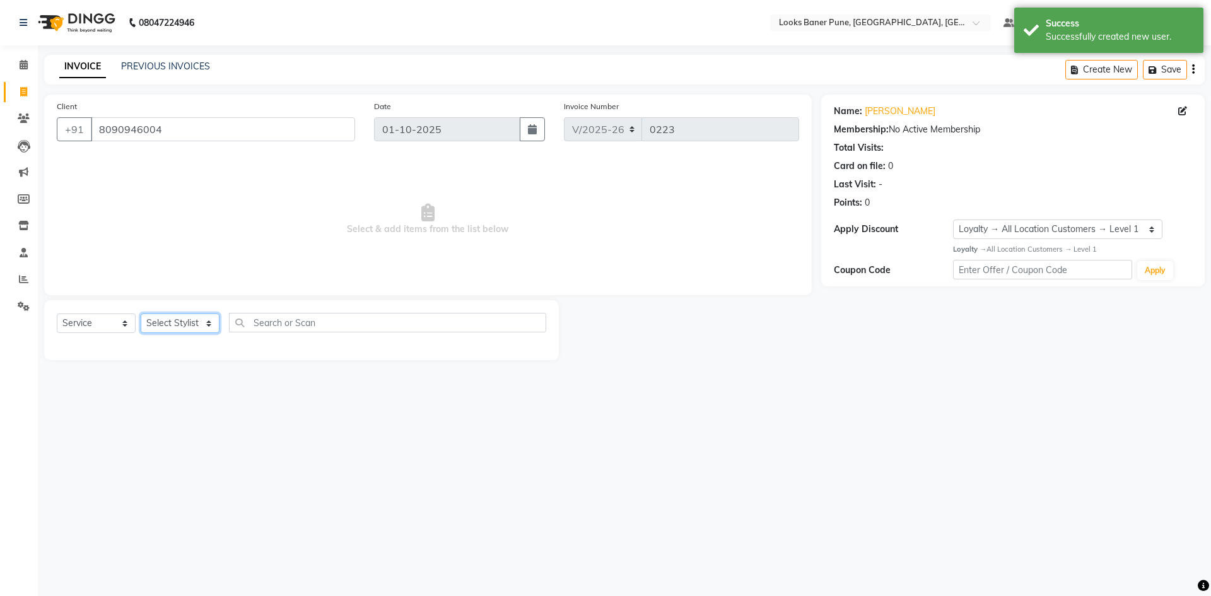
click at [208, 323] on select "Select Stylist [PERSON_NAME] Counter_Sales [PERSON_NAME] Manager [PERSON_NAME] …" at bounding box center [180, 323] width 79 height 20
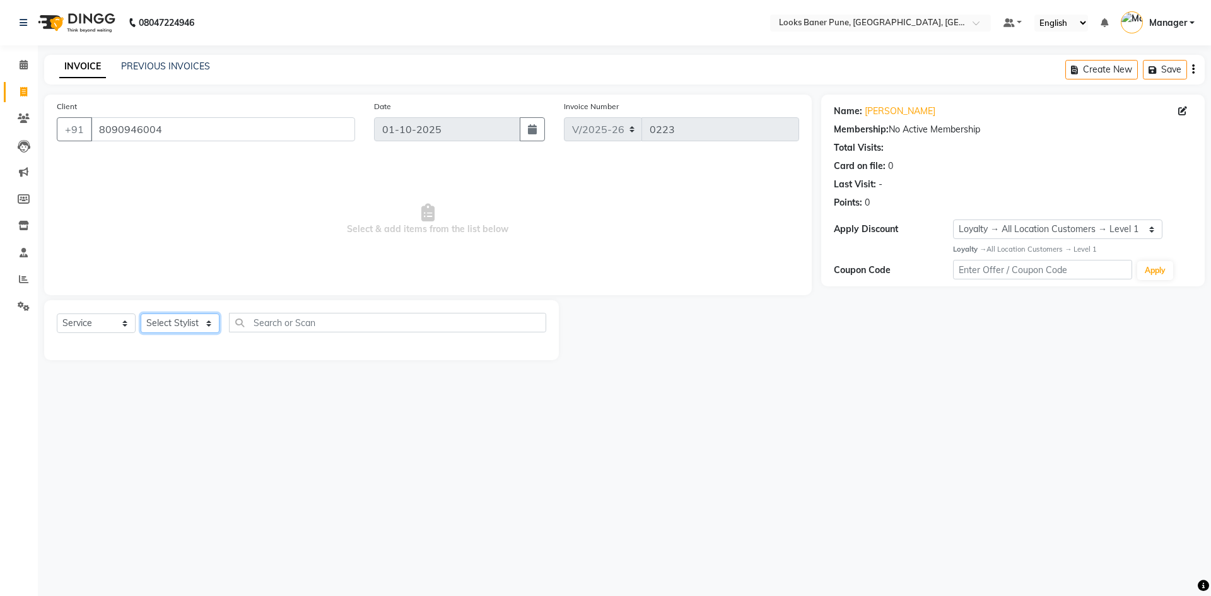
select select "90860"
click at [141, 313] on select "Select Stylist [PERSON_NAME] Counter_Sales [PERSON_NAME] Manager [PERSON_NAME] …" at bounding box center [180, 323] width 79 height 20
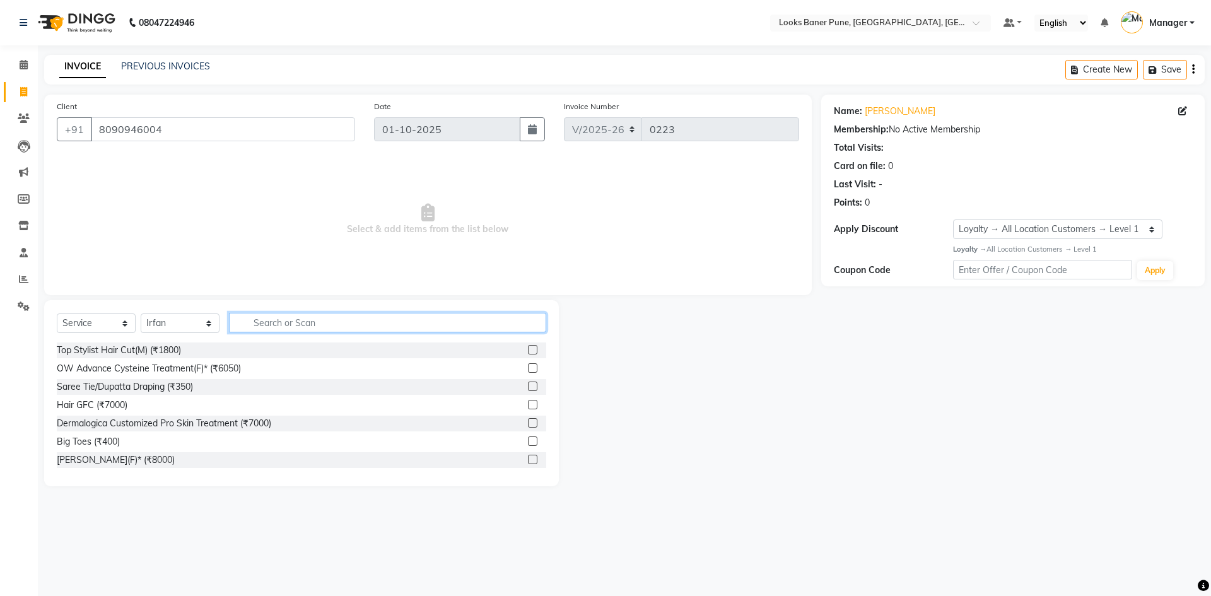
click at [277, 325] on input "text" at bounding box center [387, 323] width 317 height 20
type input "hair cu"
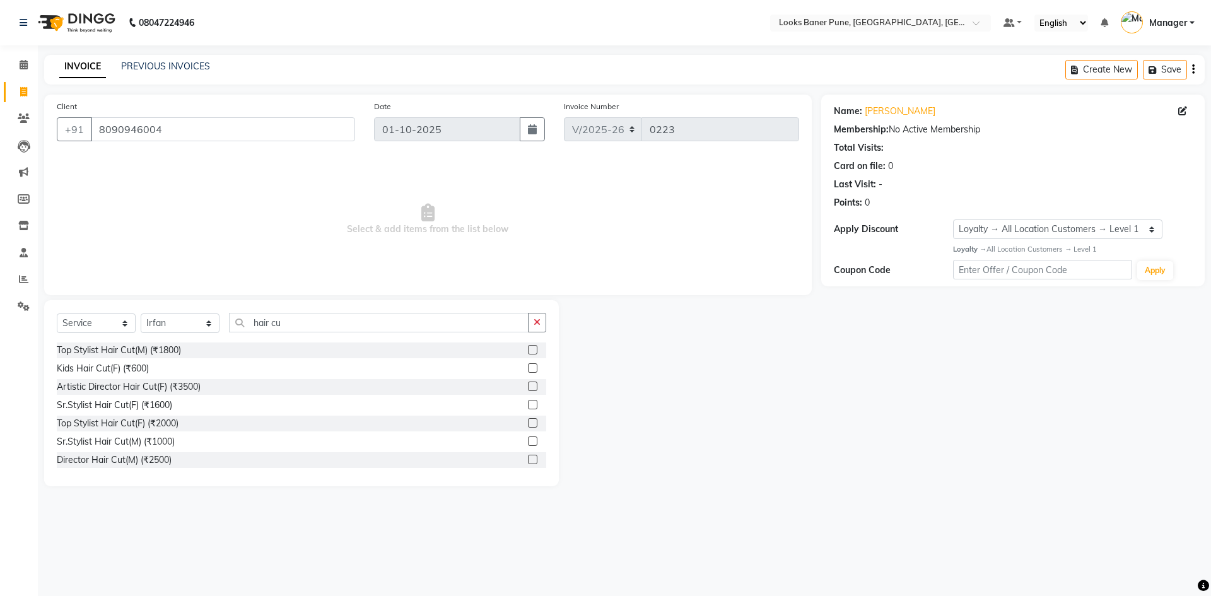
click at [528, 426] on label at bounding box center [532, 422] width 9 height 9
click at [528, 426] on input "checkbox" at bounding box center [532, 423] width 8 height 8
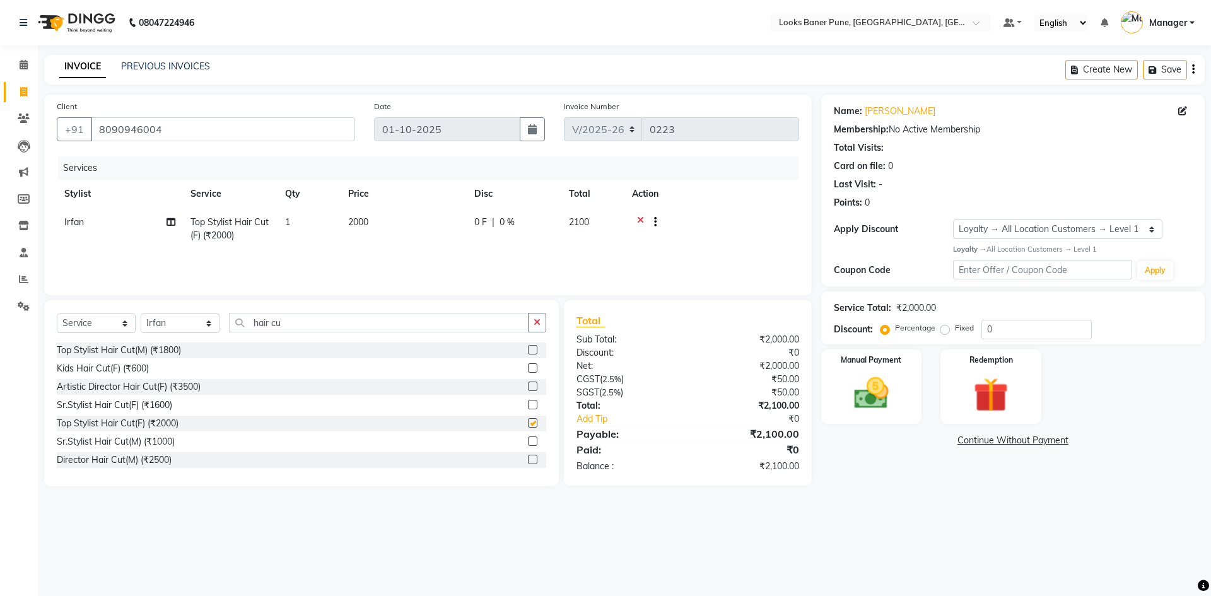
checkbox input "false"
click at [1016, 323] on input "0" at bounding box center [1036, 330] width 110 height 20
type input "25"
click at [871, 414] on img at bounding box center [871, 394] width 59 height 42
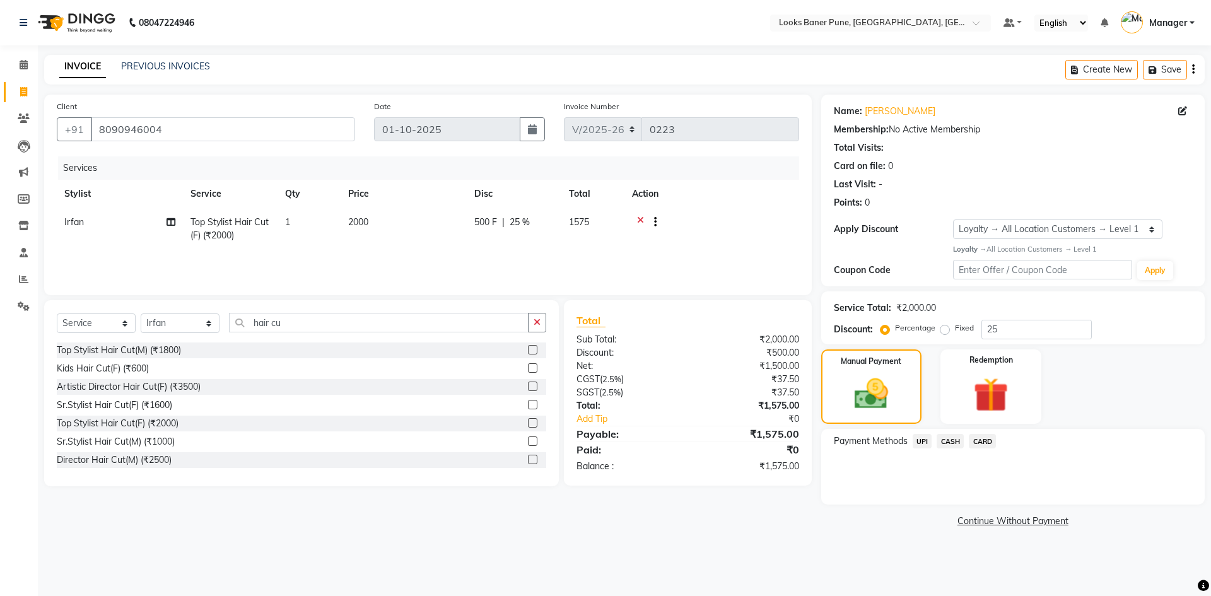
click at [922, 446] on span "UPI" at bounding box center [922, 441] width 20 height 15
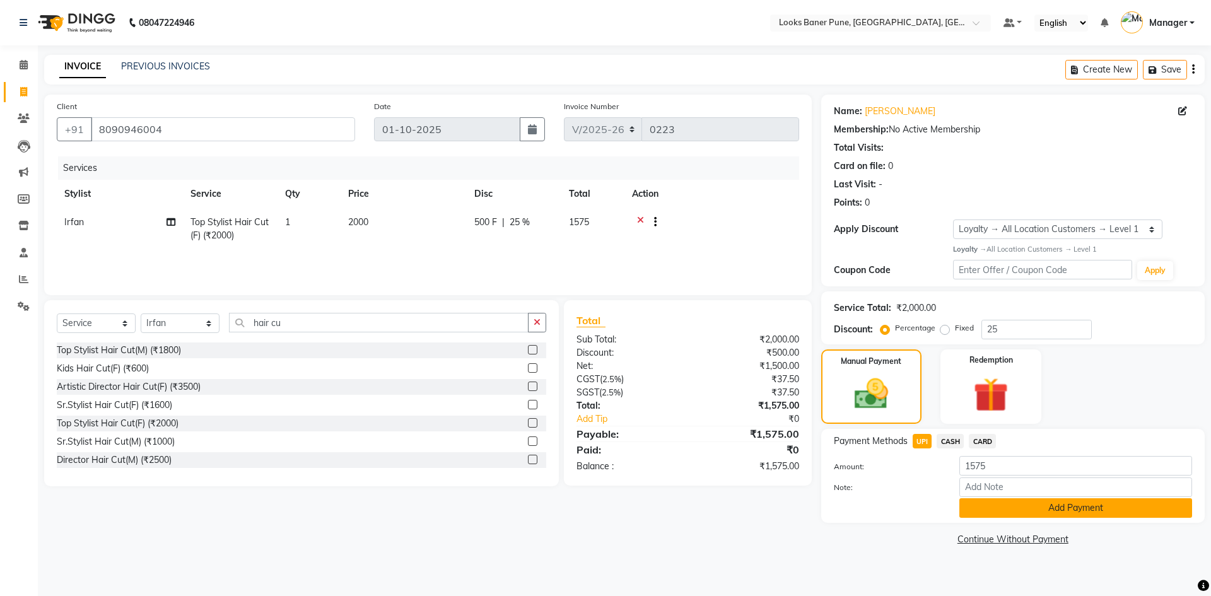
click at [1018, 511] on button "Add Payment" at bounding box center [1075, 508] width 233 height 20
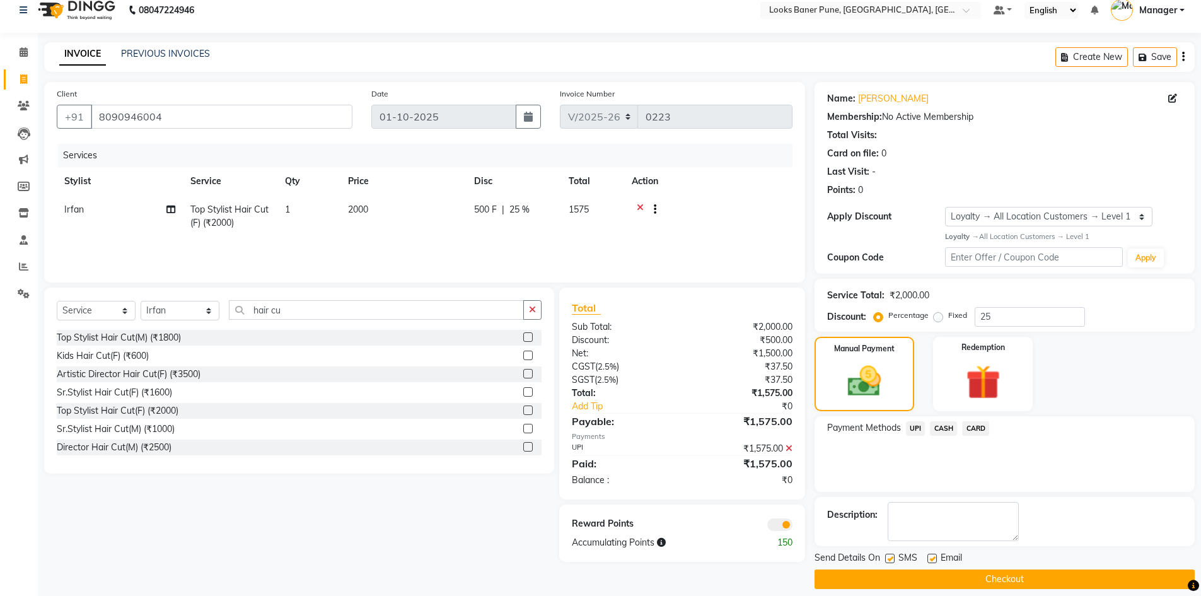
scroll to position [25, 0]
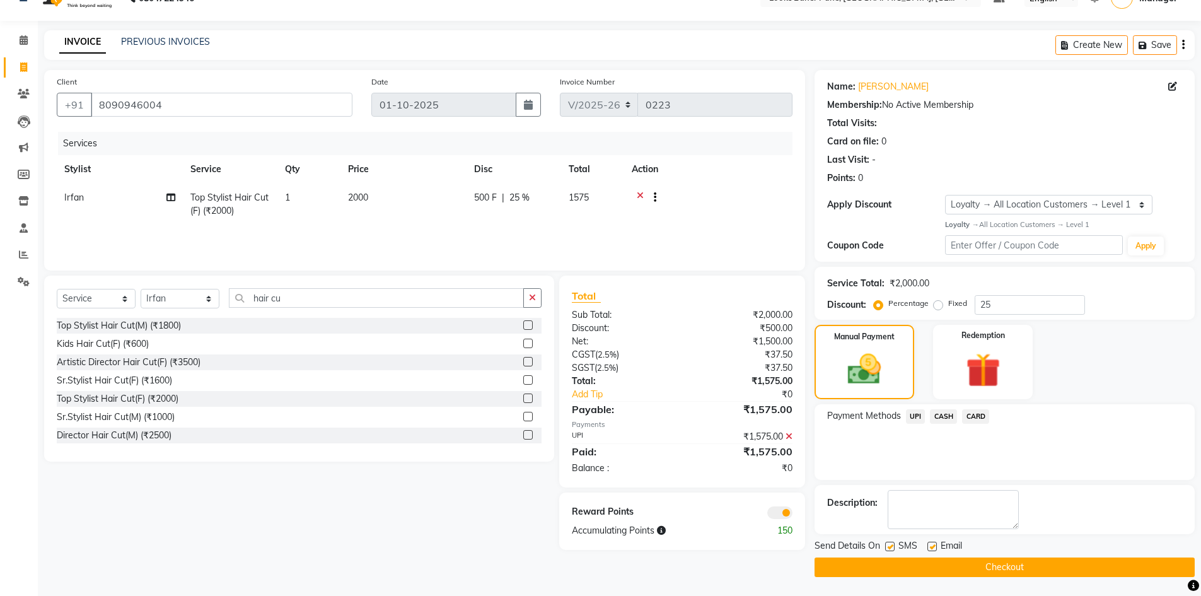
click at [779, 509] on span at bounding box center [779, 512] width 25 height 13
click at [793, 515] on input "checkbox" at bounding box center [793, 515] width 0 height 0
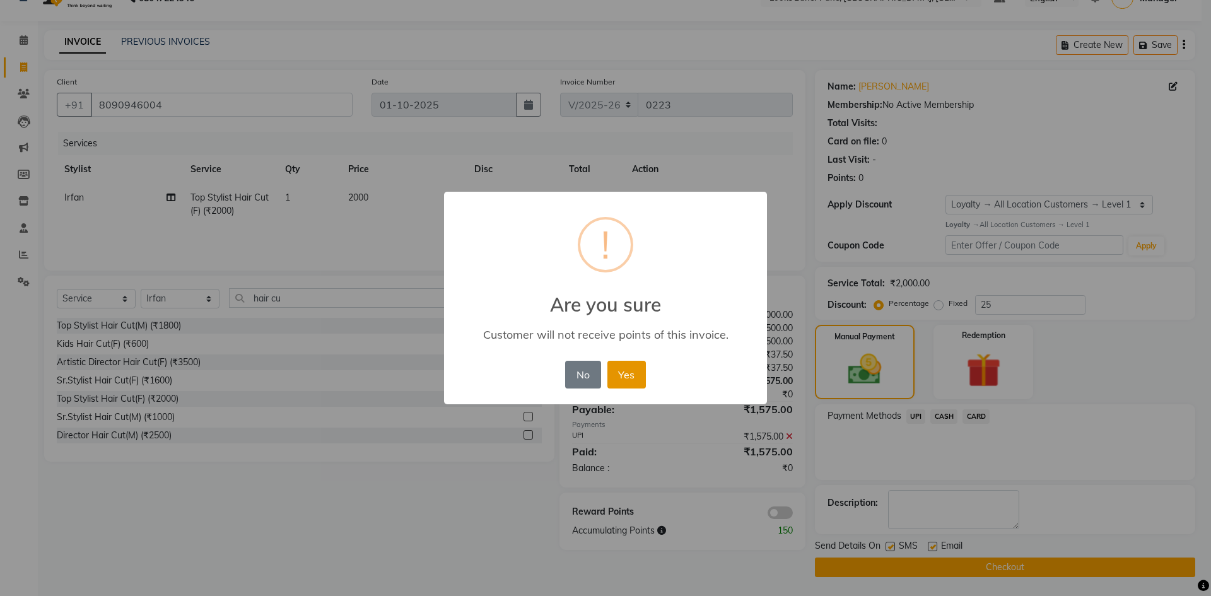
click at [627, 384] on button "Yes" at bounding box center [626, 375] width 38 height 28
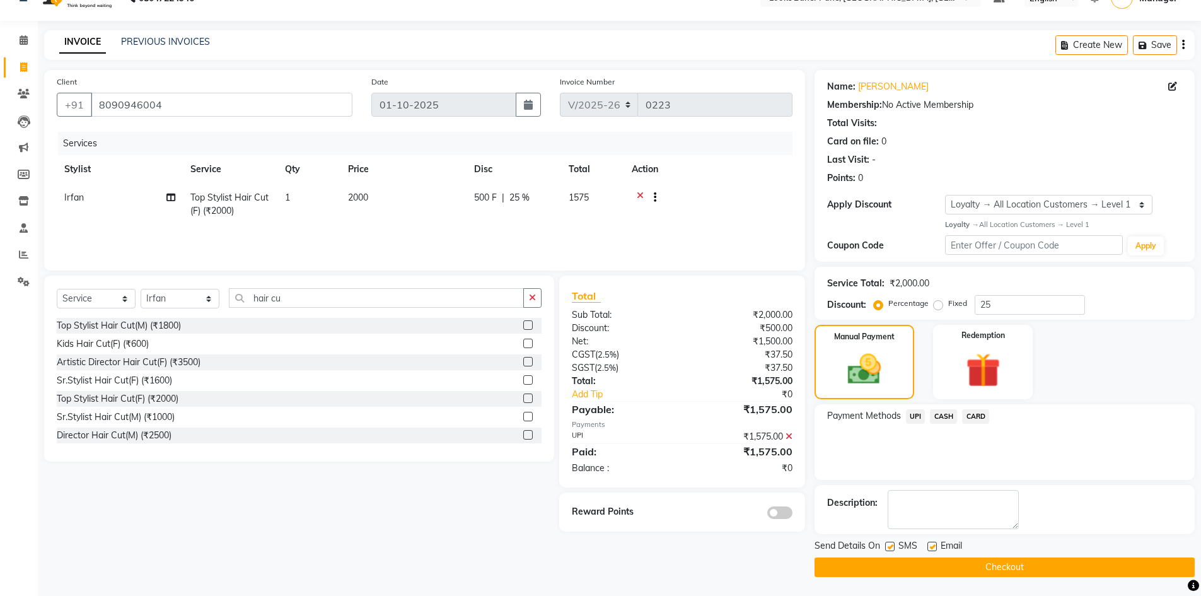
click at [986, 569] on button "Checkout" at bounding box center [1005, 567] width 380 height 20
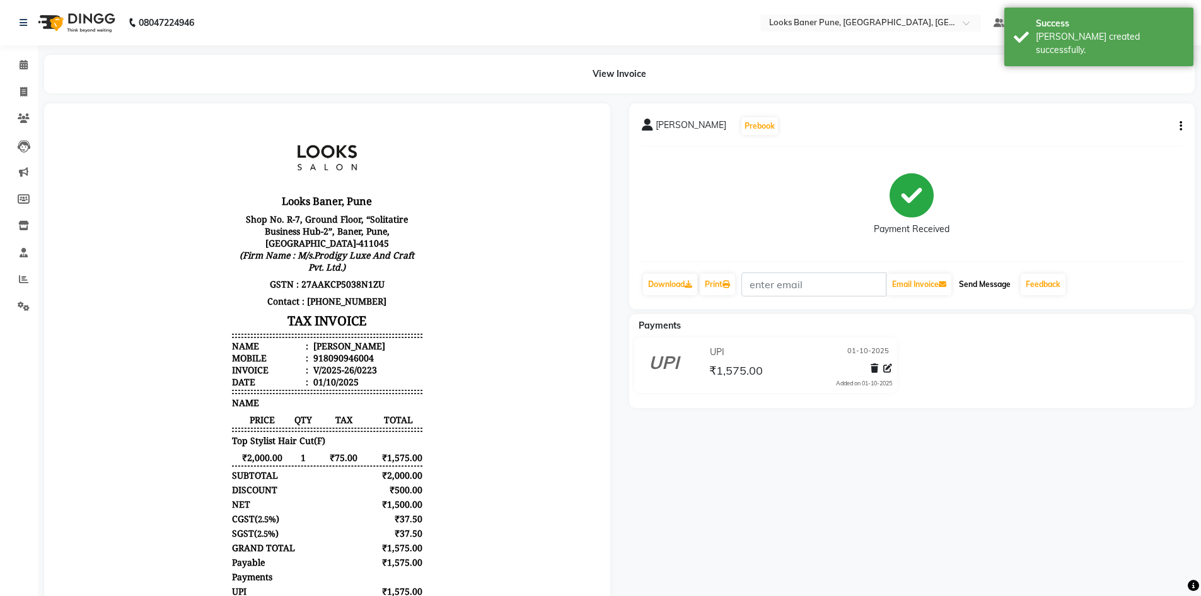
click at [994, 288] on button "Send Message" at bounding box center [985, 284] width 62 height 21
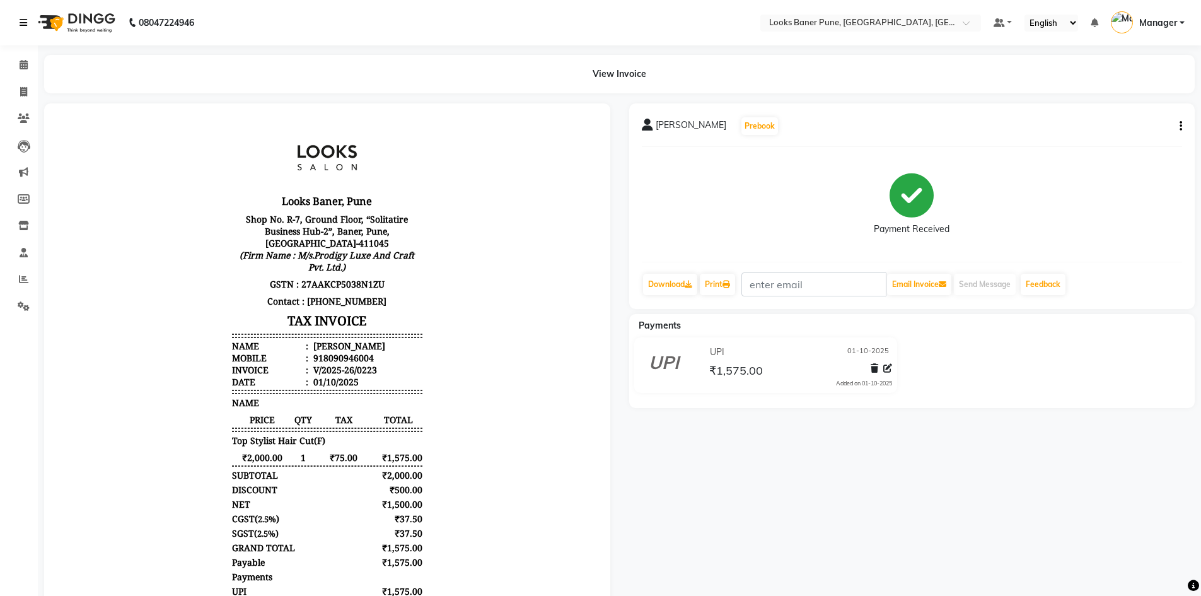
click at [25, 23] on icon at bounding box center [24, 22] width 8 height 9
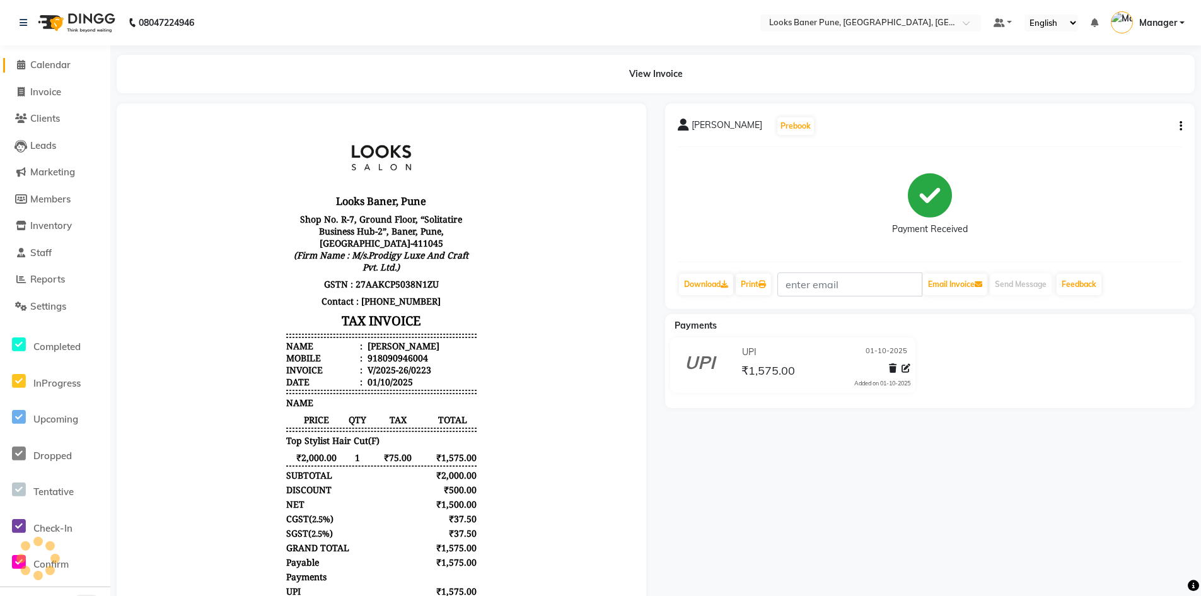
click at [52, 59] on span "Calendar" at bounding box center [50, 65] width 40 height 12
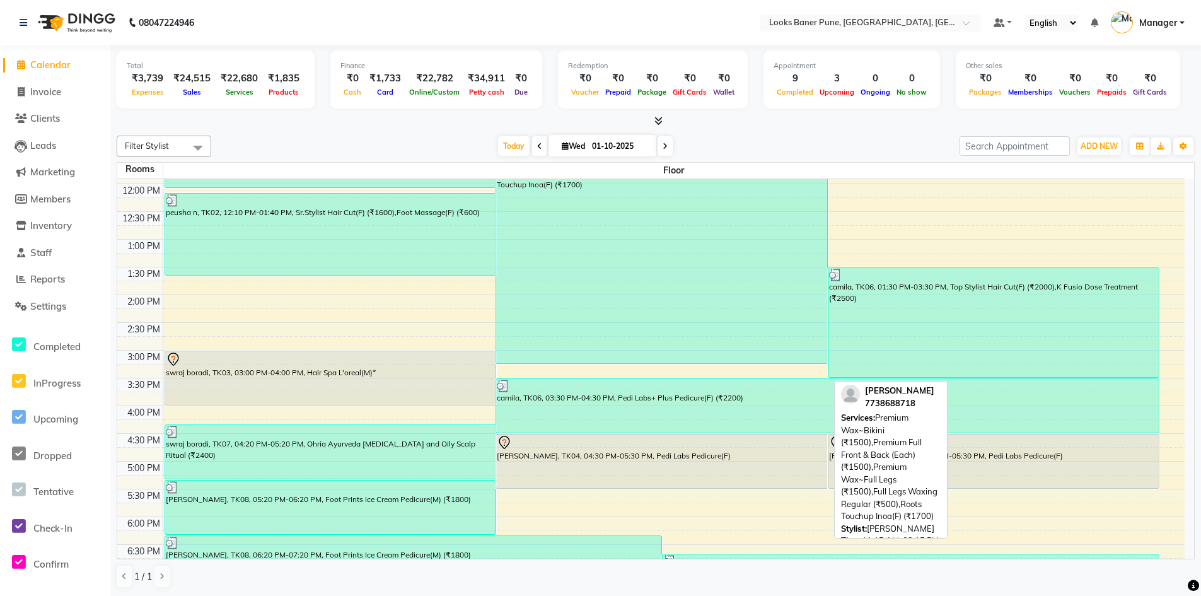
scroll to position [341, 0]
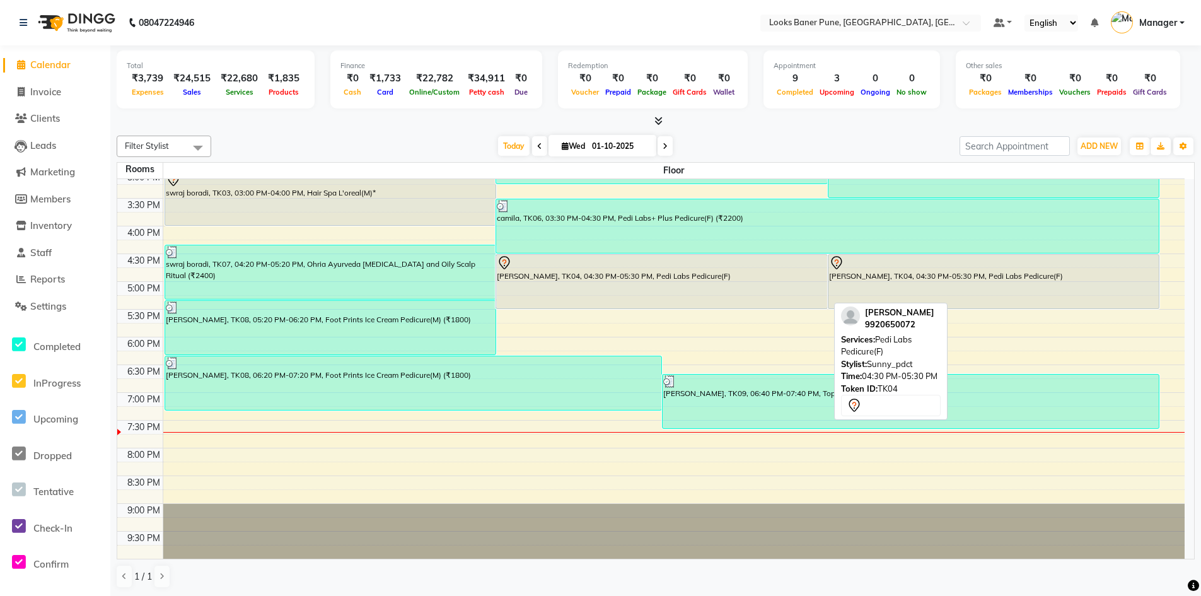
click at [549, 284] on div "[PERSON_NAME], TK04, 04:30 PM-05:30 PM, Pedi Labs Pedicure(F)" at bounding box center [661, 282] width 330 height 54
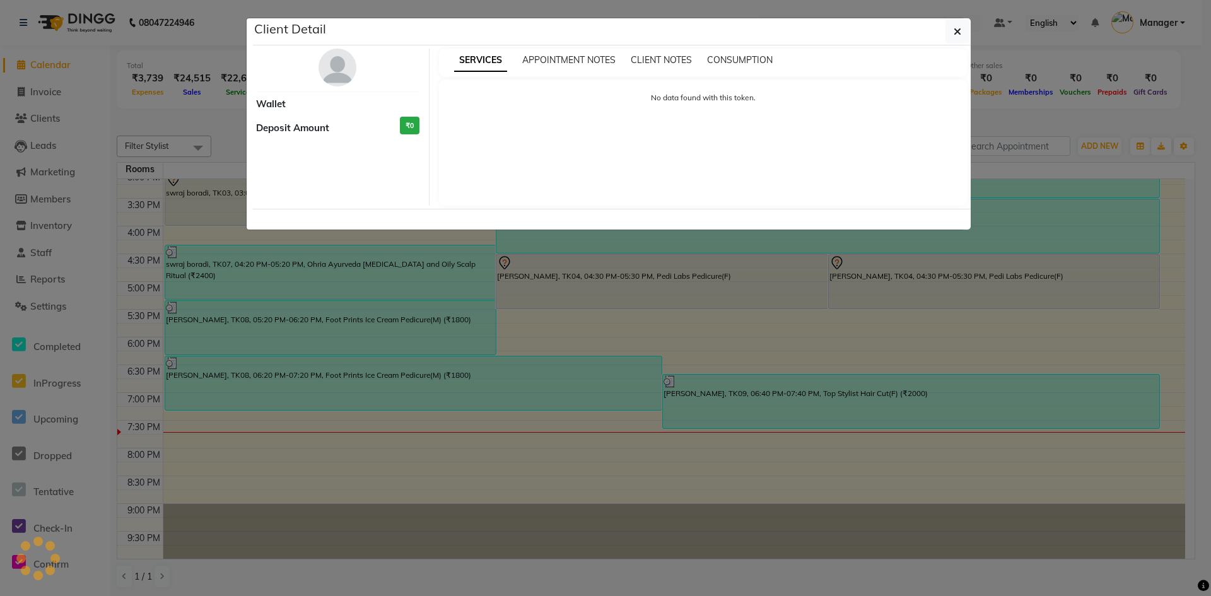
select select "7"
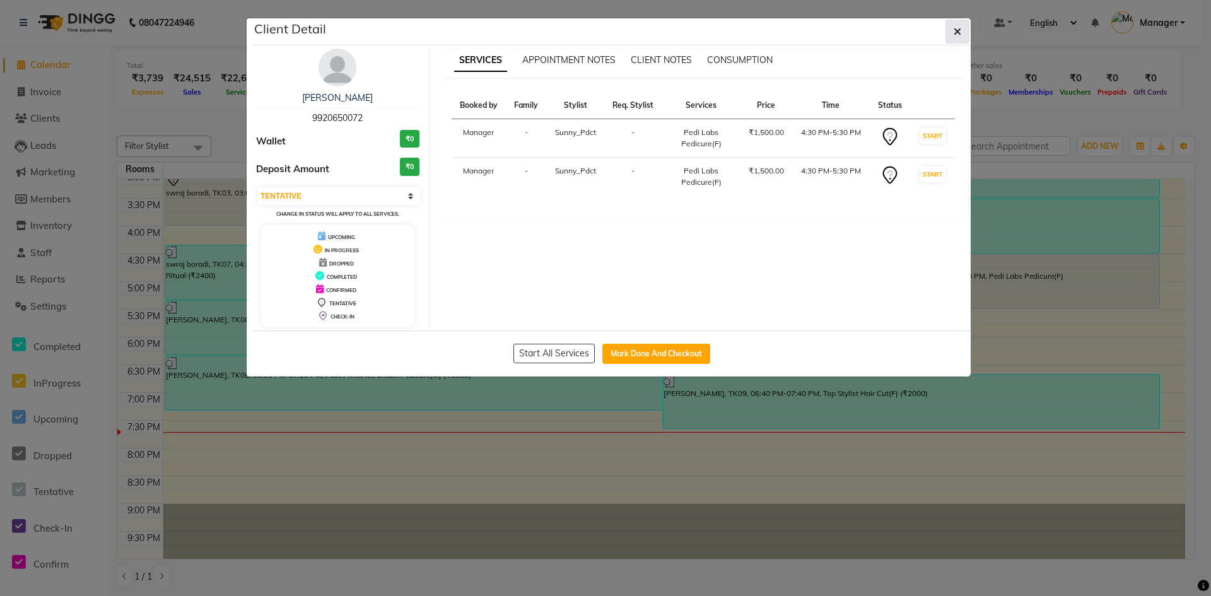
click at [956, 28] on icon "button" at bounding box center [957, 31] width 8 height 10
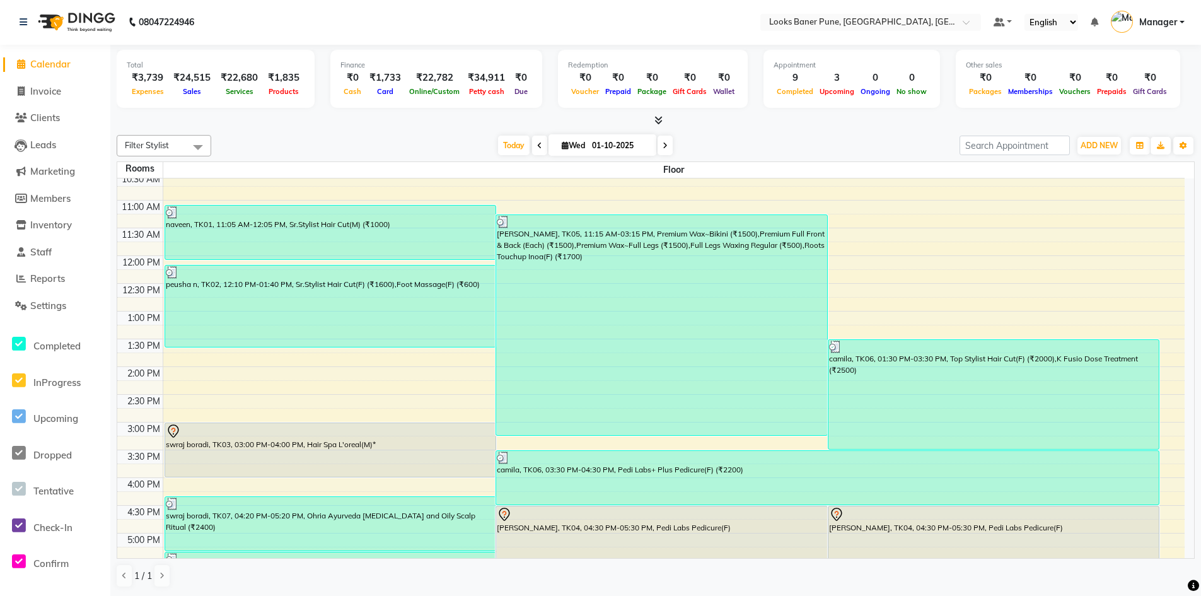
scroll to position [0, 0]
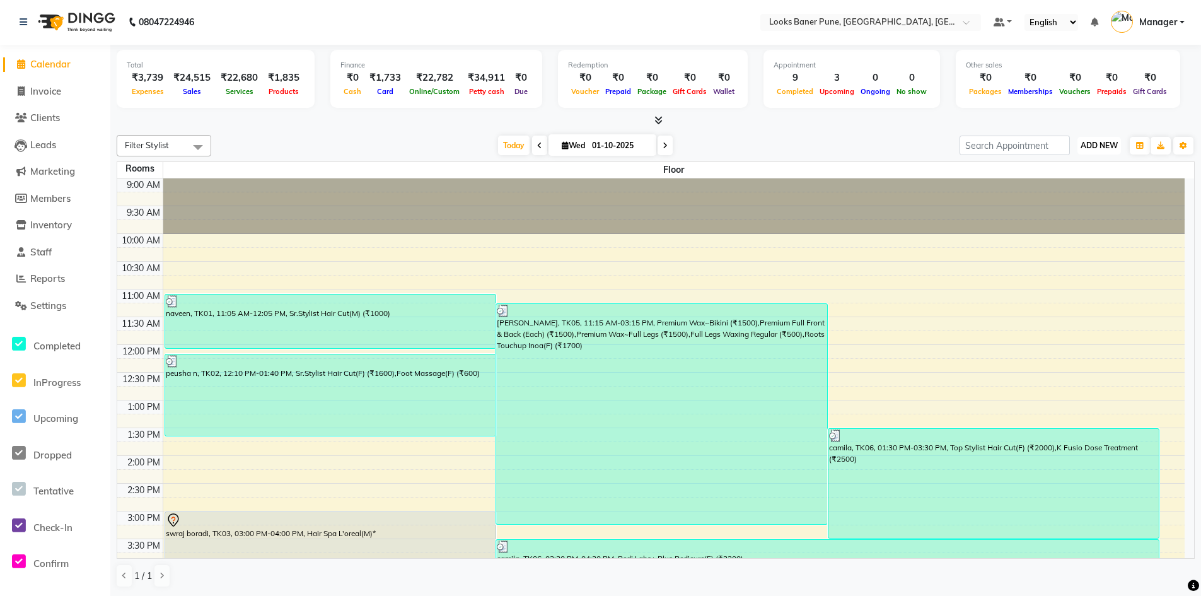
click at [1097, 144] on span "ADD NEW" at bounding box center [1099, 145] width 37 height 9
click at [1071, 204] on link "Add Expense" at bounding box center [1071, 202] width 100 height 16
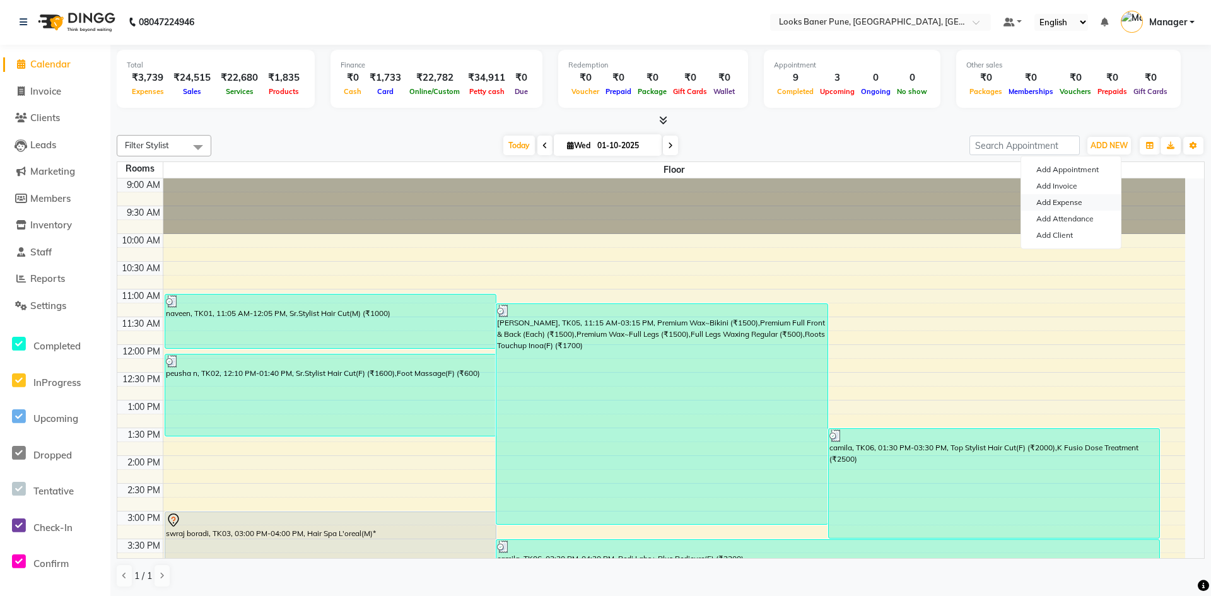
select select "1"
select select "8145"
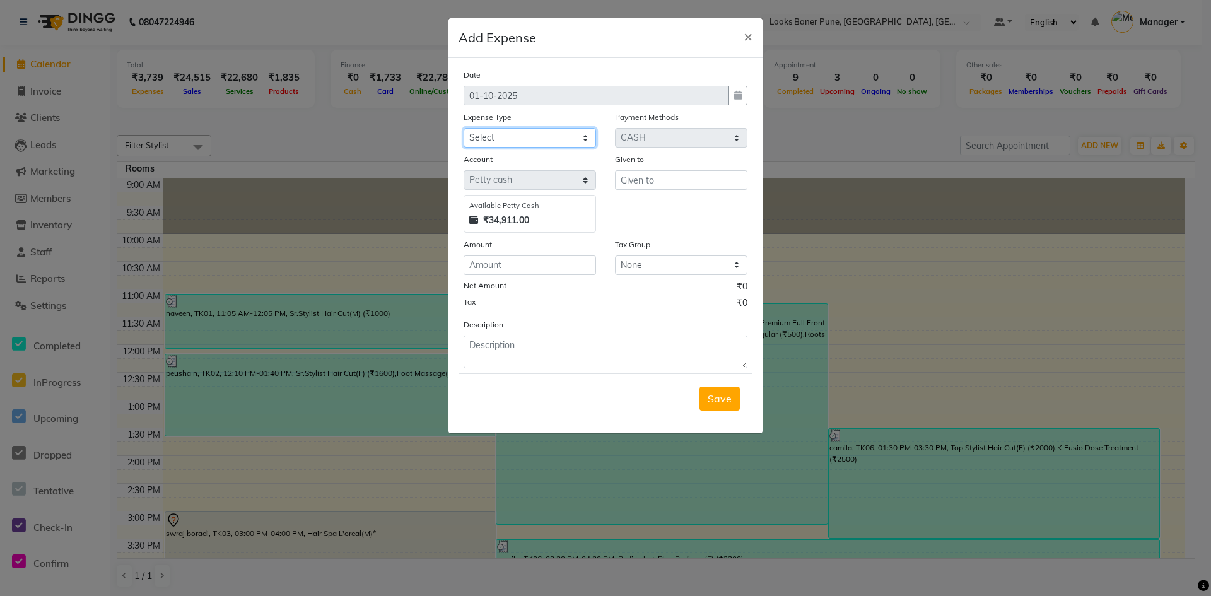
click at [582, 147] on select "Select Accommodation Aesthetics Bank Deposit BLINKIT Cash Handover Client Refun…" at bounding box center [529, 138] width 132 height 20
select select "19731"
click at [463, 128] on select "Select Accommodation Aesthetics Bank Deposit BLINKIT Cash Handover Client Refun…" at bounding box center [529, 138] width 132 height 20
click at [685, 180] on input "text" at bounding box center [681, 180] width 132 height 20
type input "counter sales"
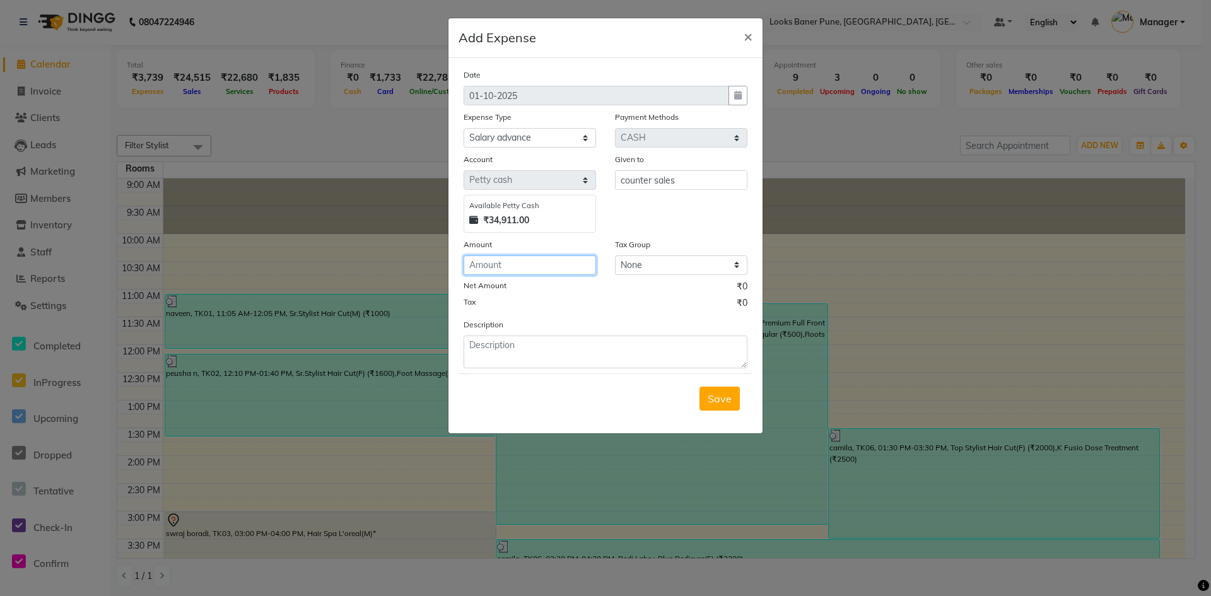
click at [499, 271] on input "number" at bounding box center [529, 265] width 132 height 20
type input "3000"
click at [494, 356] on textarea at bounding box center [605, 351] width 284 height 33
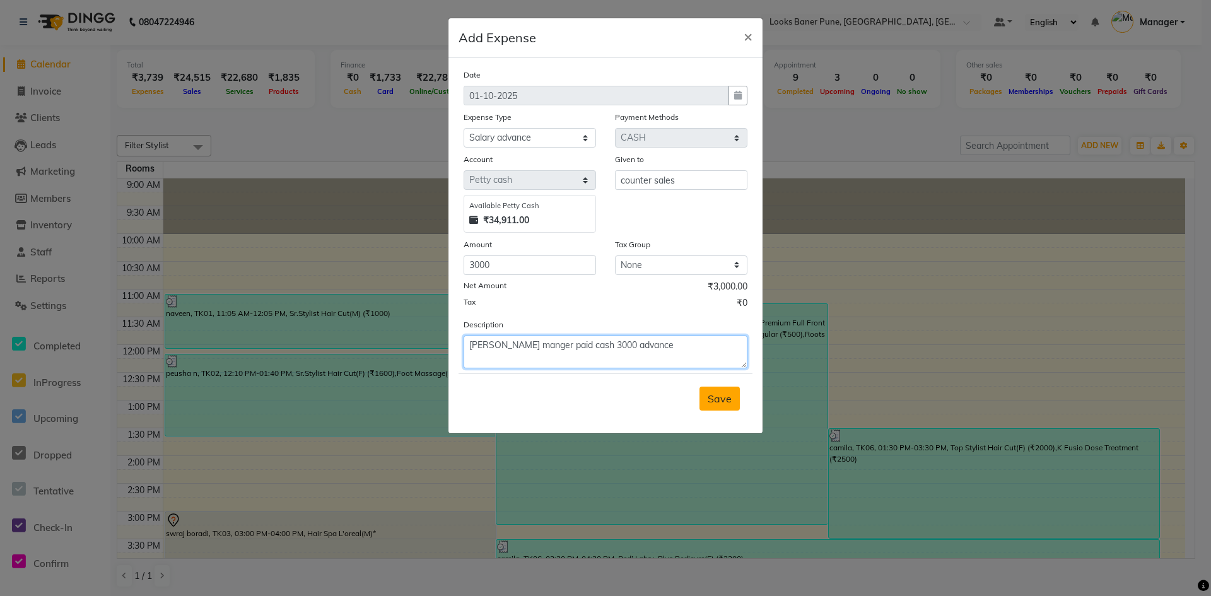
type textarea "[PERSON_NAME] manger paid cash 3000 advance"
click at [728, 402] on span "Save" at bounding box center [719, 398] width 24 height 13
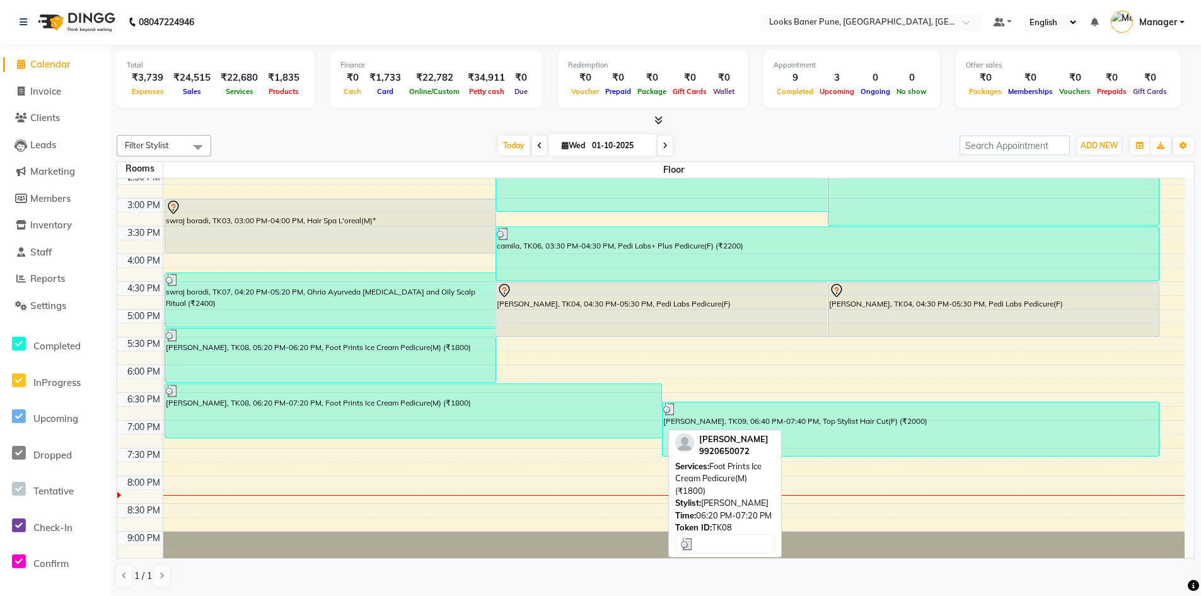
scroll to position [315, 0]
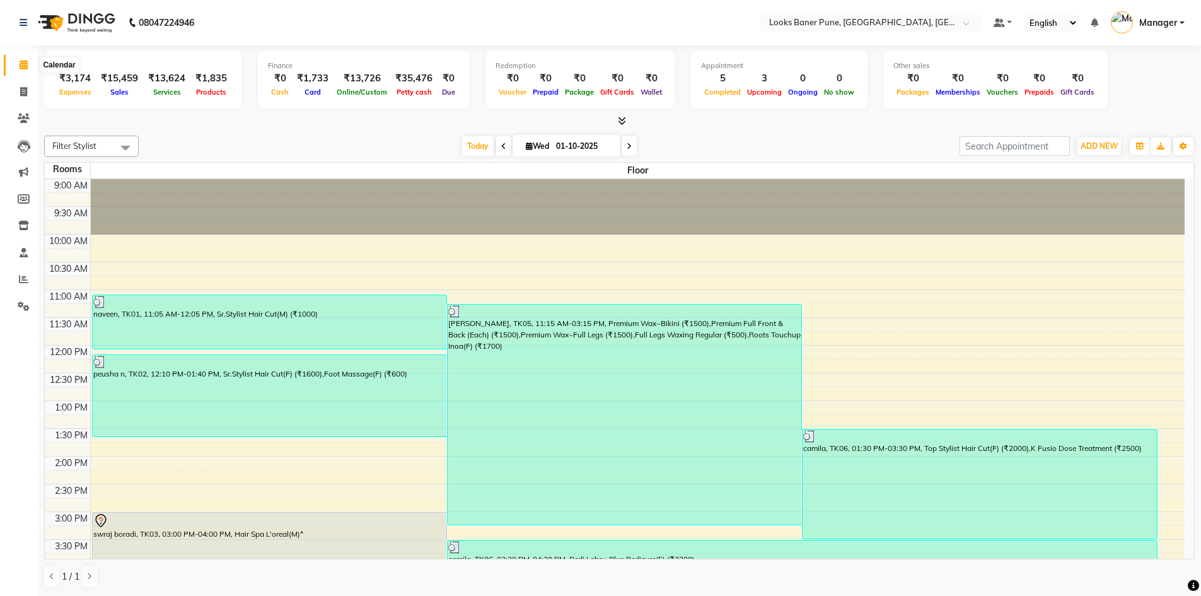
click at [20, 66] on icon at bounding box center [24, 64] width 8 height 9
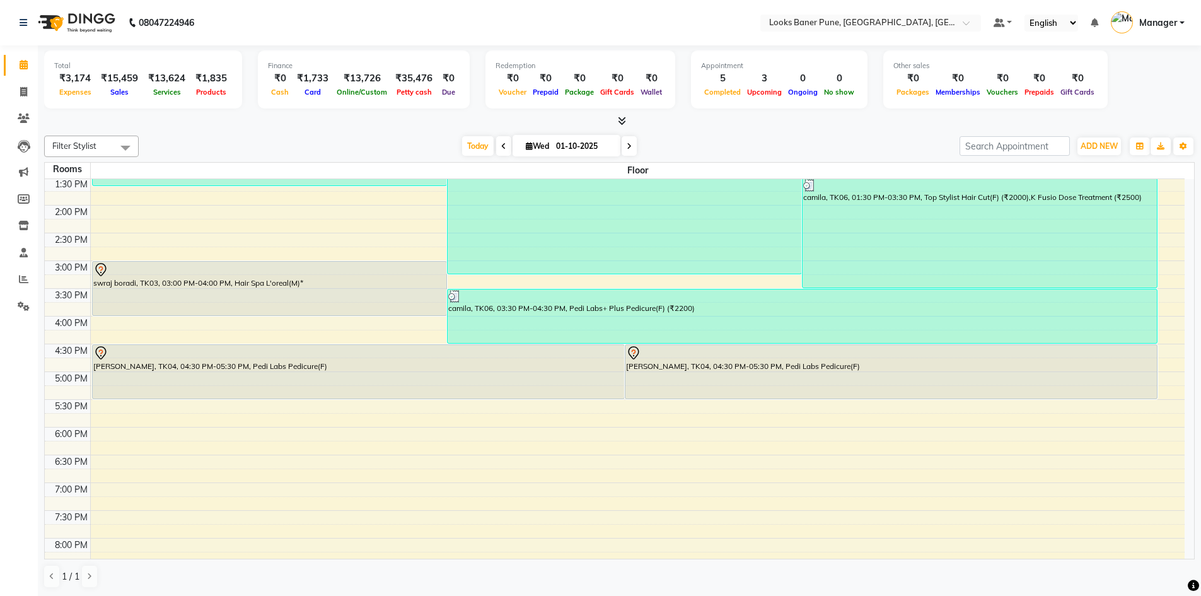
scroll to position [252, 0]
click at [25, 95] on icon at bounding box center [23, 91] width 7 height 9
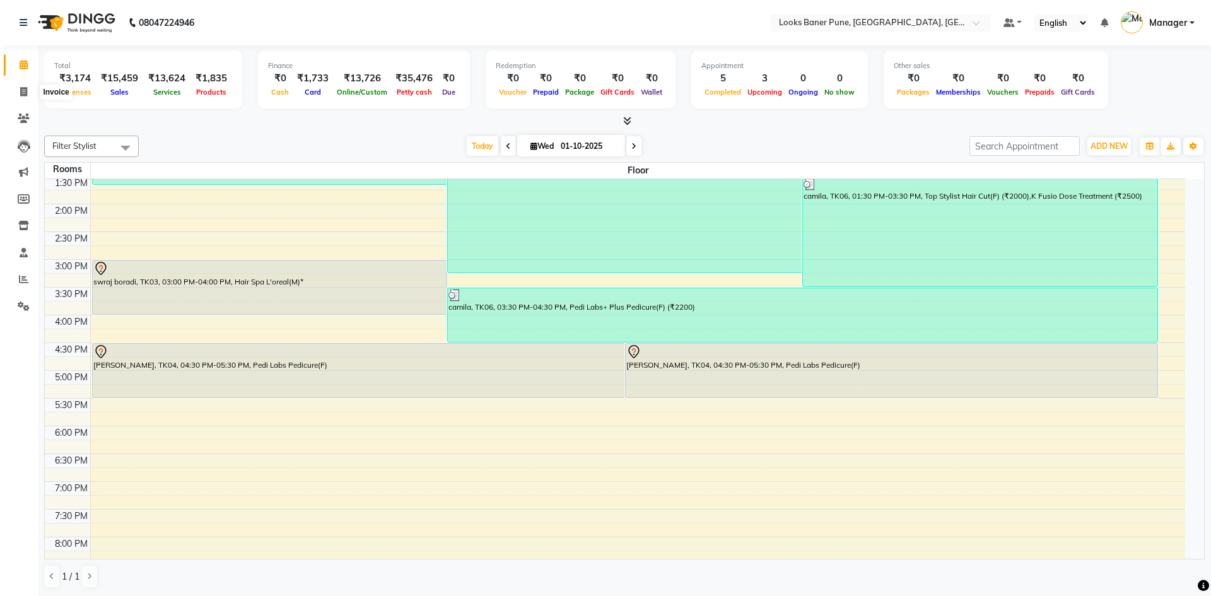
select select "8917"
select select "service"
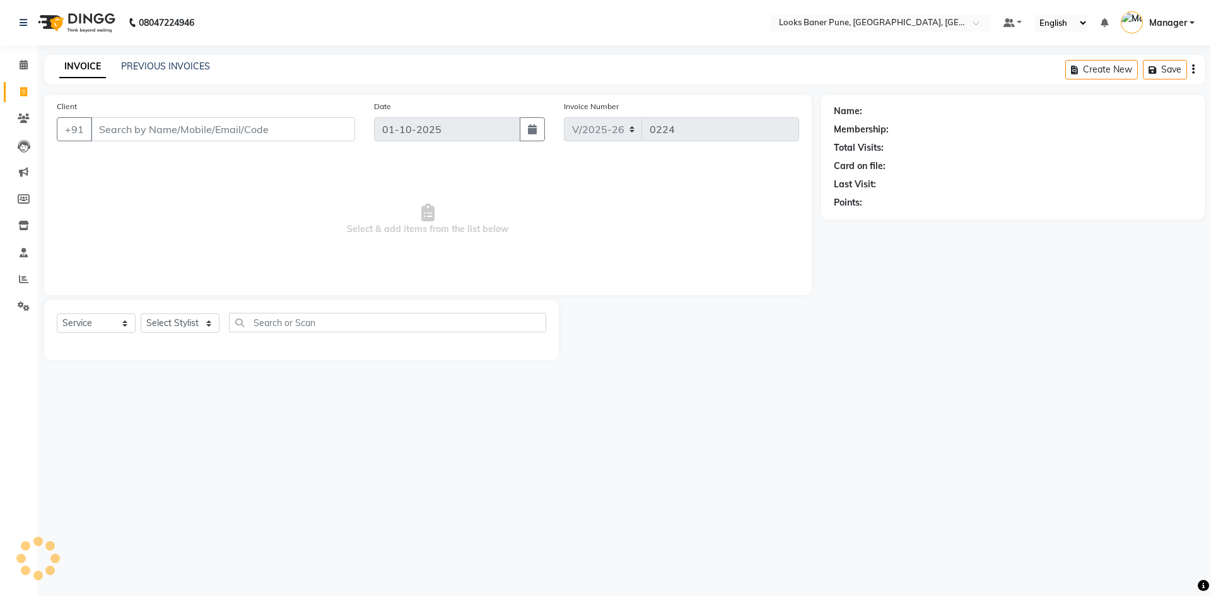
click at [163, 138] on input "Client" at bounding box center [223, 129] width 264 height 24
click at [121, 134] on input "Client" at bounding box center [223, 129] width 264 height 24
type input "9373941812"
click at [340, 137] on button "Add Client" at bounding box center [322, 129] width 65 height 24
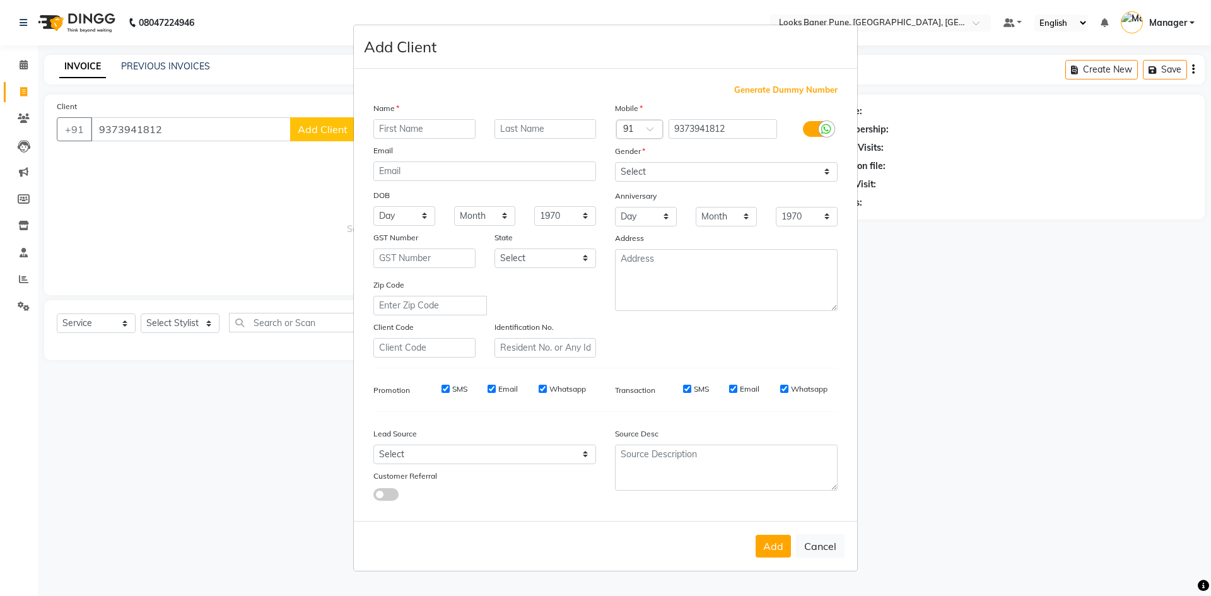
click at [429, 127] on input "text" at bounding box center [424, 129] width 102 height 20
type input "jayant"
click at [544, 130] on input "text" at bounding box center [545, 129] width 102 height 20
type input "tha"
click at [825, 177] on select "Select [DEMOGRAPHIC_DATA] [DEMOGRAPHIC_DATA] Other Prefer Not To Say" at bounding box center [726, 172] width 223 height 20
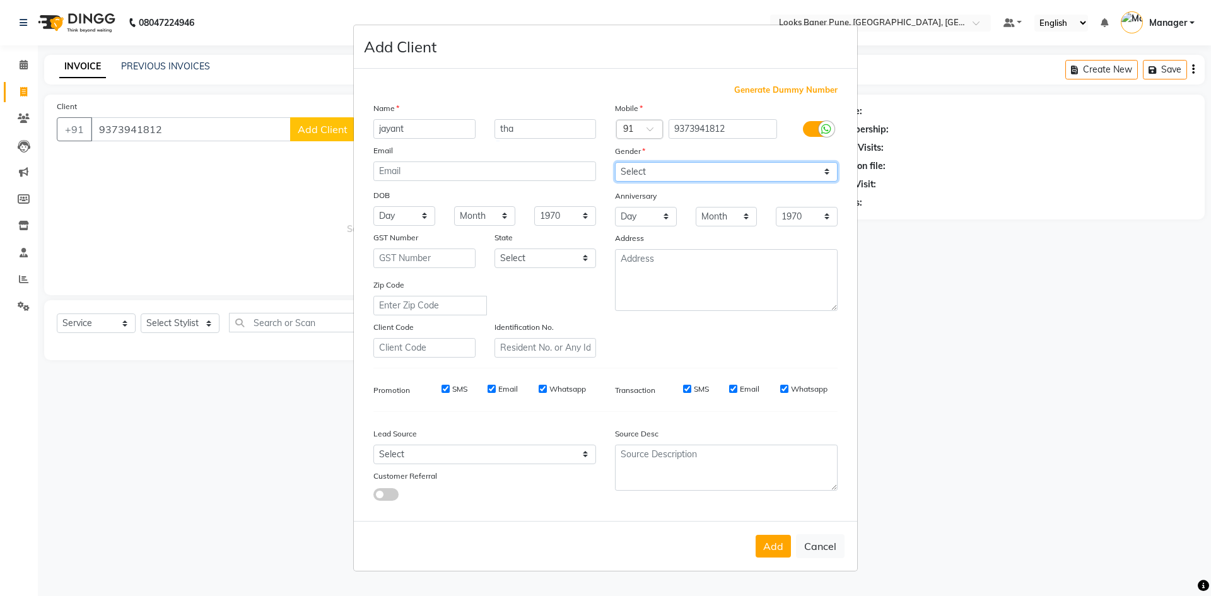
select select "male"
click at [615, 162] on select "Select [DEMOGRAPHIC_DATA] [DEMOGRAPHIC_DATA] Other Prefer Not To Say" at bounding box center [726, 172] width 223 height 20
click at [774, 556] on button "Add" at bounding box center [772, 546] width 35 height 23
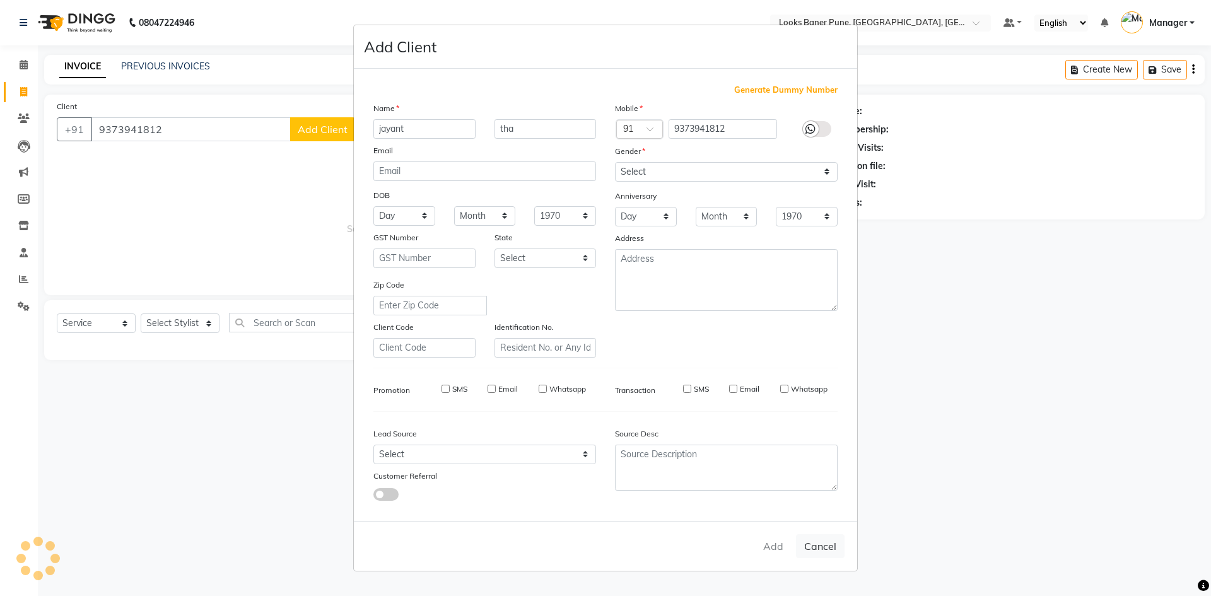
select select
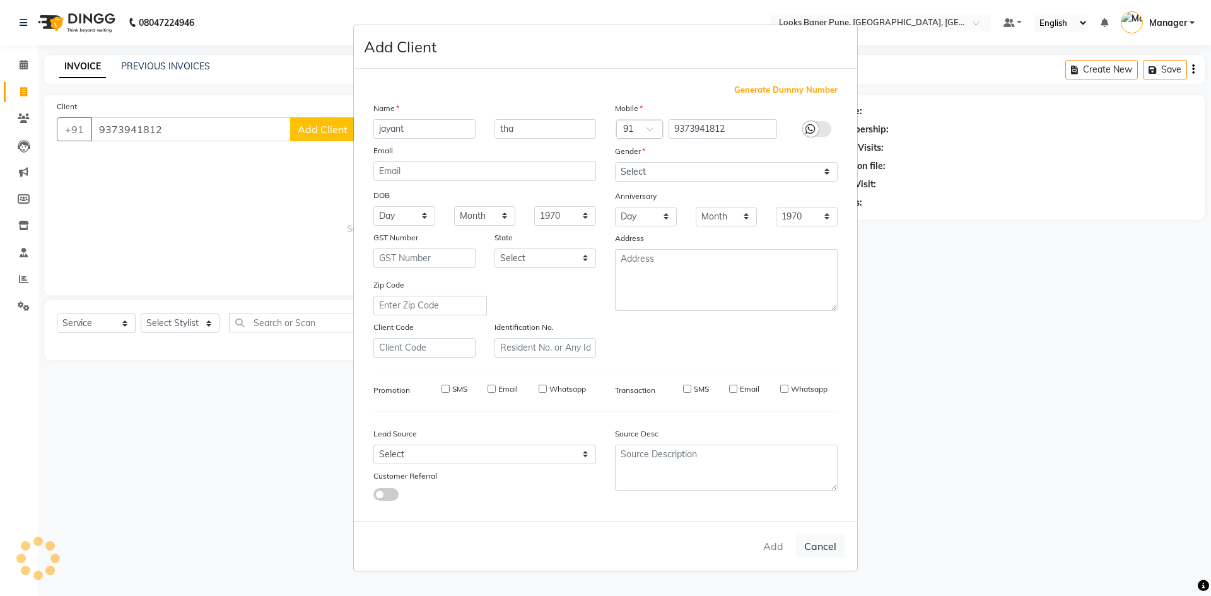
select select
checkbox input "false"
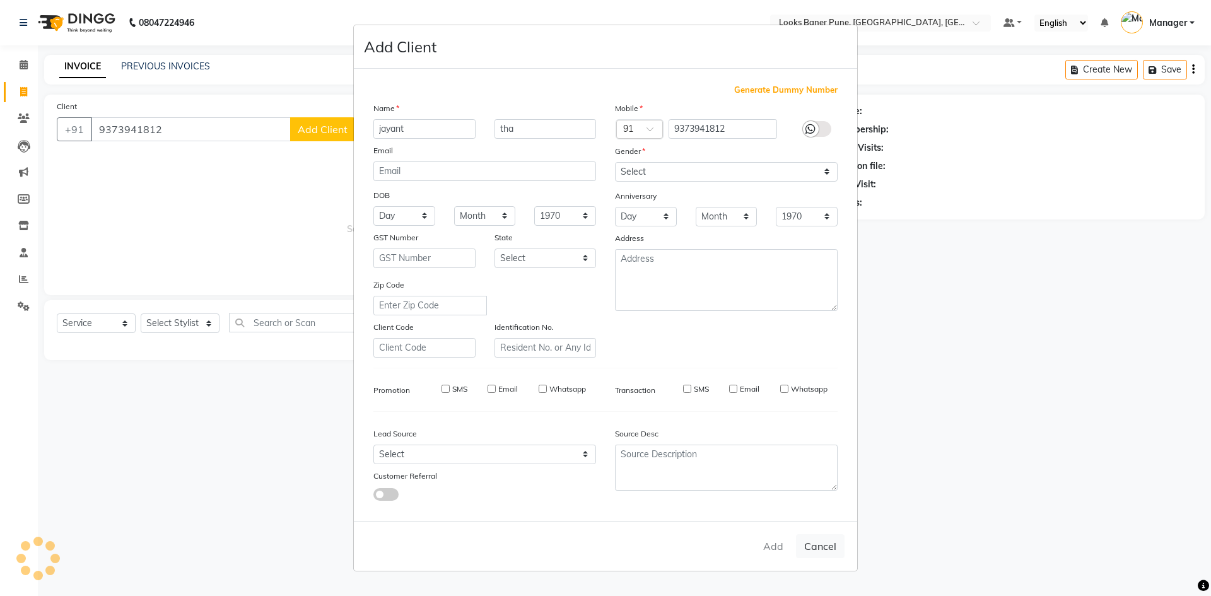
checkbox input "false"
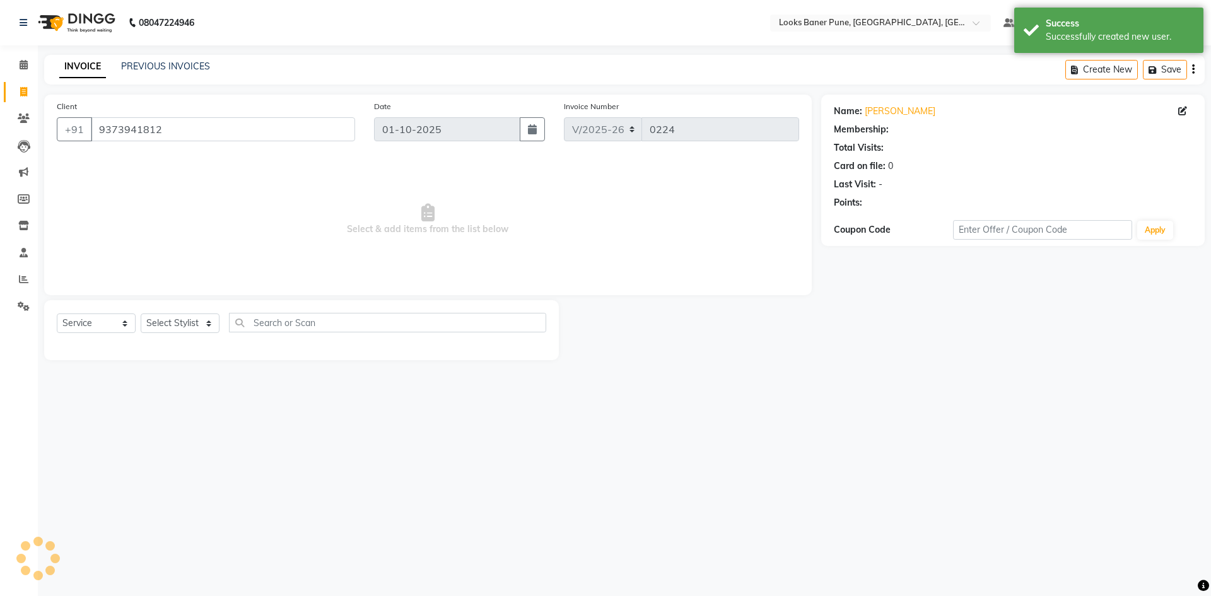
select select "1: Object"
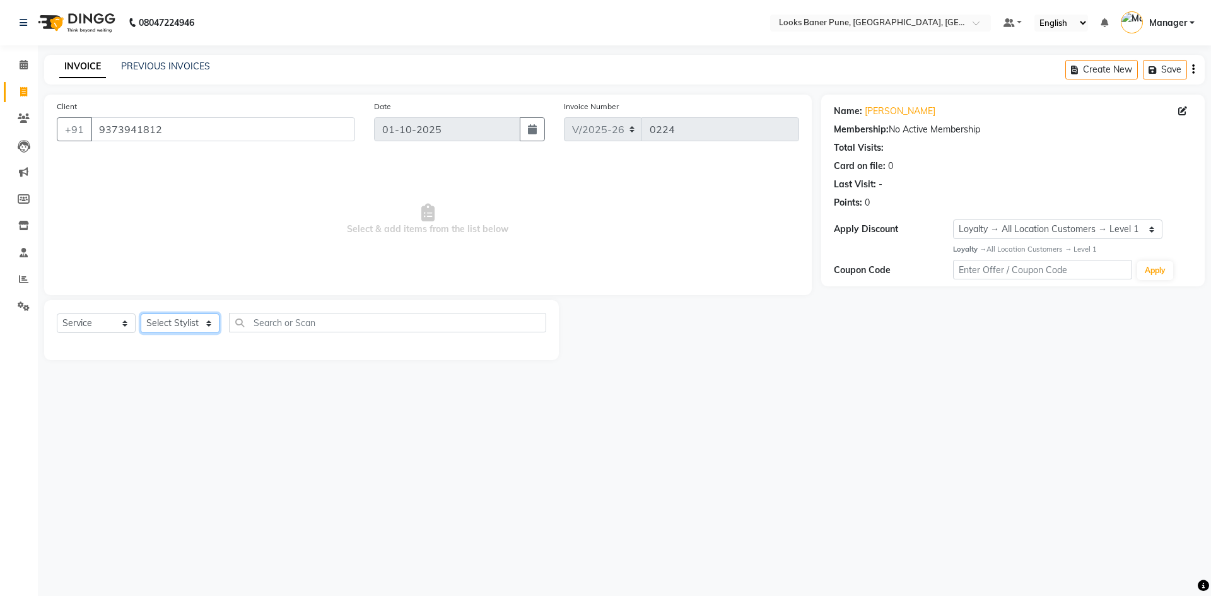
click at [207, 328] on select "Select Stylist [PERSON_NAME] Counter_Sales [PERSON_NAME] Manager [PERSON_NAME] …" at bounding box center [180, 323] width 79 height 20
select select "90854"
click at [141, 313] on select "Select Stylist [PERSON_NAME] Counter_Sales [PERSON_NAME] Manager [PERSON_NAME] …" at bounding box center [180, 323] width 79 height 20
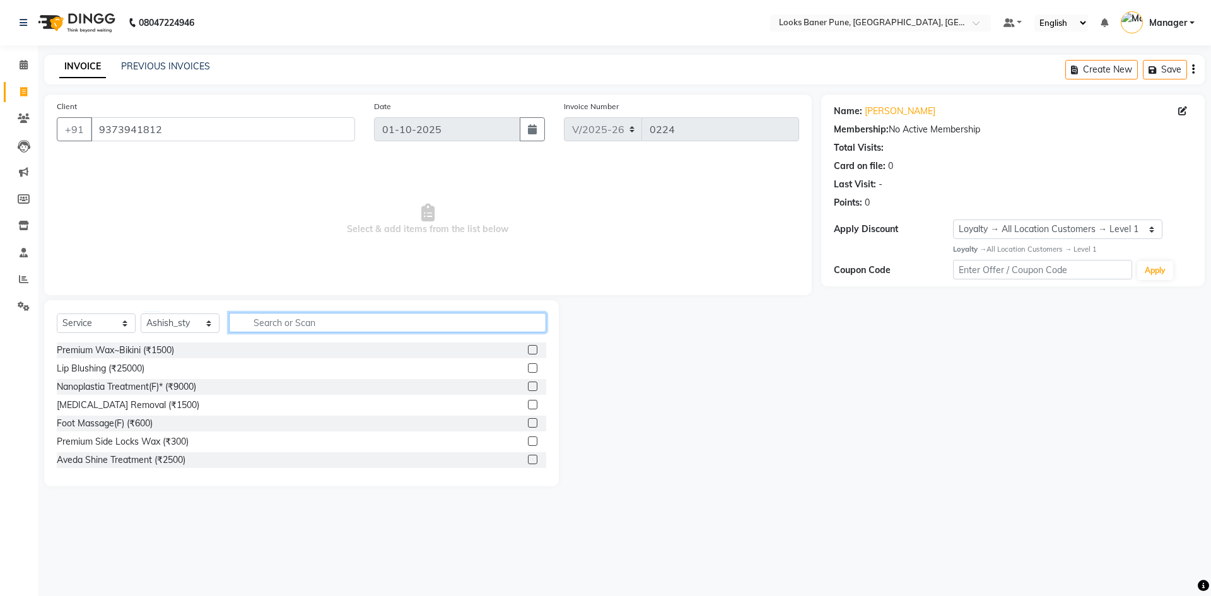
click at [264, 322] on input "text" at bounding box center [387, 323] width 317 height 20
type input "cut"
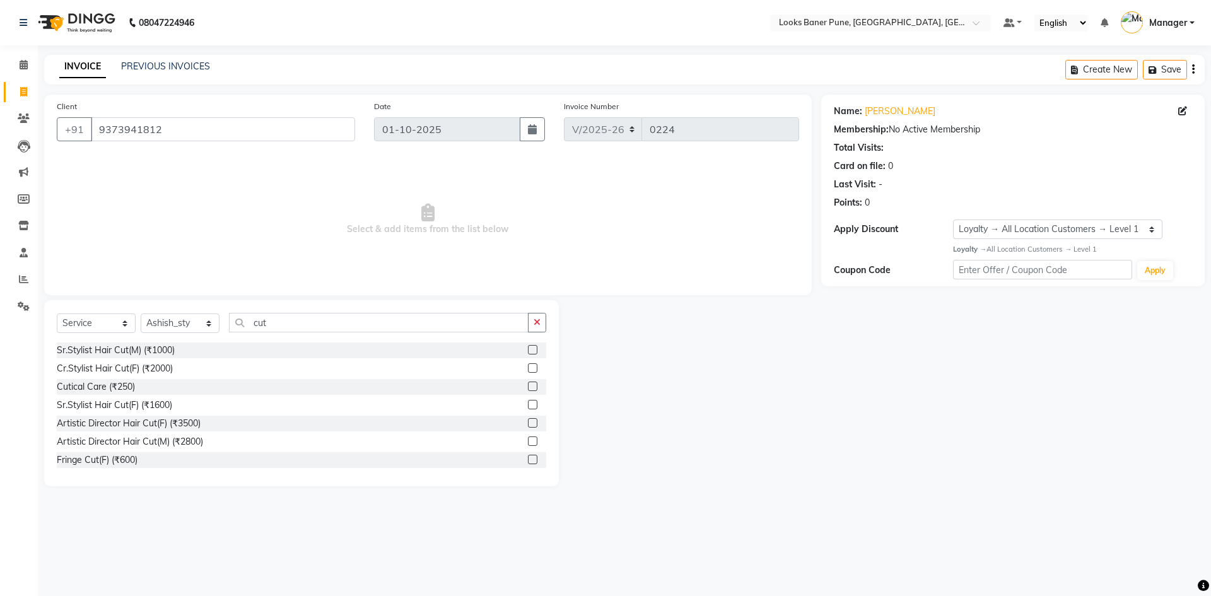
click at [528, 349] on label at bounding box center [532, 349] width 9 height 9
click at [528, 349] on input "checkbox" at bounding box center [532, 350] width 8 height 8
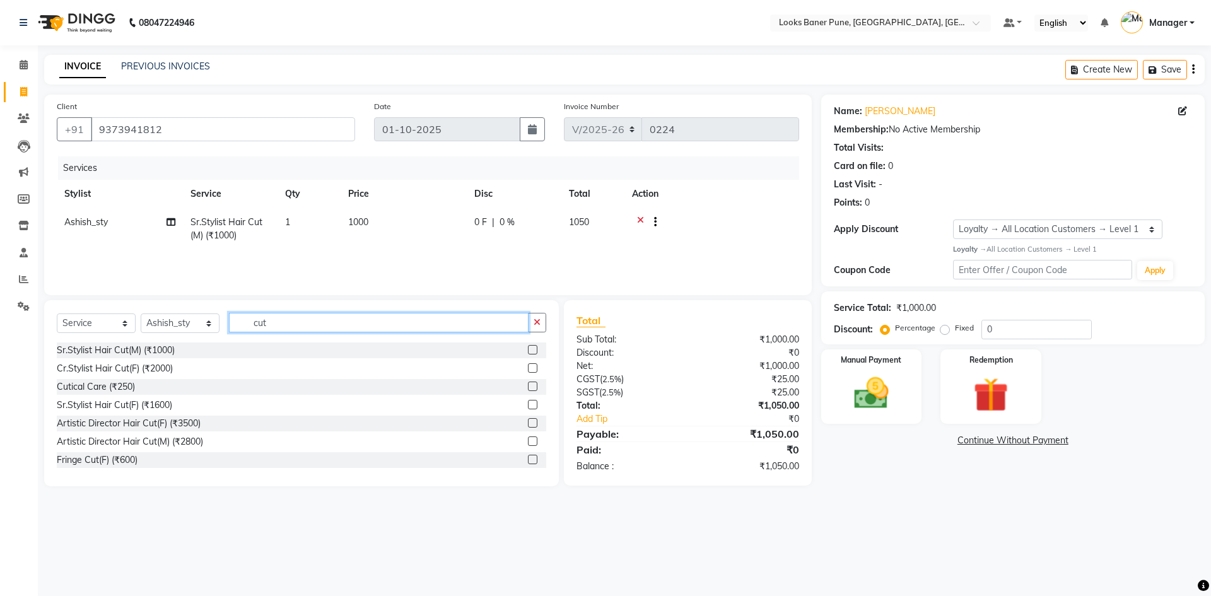
checkbox input "false"
click at [438, 318] on input "cut" at bounding box center [379, 323] width 300 height 20
type input "c"
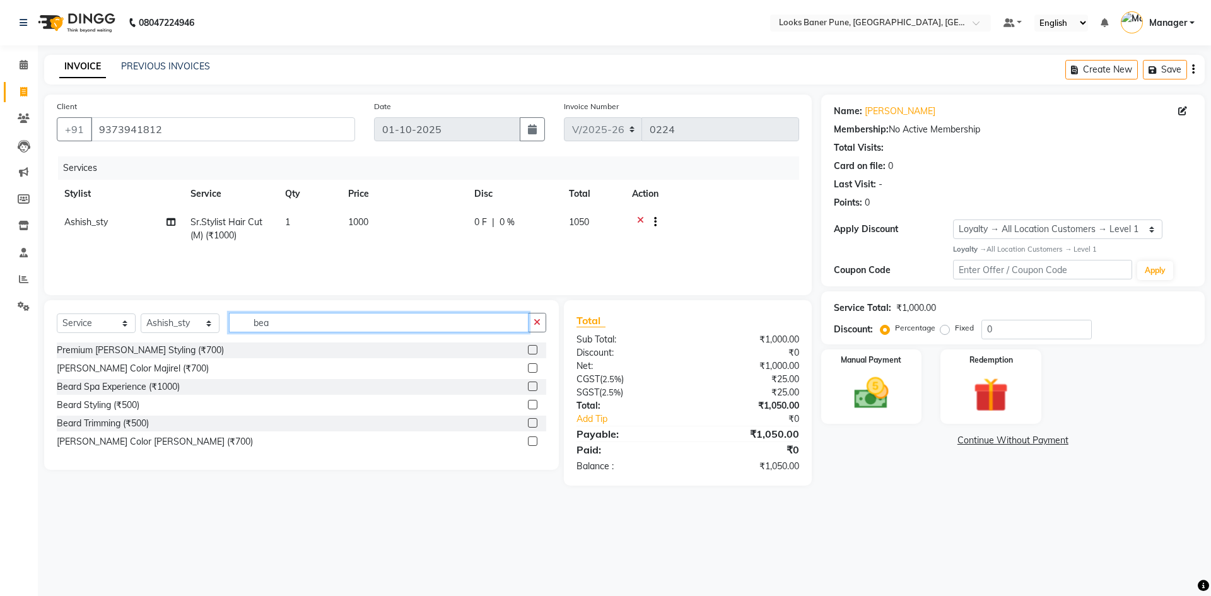
type input "bea"
click at [533, 426] on label at bounding box center [532, 422] width 9 height 9
click at [533, 426] on input "checkbox" at bounding box center [532, 423] width 8 height 8
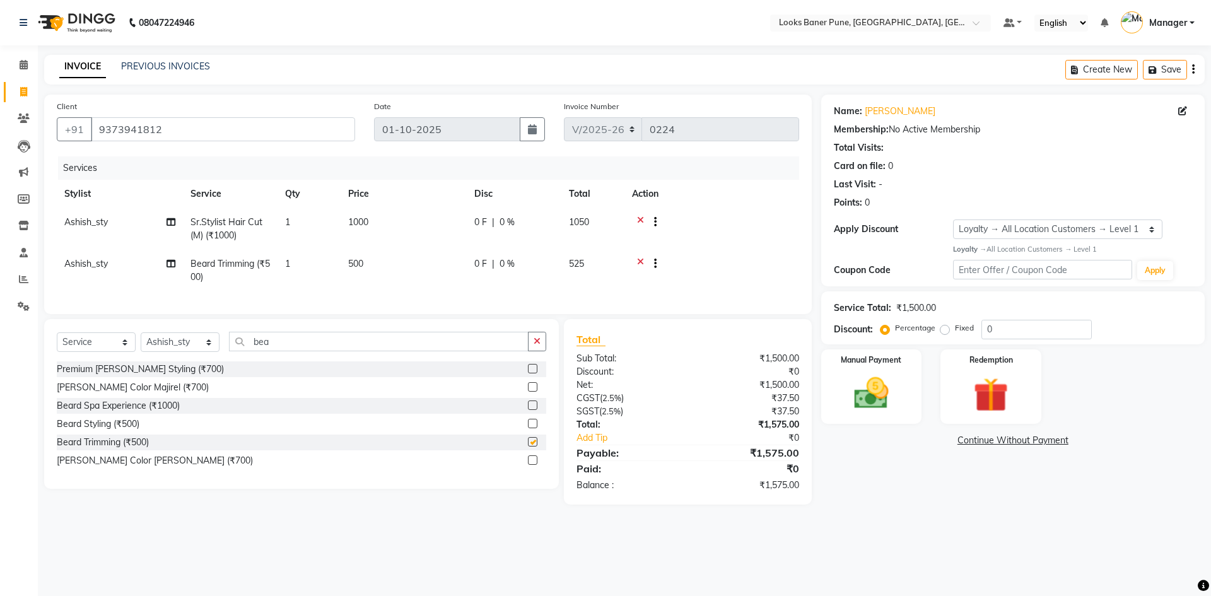
checkbox input "false"
click at [1037, 321] on input "0" at bounding box center [1036, 330] width 110 height 20
type input "25"
click at [842, 402] on img at bounding box center [871, 394] width 59 height 42
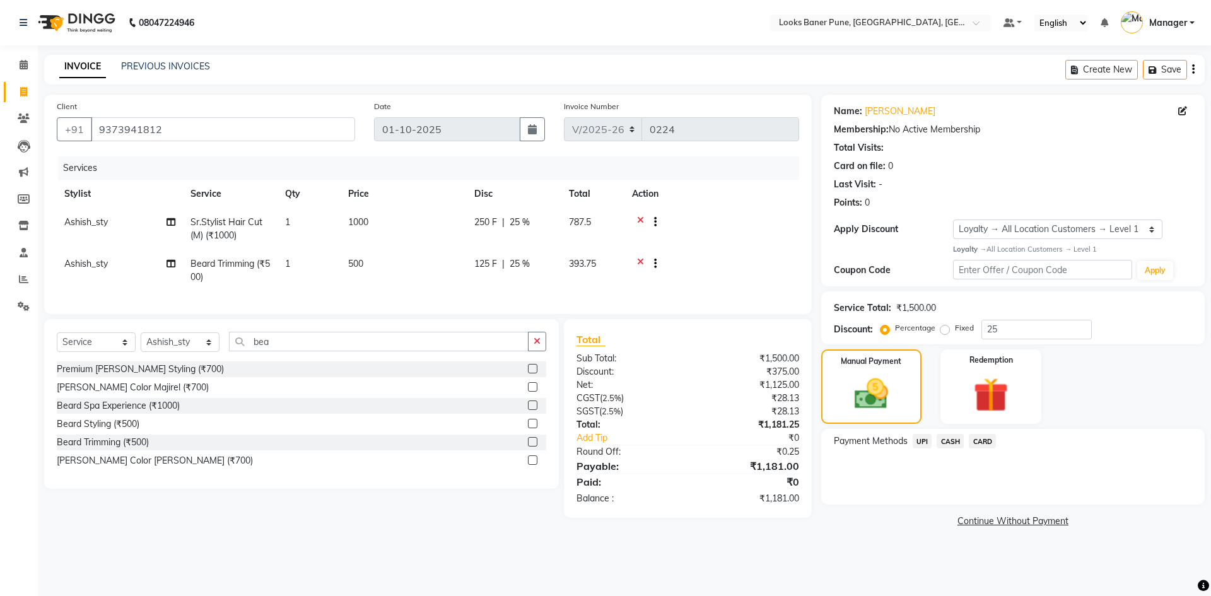
click at [920, 445] on span "UPI" at bounding box center [922, 441] width 20 height 15
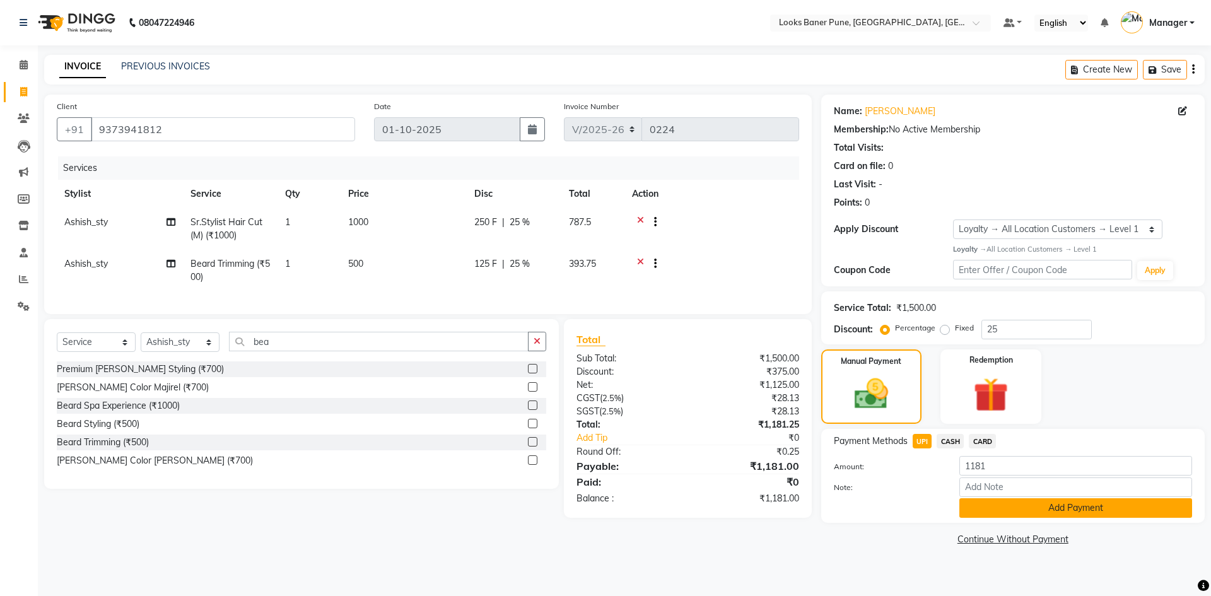
click at [1045, 503] on button "Add Payment" at bounding box center [1075, 508] width 233 height 20
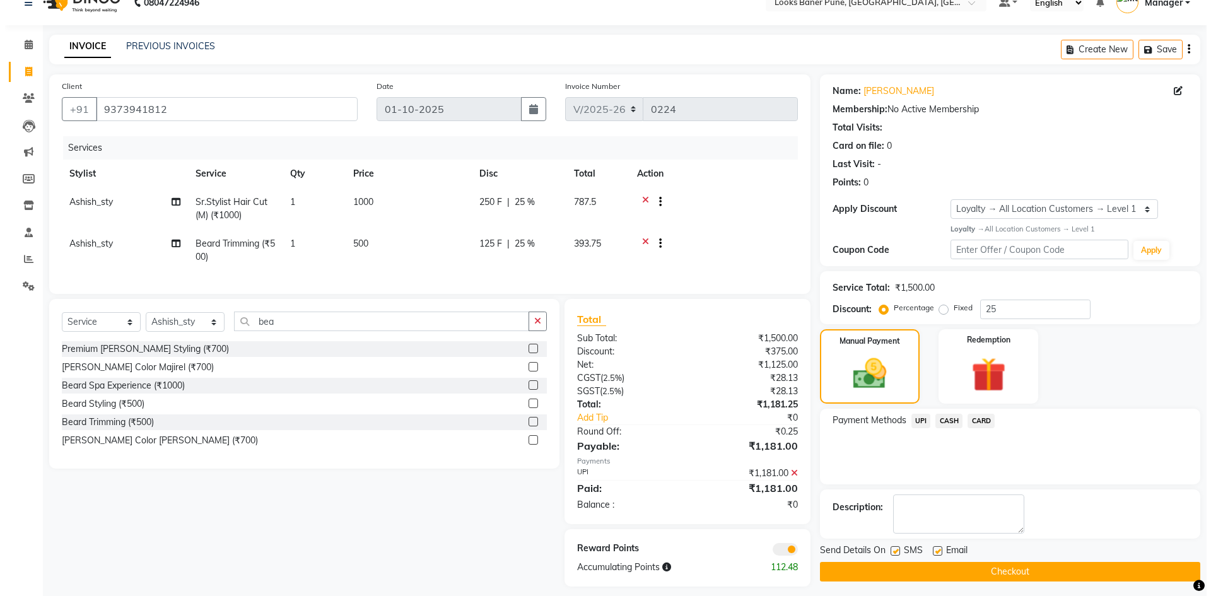
scroll to position [39, 0]
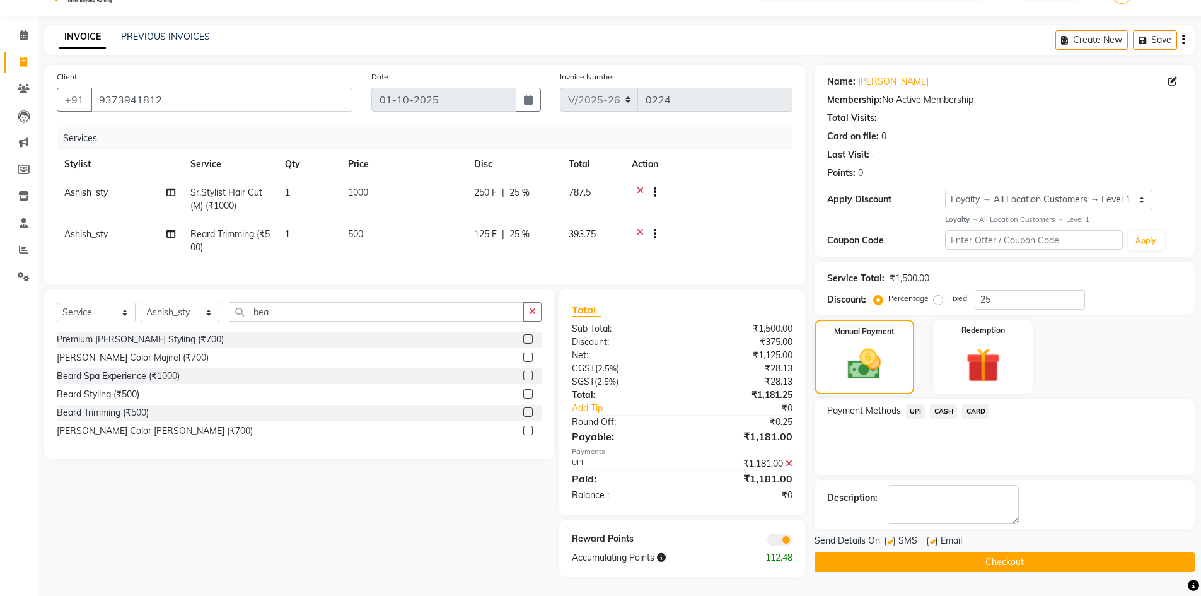
click at [775, 543] on span at bounding box center [779, 539] width 25 height 13
click at [793, 542] on input "checkbox" at bounding box center [793, 542] width 0 height 0
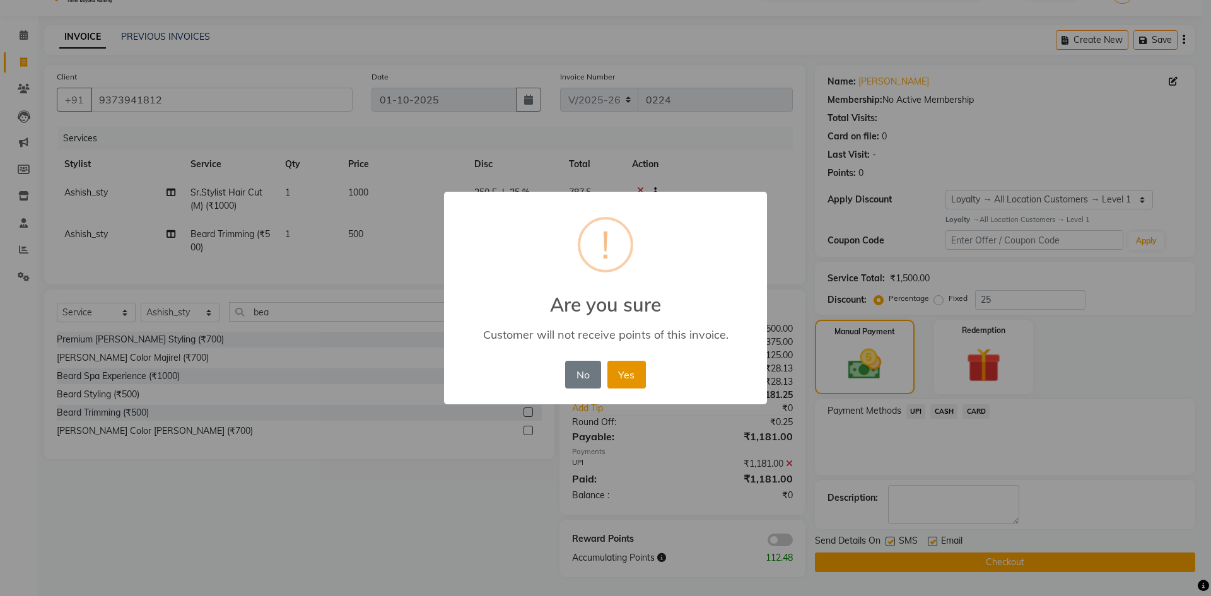
click at [631, 378] on button "Yes" at bounding box center [626, 375] width 38 height 28
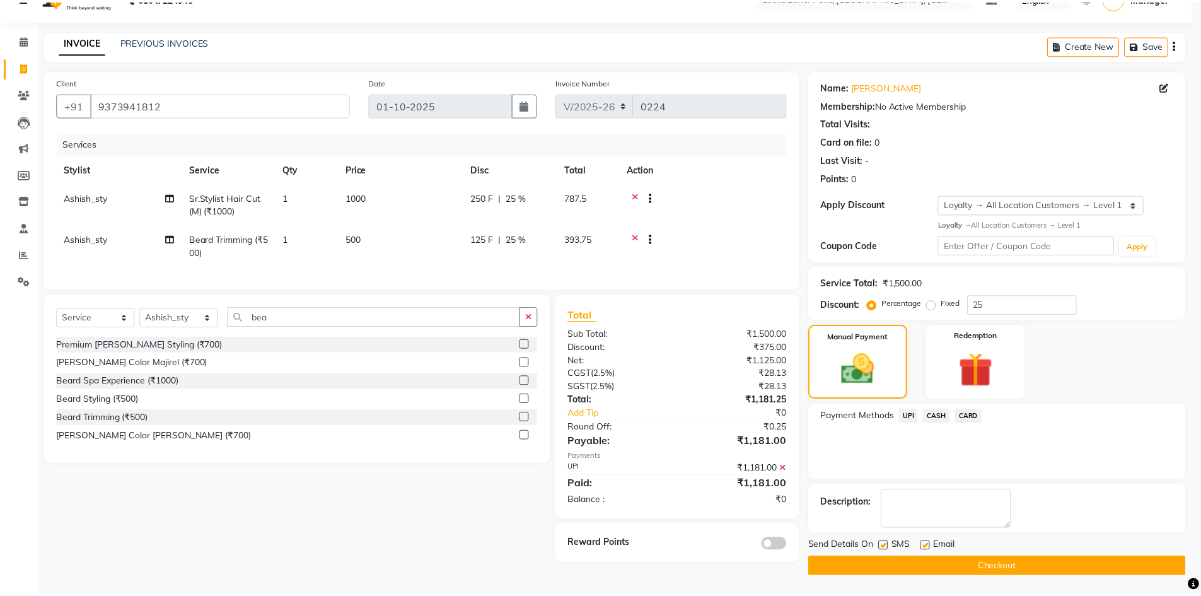
scroll to position [25, 0]
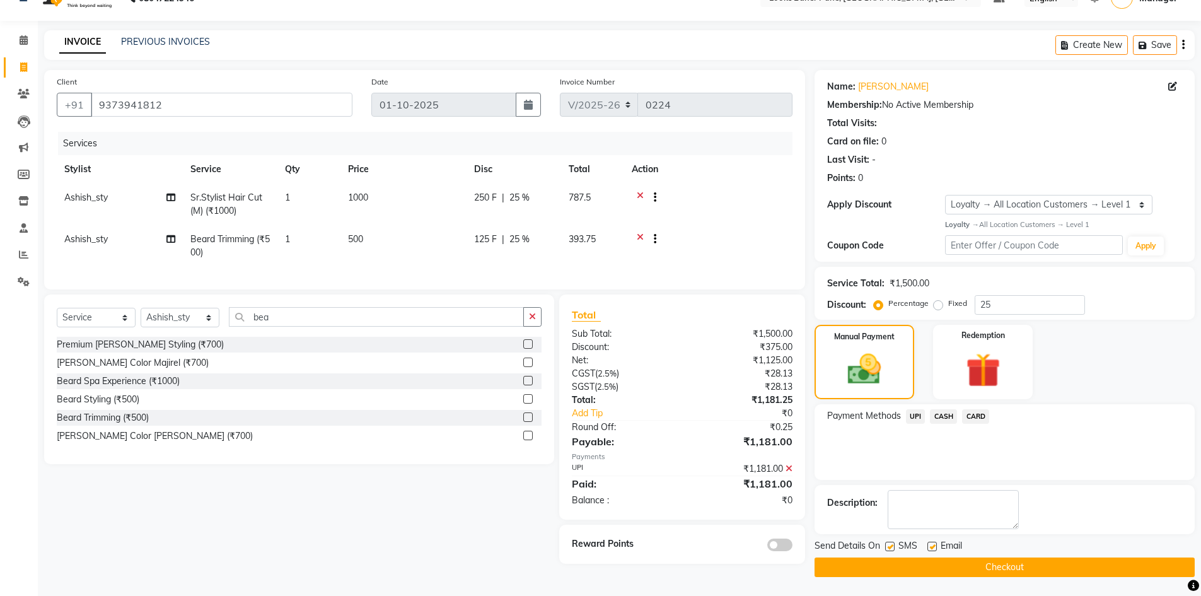
click at [991, 567] on button "Checkout" at bounding box center [1005, 567] width 380 height 20
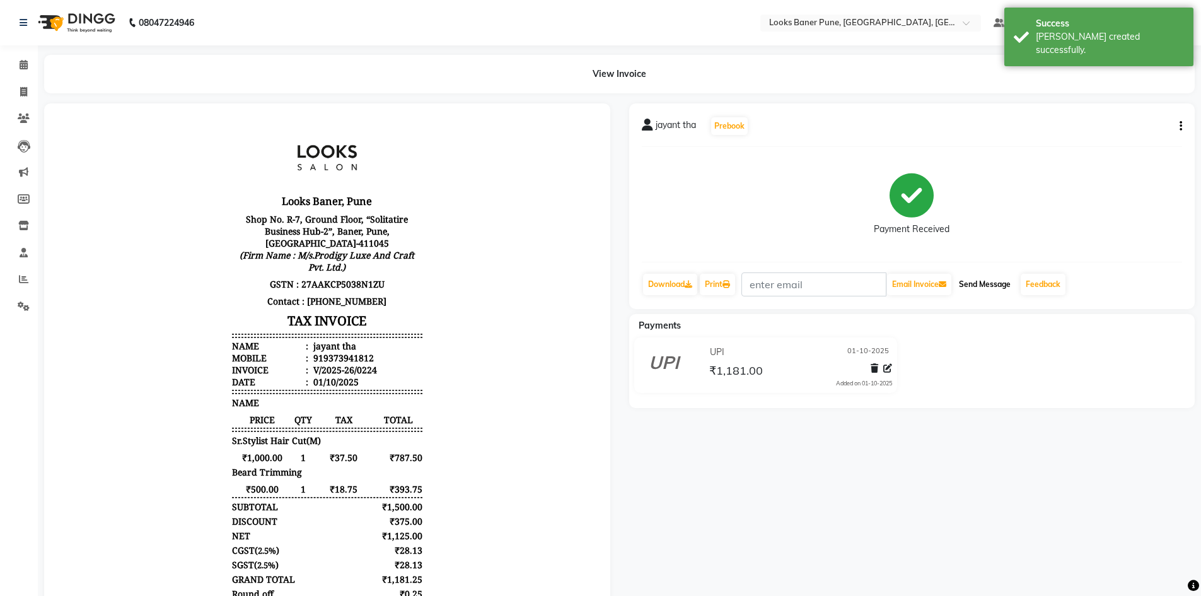
click at [992, 283] on button "Send Message" at bounding box center [985, 284] width 62 height 21
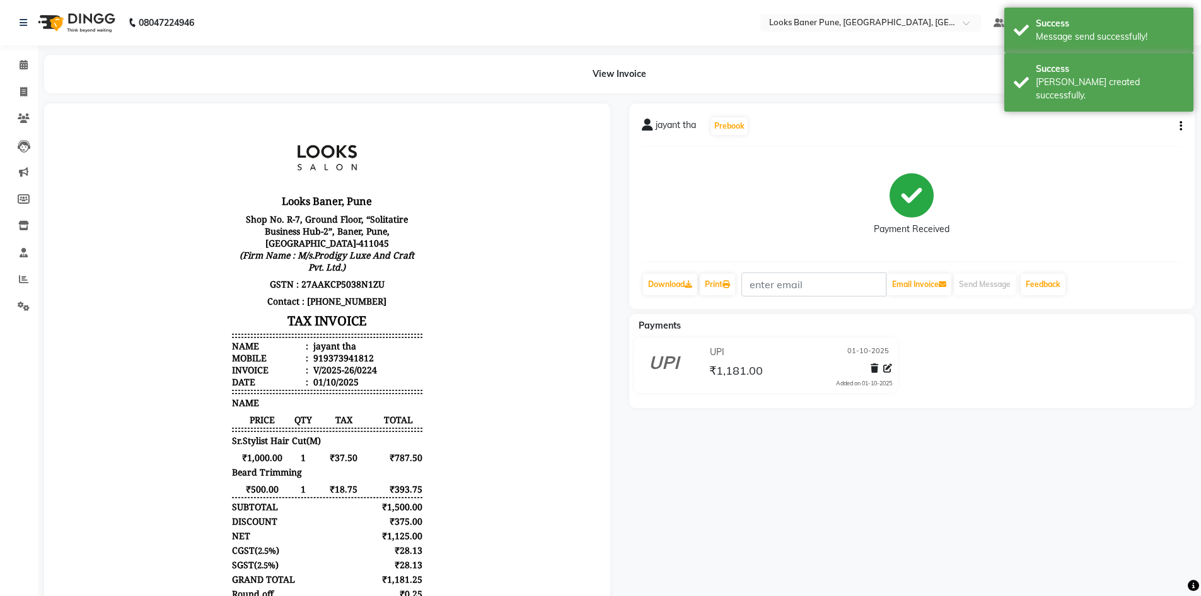
click at [16, 23] on div "08047224946" at bounding box center [107, 22] width 194 height 35
click at [25, 18] on icon at bounding box center [24, 22] width 8 height 9
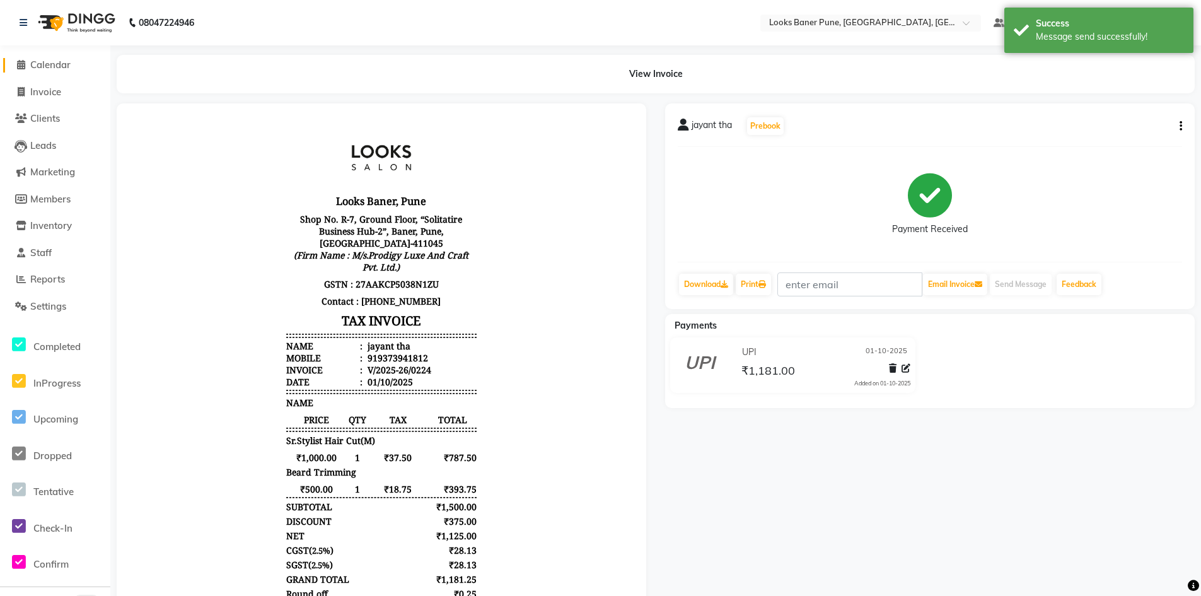
click at [13, 63] on span at bounding box center [20, 65] width 19 height 15
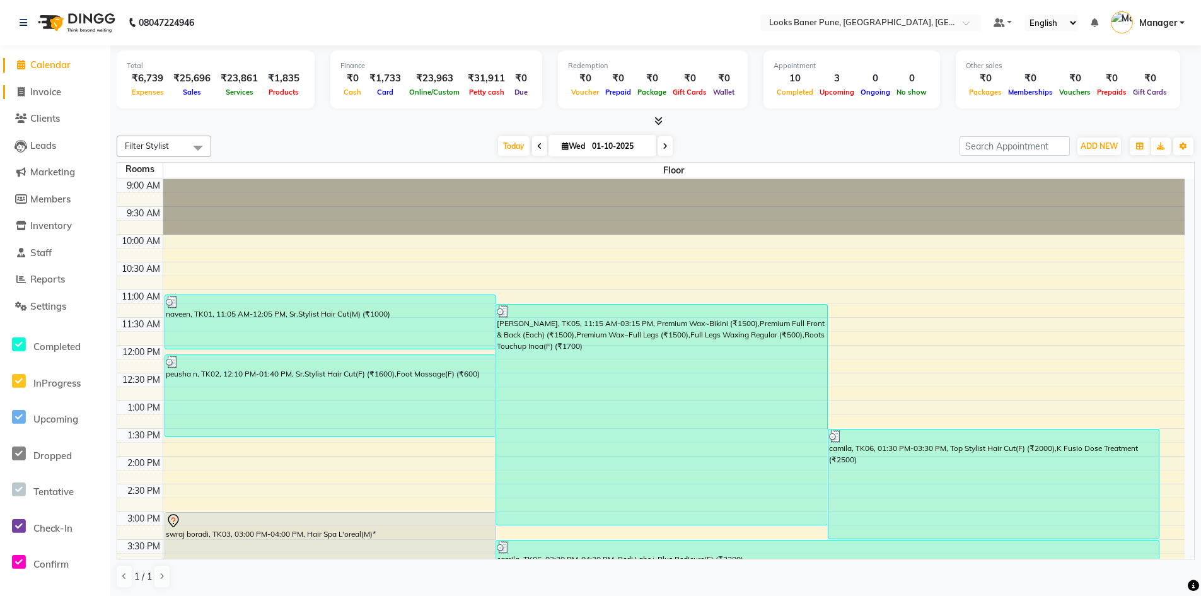
click at [55, 90] on span "Invoice" at bounding box center [45, 92] width 31 height 12
select select "service"
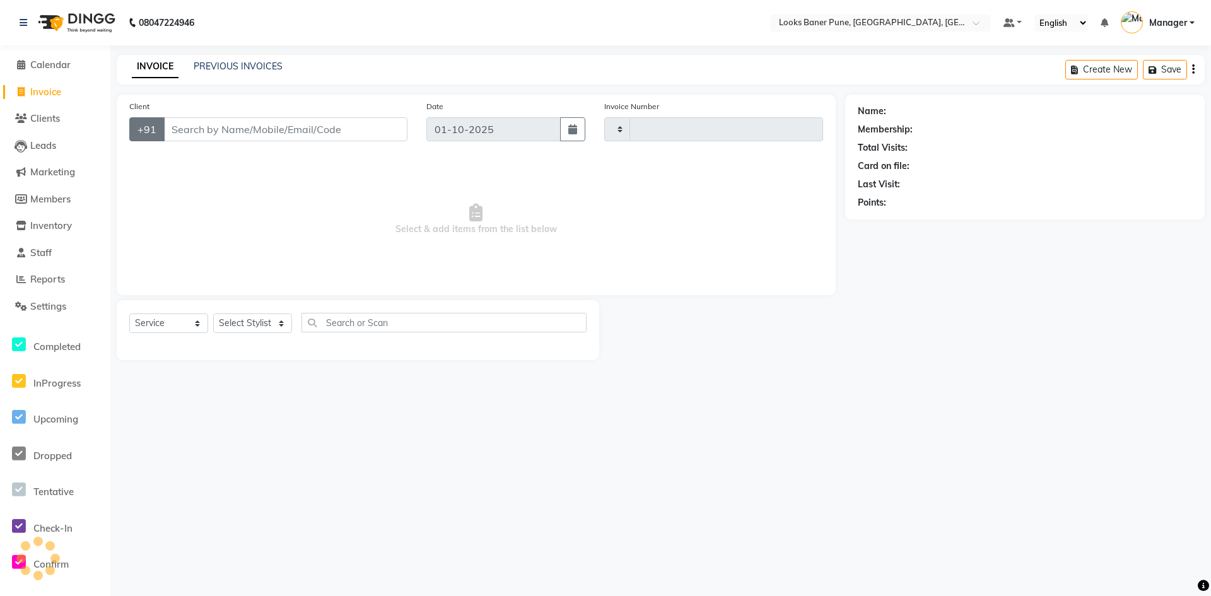
type input "0225"
select select "8917"
click at [196, 137] on input "Client" at bounding box center [285, 129] width 244 height 24
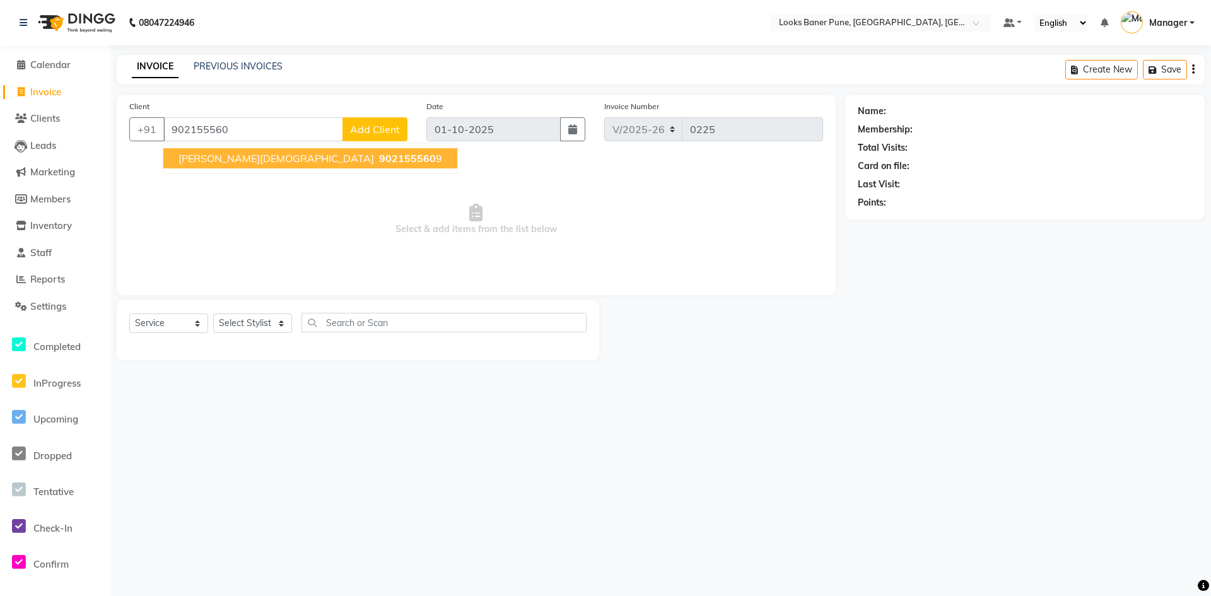
click at [379, 155] on span "902155560" at bounding box center [407, 158] width 57 height 13
type input "9021555609"
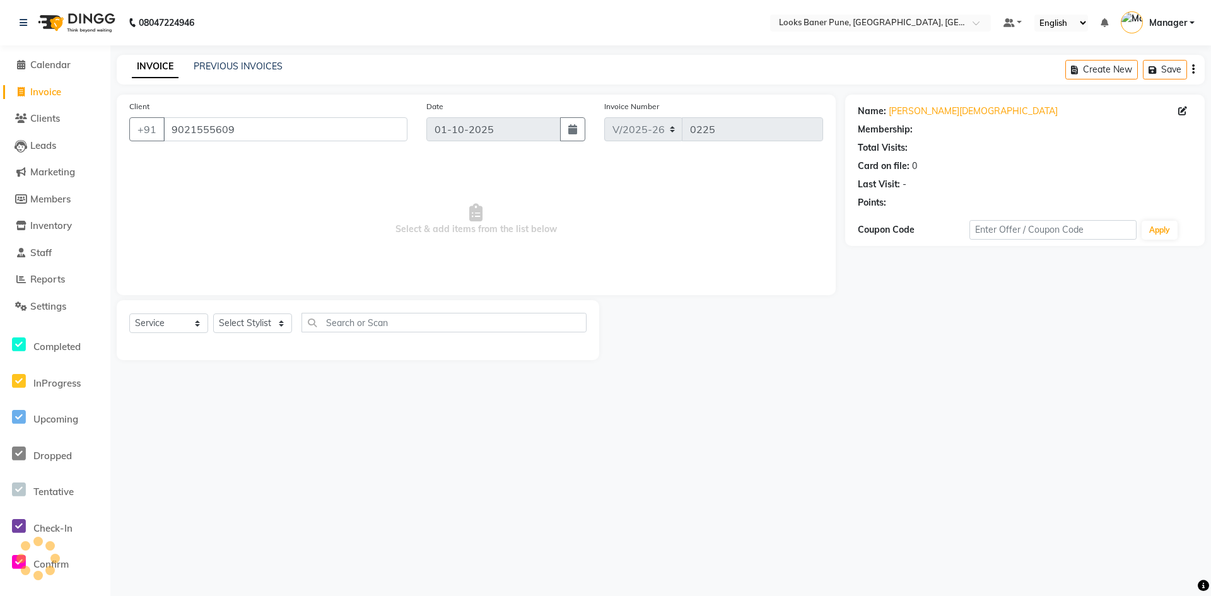
select select "1: Object"
click at [282, 324] on select "Select Stylist [PERSON_NAME] Counter_Sales [PERSON_NAME] Manager [PERSON_NAME] …" at bounding box center [252, 323] width 79 height 20
select select "90857"
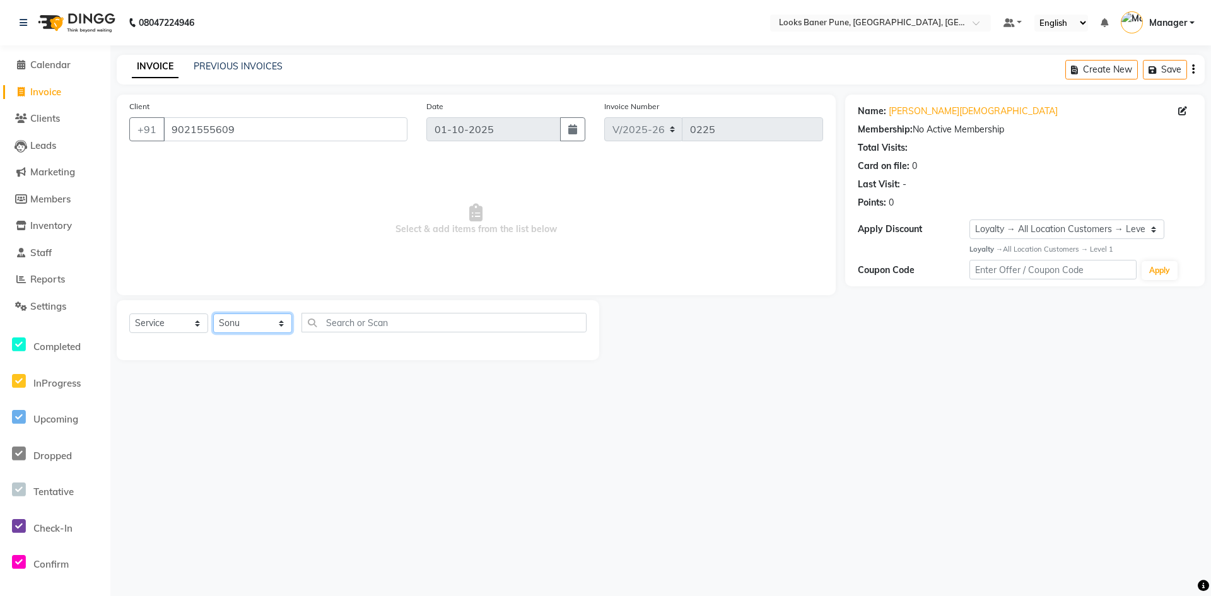
click at [213, 313] on select "Select Stylist [PERSON_NAME] Counter_Sales [PERSON_NAME] Manager [PERSON_NAME] …" at bounding box center [252, 323] width 79 height 20
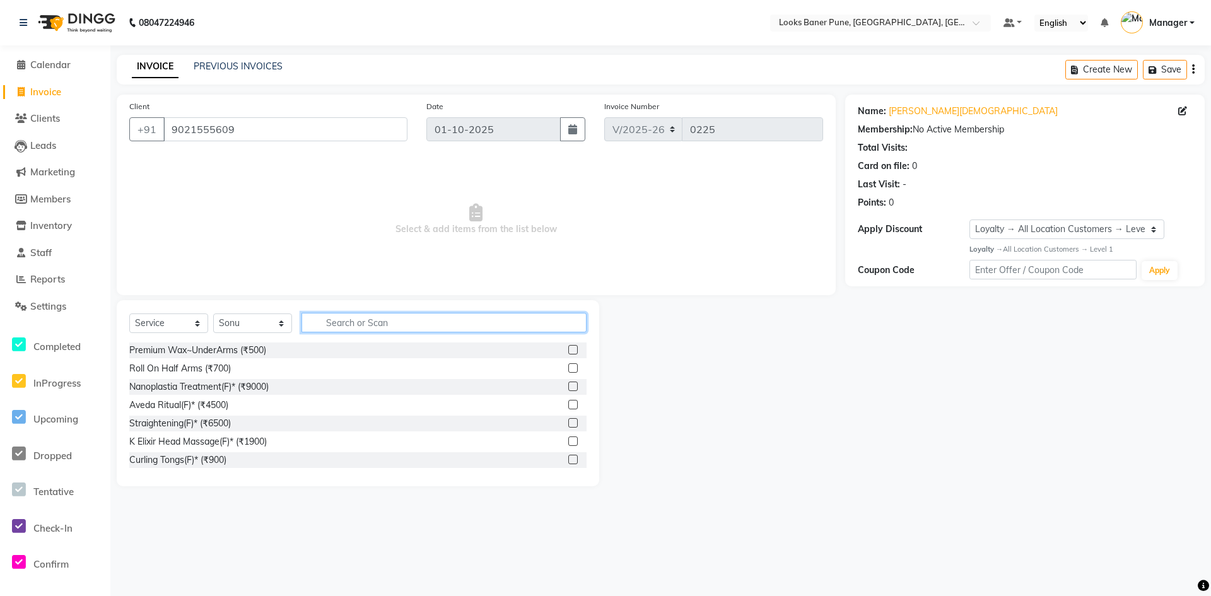
click at [370, 320] on input "text" at bounding box center [443, 323] width 285 height 20
type input "cut"
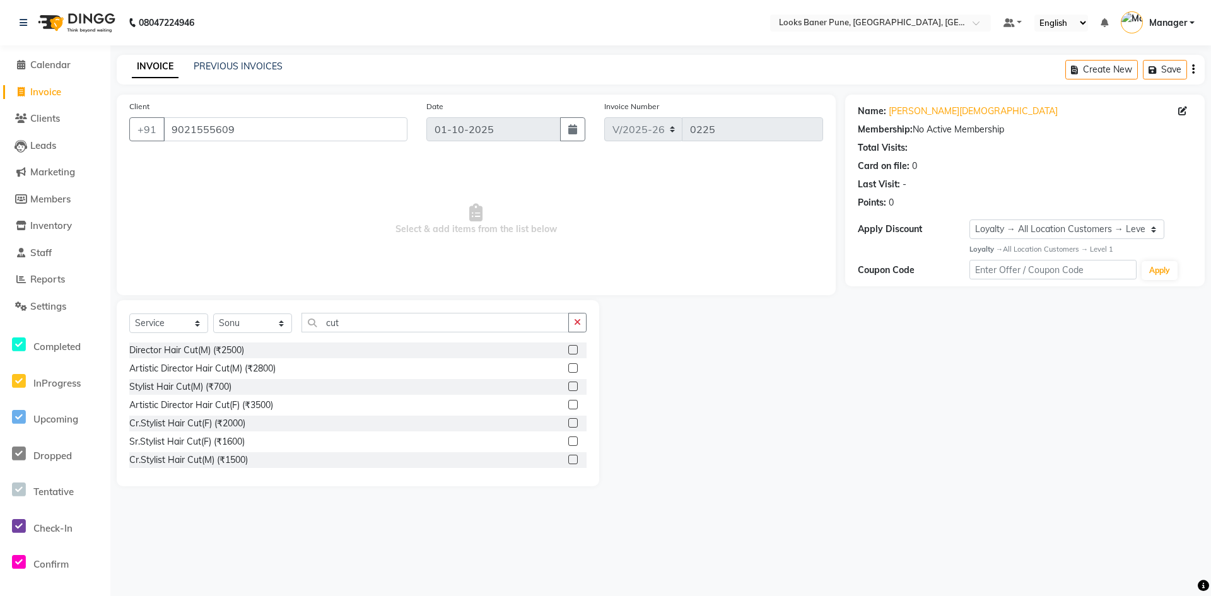
click at [568, 424] on label at bounding box center [572, 422] width 9 height 9
click at [568, 424] on input "checkbox" at bounding box center [572, 423] width 8 height 8
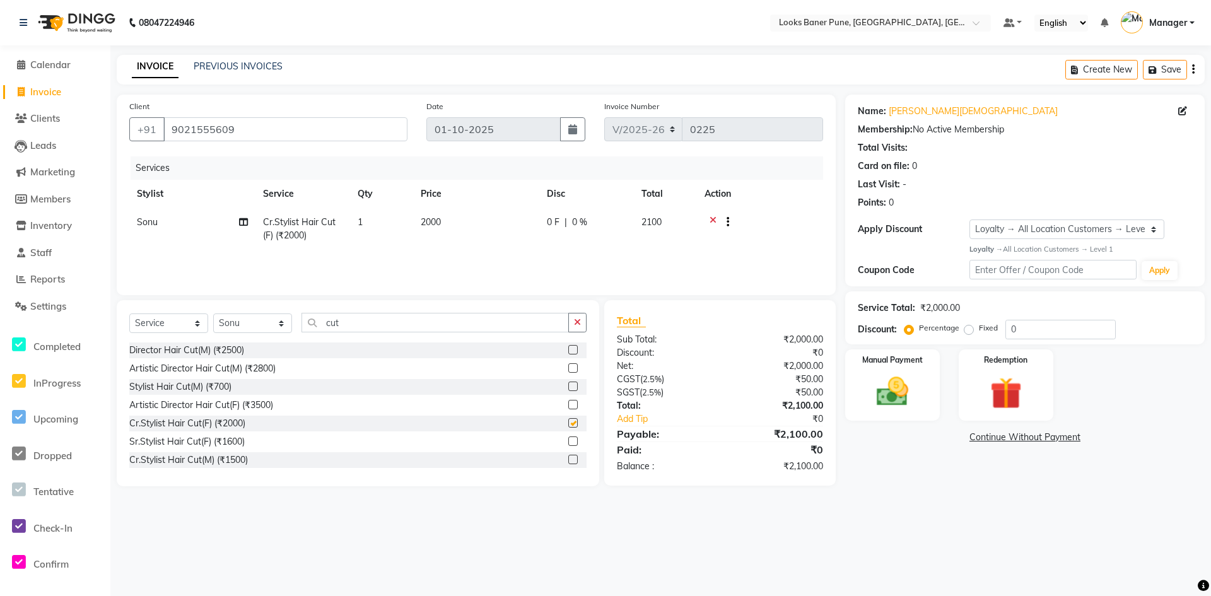
checkbox input "false"
click at [1039, 325] on input "0" at bounding box center [1060, 330] width 110 height 20
type input "25"
click at [909, 392] on img at bounding box center [892, 392] width 54 height 38
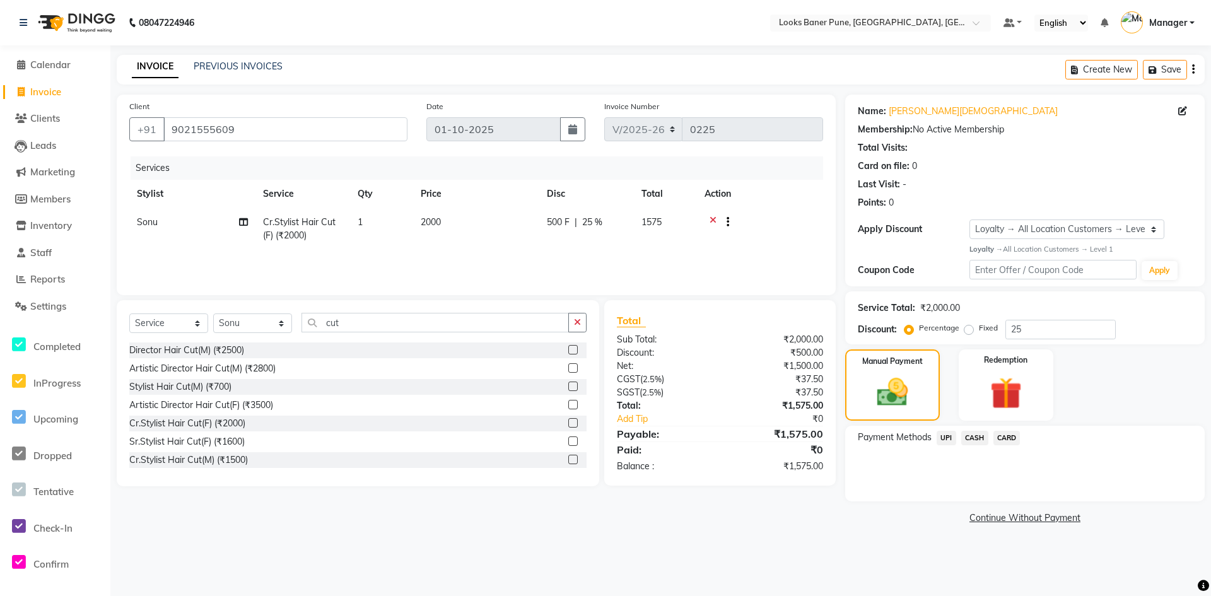
click at [977, 439] on span "CASH" at bounding box center [974, 438] width 27 height 15
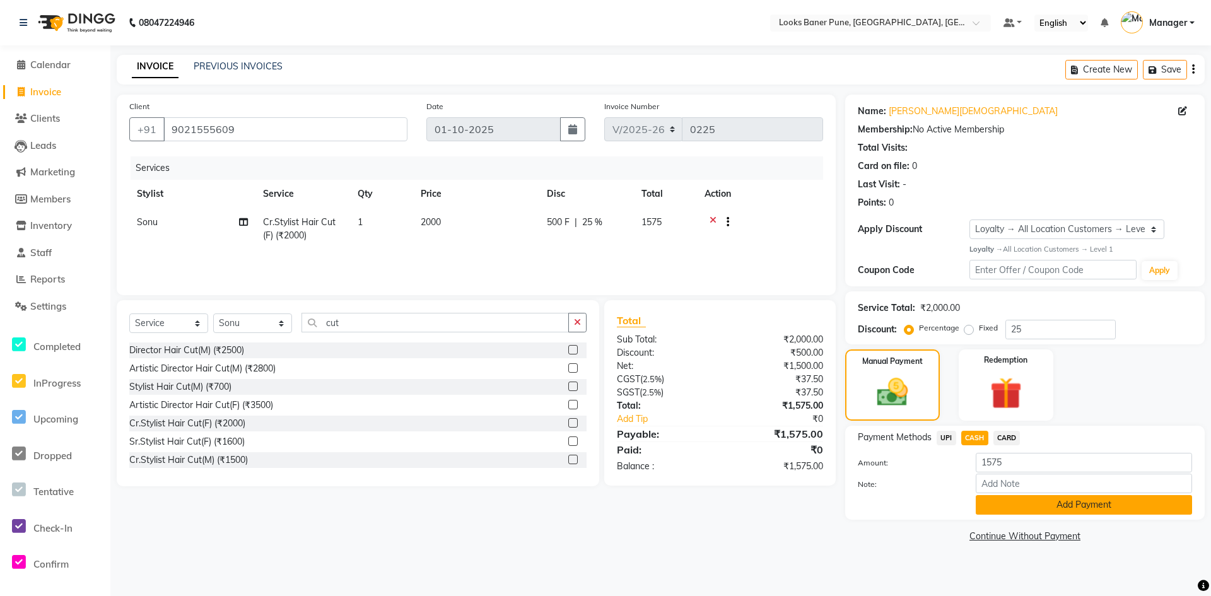
click at [1028, 506] on button "Add Payment" at bounding box center [1083, 505] width 216 height 20
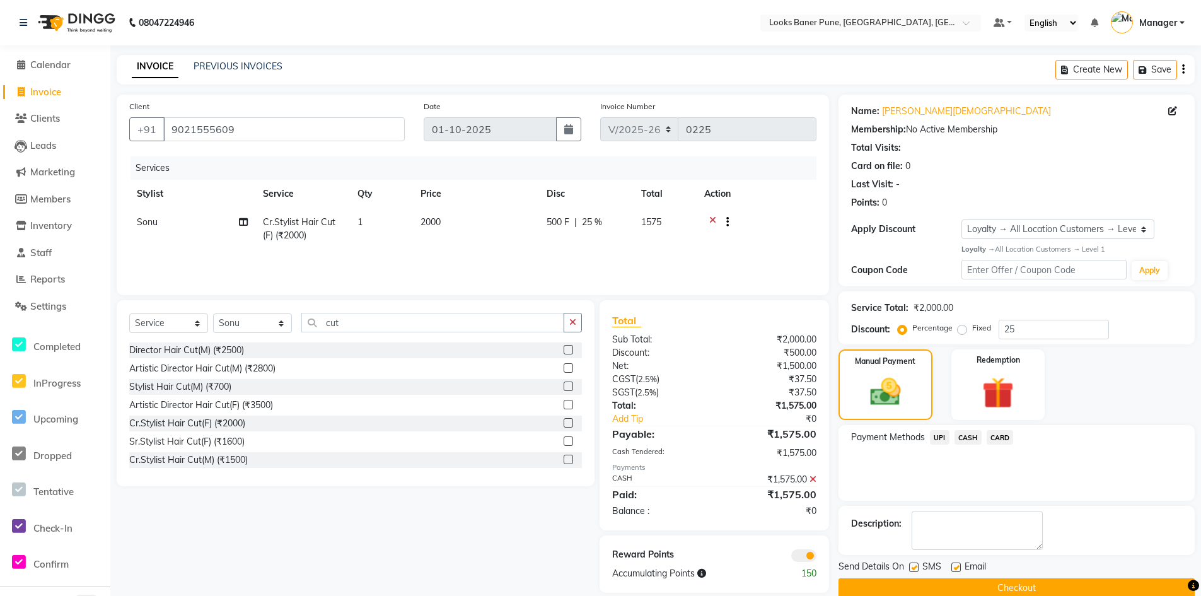
click at [801, 553] on span at bounding box center [803, 555] width 25 height 13
click at [817, 557] on input "checkbox" at bounding box center [817, 557] width 0 height 0
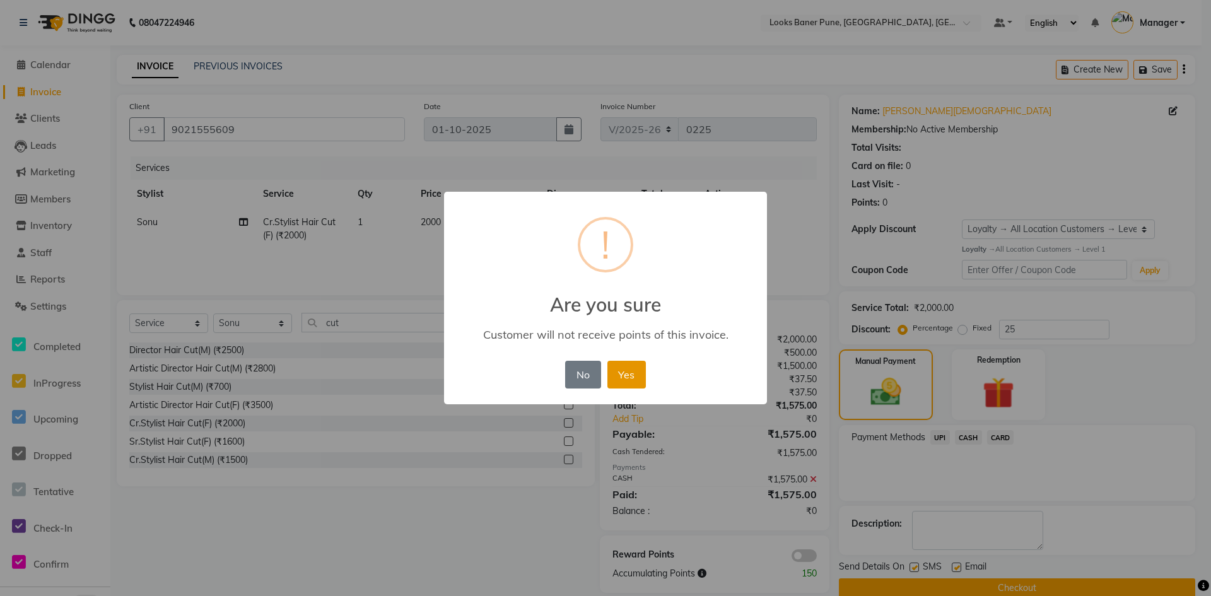
click at [624, 384] on button "Yes" at bounding box center [626, 375] width 38 height 28
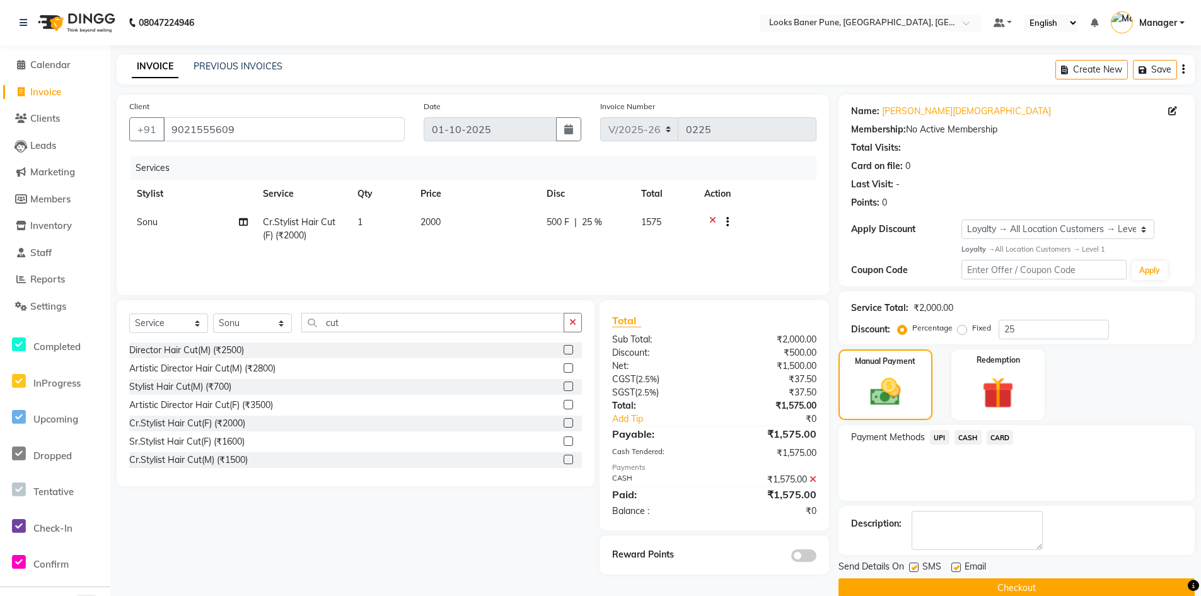
click at [906, 580] on button "Checkout" at bounding box center [1017, 588] width 356 height 20
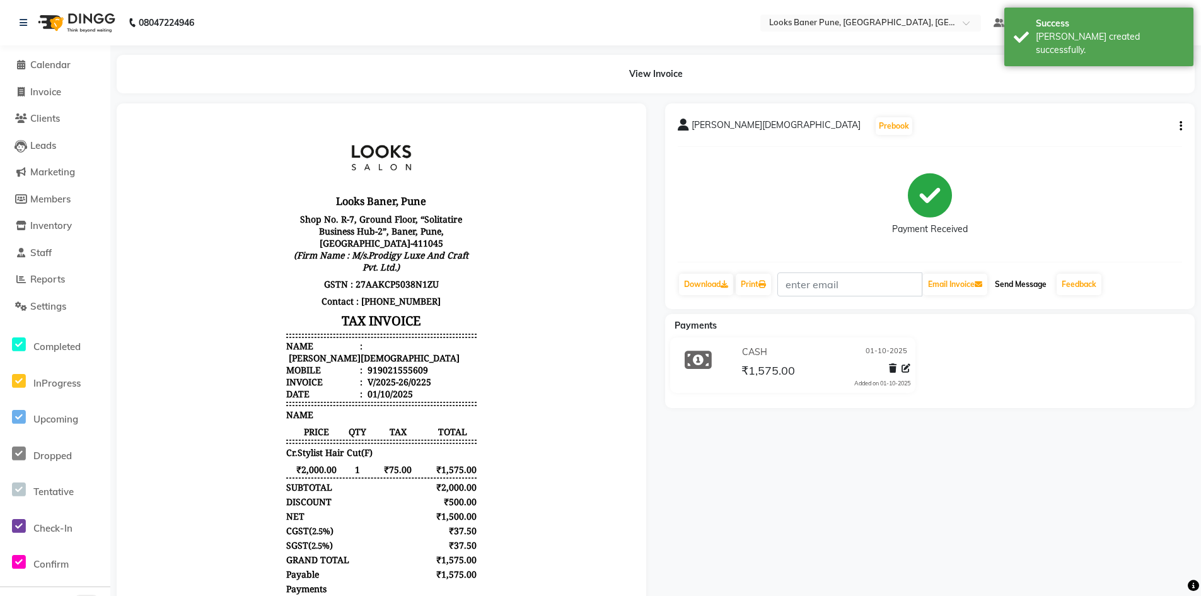
click at [1021, 287] on button "Send Message" at bounding box center [1021, 284] width 62 height 21
click at [58, 62] on span "Calendar" at bounding box center [50, 65] width 40 height 12
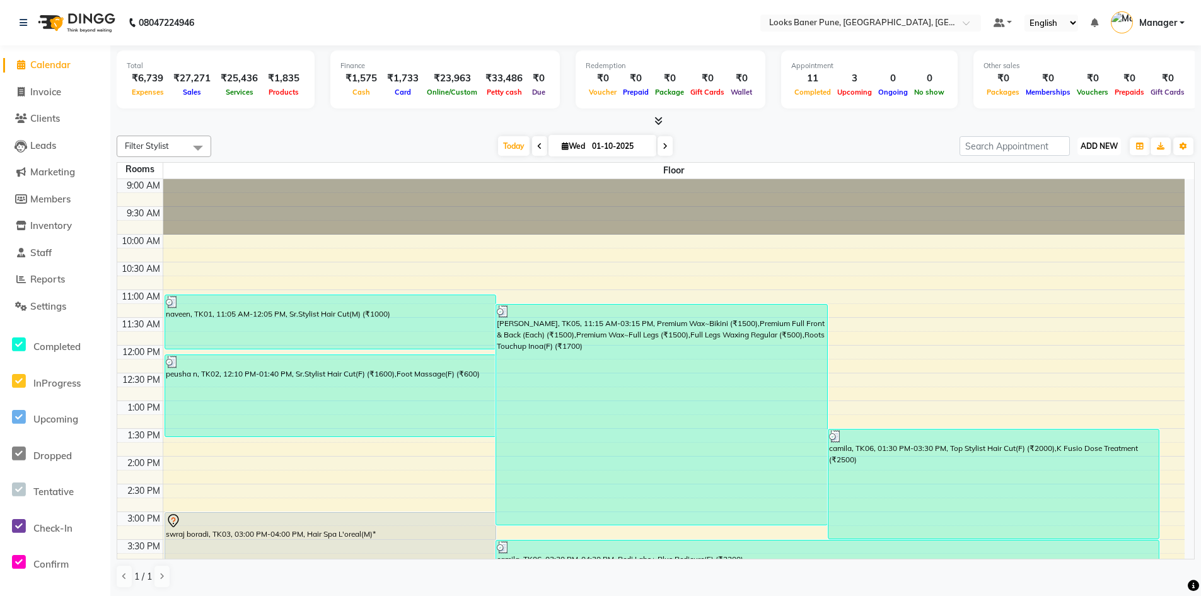
click at [1114, 141] on span "ADD NEW" at bounding box center [1099, 145] width 37 height 9
click at [1073, 206] on link "Add Expense" at bounding box center [1071, 203] width 100 height 16
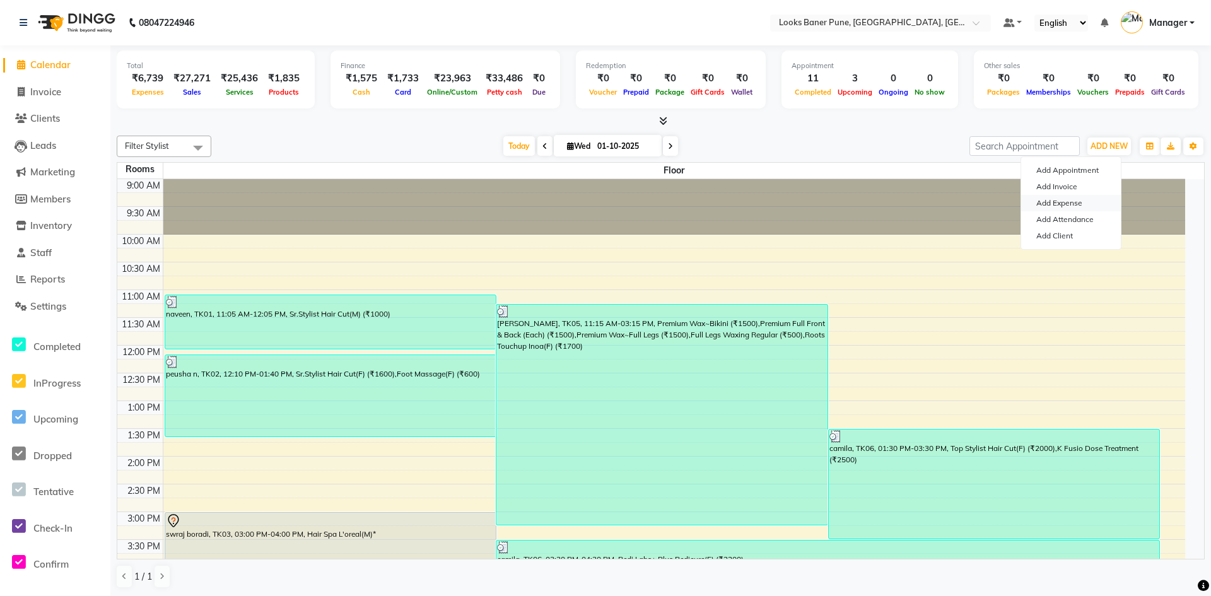
select select "1"
select select "8145"
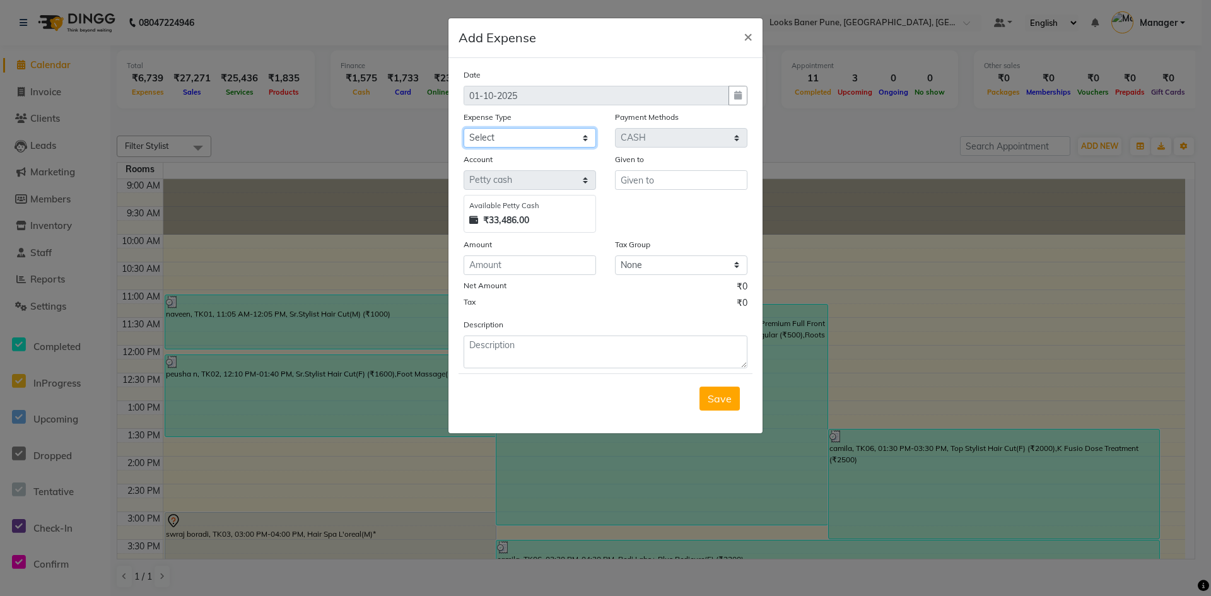
click at [585, 144] on select "Select Accommodation Aesthetics Bank Deposit BLINKIT Cash Handover Client Refun…" at bounding box center [529, 138] width 132 height 20
select select "19731"
click at [463, 128] on select "Select Accommodation Aesthetics Bank Deposit BLINKIT Cash Handover Client Refun…" at bounding box center [529, 138] width 132 height 20
click at [500, 264] on input "number" at bounding box center [529, 265] width 132 height 20
type input "1000"
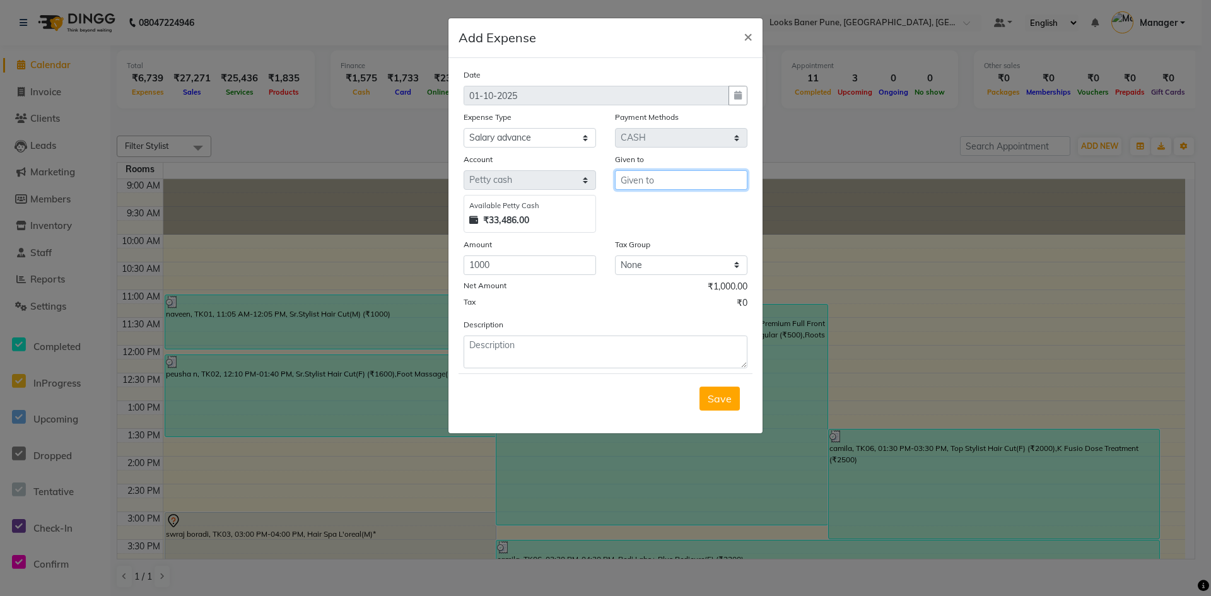
click at [636, 184] on input "text" at bounding box center [681, 180] width 132 height 20
type input "counter sales"
click at [484, 357] on textarea at bounding box center [605, 351] width 284 height 33
click at [545, 347] on textarea "rounak pedicurist apid cash 1000 advance" at bounding box center [605, 351] width 284 height 33
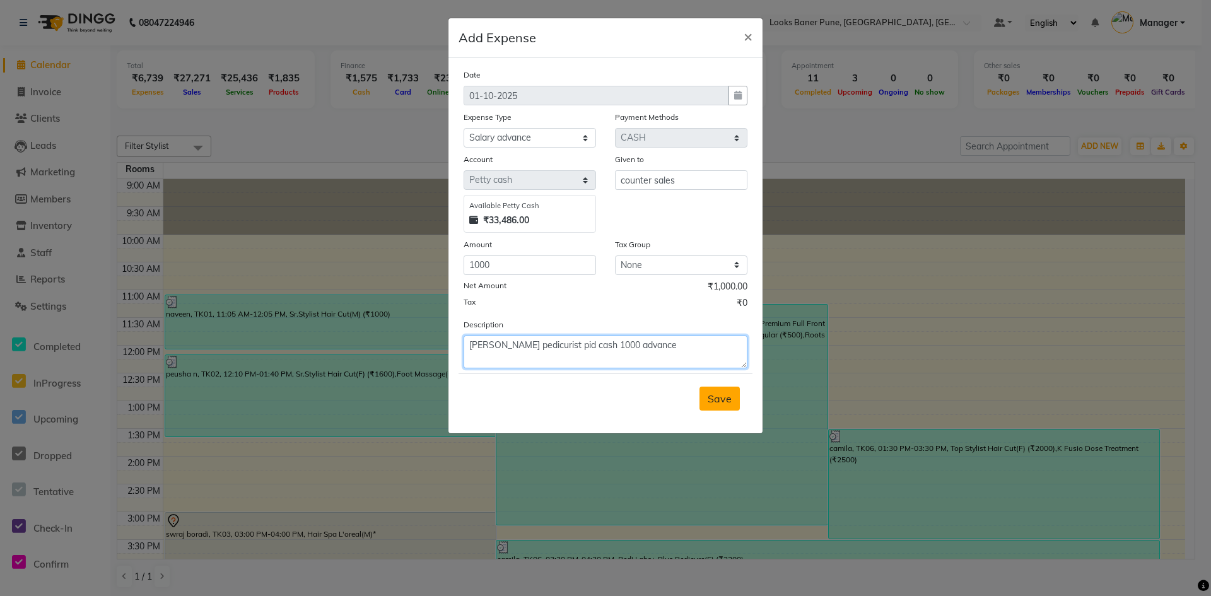
type textarea "rounak pedicurist pid cash 1000 advance"
click at [726, 401] on span "Save" at bounding box center [719, 398] width 24 height 13
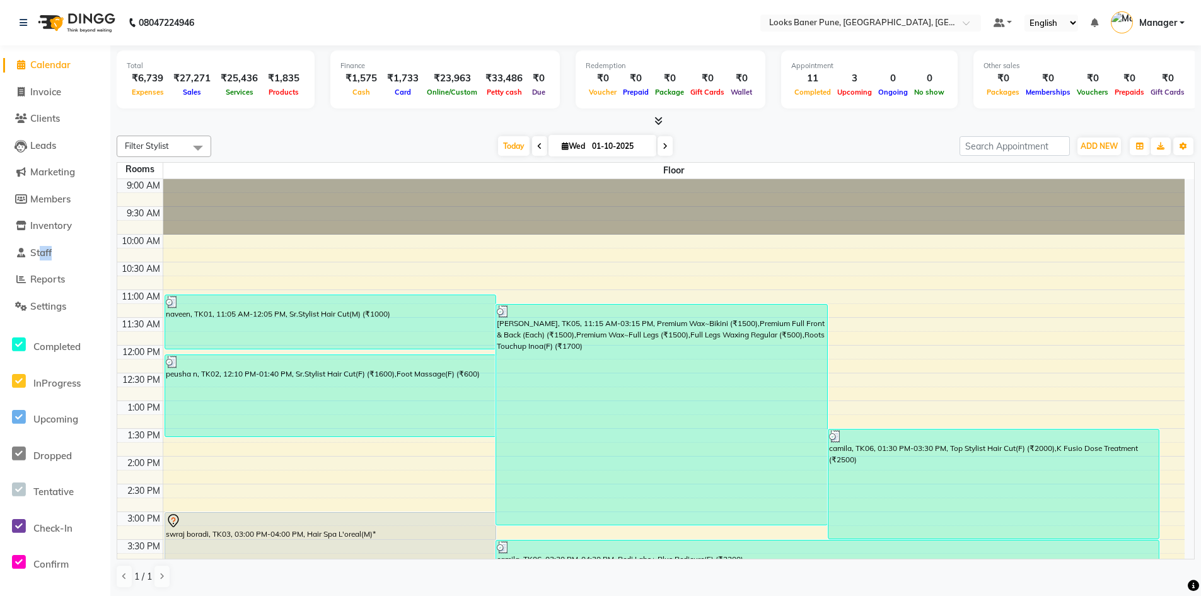
drag, startPoint x: 0, startPoint y: 277, endPoint x: 872, endPoint y: 552, distance: 914.4
click at [250, 298] on app-home "08047224946 Select Location × Looks Baner Pune, Balewadi, Pune Default Panel My…" at bounding box center [600, 298] width 1201 height 597
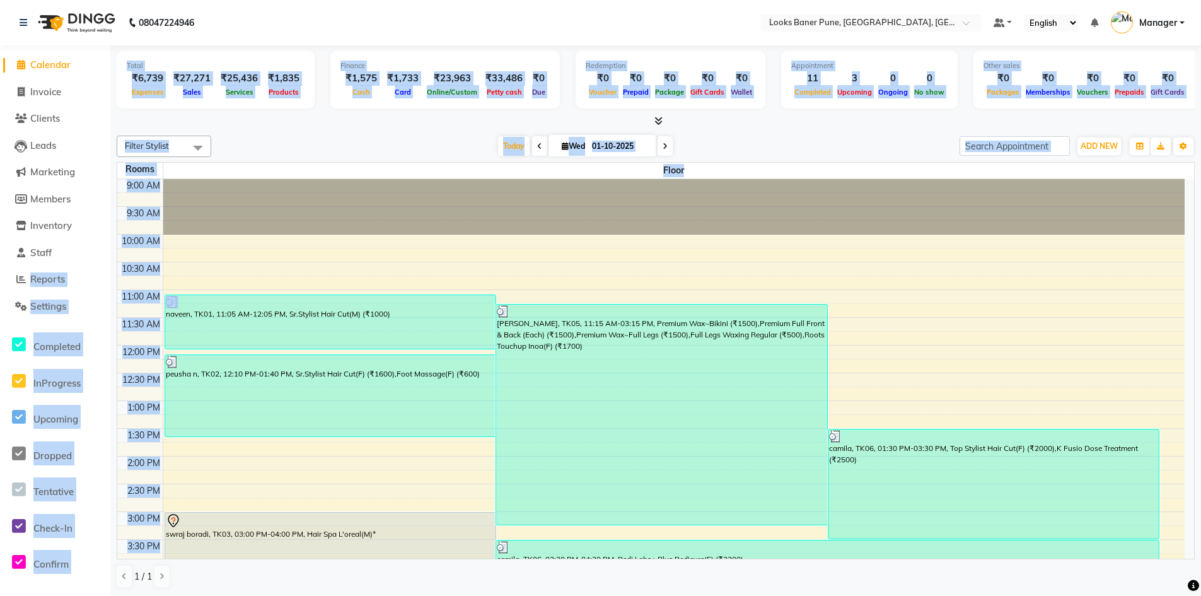
click at [299, 224] on div at bounding box center [674, 206] width 1022 height 55
click at [43, 59] on span "Calendar" at bounding box center [50, 65] width 40 height 12
click at [42, 60] on span "Calendar" at bounding box center [50, 65] width 40 height 12
click at [55, 93] on span "Invoice" at bounding box center [45, 92] width 31 height 12
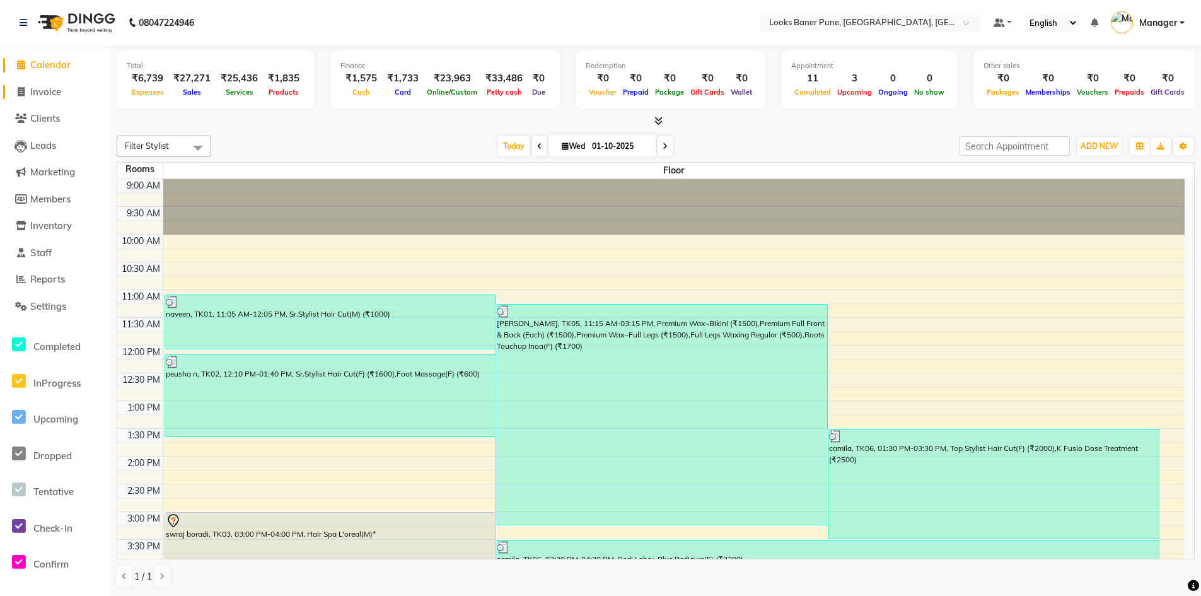
select select "service"
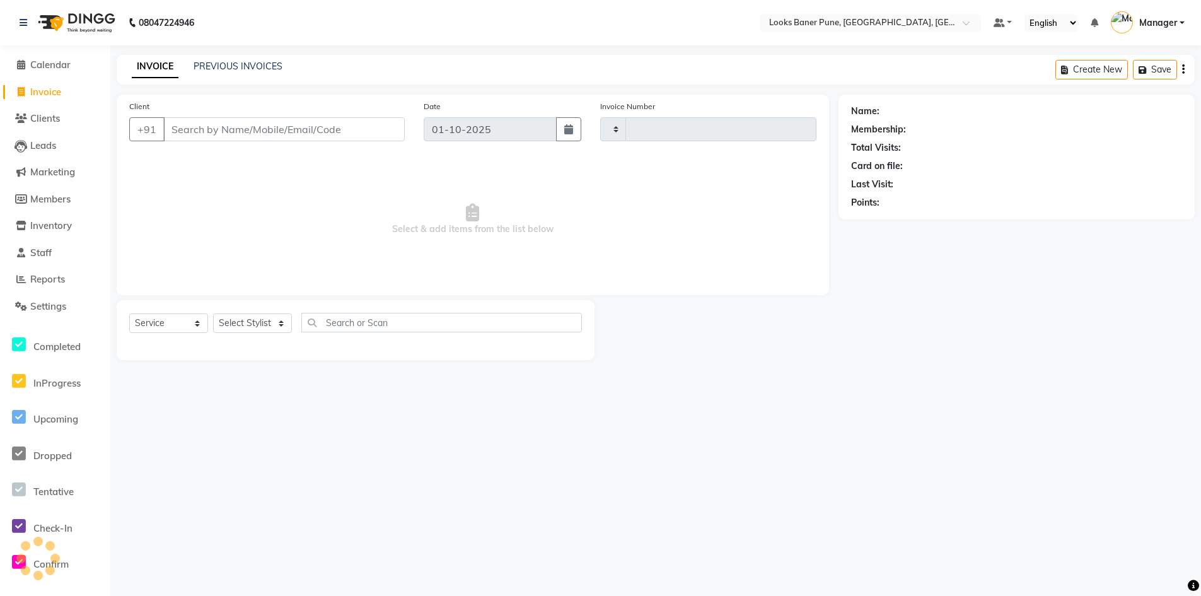
type input "0226"
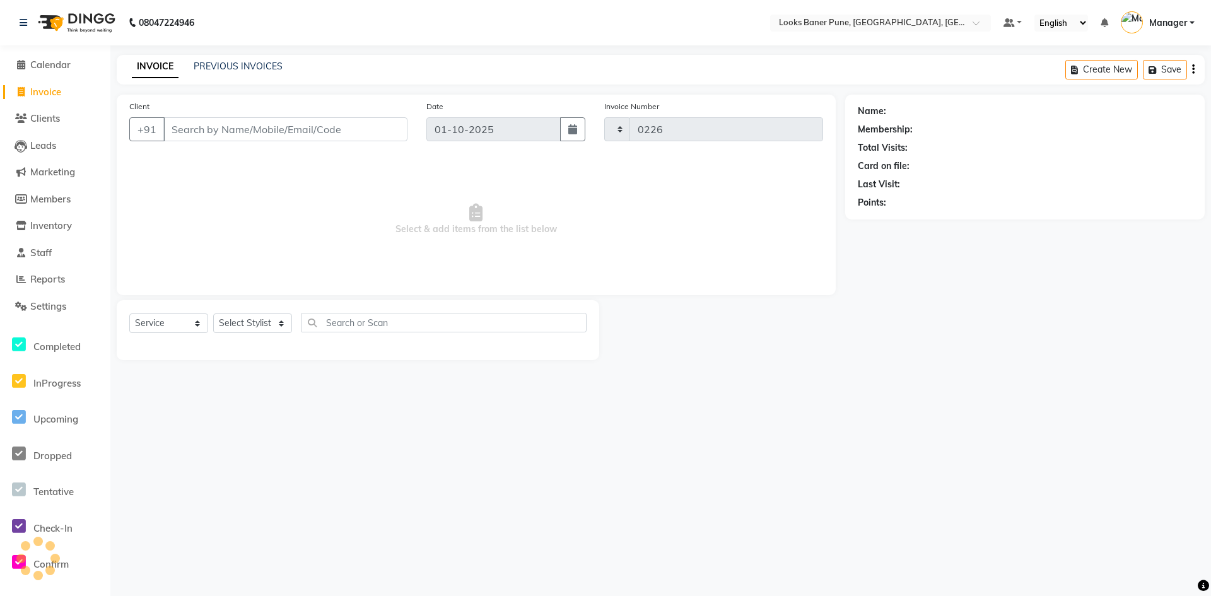
select select "8917"
click at [185, 141] on div "Client +91" at bounding box center [268, 126] width 297 height 52
click at [216, 126] on input "Client" at bounding box center [285, 129] width 244 height 24
type input "8727091857"
click at [349, 131] on button "Add Client" at bounding box center [374, 129] width 65 height 24
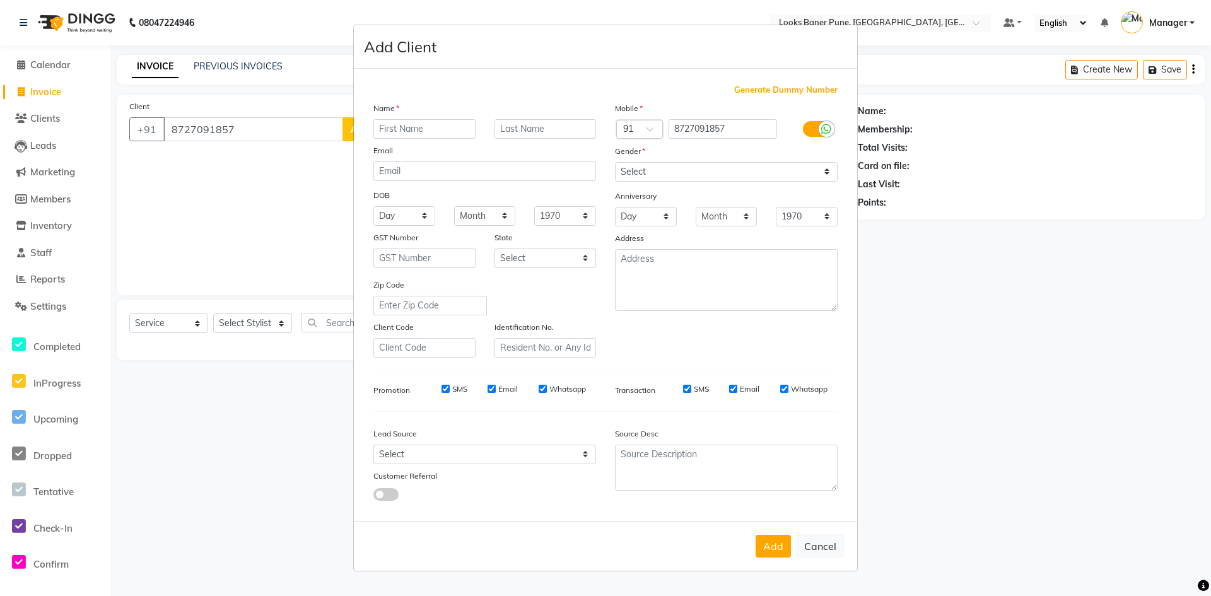
click at [387, 129] on input "text" at bounding box center [424, 129] width 102 height 20
type input "mansi"
click at [567, 117] on div "Name" at bounding box center [485, 111] width 242 height 18
click at [555, 125] on input "text" at bounding box center [545, 129] width 102 height 20
type input "gupta"
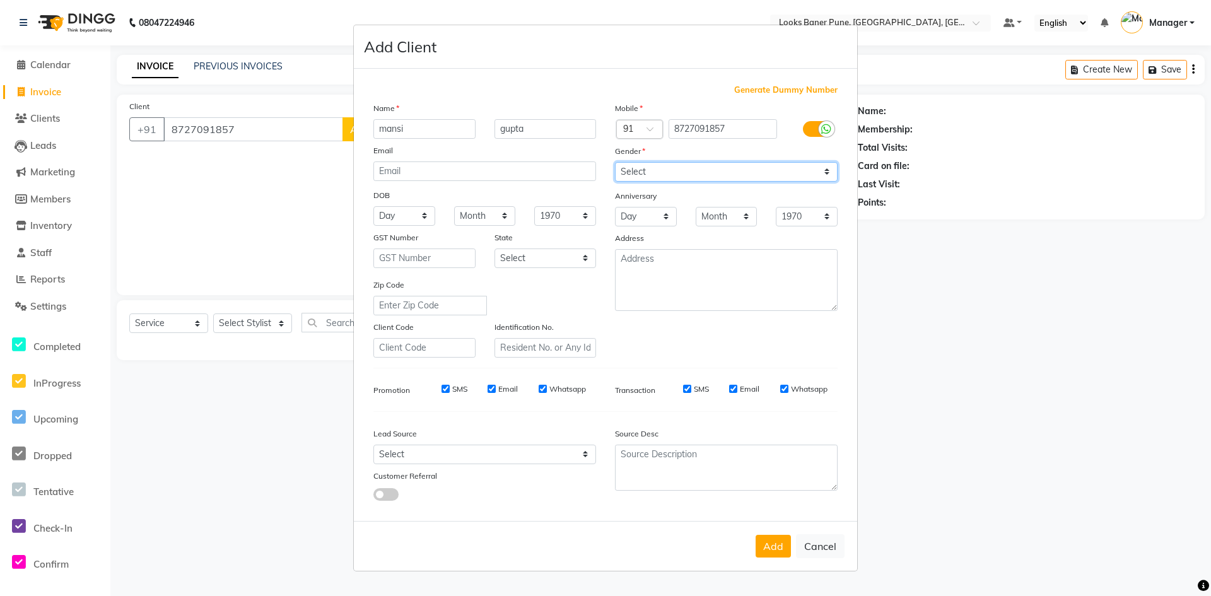
click at [827, 175] on select "Select [DEMOGRAPHIC_DATA] [DEMOGRAPHIC_DATA] Other Prefer Not To Say" at bounding box center [726, 172] width 223 height 20
select select "[DEMOGRAPHIC_DATA]"
click at [615, 162] on select "Select [DEMOGRAPHIC_DATA] [DEMOGRAPHIC_DATA] Other Prefer Not To Say" at bounding box center [726, 172] width 223 height 20
click at [765, 539] on button "Add" at bounding box center [772, 546] width 35 height 23
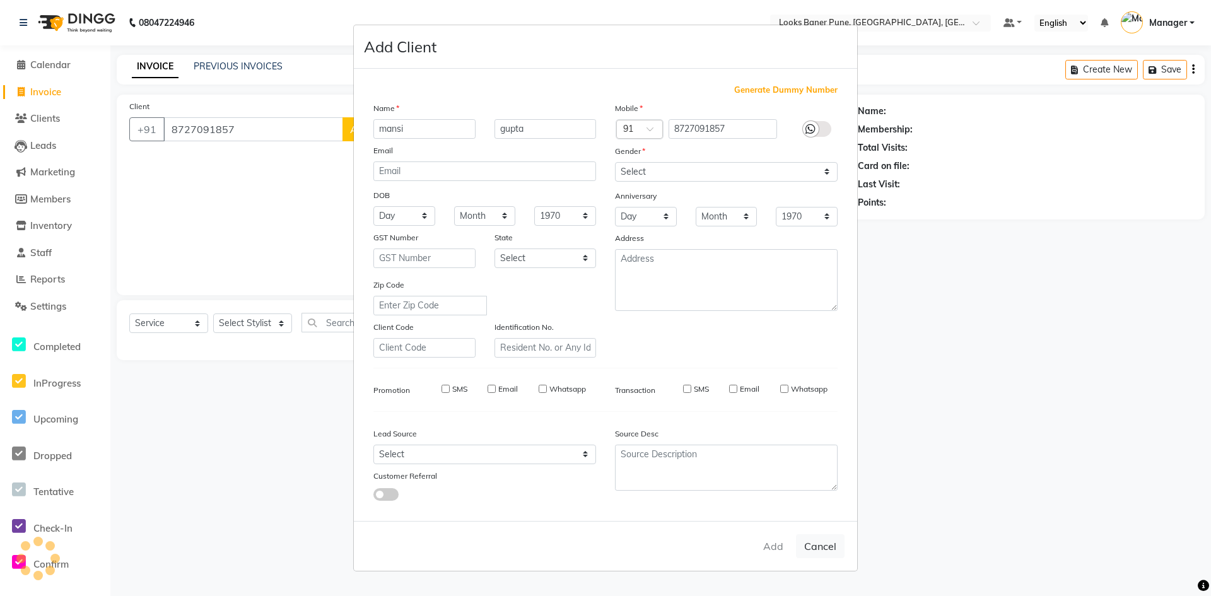
select select
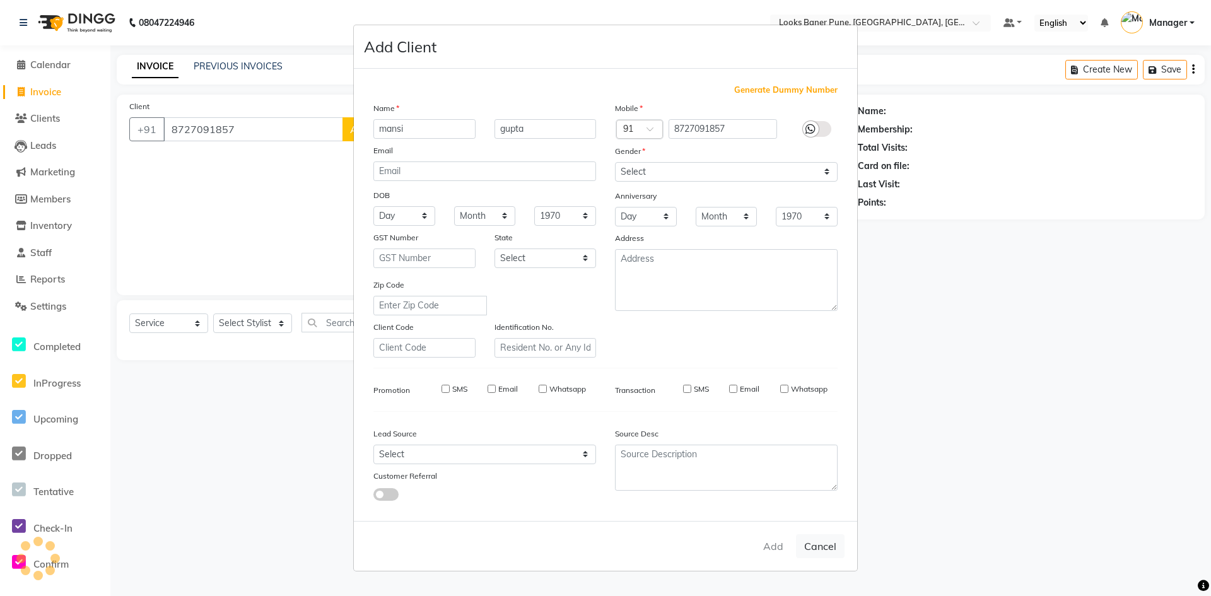
select select
checkbox input "false"
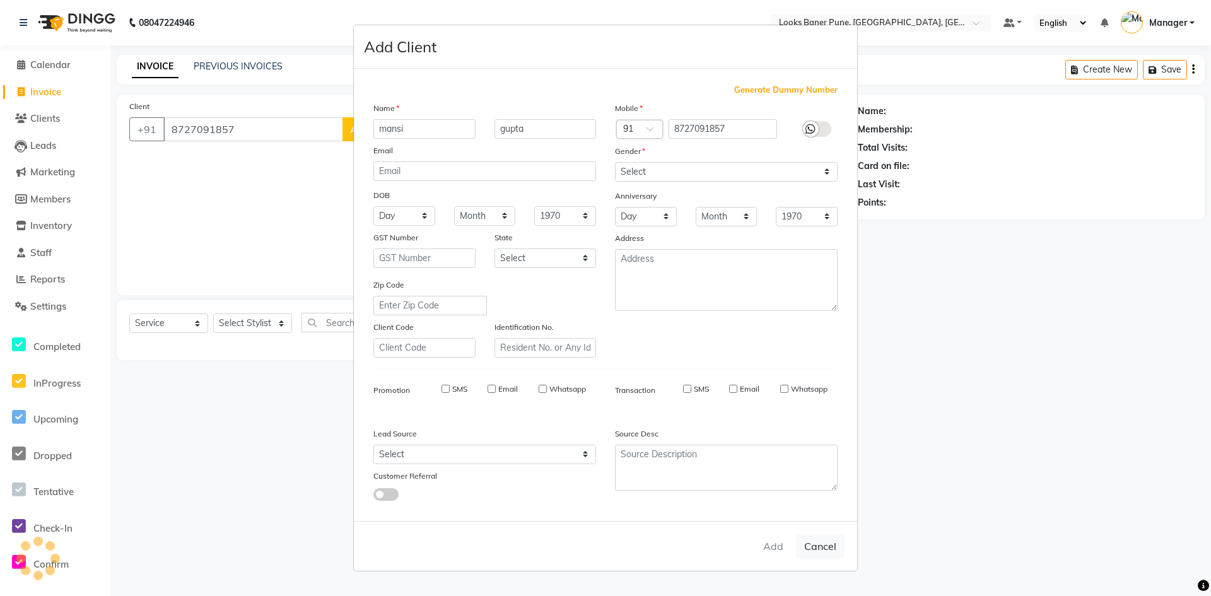
checkbox input "false"
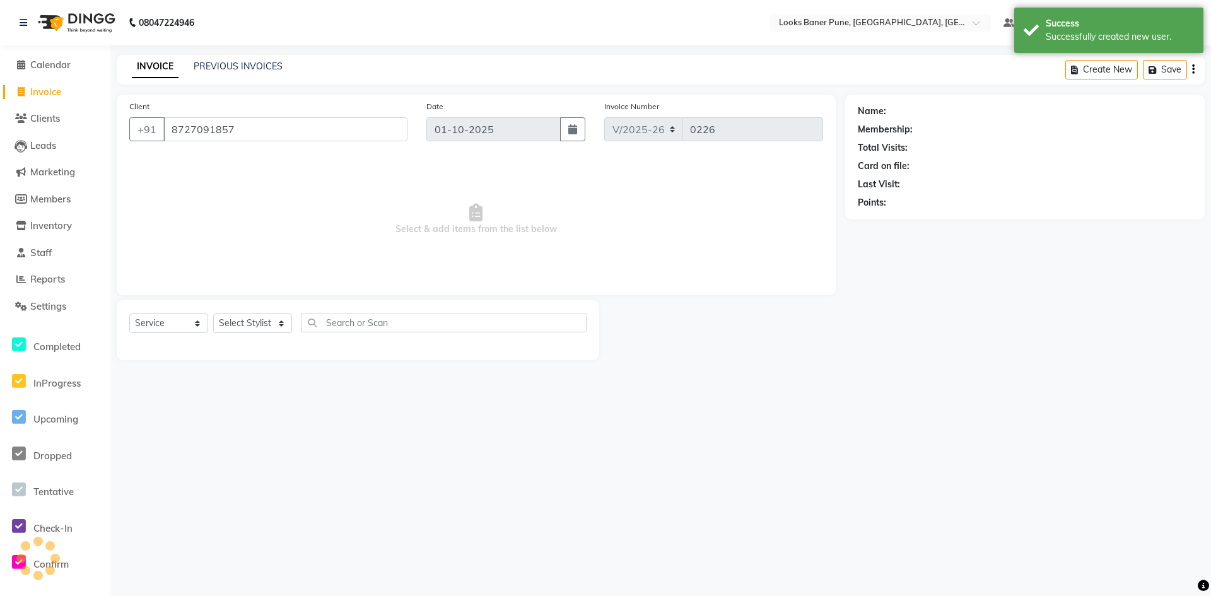
select select "1: Object"
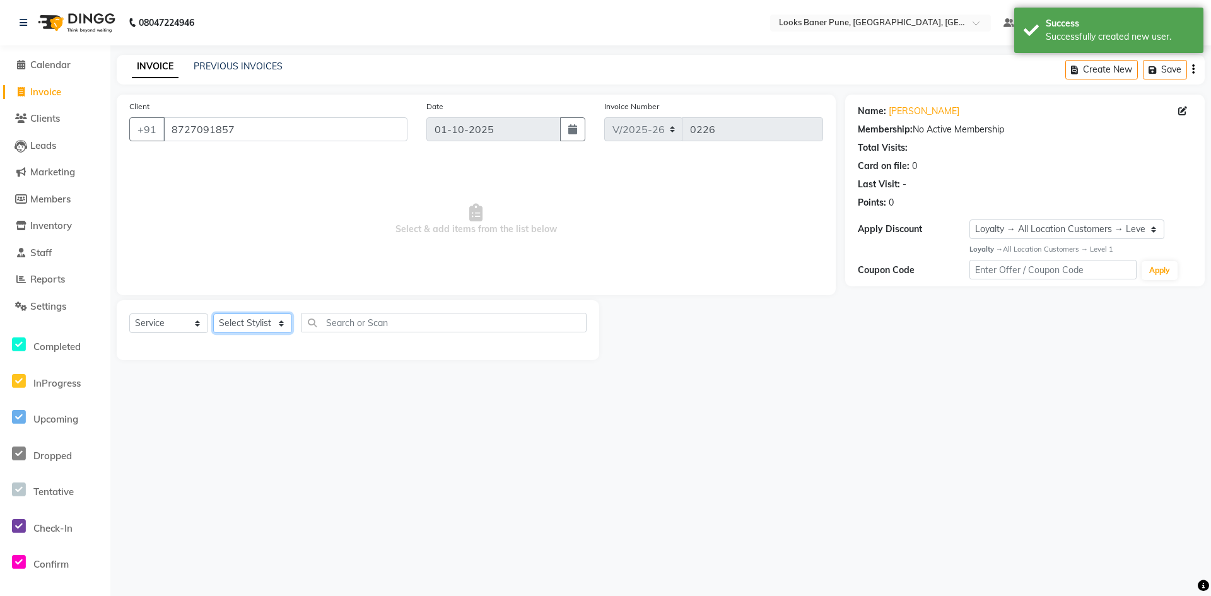
drag, startPoint x: 285, startPoint y: 325, endPoint x: 272, endPoint y: 320, distance: 14.2
click at [285, 325] on select "Select Stylist [PERSON_NAME] Counter_Sales [PERSON_NAME] Manager [PERSON_NAME] …" at bounding box center [252, 323] width 79 height 20
select select "90862"
click at [213, 313] on select "Select Stylist [PERSON_NAME] Counter_Sales [PERSON_NAME] Manager [PERSON_NAME] …" at bounding box center [252, 323] width 79 height 20
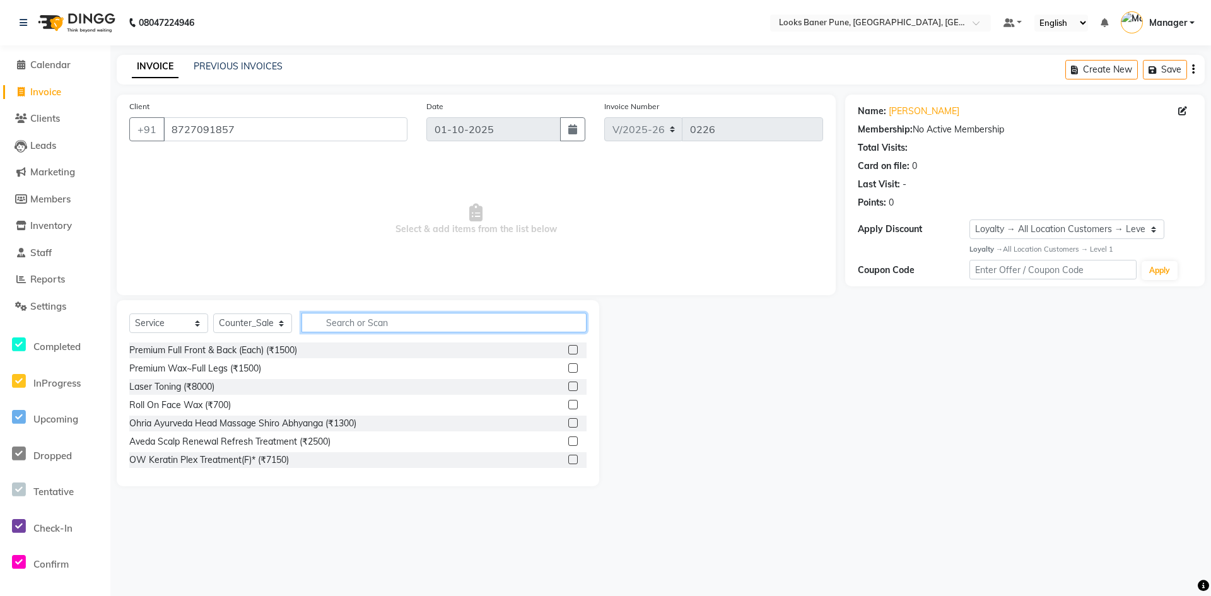
click at [387, 330] on input "text" at bounding box center [443, 323] width 285 height 20
type input "d"
type input "cut"
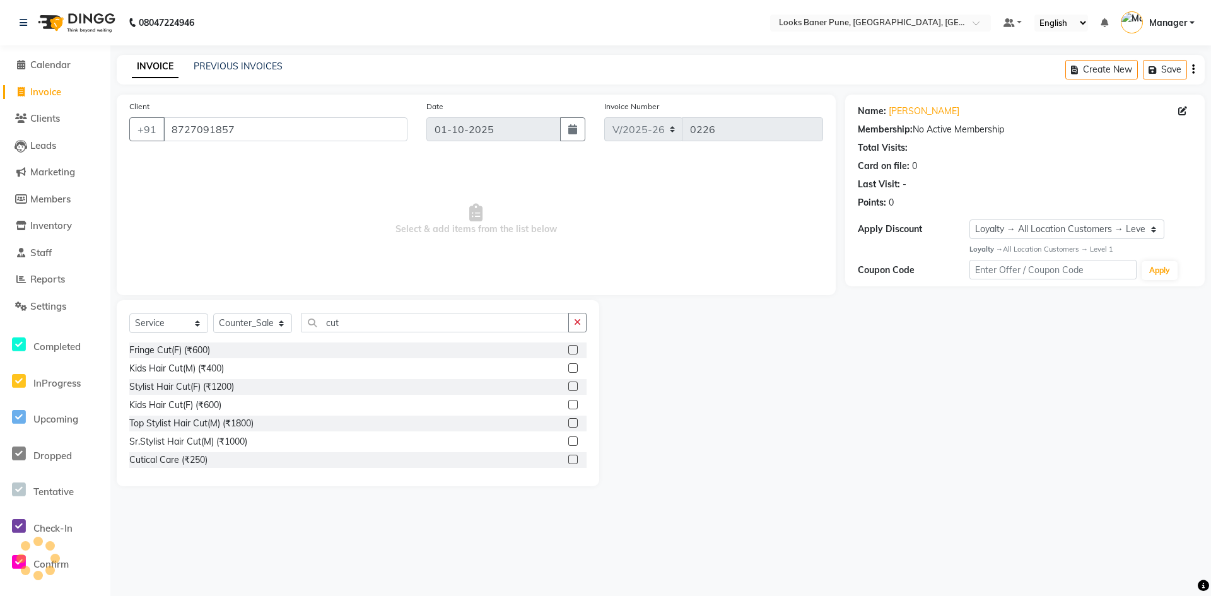
click at [568, 387] on label at bounding box center [572, 385] width 9 height 9
click at [568, 387] on input "checkbox" at bounding box center [572, 387] width 8 height 8
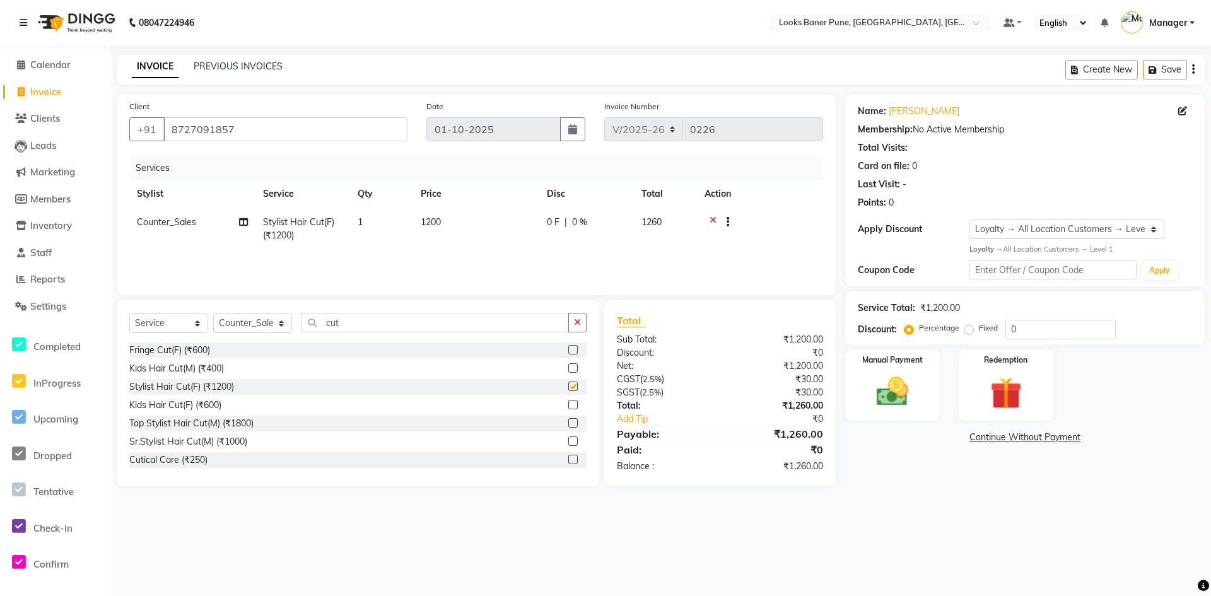
checkbox input "false"
click at [456, 221] on td "1200" at bounding box center [476, 229] width 126 height 42
select select "90862"
click at [515, 227] on input "1200" at bounding box center [535, 226] width 111 height 20
type input "1"
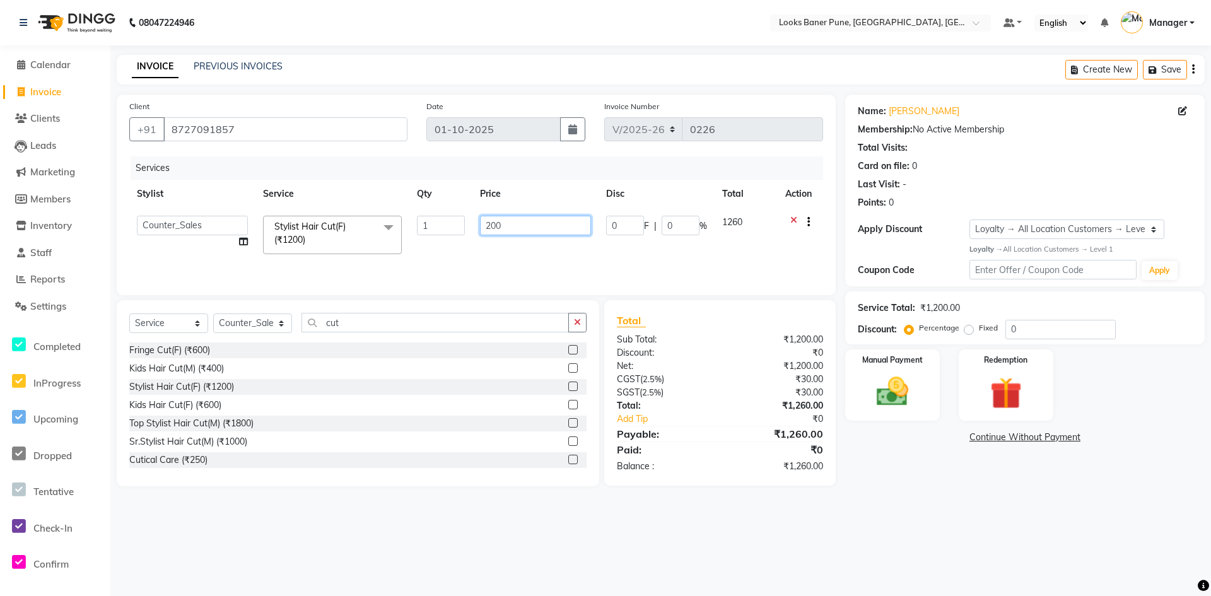
type input "2000"
click at [420, 323] on input "cut" at bounding box center [434, 323] width 267 height 20
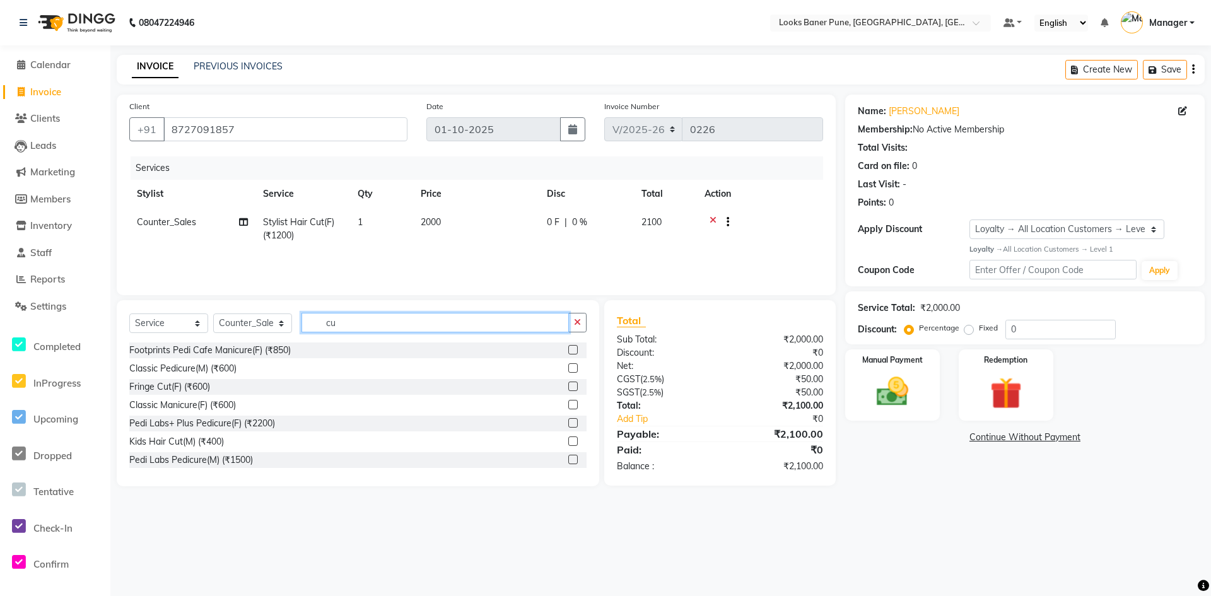
type input "c"
type input "eye"
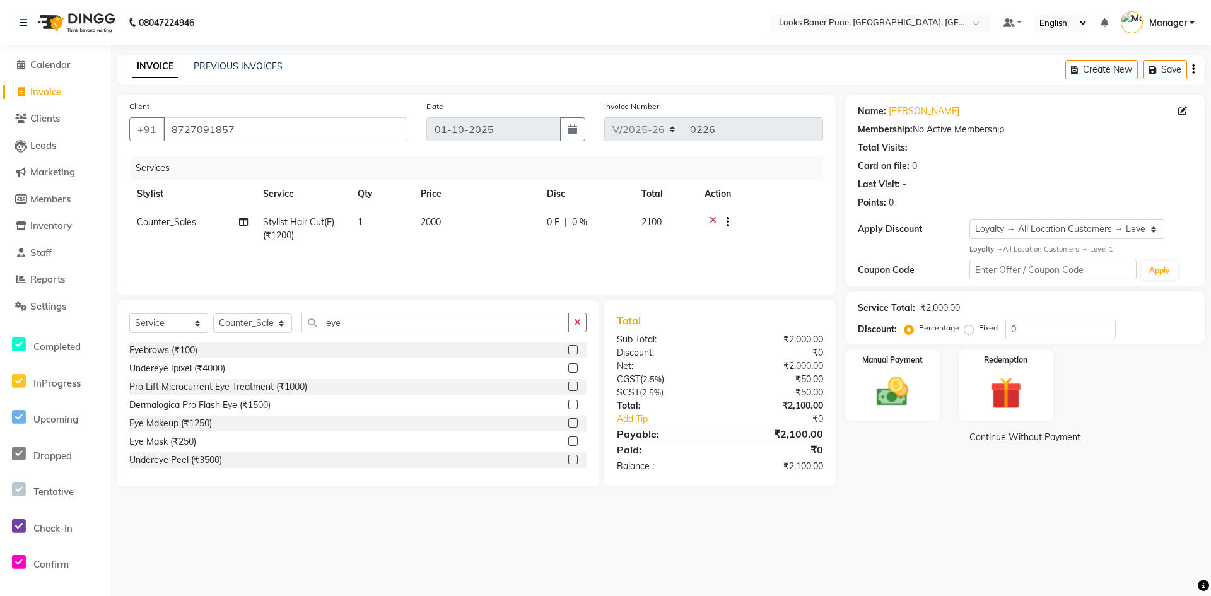
click at [568, 346] on label at bounding box center [572, 349] width 9 height 9
click at [568, 346] on input "checkbox" at bounding box center [572, 350] width 8 height 8
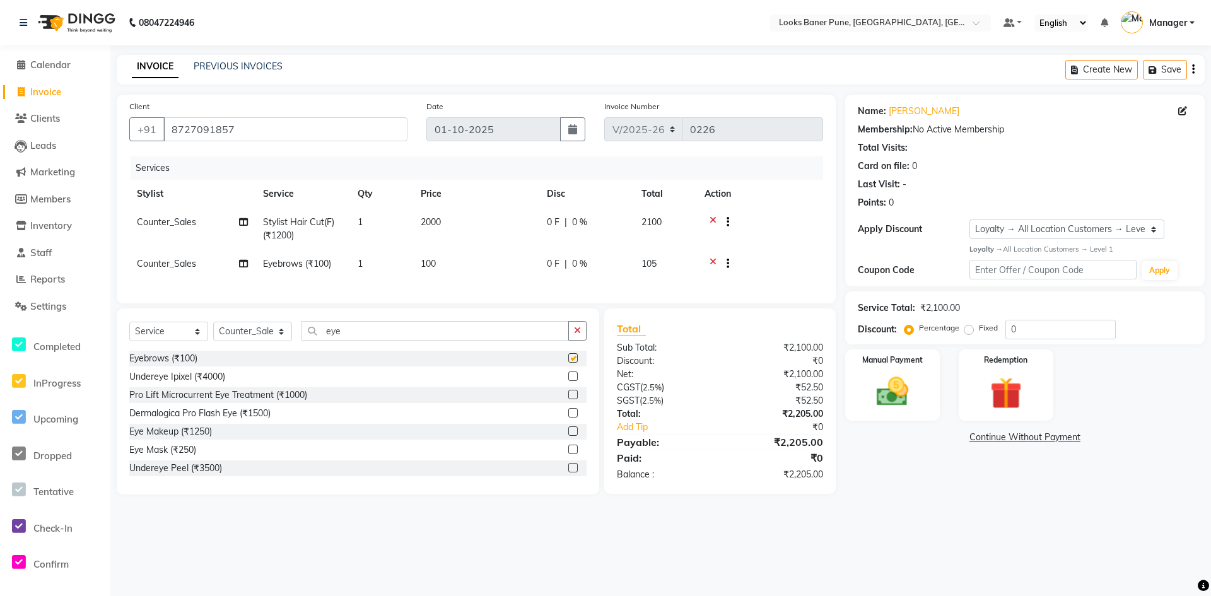
checkbox input "false"
click at [388, 340] on input "eye" at bounding box center [434, 331] width 267 height 20
type input "e"
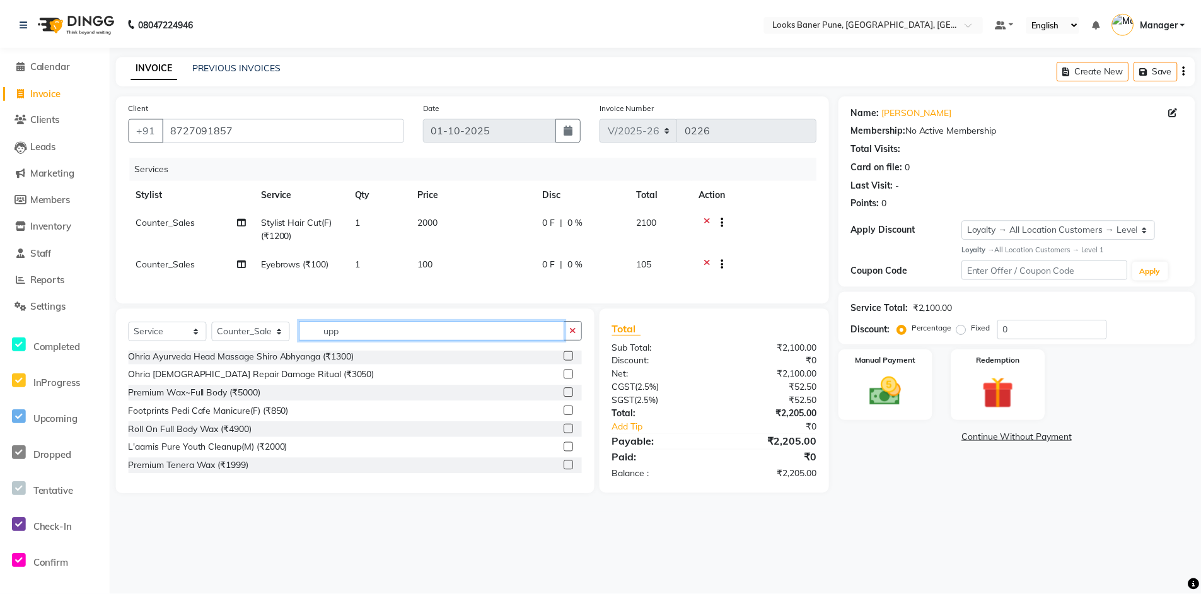
scroll to position [0, 0]
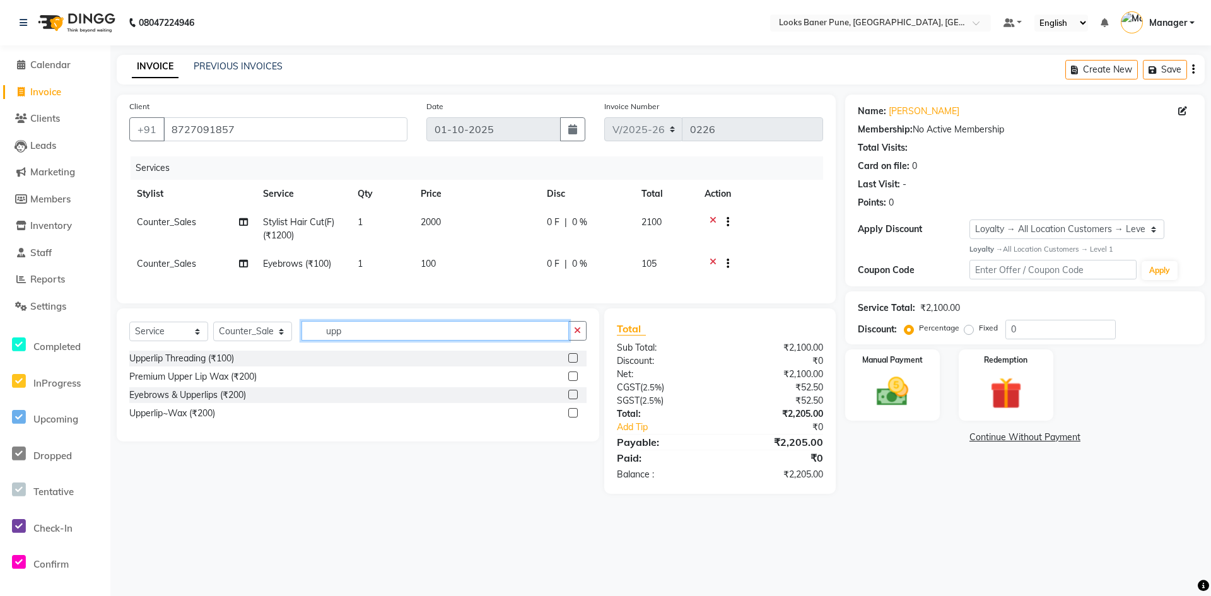
type input "upp"
click at [574, 381] on label at bounding box center [572, 375] width 9 height 9
click at [574, 381] on input "checkbox" at bounding box center [572, 377] width 8 height 8
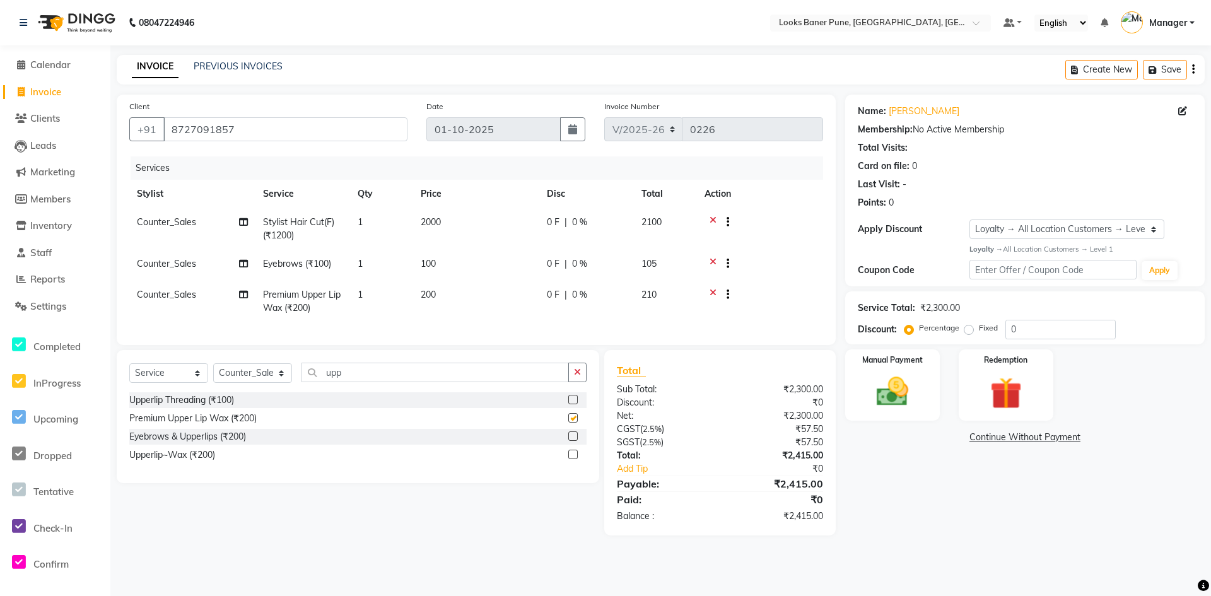
checkbox input "false"
click at [155, 267] on span "Counter_Sales" at bounding box center [166, 263] width 59 height 11
select select "90862"
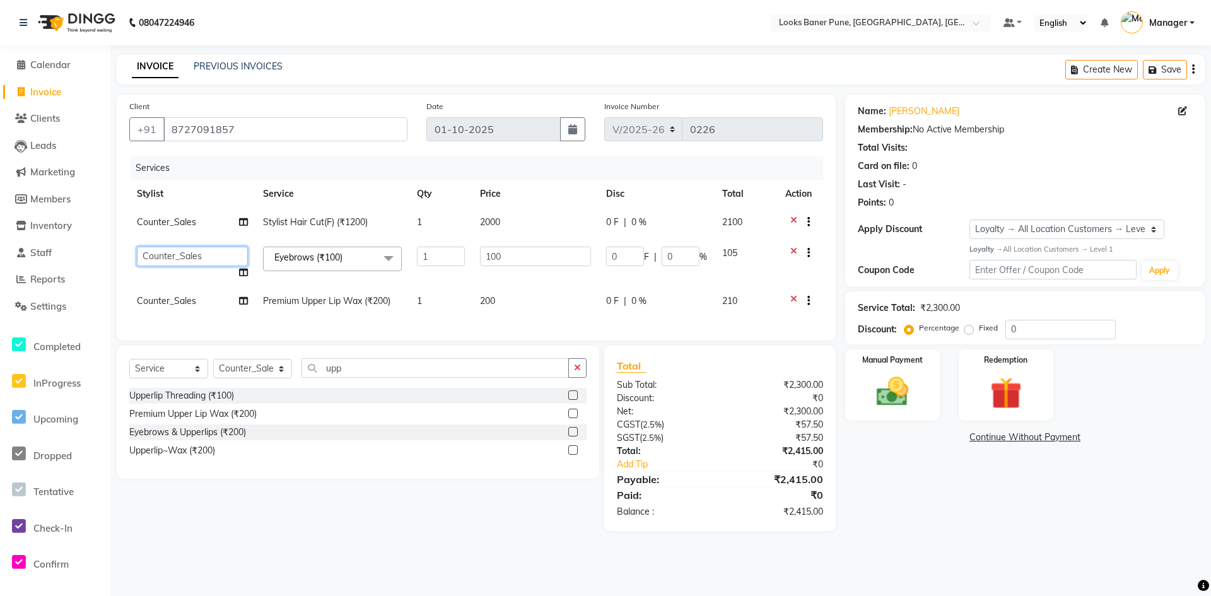
click at [236, 254] on select "[PERSON_NAME] Counter_Sales [PERSON_NAME] Manager [PERSON_NAME] Raunak_Pdct [PE…" at bounding box center [192, 257] width 111 height 20
select select "91464"
click at [168, 298] on span "Counter_Sales" at bounding box center [166, 300] width 59 height 11
select select "90862"
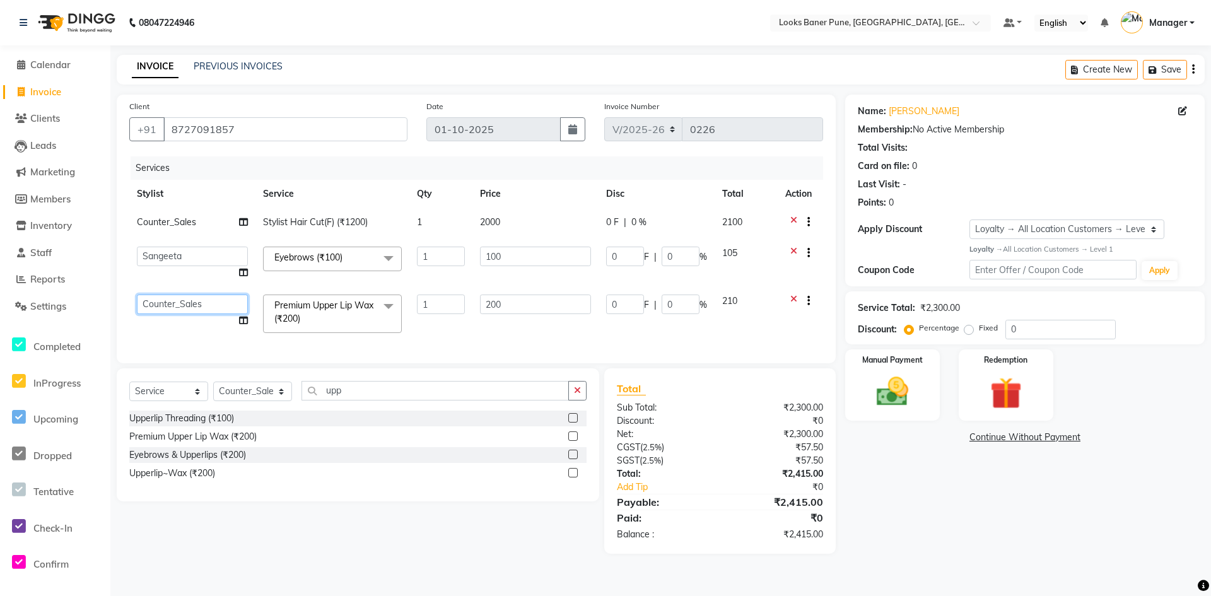
click at [198, 308] on select "[PERSON_NAME] Counter_Sales [PERSON_NAME] Manager [PERSON_NAME] Raunak_Pdct [PE…" at bounding box center [192, 304] width 111 height 20
select select "91464"
click at [1065, 329] on input "0" at bounding box center [1060, 330] width 110 height 20
type input "2"
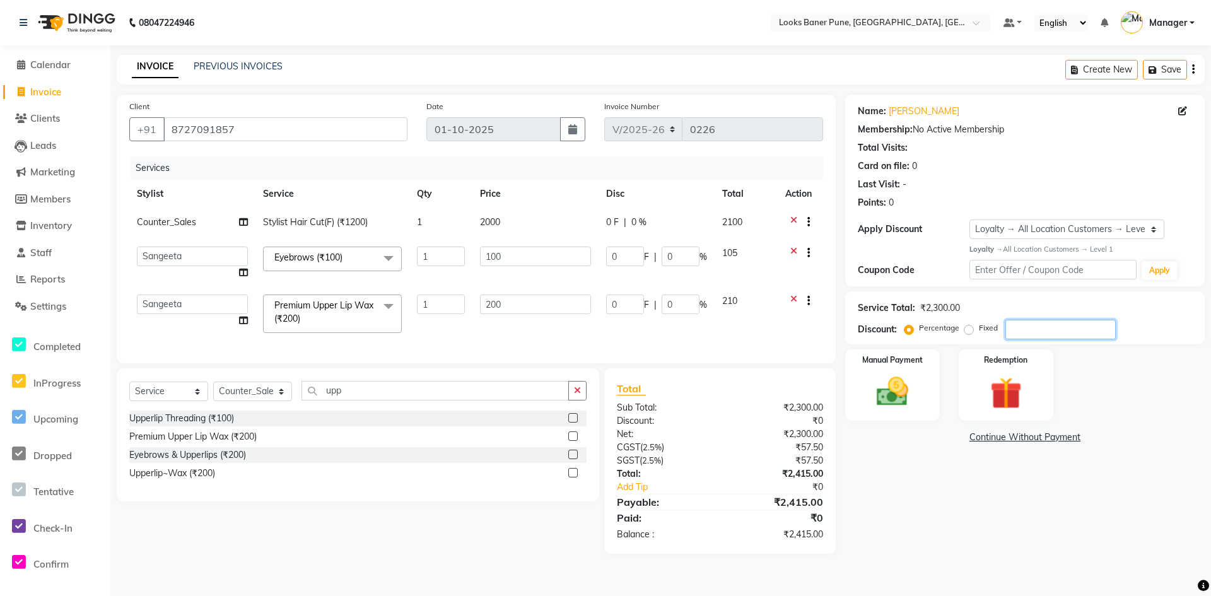
type input "2"
type input "4"
type input "2"
type input "25"
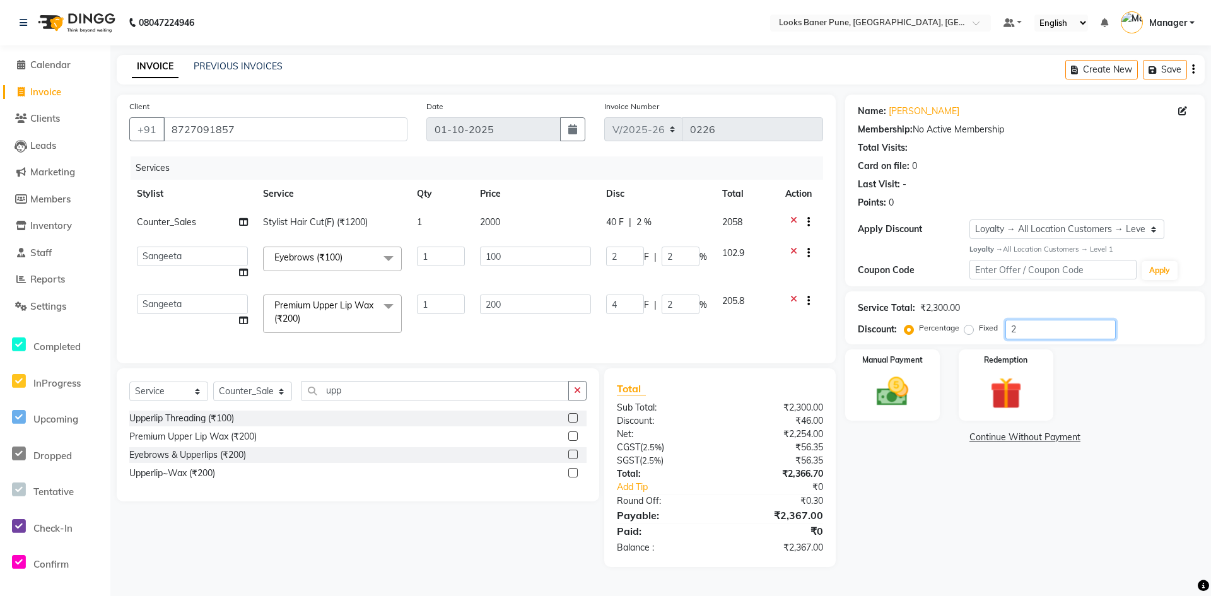
type input "25"
type input "50"
type input "25"
click at [904, 407] on img at bounding box center [892, 392] width 54 height 38
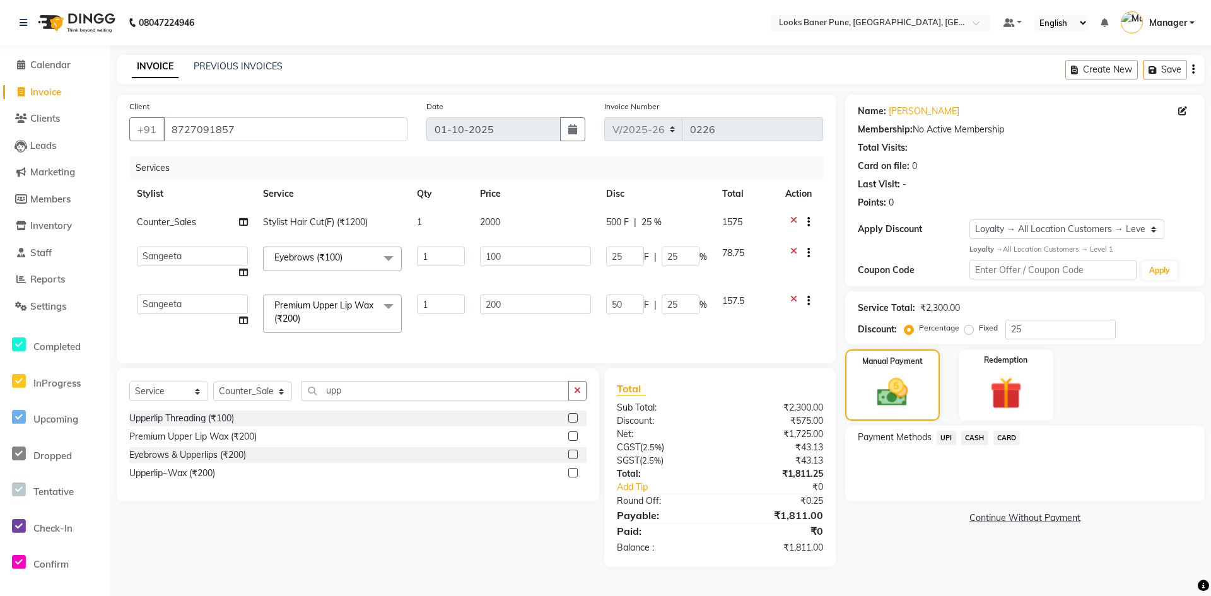
click at [947, 439] on span "UPI" at bounding box center [946, 438] width 20 height 15
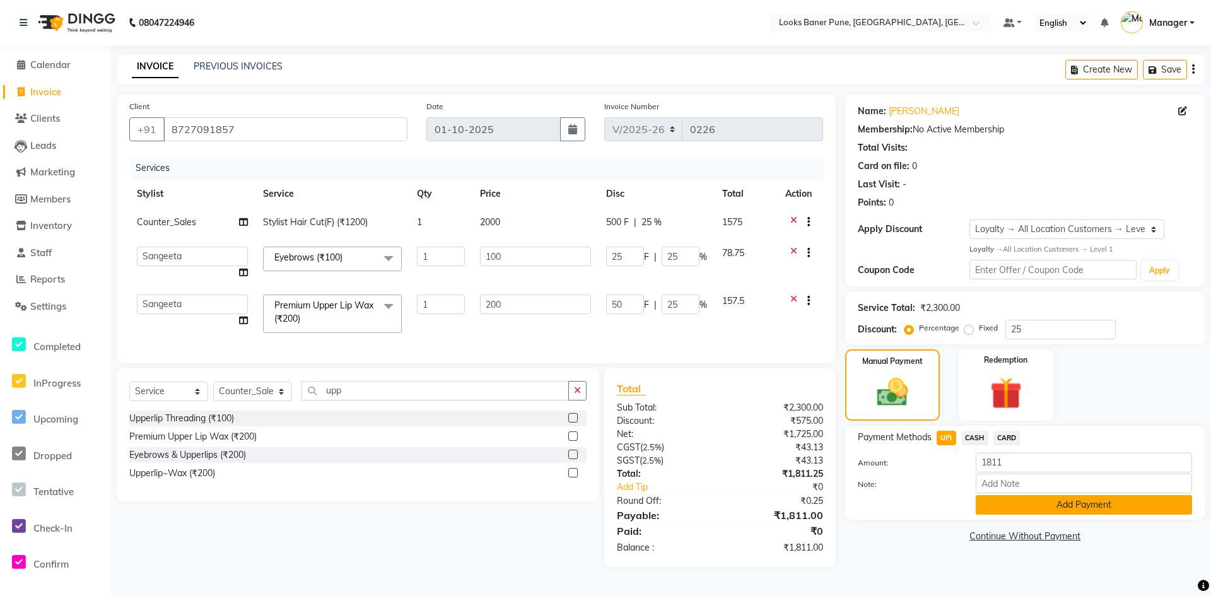
click at [987, 502] on button "Add Payment" at bounding box center [1083, 505] width 216 height 20
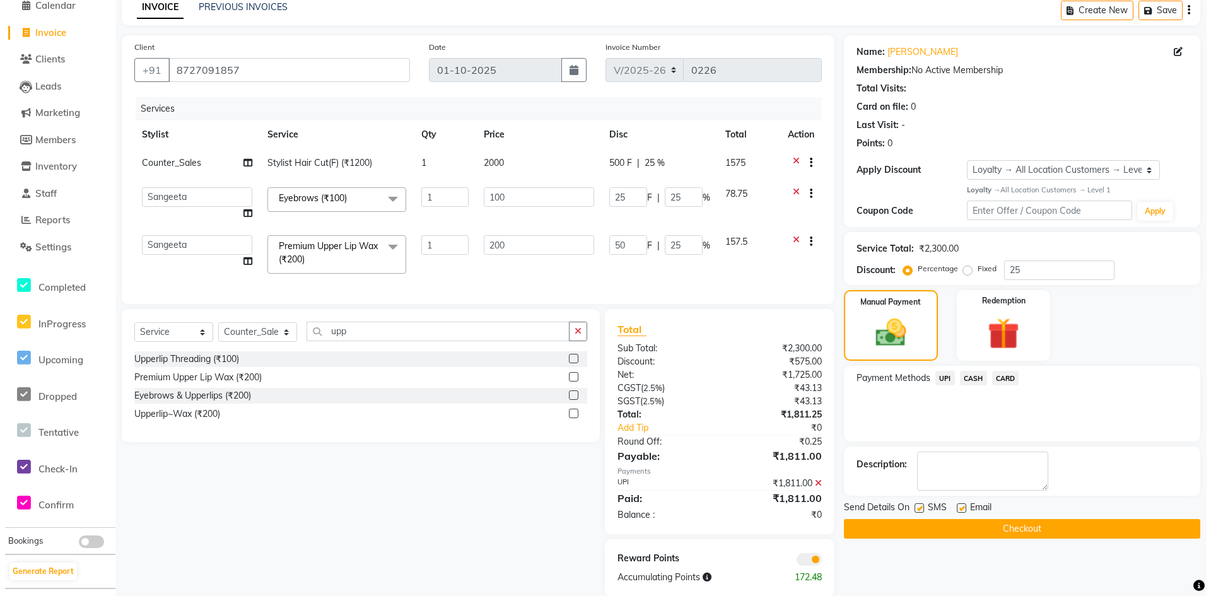
scroll to position [88, 0]
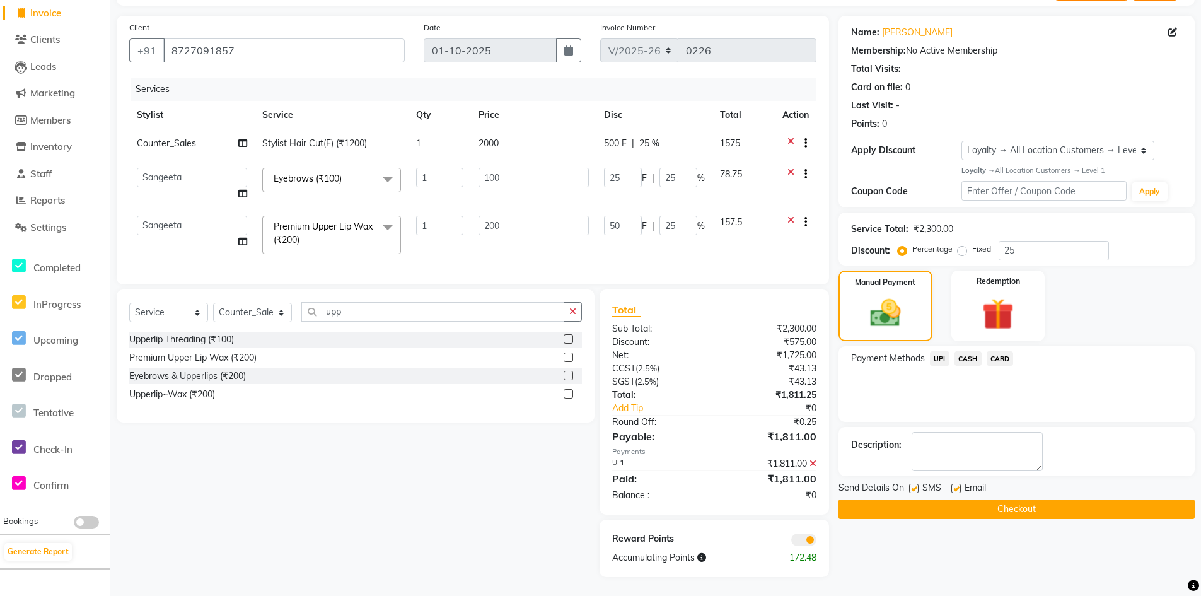
click at [798, 537] on span at bounding box center [803, 539] width 25 height 13
click at [817, 542] on input "checkbox" at bounding box center [817, 542] width 0 height 0
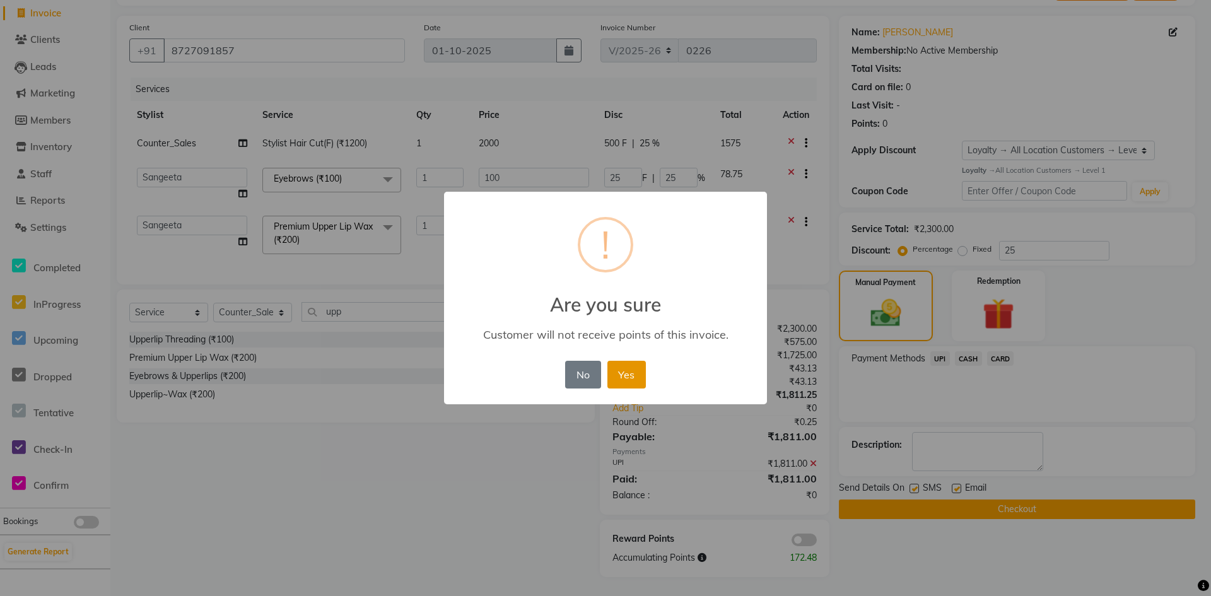
click at [634, 378] on button "Yes" at bounding box center [626, 375] width 38 height 28
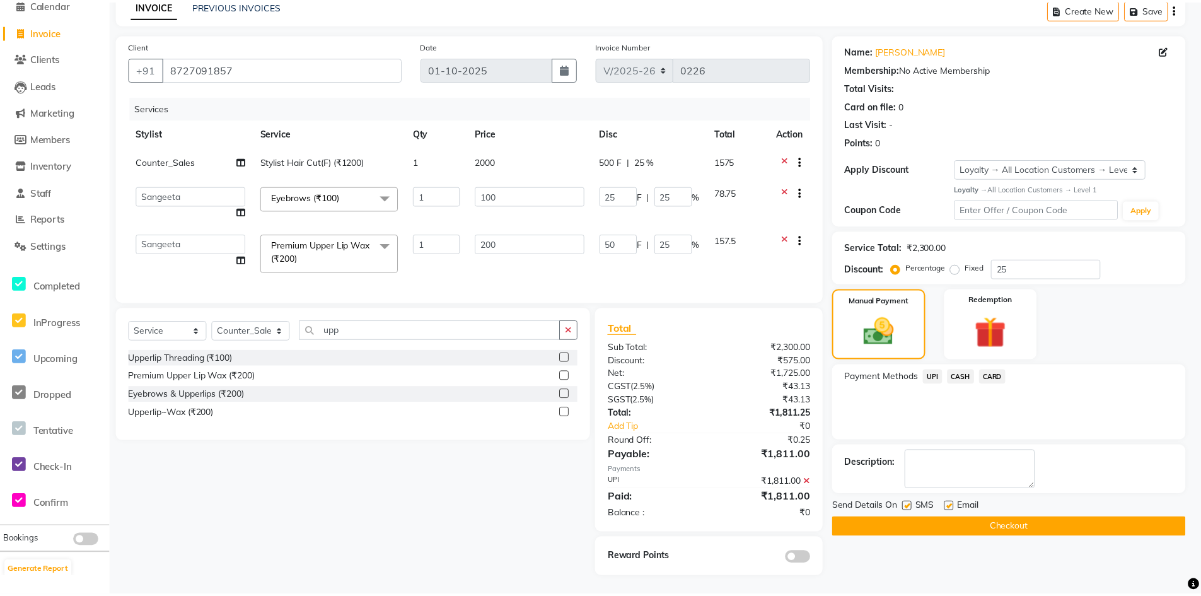
scroll to position [70, 0]
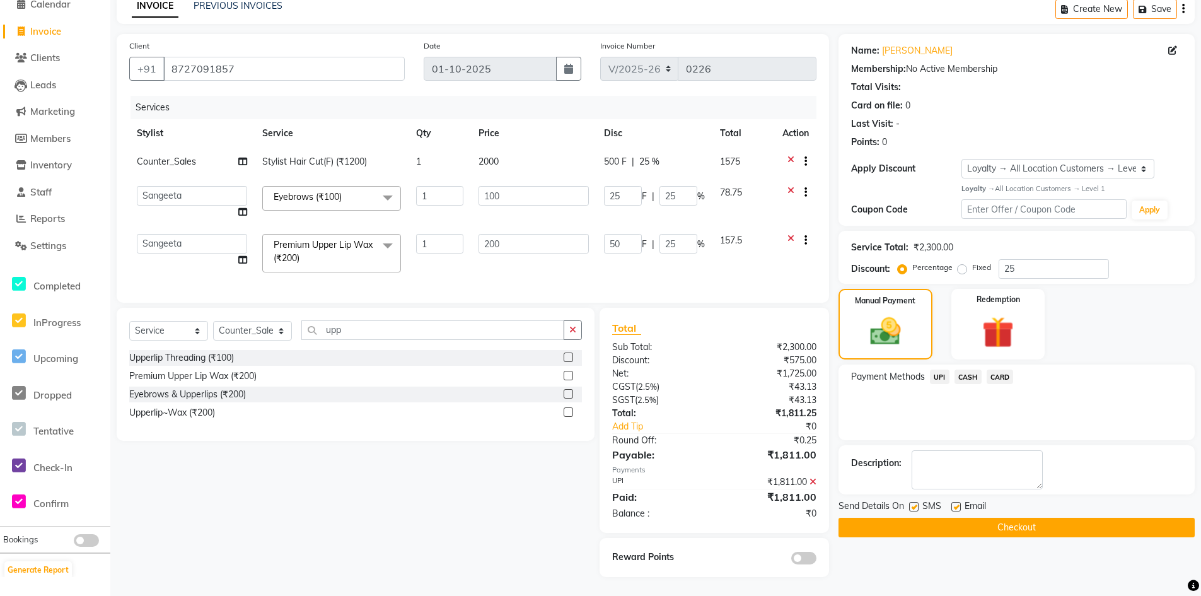
click at [936, 518] on button "Checkout" at bounding box center [1017, 528] width 356 height 20
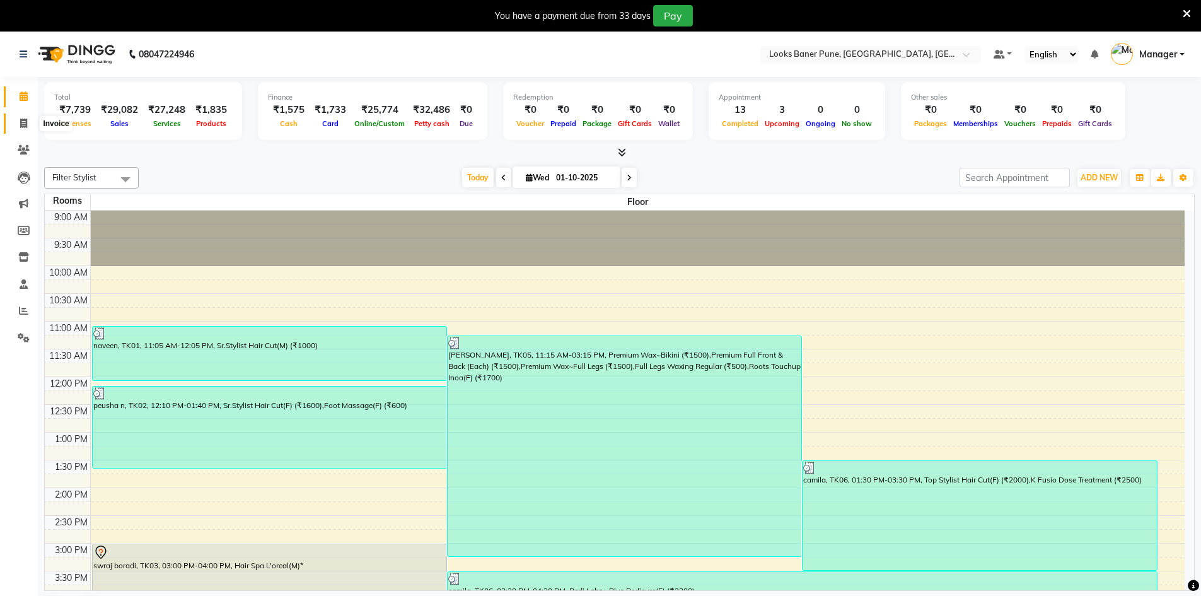
drag, startPoint x: 25, startPoint y: 122, endPoint x: 44, endPoint y: 129, distance: 19.9
click at [25, 122] on icon at bounding box center [23, 123] width 7 height 9
select select "8917"
select select "service"
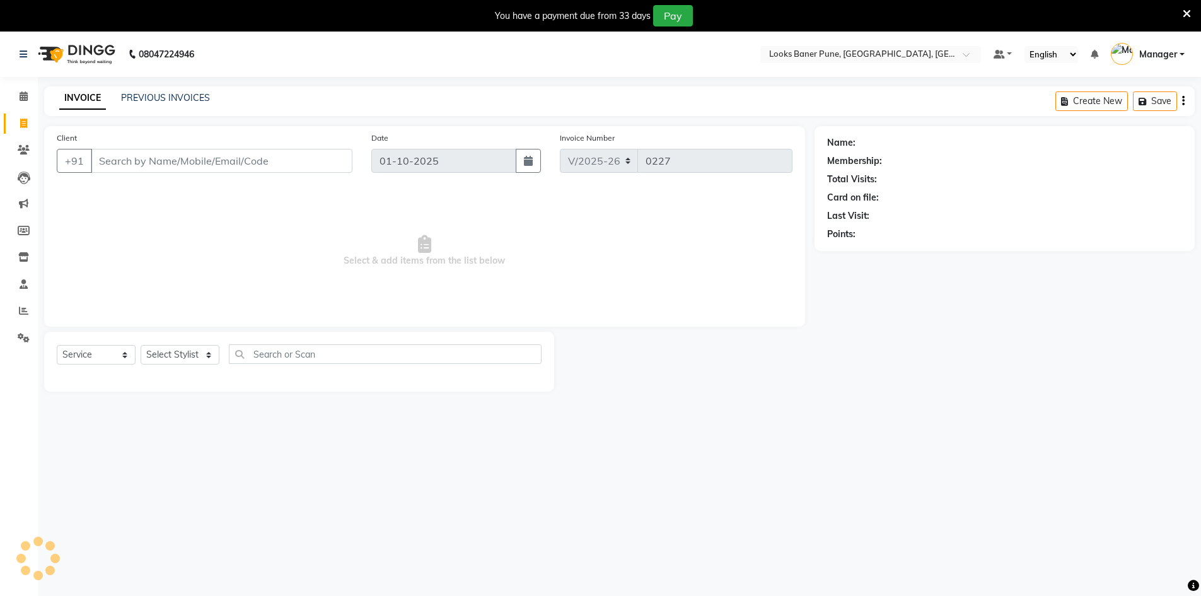
click at [119, 165] on input "Client" at bounding box center [222, 161] width 262 height 24
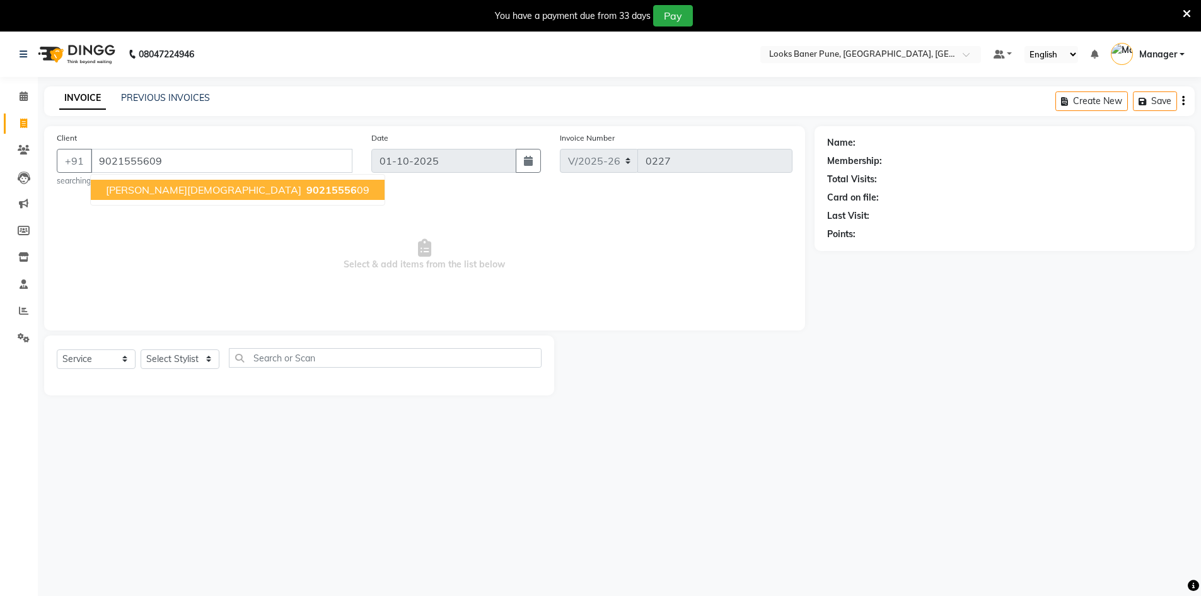
type input "9021555609"
select select "1: Object"
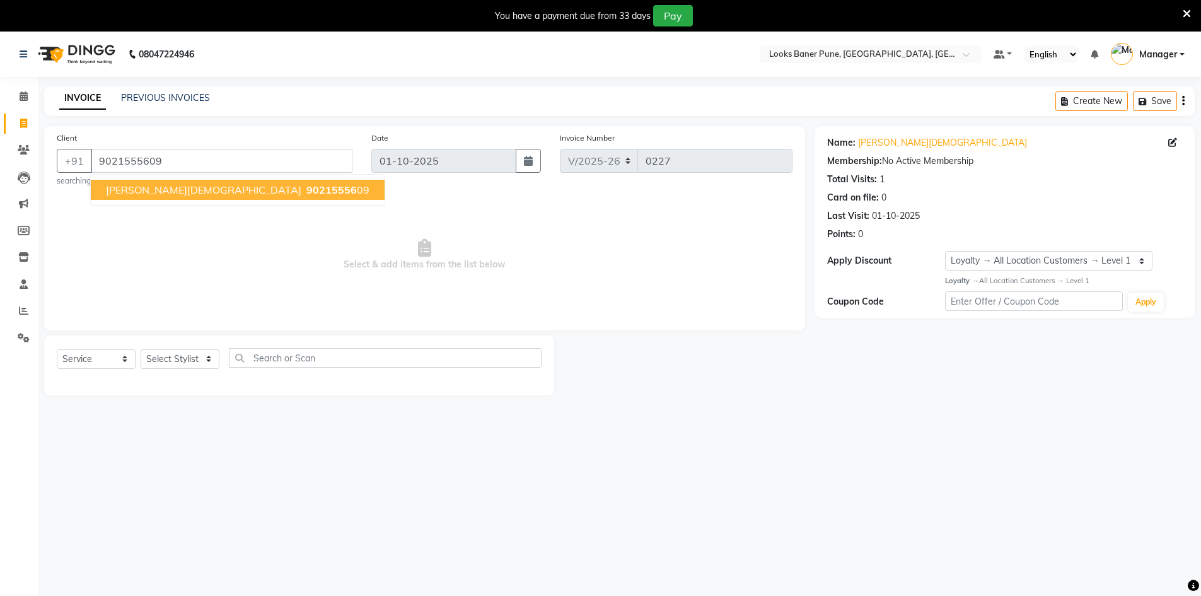
click at [131, 189] on span "SABNI JAIN" at bounding box center [203, 189] width 195 height 13
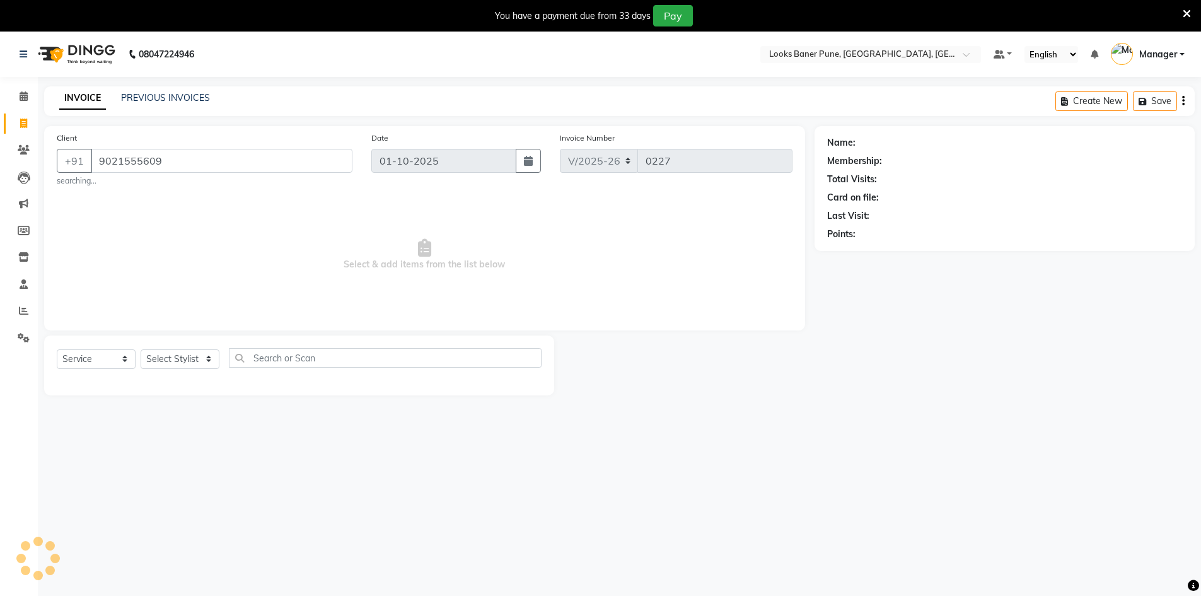
select select "1: Object"
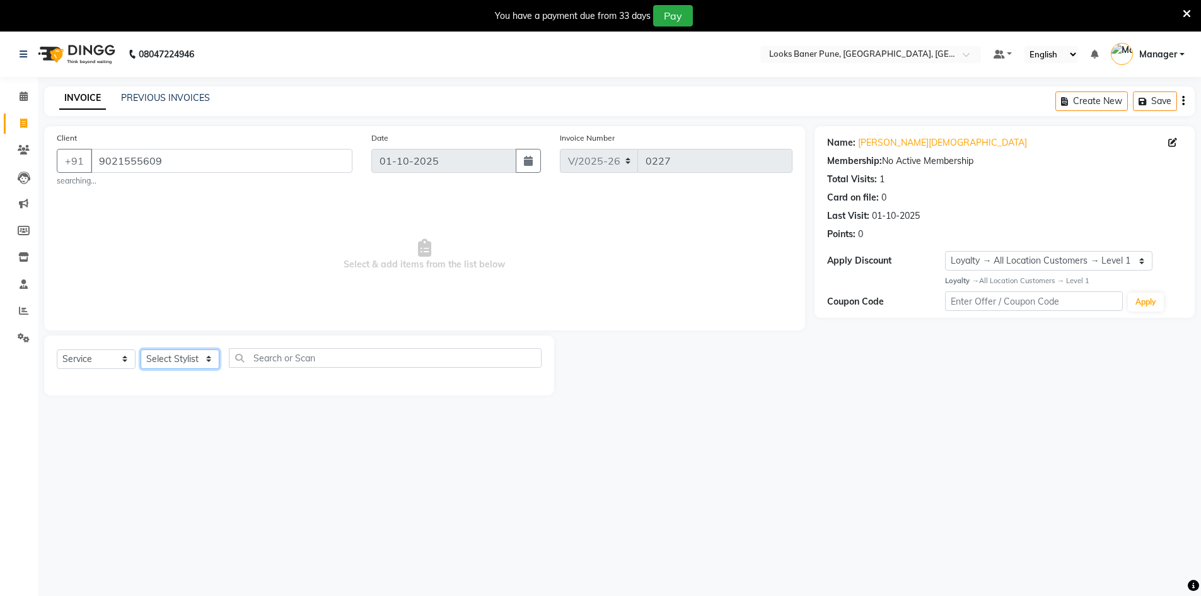
click at [149, 366] on select "Select Stylist [PERSON_NAME] Counter_Sales [PERSON_NAME] Manager [PERSON_NAME] …" at bounding box center [180, 359] width 79 height 20
click at [141, 349] on select "Select Stylist [PERSON_NAME] Counter_Sales [PERSON_NAME] Manager [PERSON_NAME] …" at bounding box center [180, 359] width 79 height 20
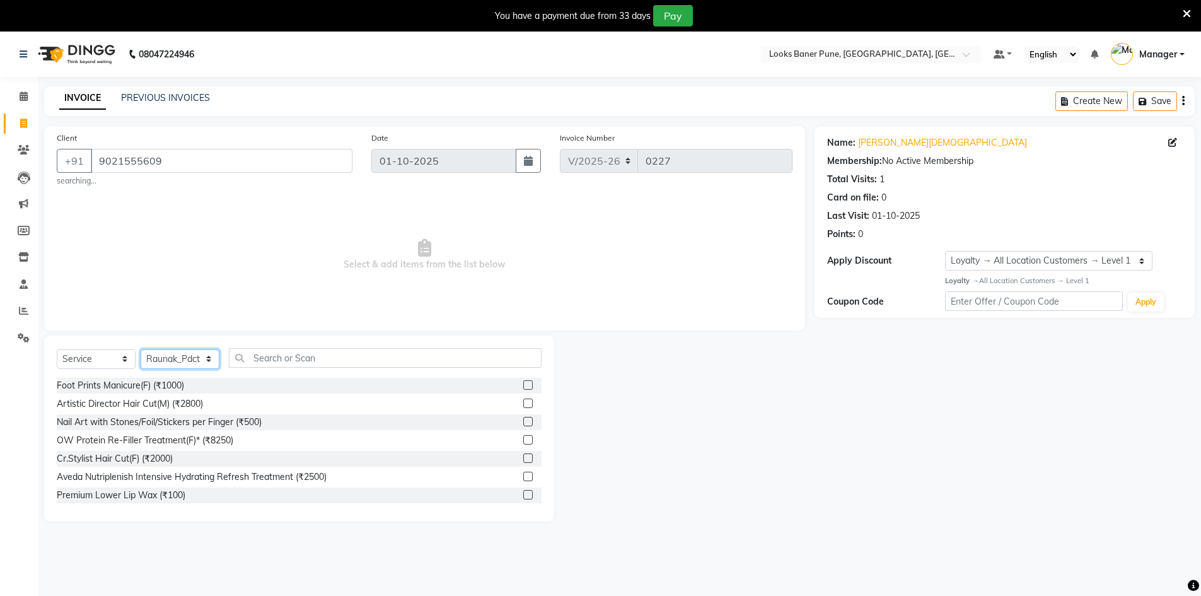
click at [200, 360] on select "Select Stylist [PERSON_NAME] Counter_Sales [PERSON_NAME] Manager [PERSON_NAME] …" at bounding box center [180, 359] width 79 height 20
select select "91503"
click at [141, 349] on select "Select Stylist [PERSON_NAME] Counter_Sales [PERSON_NAME] Manager [PERSON_NAME] …" at bounding box center [180, 359] width 79 height 20
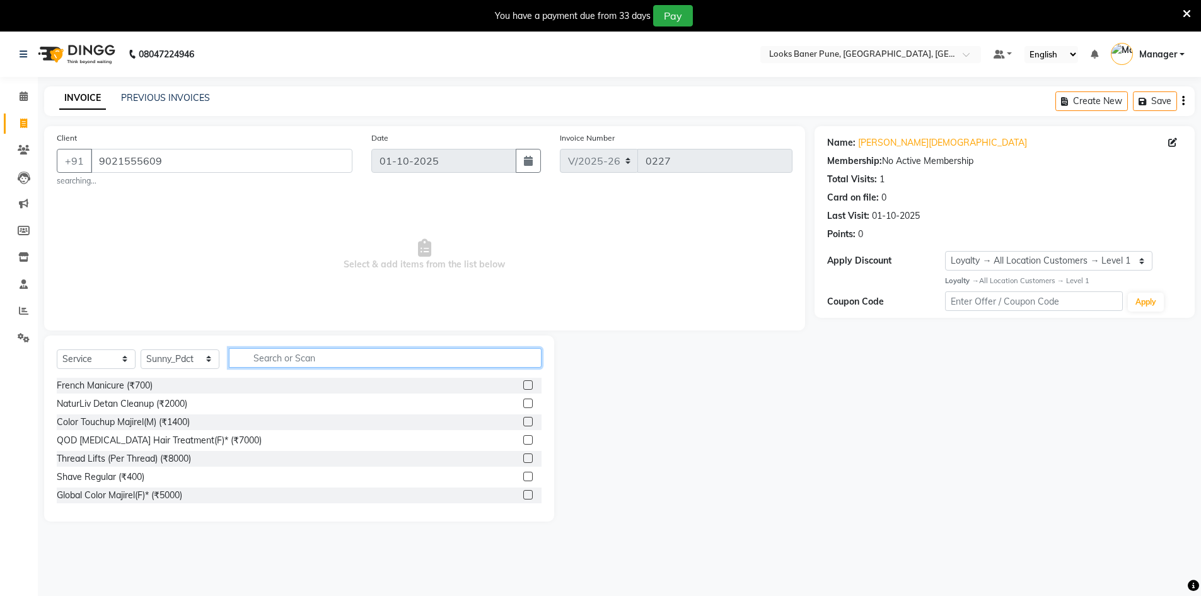
click at [281, 354] on input "text" at bounding box center [385, 358] width 313 height 20
type input "w"
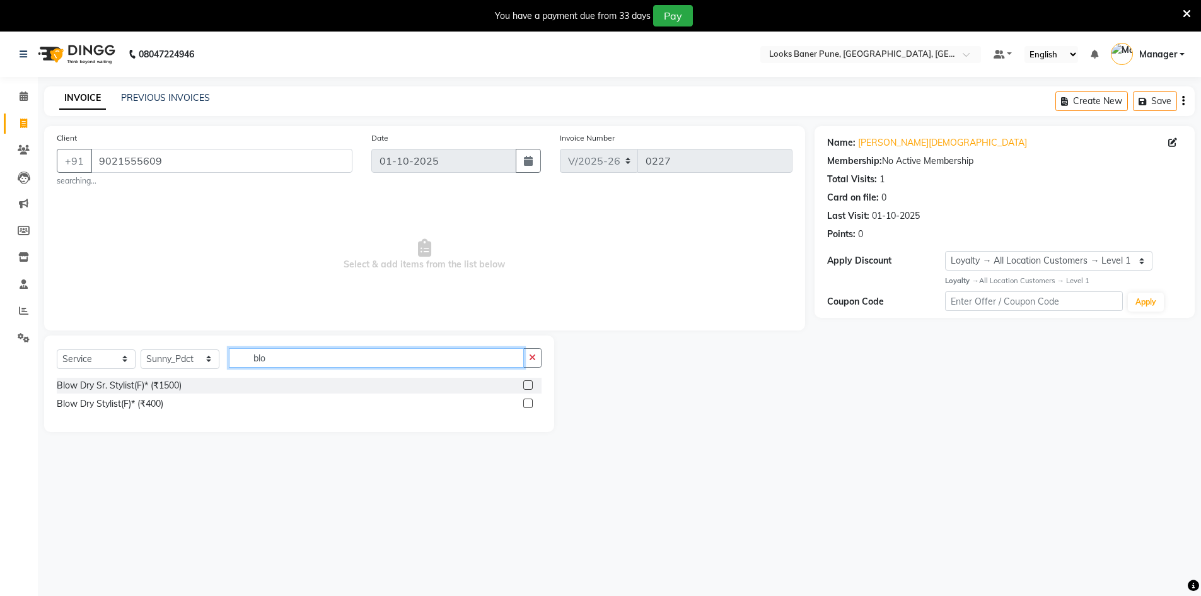
type input "blo"
click at [528, 404] on label at bounding box center [527, 403] width 9 height 9
click at [528, 404] on input "checkbox" at bounding box center [527, 404] width 8 height 8
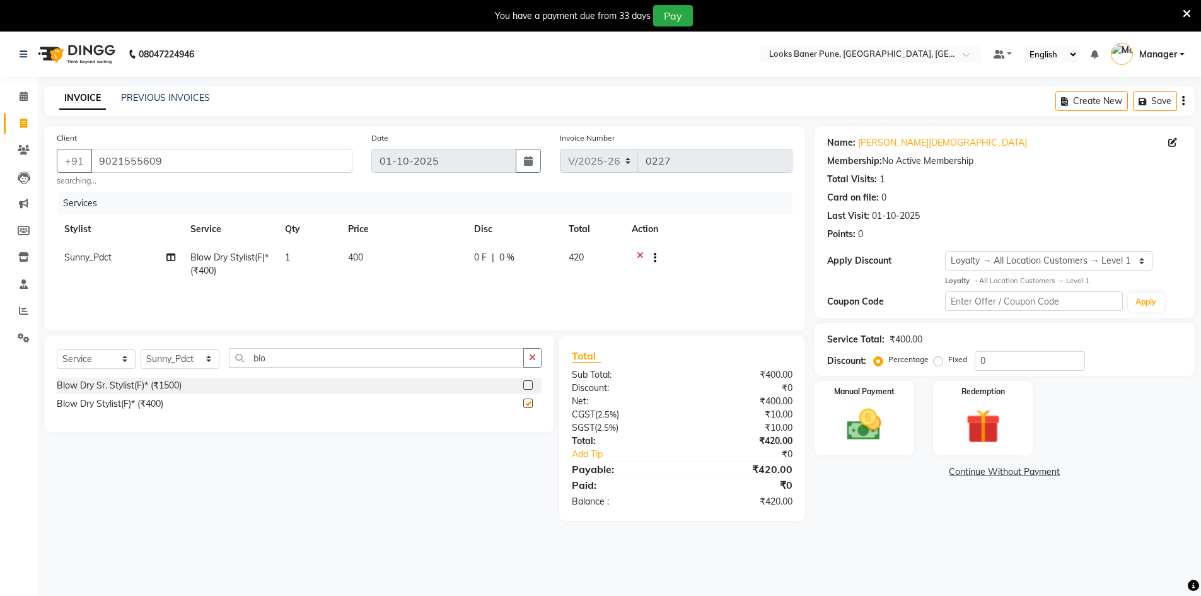
checkbox input "false"
click at [359, 257] on span "400" at bounding box center [355, 257] width 15 height 11
select select "91503"
drag, startPoint x: 433, startPoint y: 268, endPoint x: 335, endPoint y: 293, distance: 100.2
click at [335, 293] on tr "Ankita Arshad Ashish_sty Counter_Sales Irfan Manager Pronoy Paul Raju_Mgr Rauna…" at bounding box center [425, 270] width 736 height 54
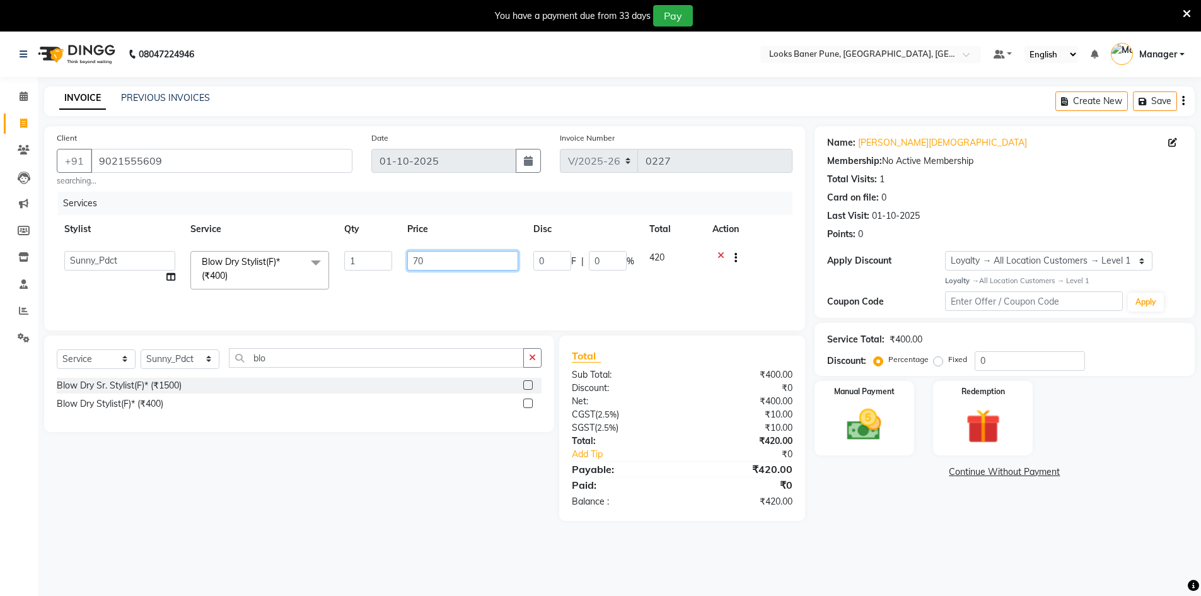
type input "700"
click at [374, 279] on tr "Sunny_Pdct Blow Dry Stylist(F)* (₹400) 1 700 0 F | 0 % 735" at bounding box center [425, 264] width 736 height 42
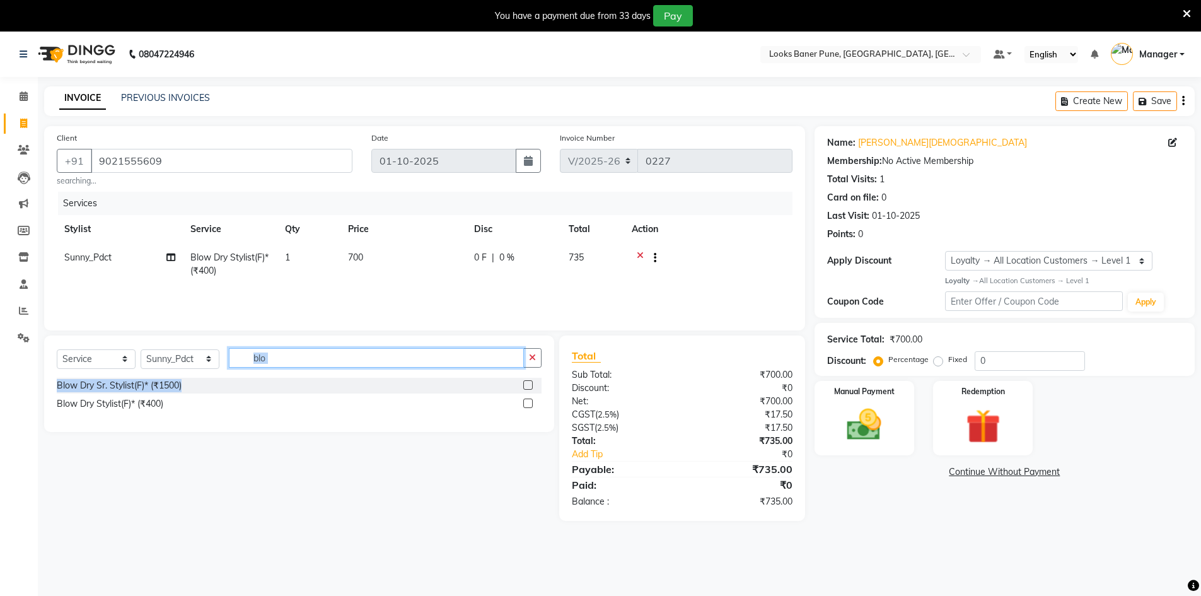
click at [539, 286] on div "Client +91 9021555609 searching... Date 01-10-2025 Invoice Number V/2025 V/2025…" at bounding box center [425, 323] width 780 height 395
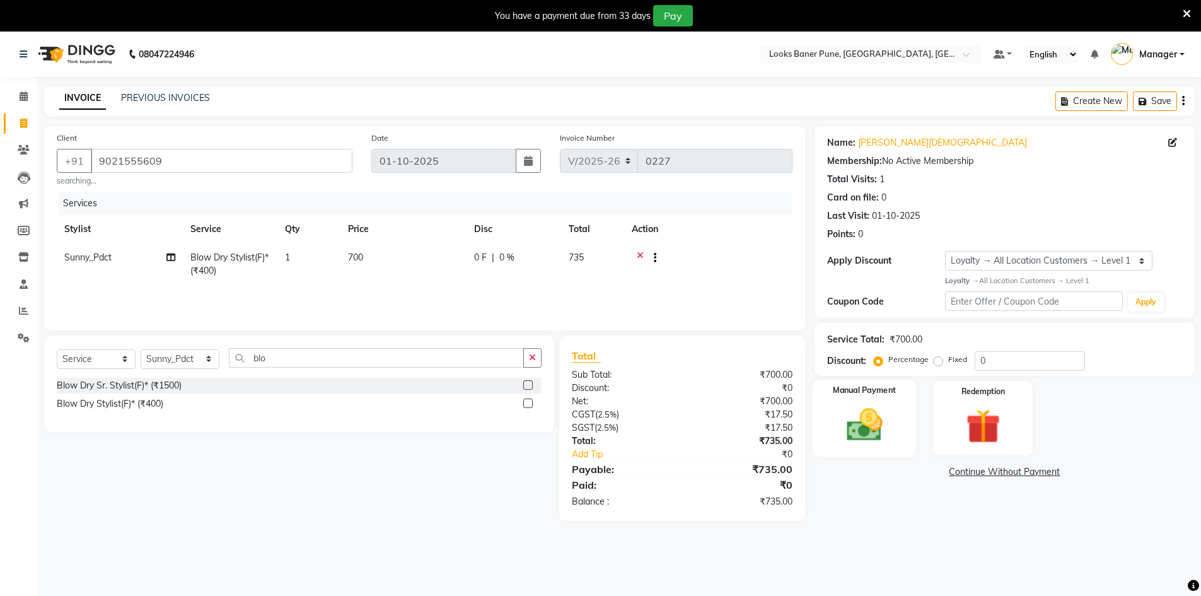
click at [590, 411] on img at bounding box center [864, 424] width 58 height 41
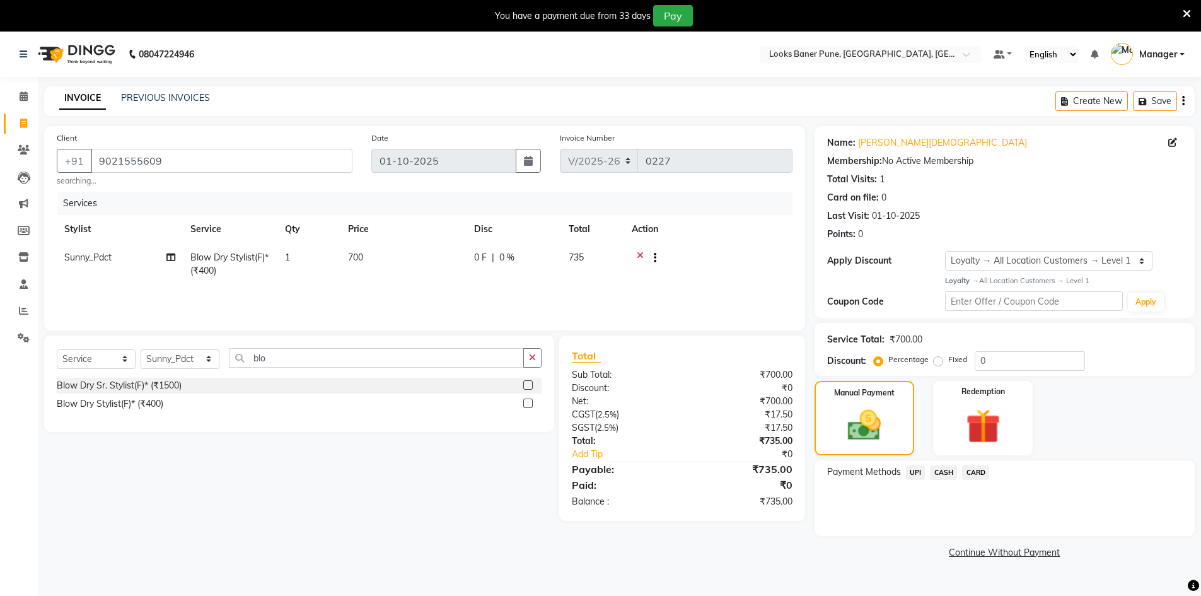
click at [590, 417] on span "UPI" at bounding box center [916, 472] width 20 height 15
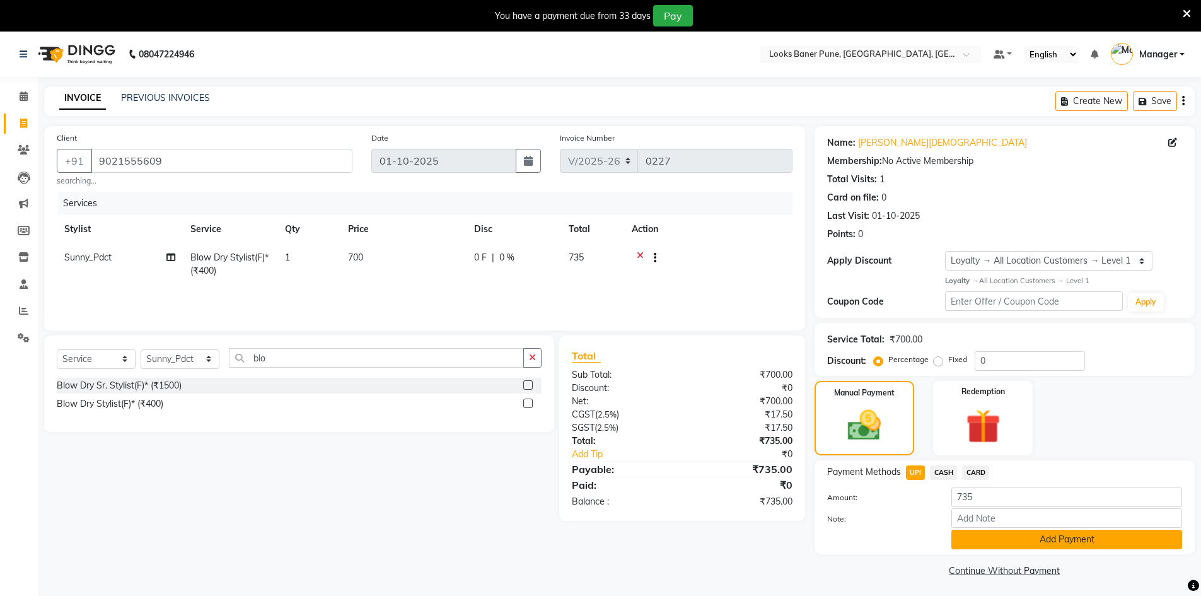
click at [590, 417] on button "Add Payment" at bounding box center [1067, 540] width 231 height 20
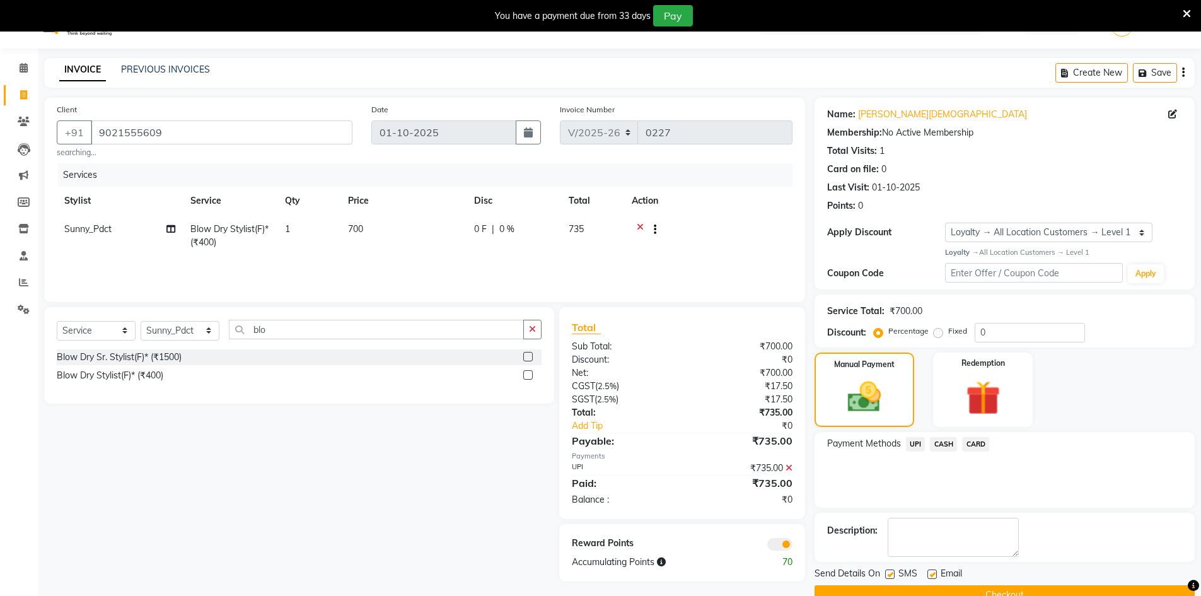
scroll to position [56, 0]
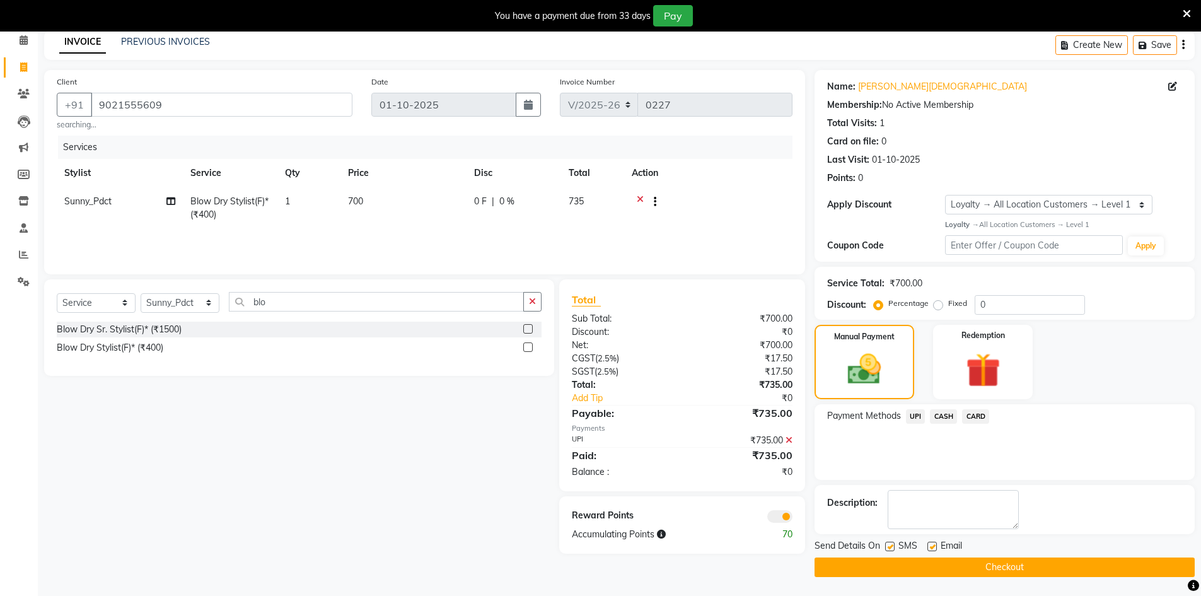
click at [590, 417] on span at bounding box center [779, 516] width 25 height 13
click at [590, 417] on input "checkbox" at bounding box center [793, 518] width 0 height 0
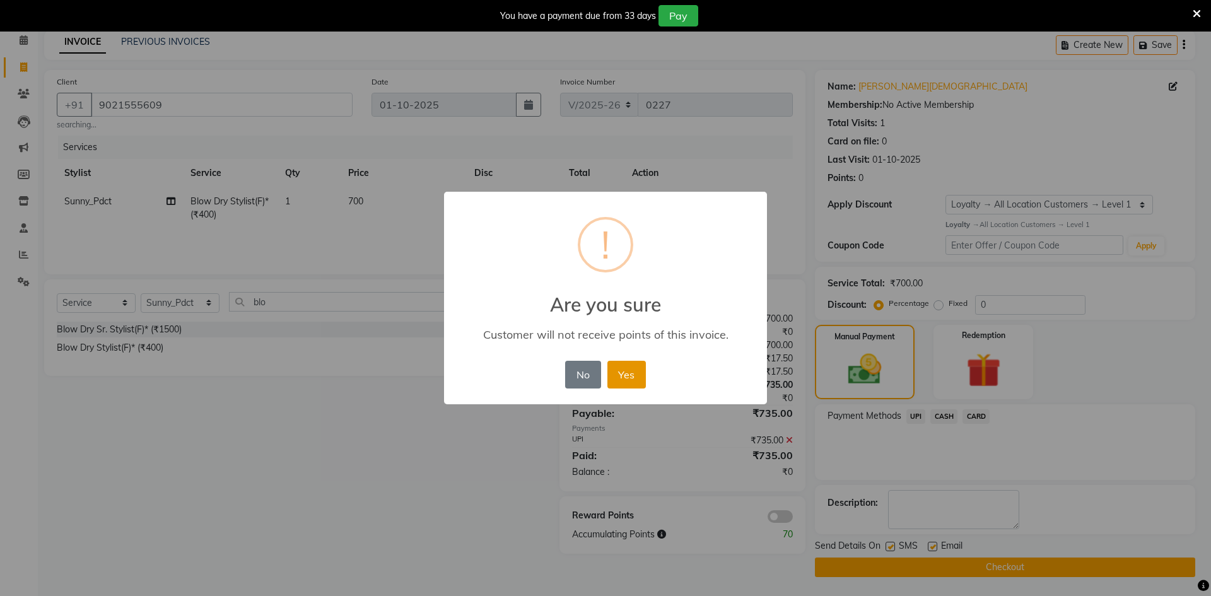
click at [590, 376] on button "Yes" at bounding box center [626, 375] width 38 height 28
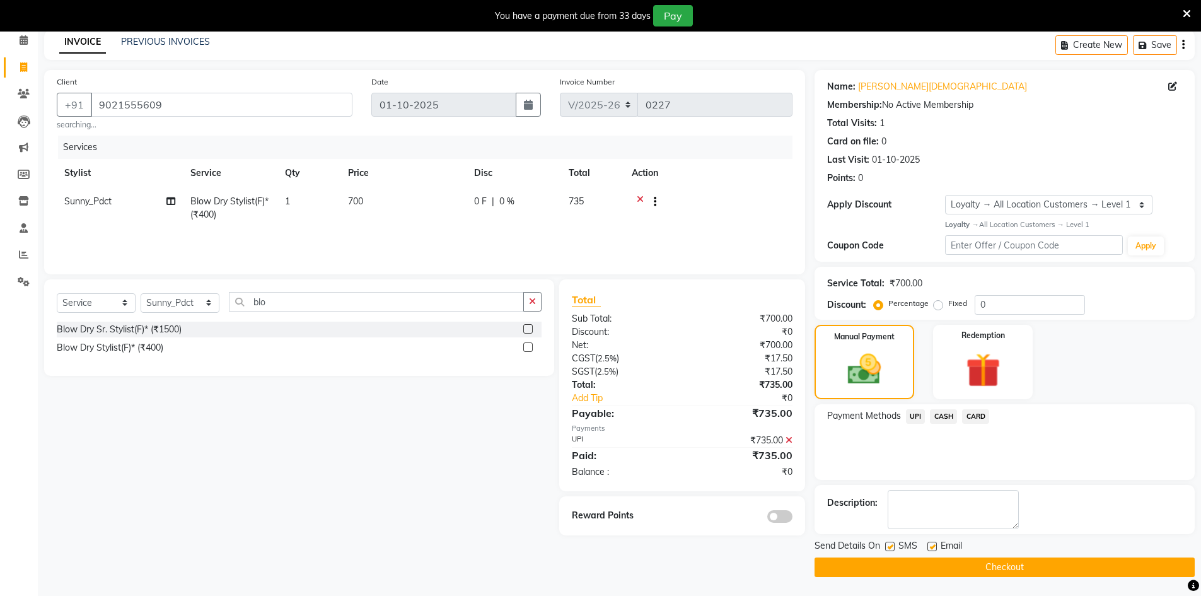
click at [590, 417] on span "UPI" at bounding box center [916, 416] width 20 height 15
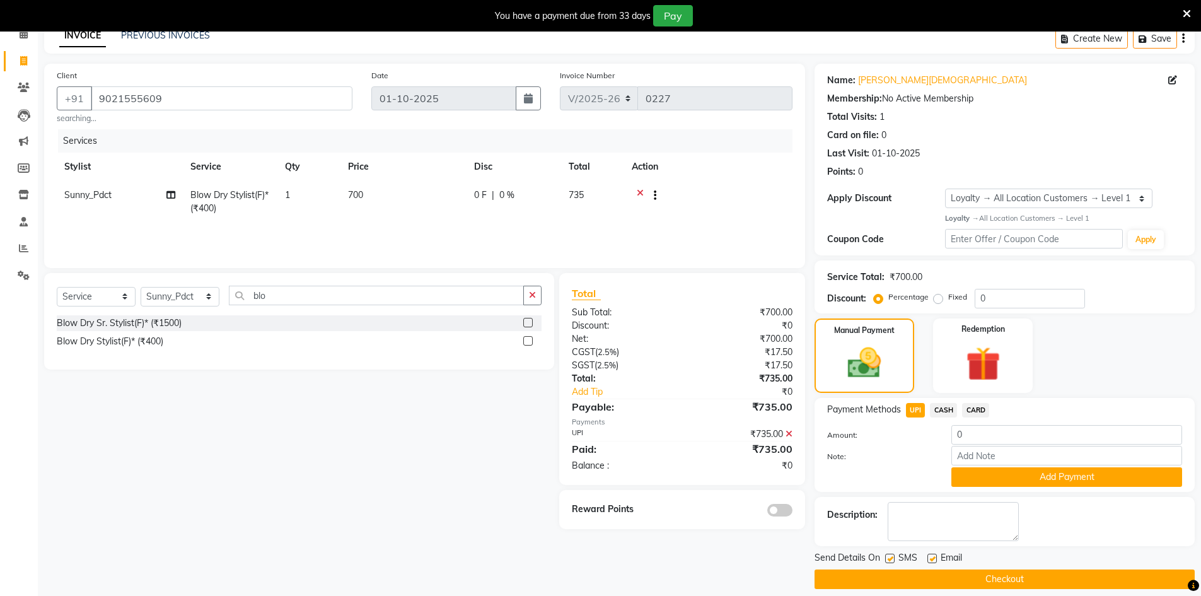
scroll to position [74, 0]
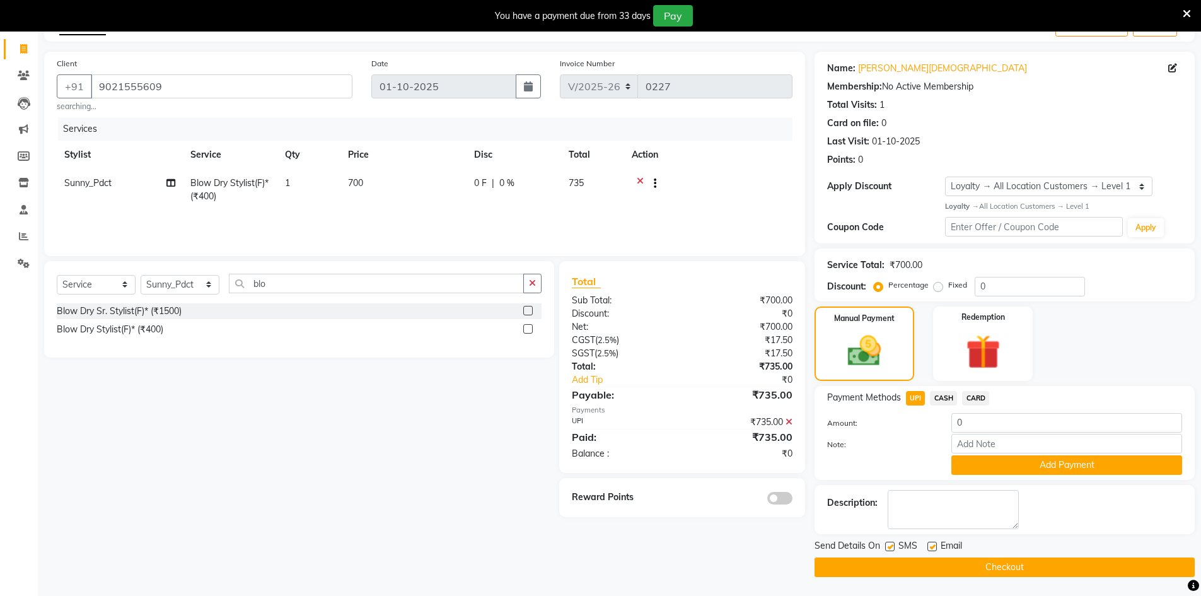
click at [590, 417] on button "Checkout" at bounding box center [1005, 567] width 380 height 20
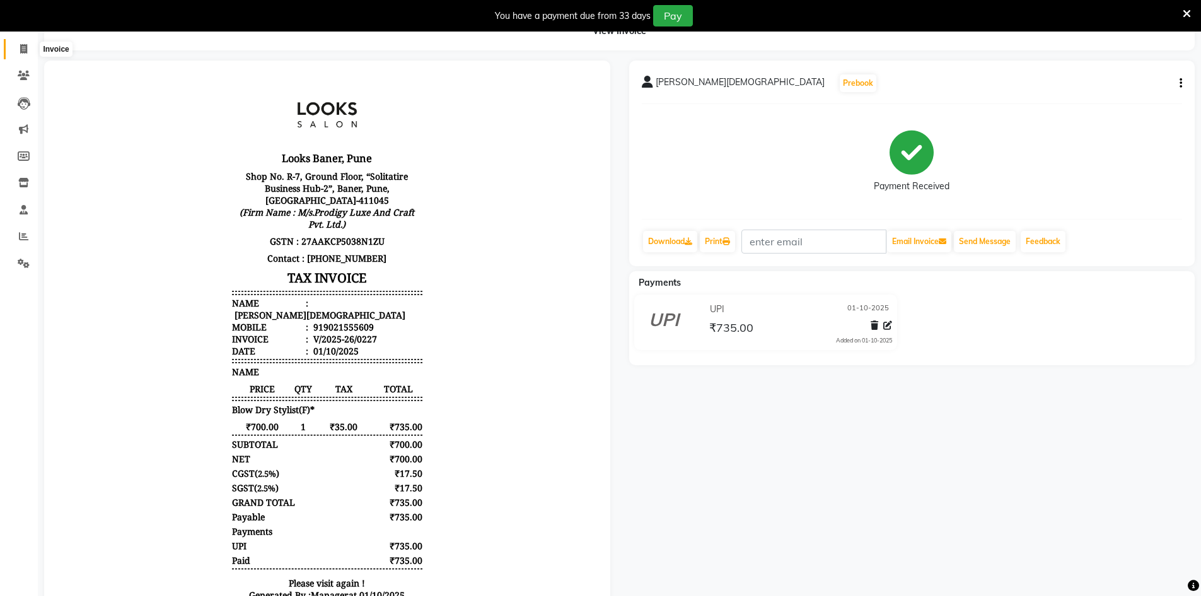
click at [23, 49] on icon at bounding box center [23, 48] width 7 height 9
select select "8917"
select select "service"
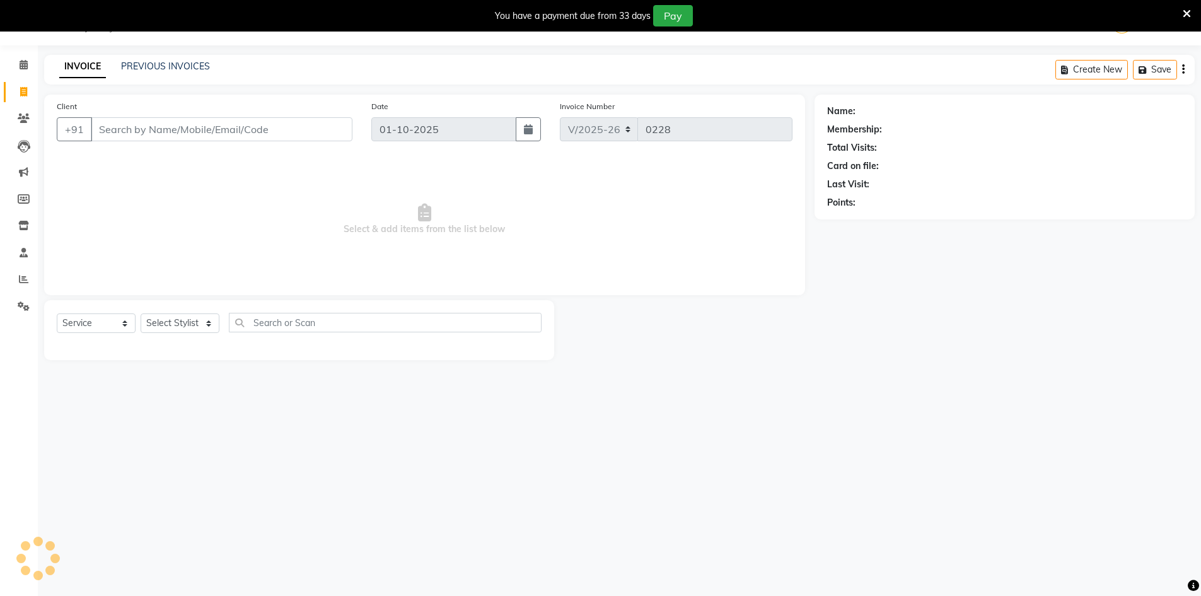
scroll to position [32, 0]
click at [31, 61] on span at bounding box center [24, 65] width 22 height 15
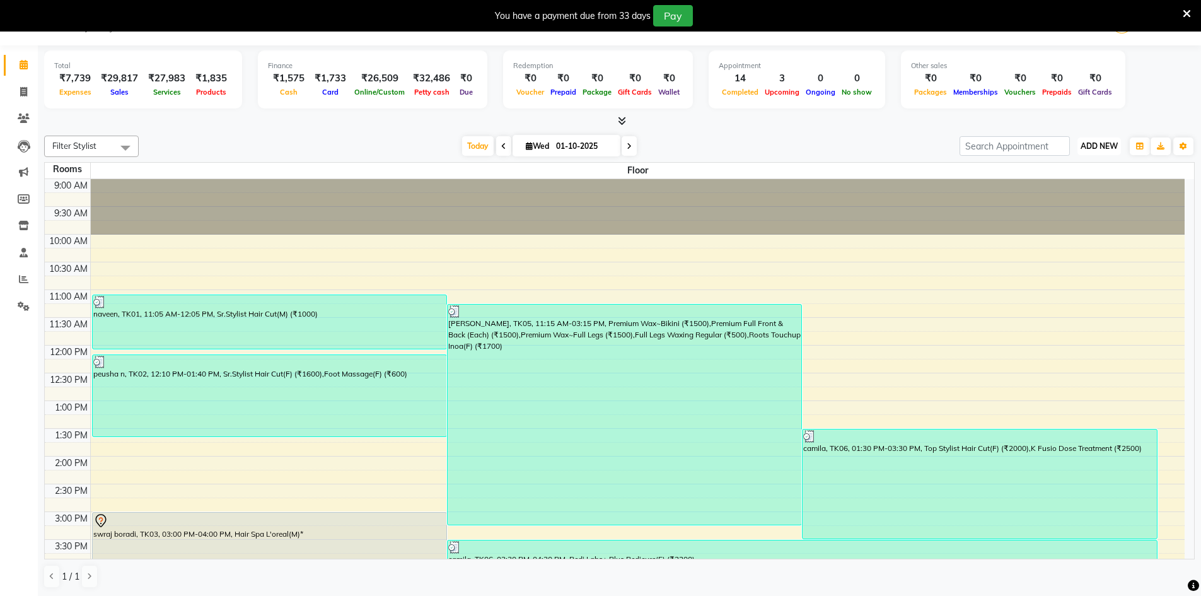
click at [590, 149] on span "ADD NEW" at bounding box center [1099, 145] width 37 height 9
click at [590, 206] on link "Add Expense" at bounding box center [1071, 203] width 100 height 16
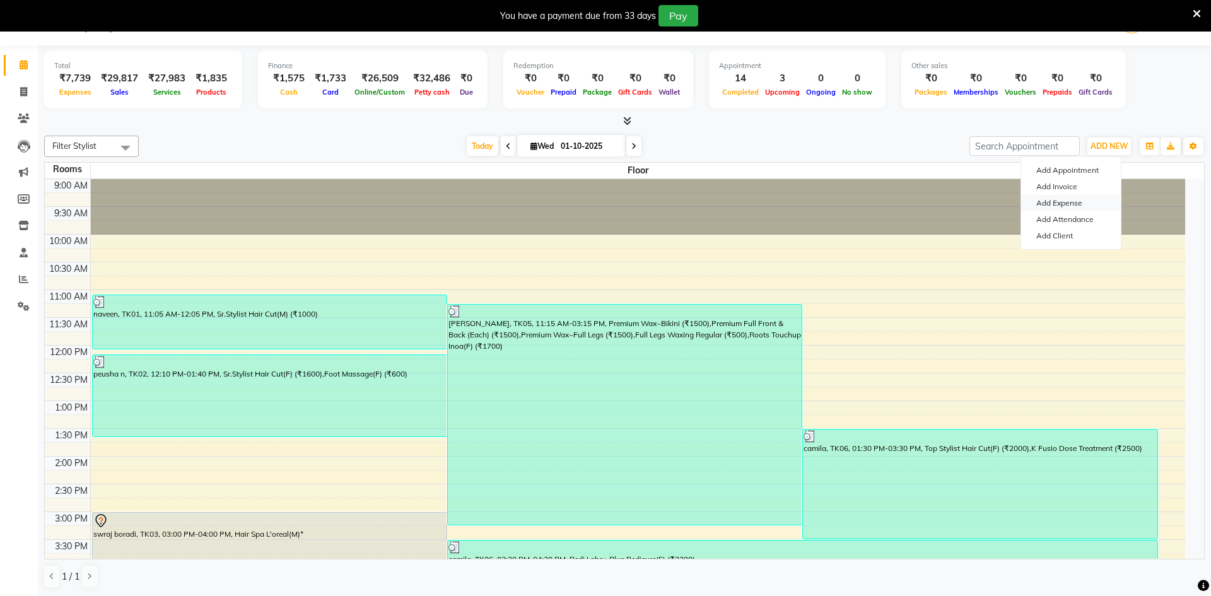
select select "1"
select select "8145"
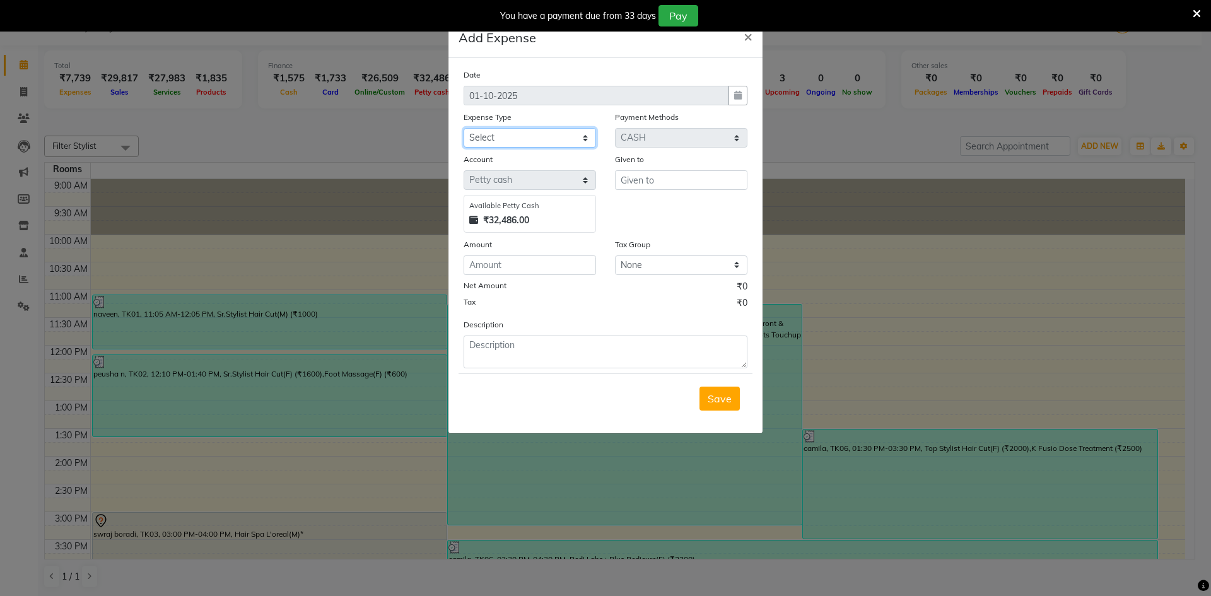
click at [514, 143] on select "Select Accommodation Aesthetics Bank Deposit BLINKIT Cash Handover Client Refun…" at bounding box center [529, 138] width 132 height 20
select select "24170"
click at [463, 128] on select "Select Accommodation Aesthetics Bank Deposit BLINKIT Cash Handover Client Refun…" at bounding box center [529, 138] width 132 height 20
click at [590, 180] on input "text" at bounding box center [681, 180] width 132 height 20
click at [590, 243] on div "Tax Group" at bounding box center [681, 247] width 132 height 18
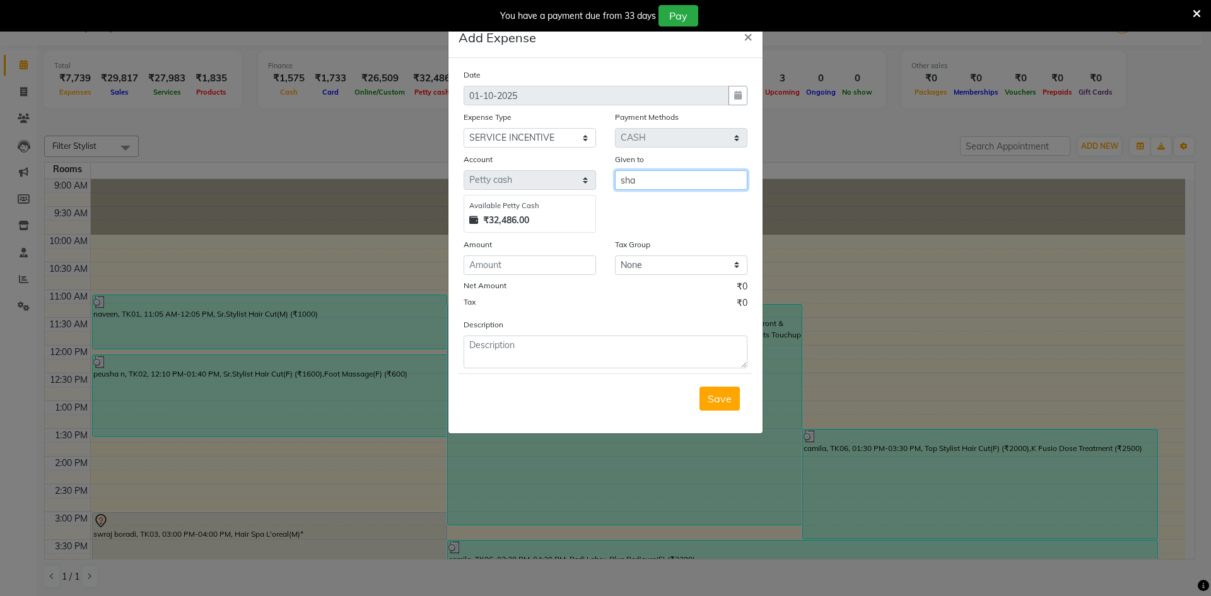
click at [590, 183] on input "sha" at bounding box center [681, 180] width 132 height 20
click at [590, 246] on button "Sh arik" at bounding box center [665, 247] width 100 height 20
type input "Sharik"
click at [516, 270] on input "number" at bounding box center [529, 265] width 132 height 20
type input "1"
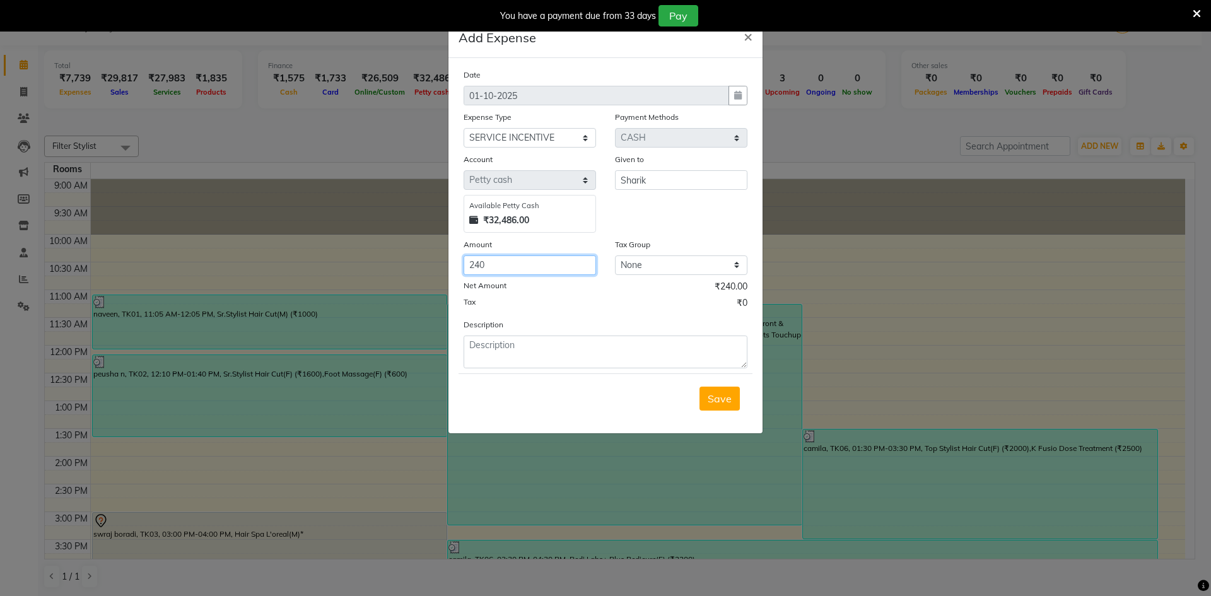
type input "240"
click at [590, 363] on textarea at bounding box center [605, 351] width 284 height 33
type textarea "service insentive"
click at [590, 397] on span "Save" at bounding box center [719, 398] width 24 height 13
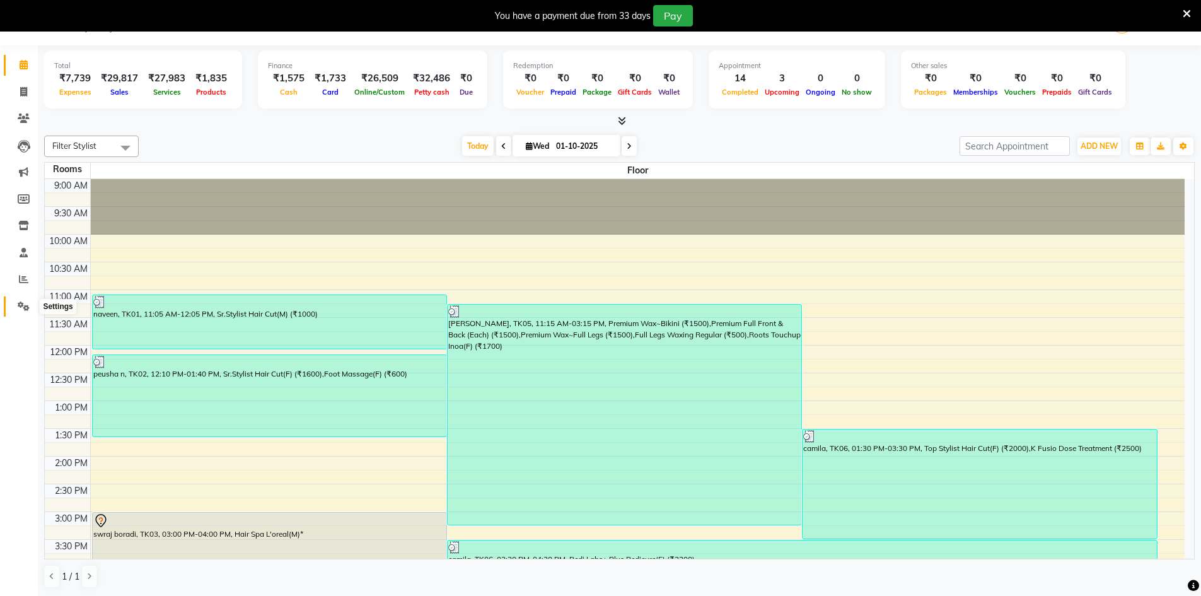
click at [25, 303] on icon at bounding box center [24, 305] width 12 height 9
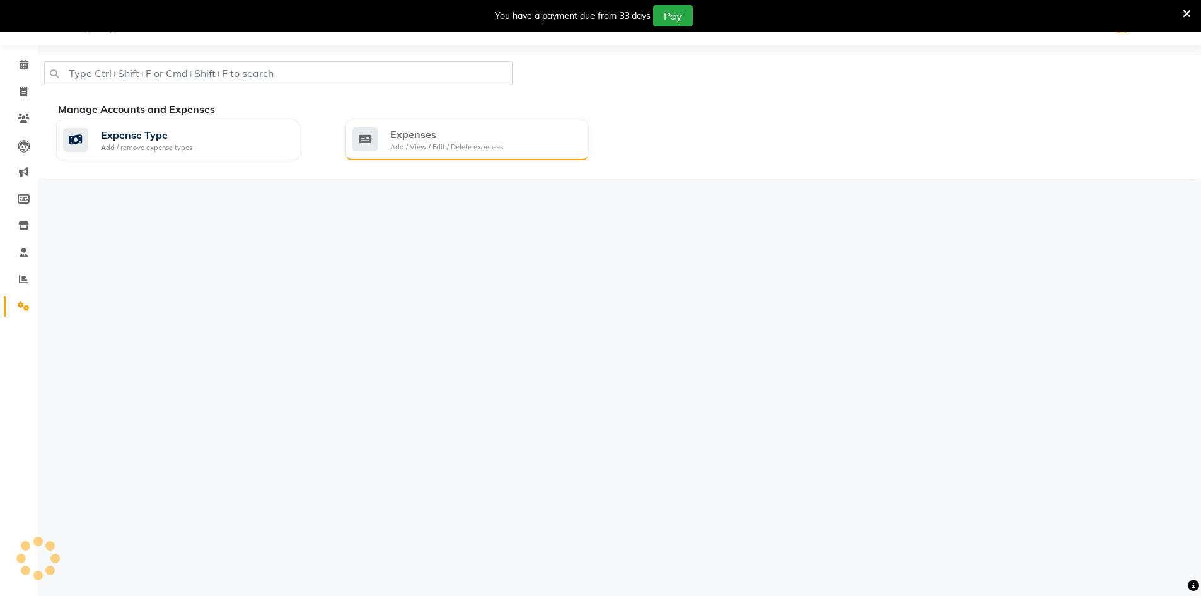
click at [466, 140] on div "Expenses" at bounding box center [446, 134] width 113 height 15
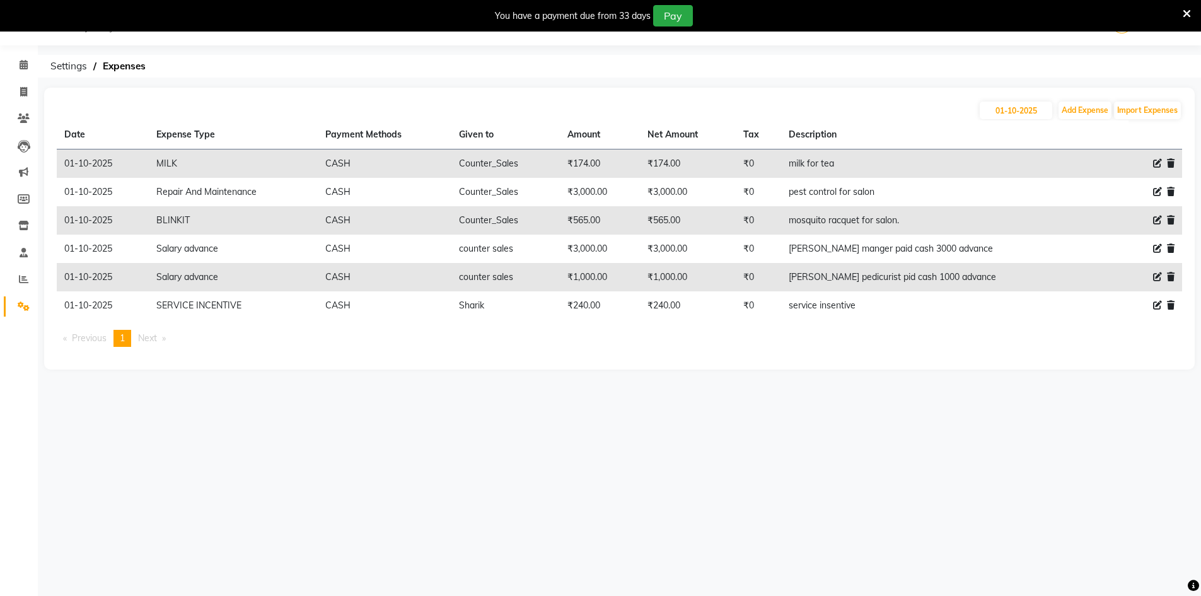
click at [478, 309] on td "Sharik" at bounding box center [505, 305] width 109 height 28
click at [479, 308] on td "Sharik" at bounding box center [505, 305] width 109 height 28
click at [590, 306] on icon at bounding box center [1157, 305] width 9 height 9
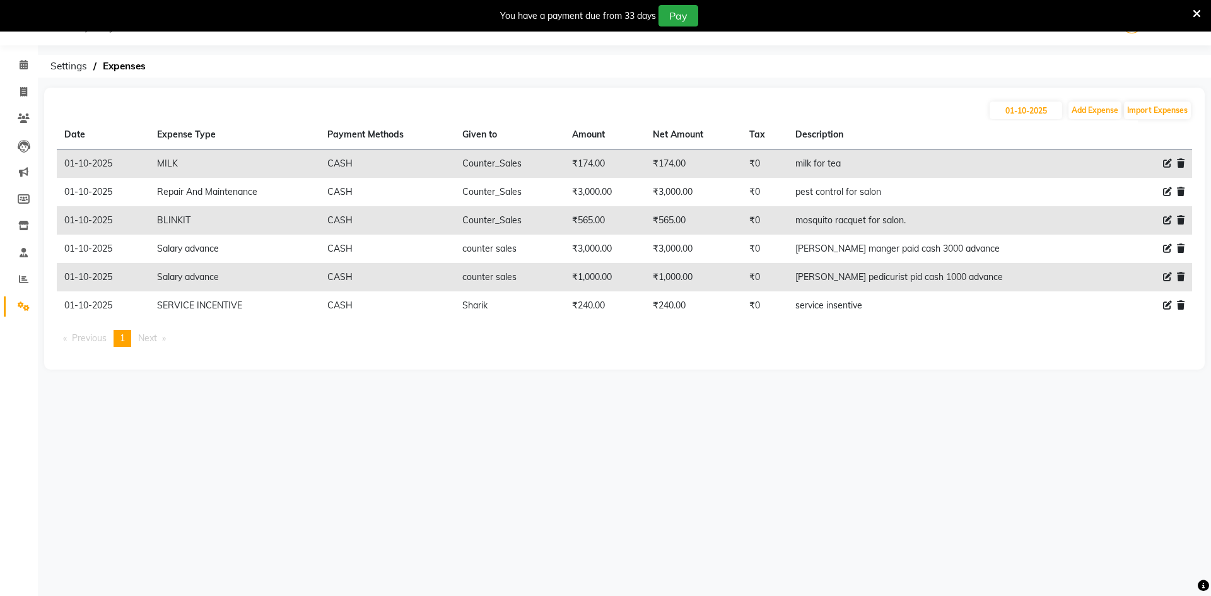
select select "24170"
select select "1"
select select "8145"
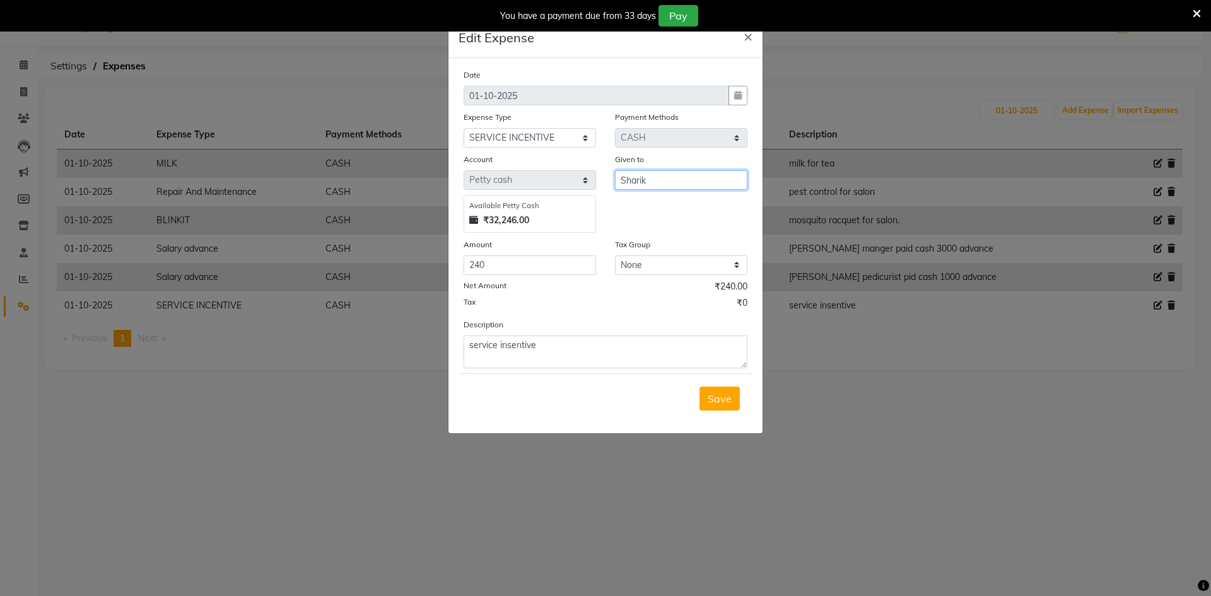
click at [590, 180] on input "Sharik" at bounding box center [681, 180] width 132 height 20
drag, startPoint x: 668, startPoint y: 179, endPoint x: 455, endPoint y: 238, distance: 221.2
click at [463, 238] on div "Date 01-10-2025 Expense Type Select Accommodation Aesthetics Bank Deposit BLINK…" at bounding box center [605, 218] width 284 height 300
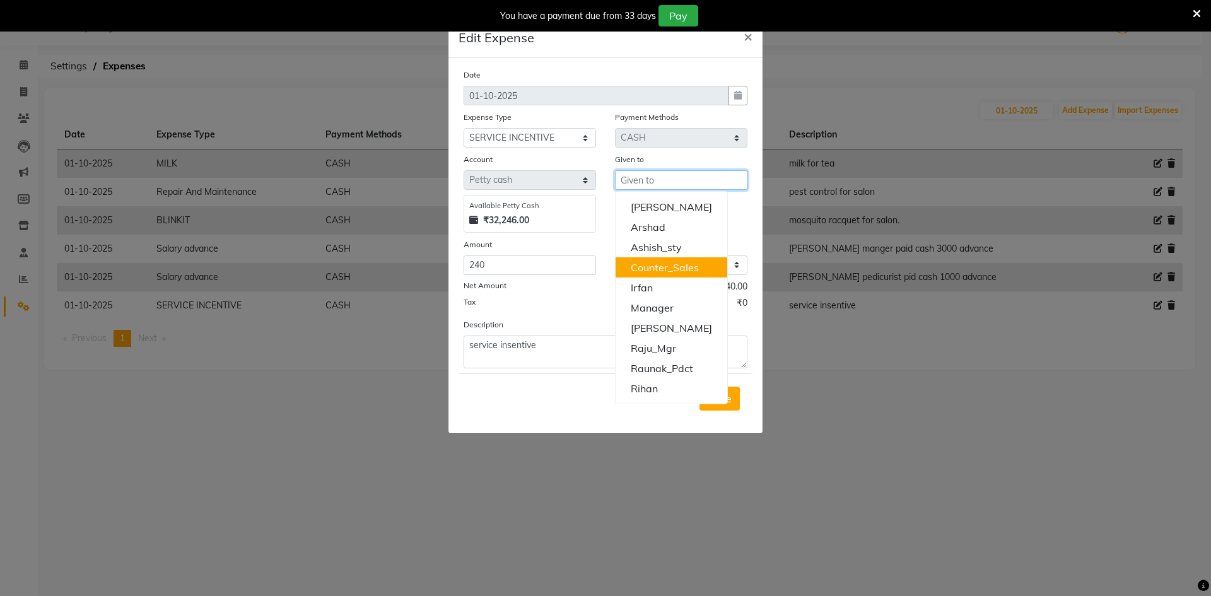
click at [590, 273] on ngb-highlight "Counter_Sales" at bounding box center [665, 267] width 68 height 13
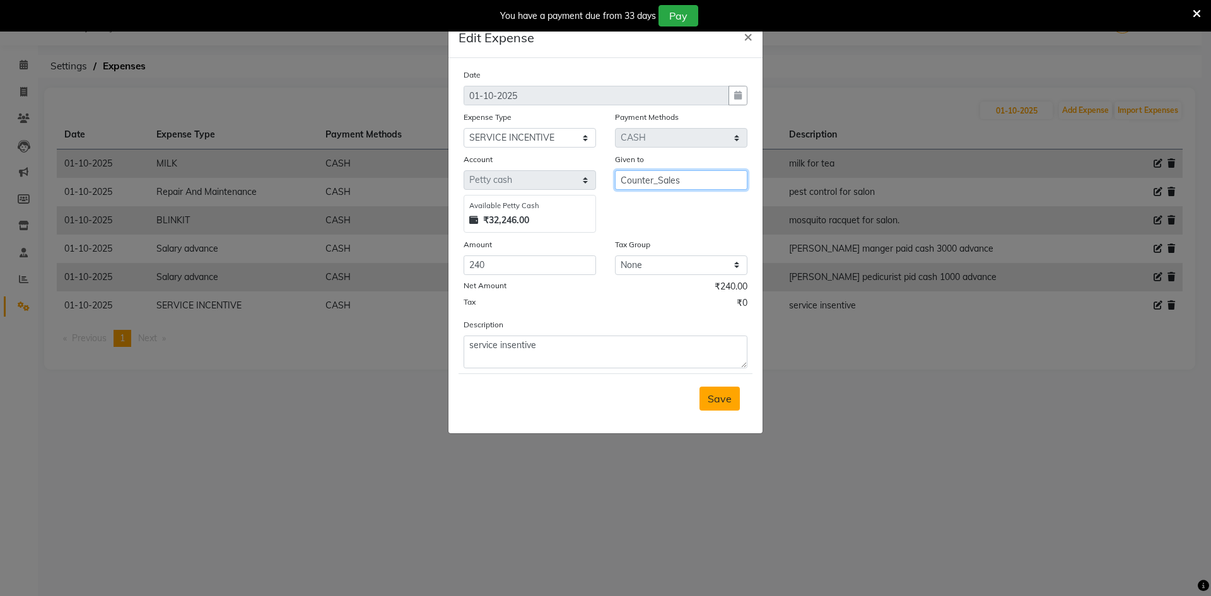
type input "Counter_Sales"
click at [590, 404] on span "Save" at bounding box center [719, 398] width 24 height 13
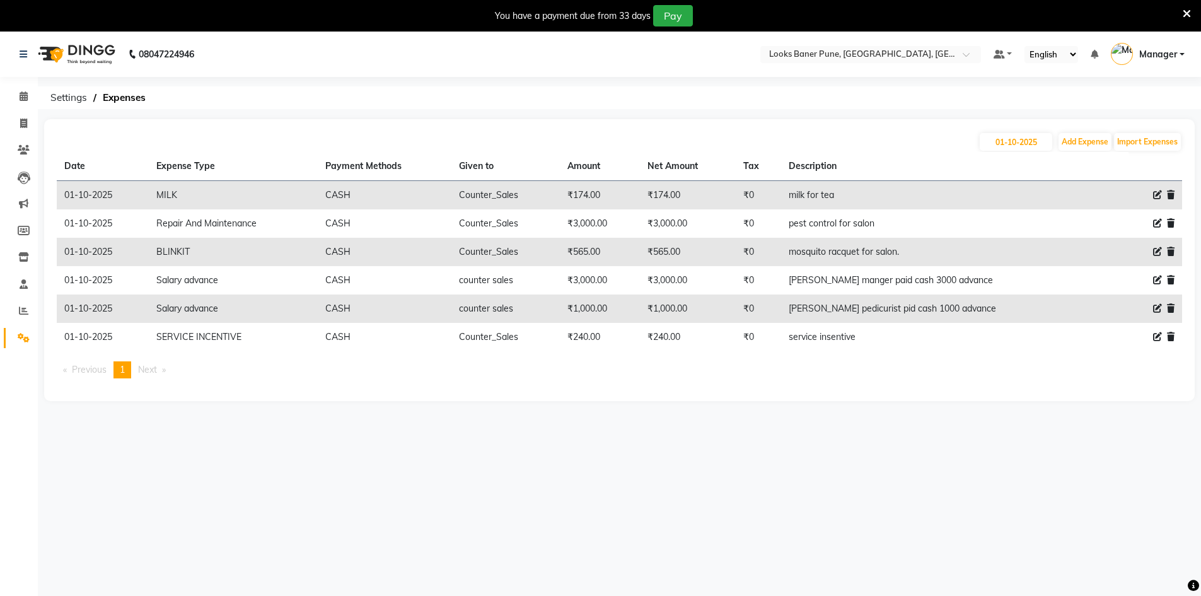
click at [590, 339] on td "service insentive" at bounding box center [943, 337] width 325 height 28
click at [590, 340] on icon at bounding box center [1157, 336] width 9 height 9
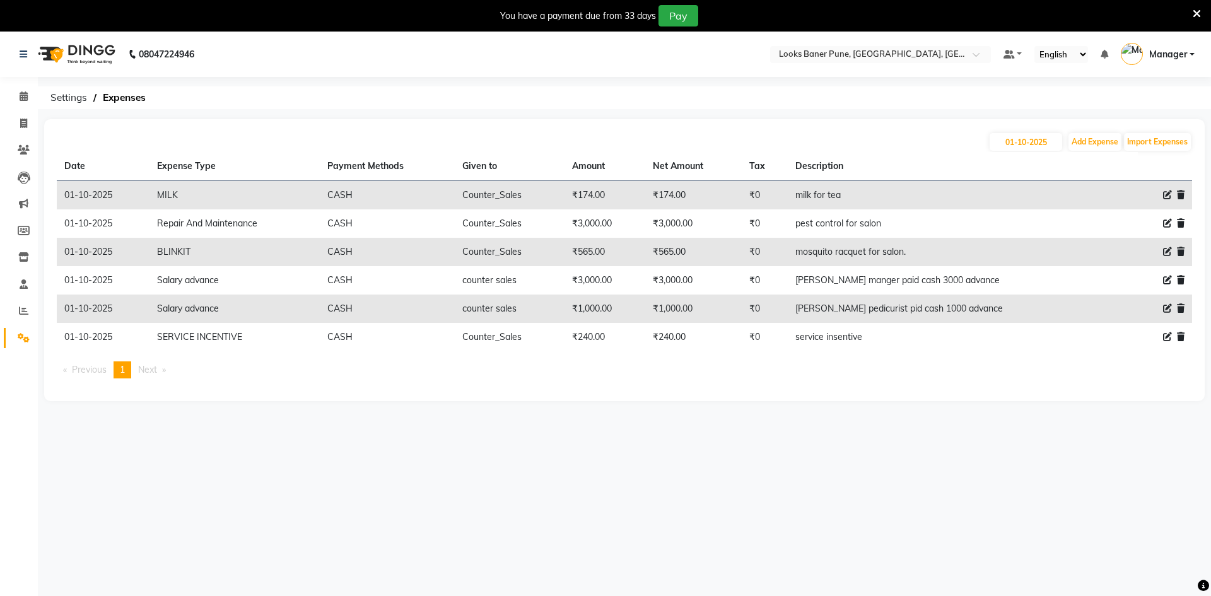
select select "24170"
select select "1"
select select "8145"
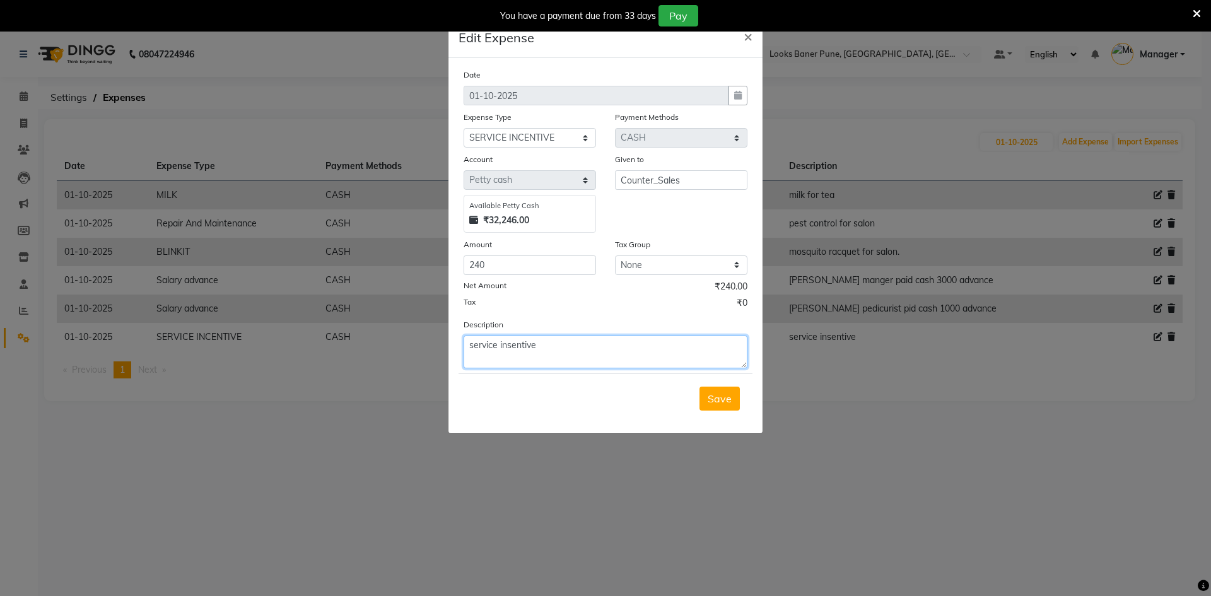
click at [590, 340] on textarea "service insentive" at bounding box center [605, 351] width 284 height 33
click at [590, 346] on textarea "service insentive given to sharik. paid by cash." at bounding box center [605, 351] width 284 height 33
type textarea "service insentive given to sharik, paid by cash."
click at [590, 404] on span "Save" at bounding box center [719, 398] width 24 height 13
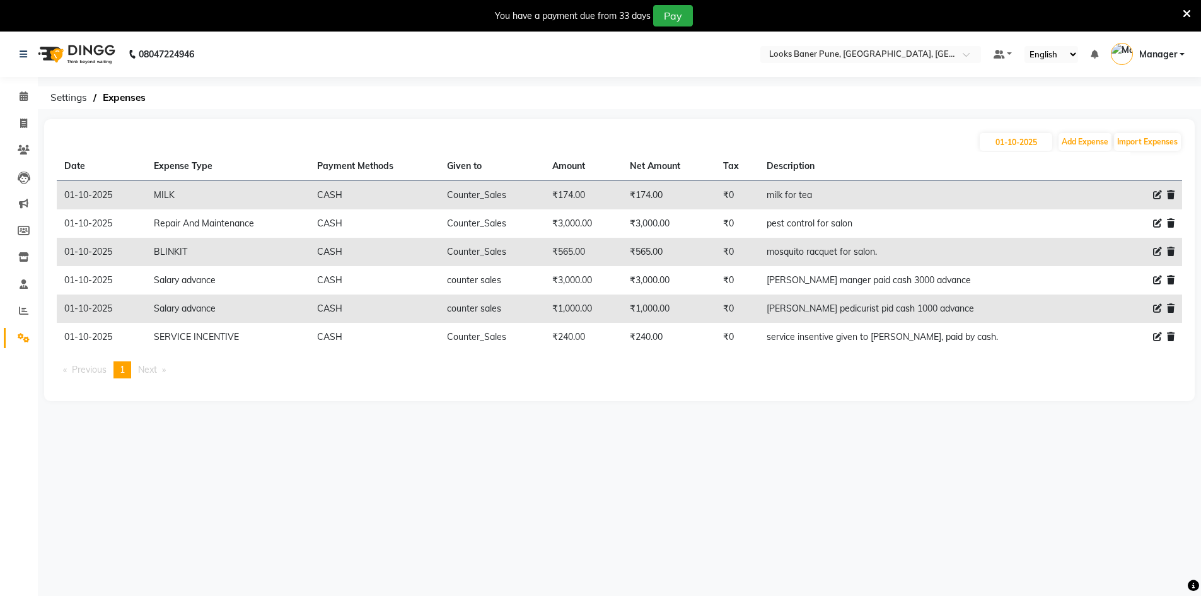
click at [590, 14] on icon at bounding box center [1187, 13] width 8 height 11
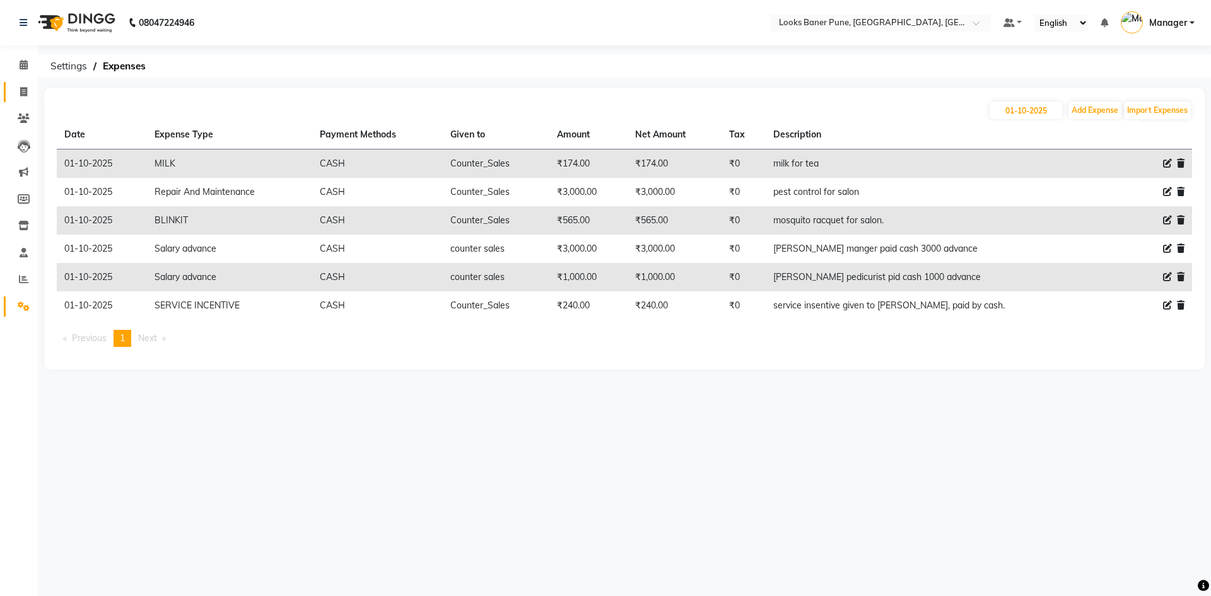
click at [22, 93] on icon at bounding box center [23, 91] width 7 height 9
select select "service"
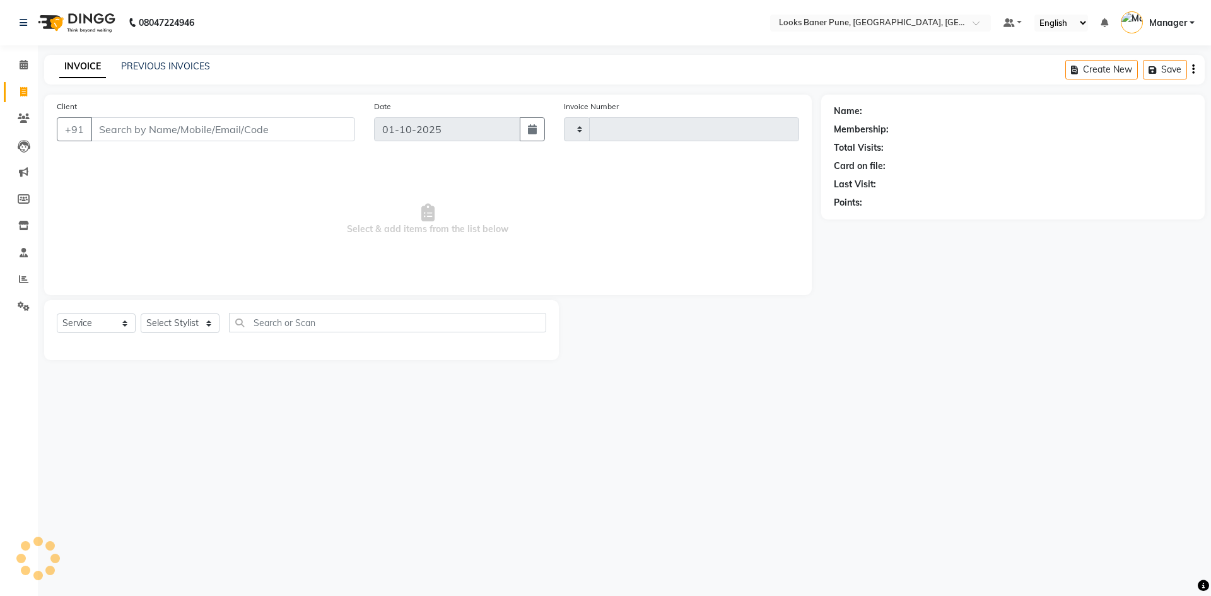
type input "0228"
select select "8917"
